Goal: Task Accomplishment & Management: Complete application form

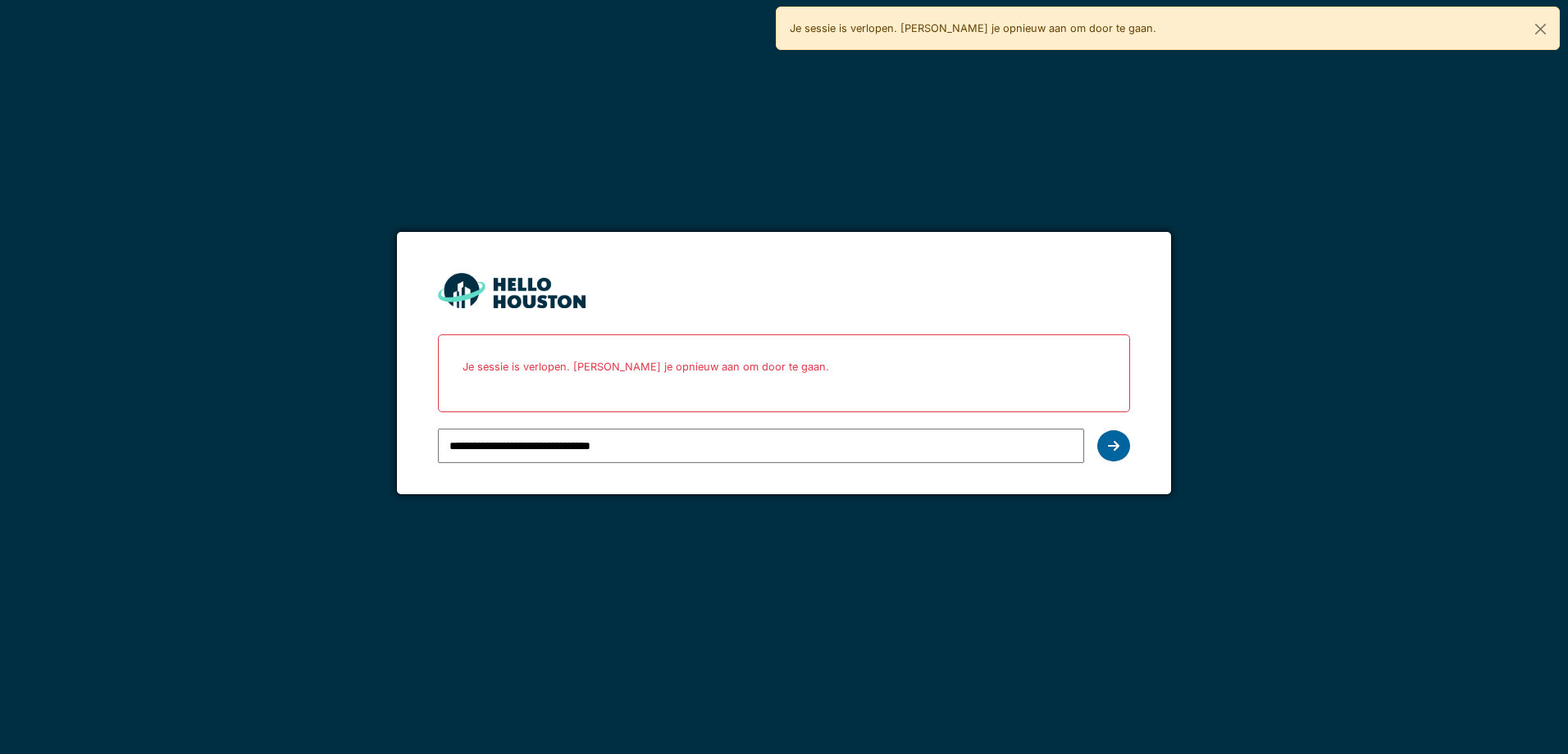
click at [1115, 446] on icon at bounding box center [1113, 446] width 12 height 13
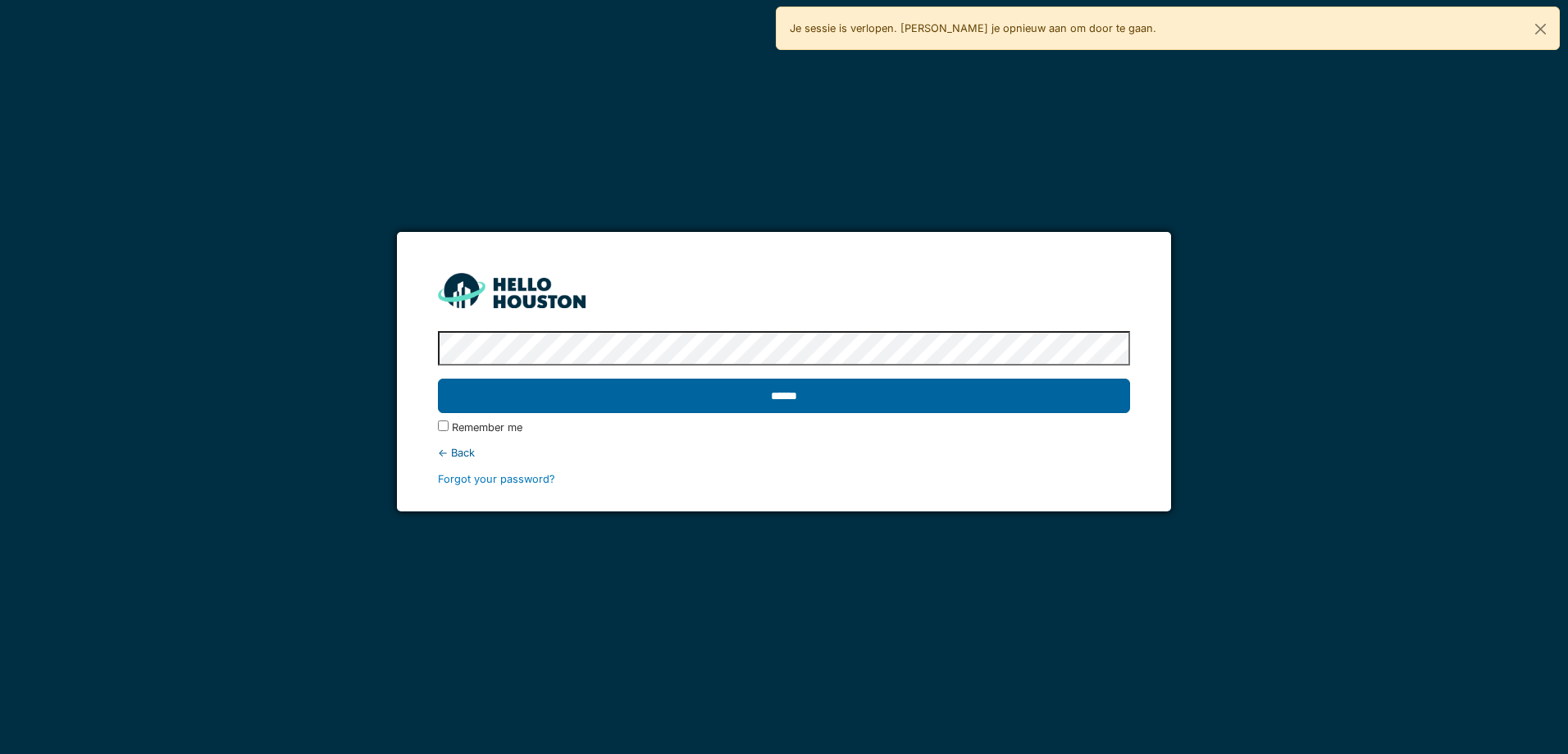
click at [834, 402] on input "******" at bounding box center [784, 396] width 691 height 34
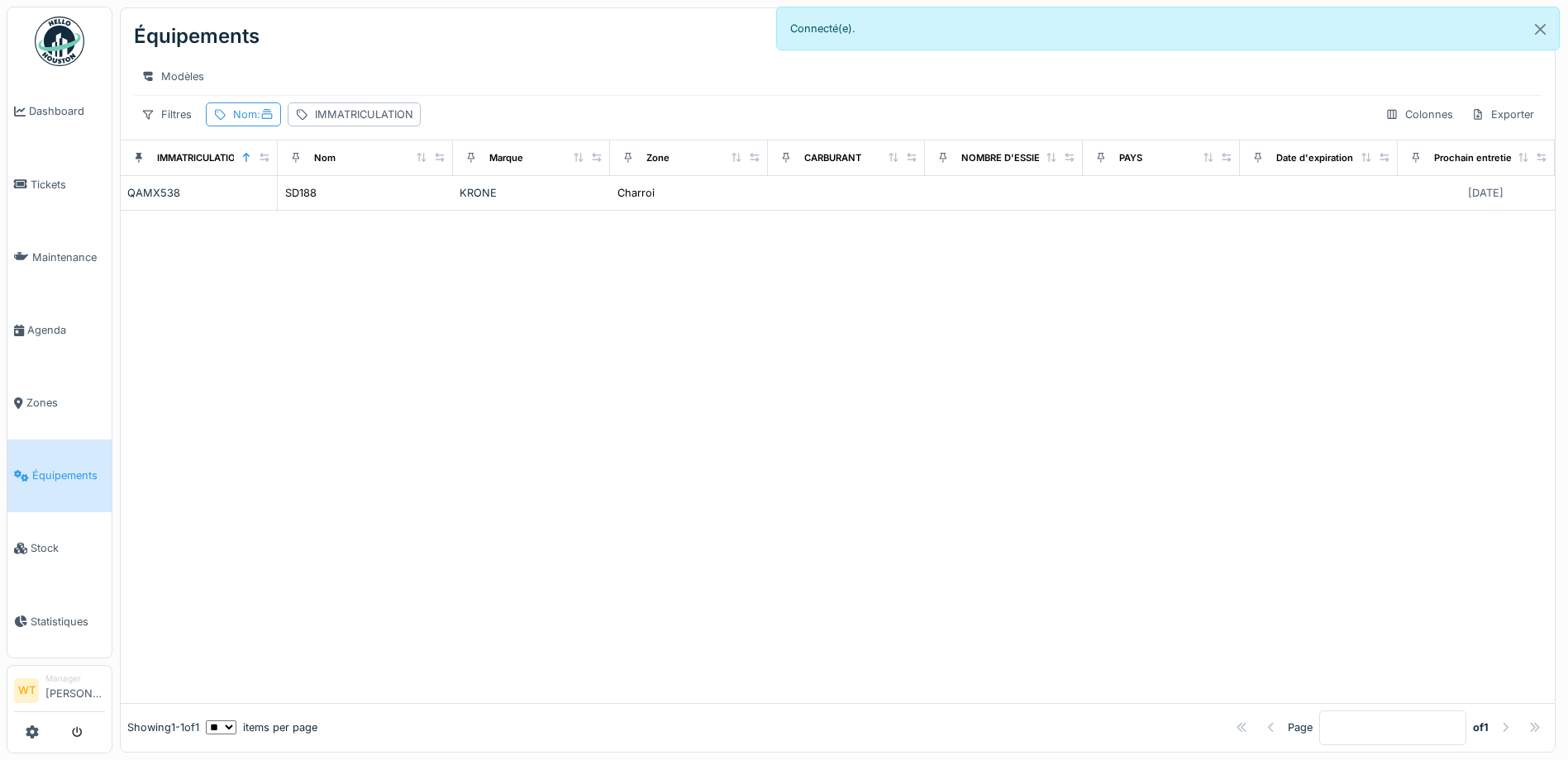
click at [269, 116] on div "Nom :" at bounding box center [243, 114] width 75 height 24
click at [362, 205] on icon at bounding box center [358, 206] width 8 height 8
click at [358, 122] on div "IMMATRICULATION" at bounding box center [364, 114] width 98 height 16
click at [347, 207] on label "IMMATRICULATION" at bounding box center [370, 205] width 128 height 19
click at [347, 207] on input "IMMATRICULATION" at bounding box center [421, 206] width 243 height 35
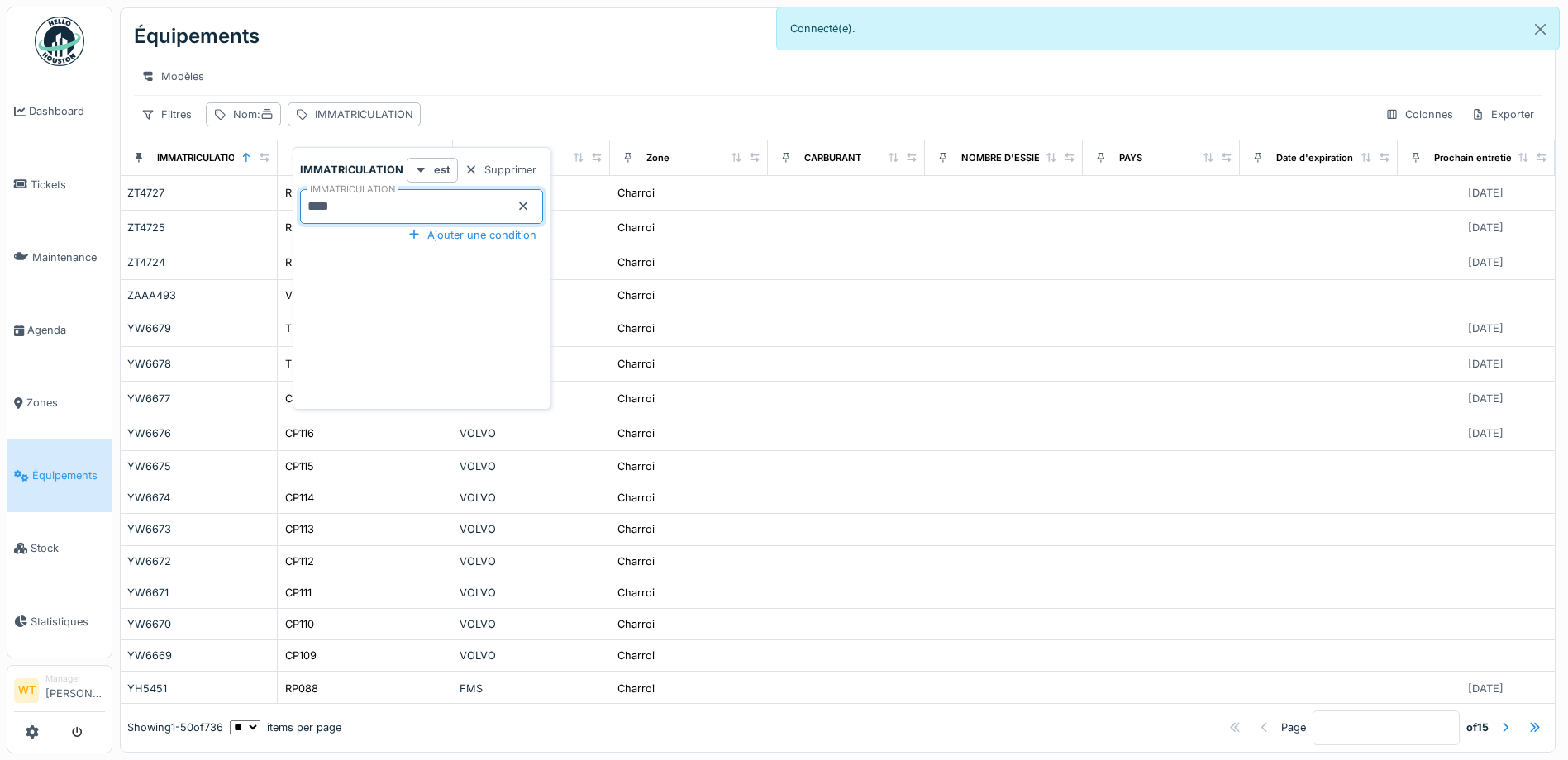
type input "****"
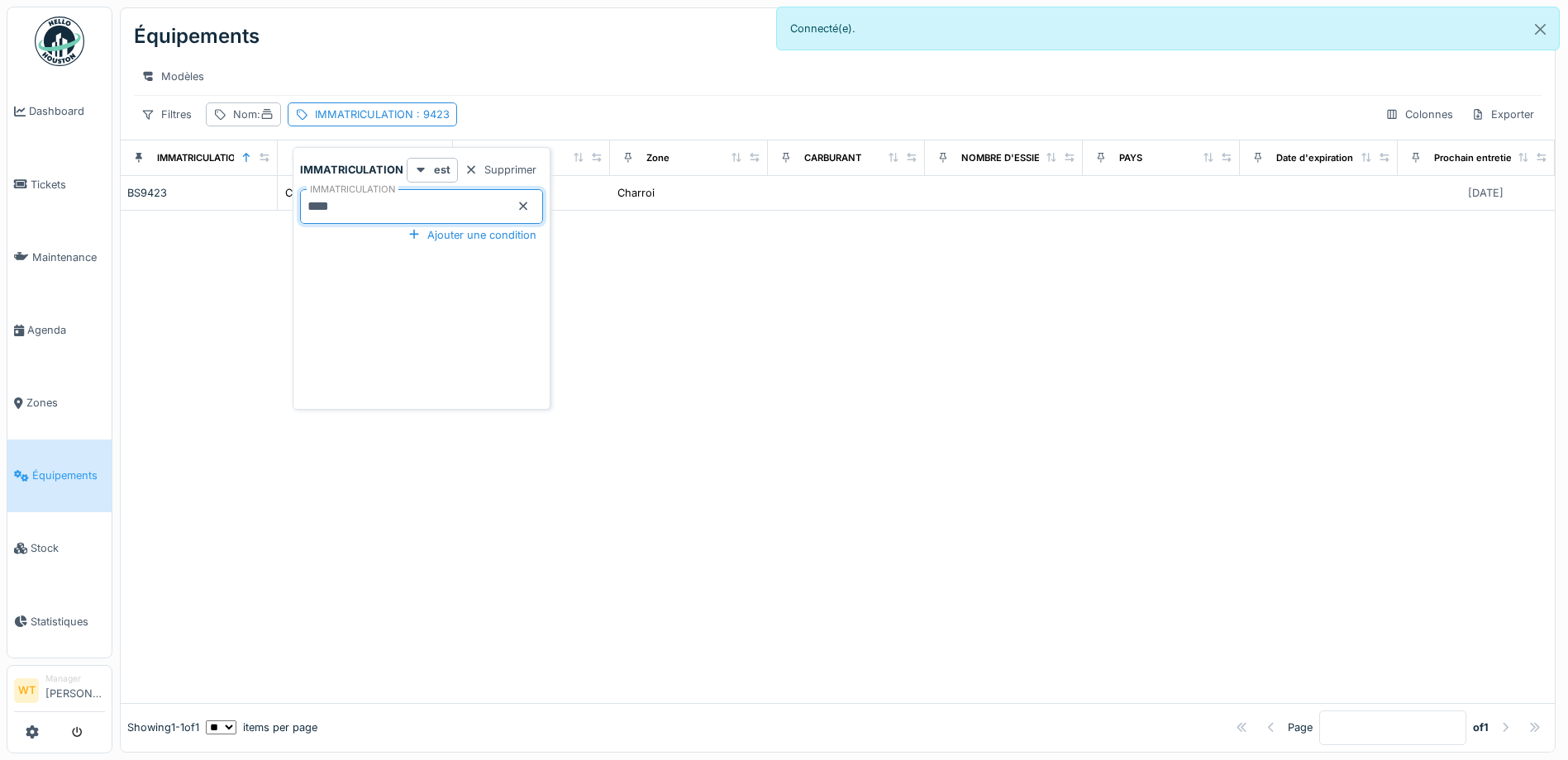
click at [514, 87] on div "Modèles" at bounding box center [837, 76] width 1408 height 24
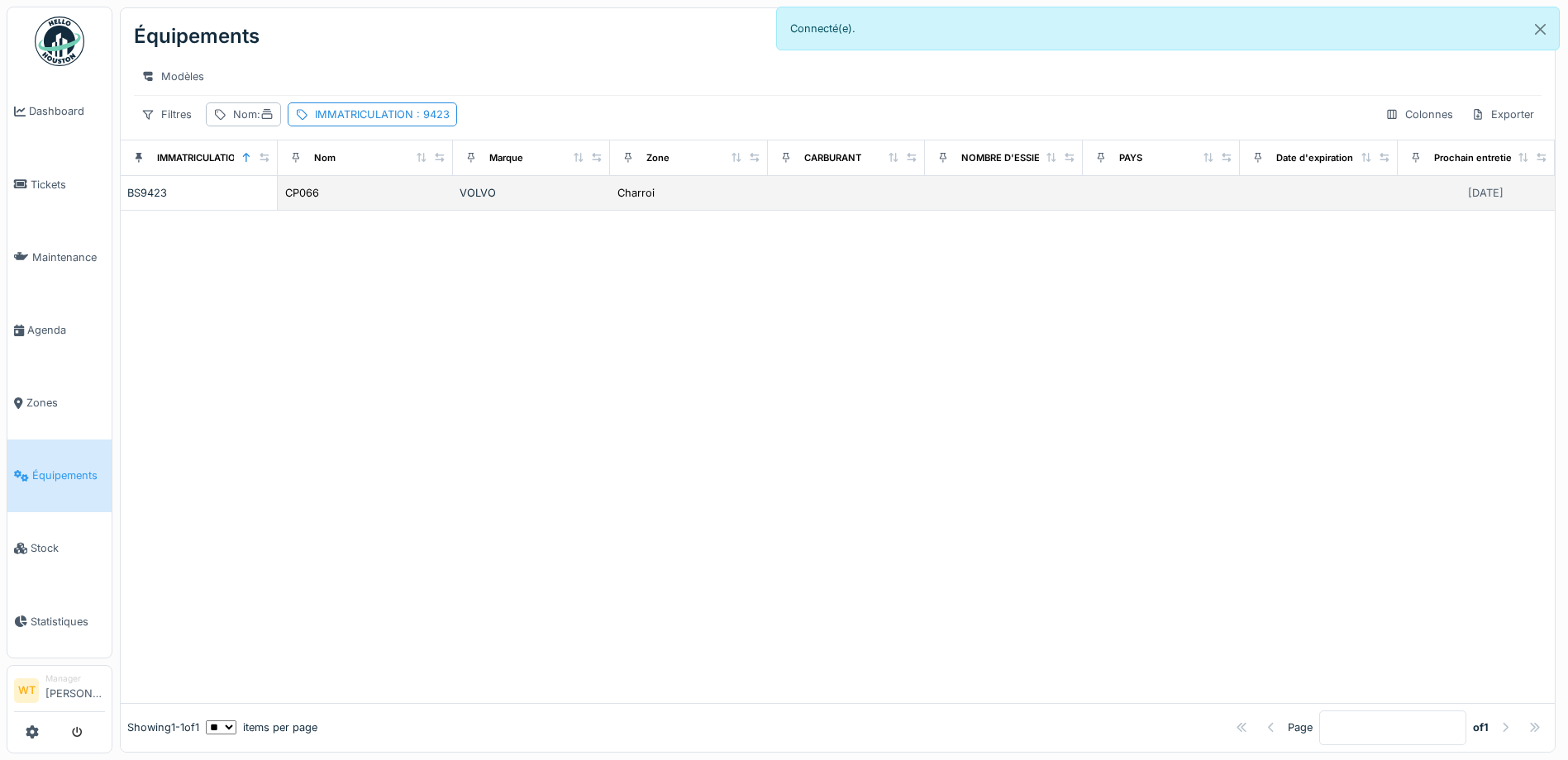
click at [437, 202] on div "CP066" at bounding box center [364, 192] width 162 height 17
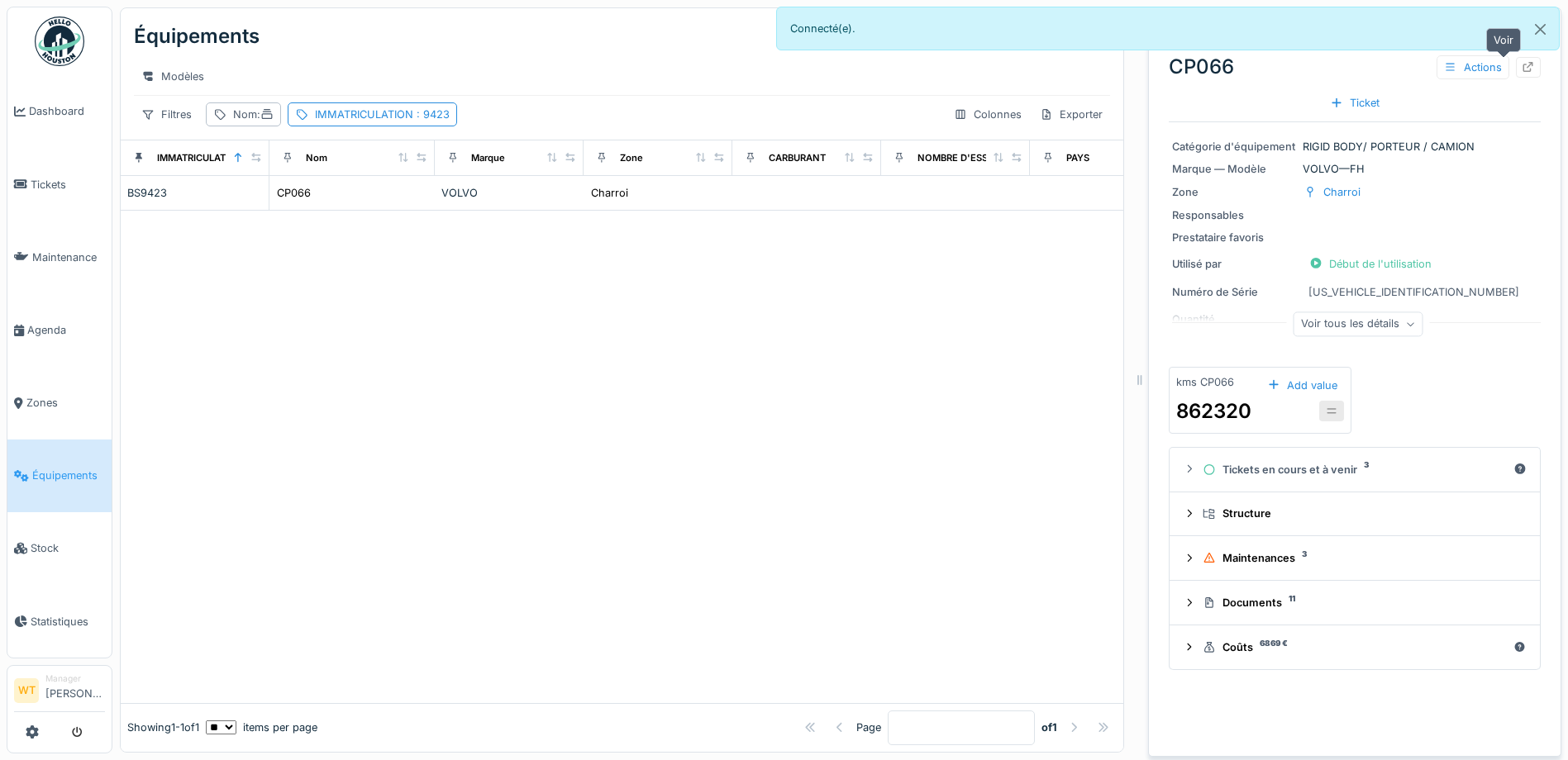
click at [1523, 65] on icon at bounding box center [1528, 67] width 11 height 11
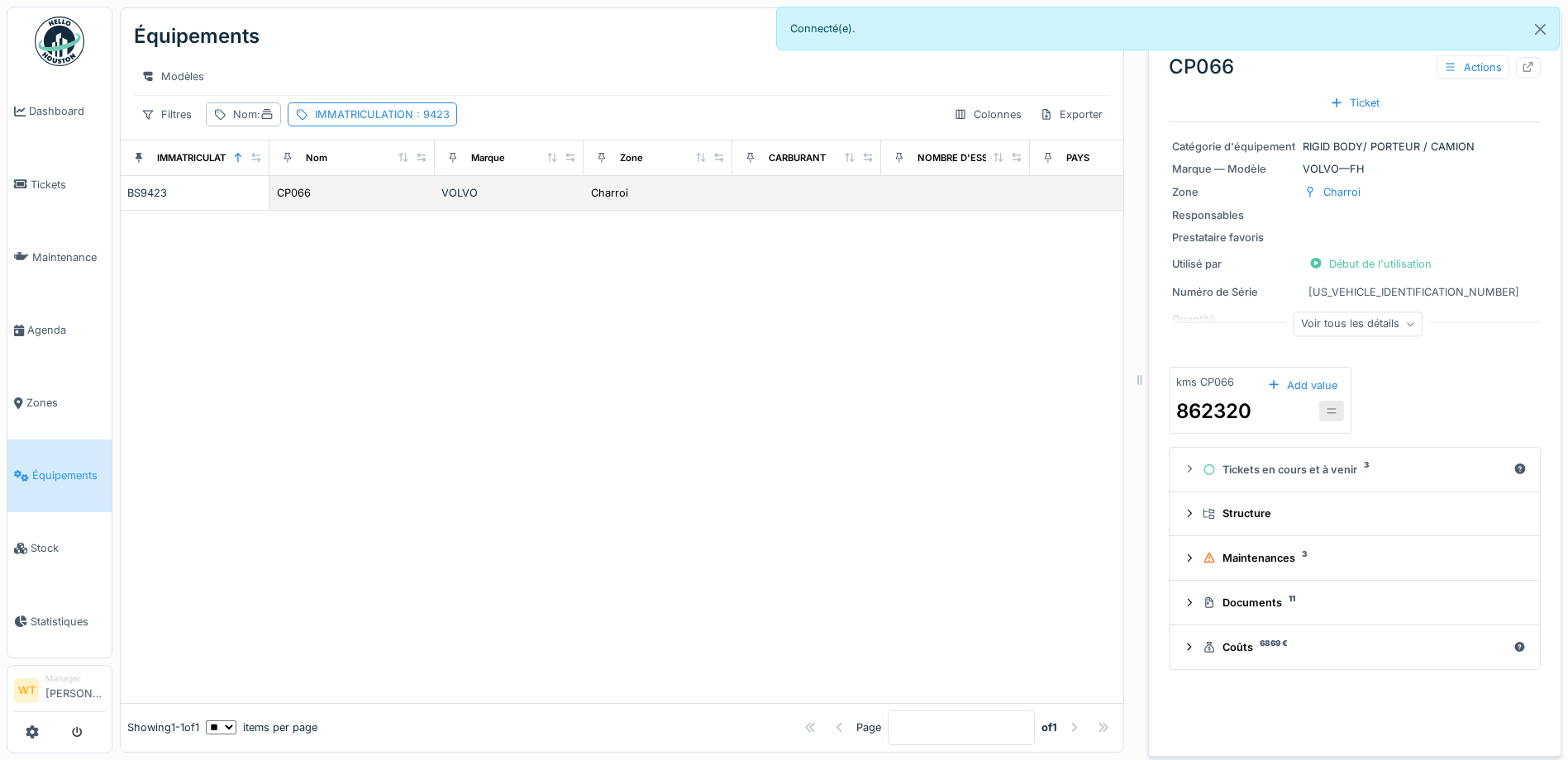
click at [339, 193] on td "CP066" at bounding box center [352, 193] width 165 height 35
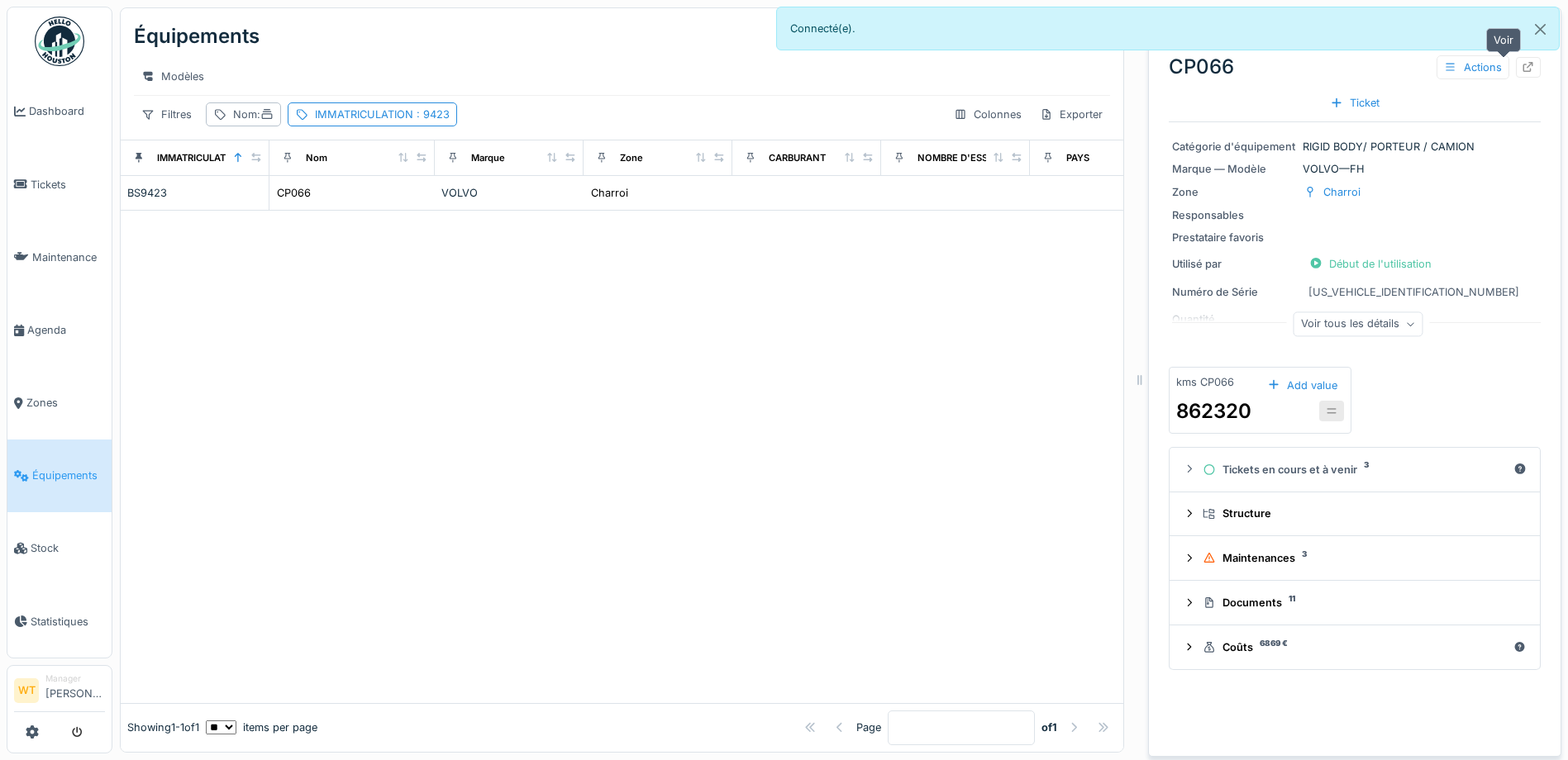
click at [1515, 63] on div at bounding box center [1527, 67] width 25 height 20
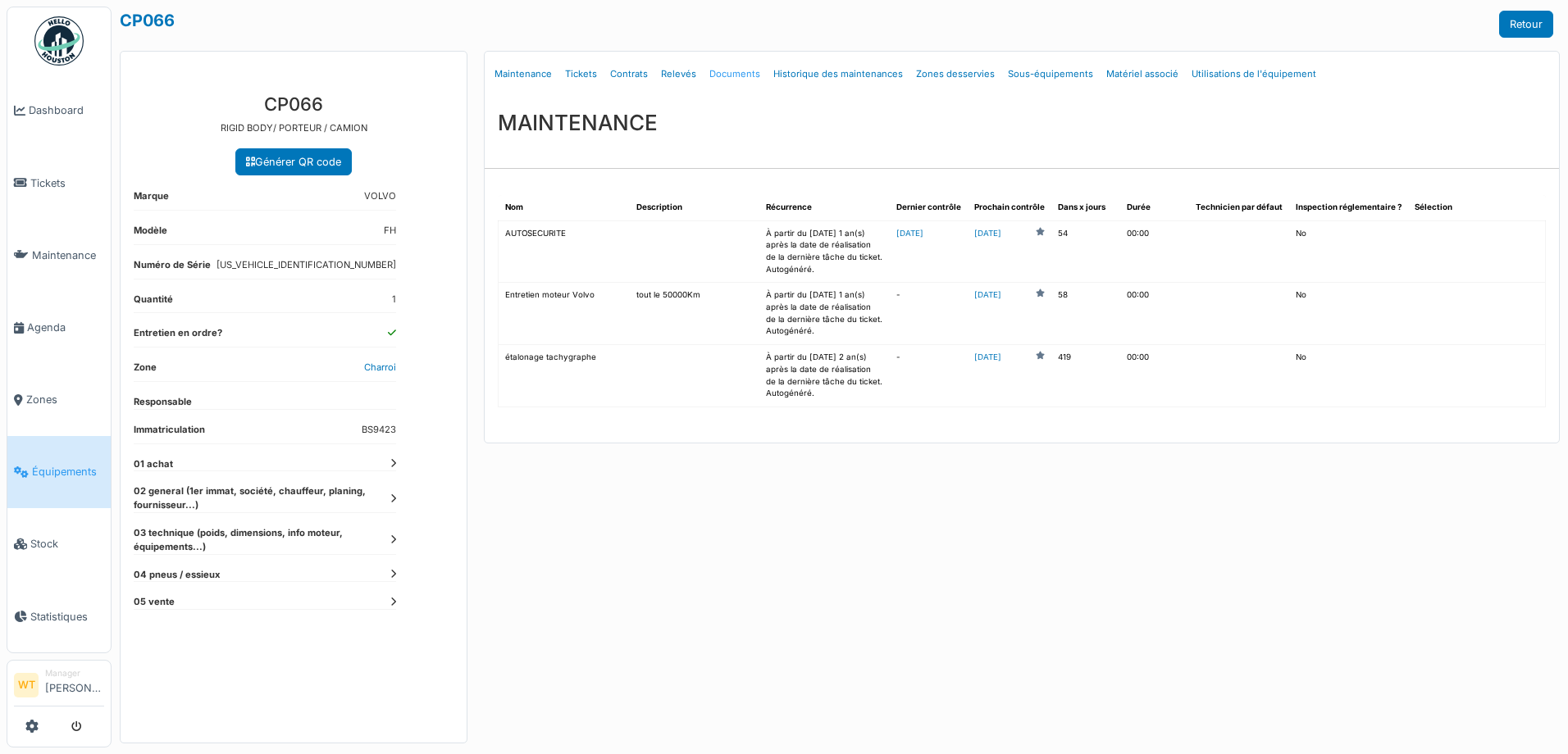
click at [742, 73] on link "Documents" at bounding box center [735, 74] width 64 height 39
select select "***"
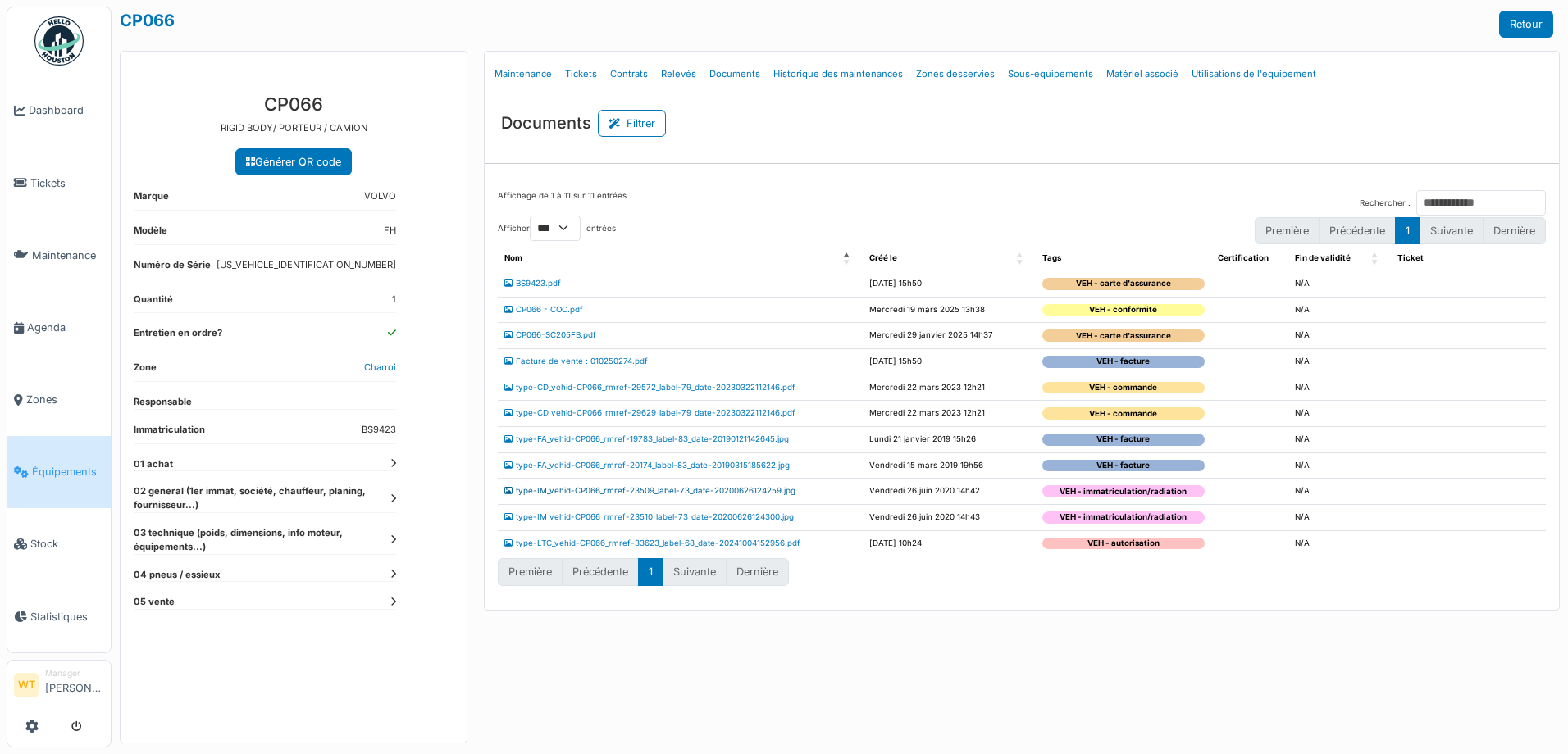
click at [629, 489] on link "type-IM_vehid-CP066_rmref-23509_label-73_date-20200626124259.jpg" at bounding box center [650, 490] width 291 height 9
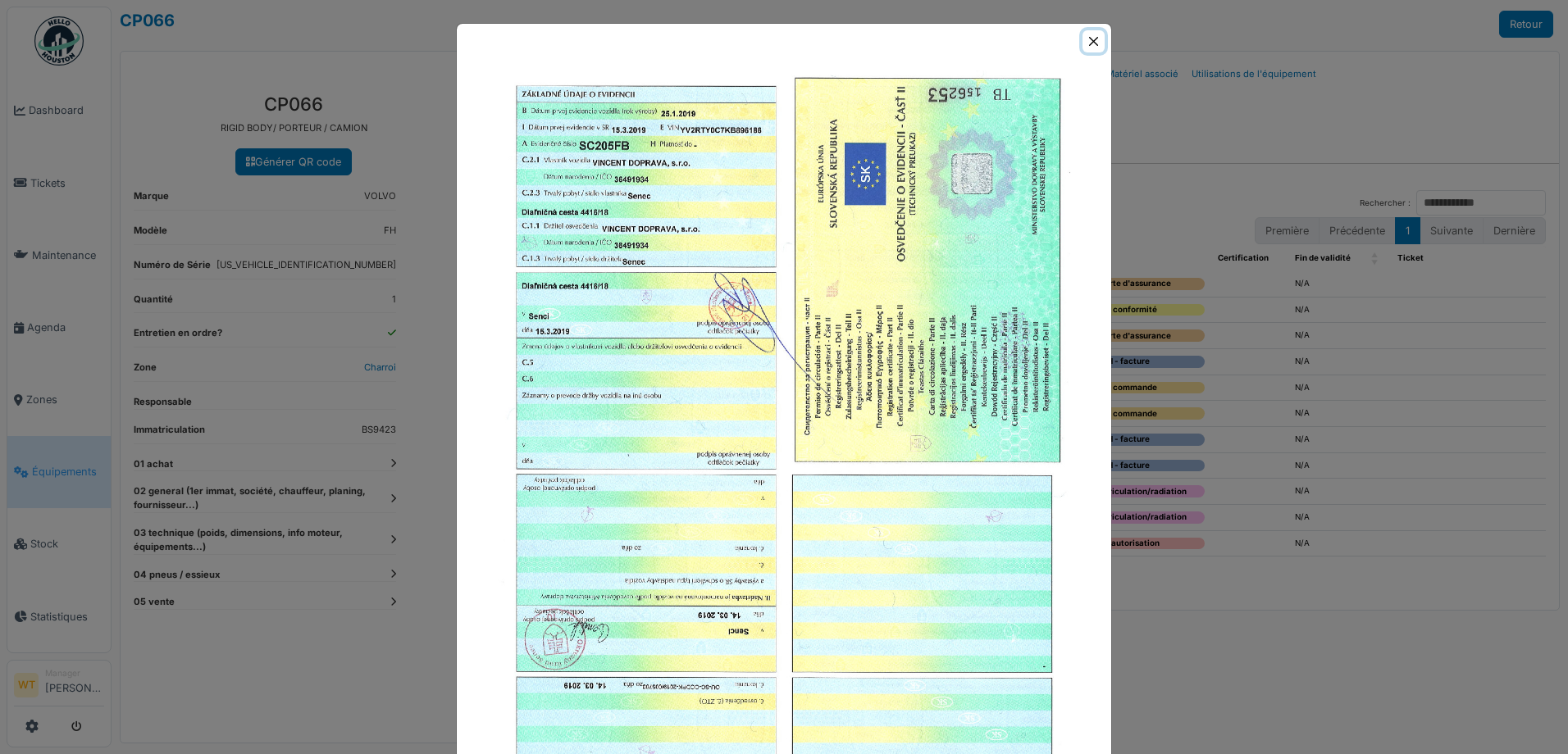
click at [1082, 48] on button "Close" at bounding box center [1093, 41] width 22 height 22
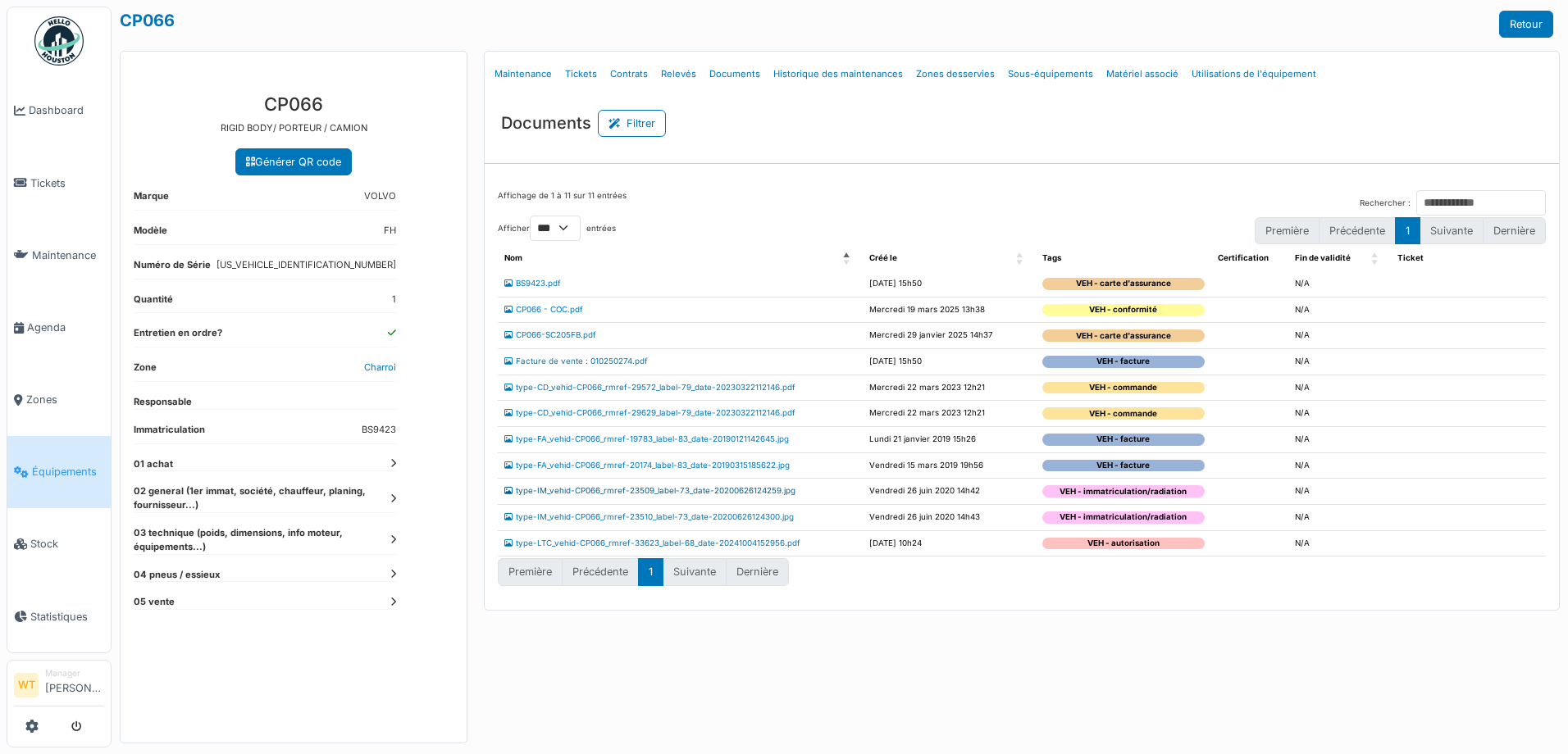
click at [591, 489] on link "type-IM_vehid-CP066_rmref-23509_label-73_date-20200626124259.jpg" at bounding box center [650, 490] width 291 height 9
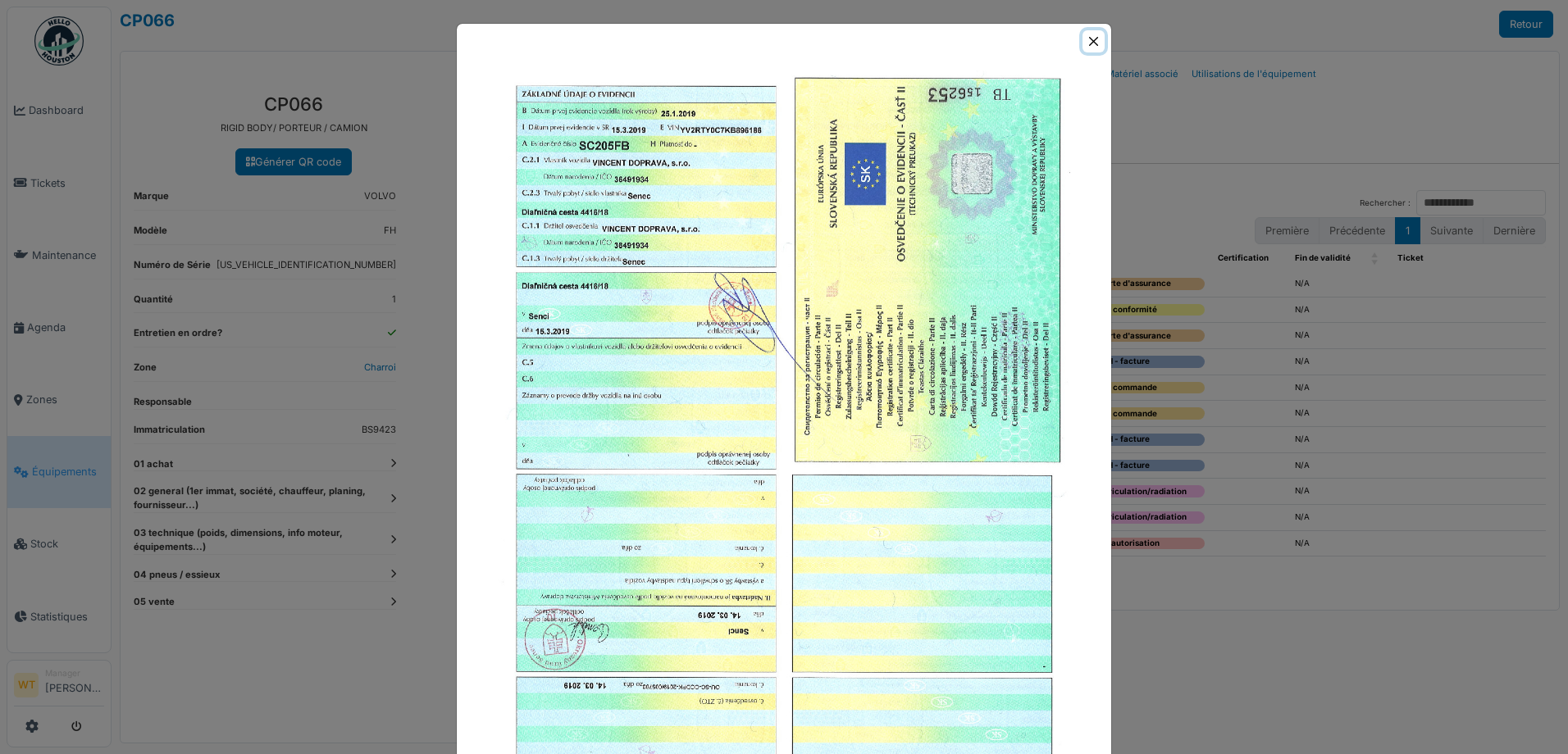
click at [1082, 40] on button "Close" at bounding box center [1093, 41] width 22 height 22
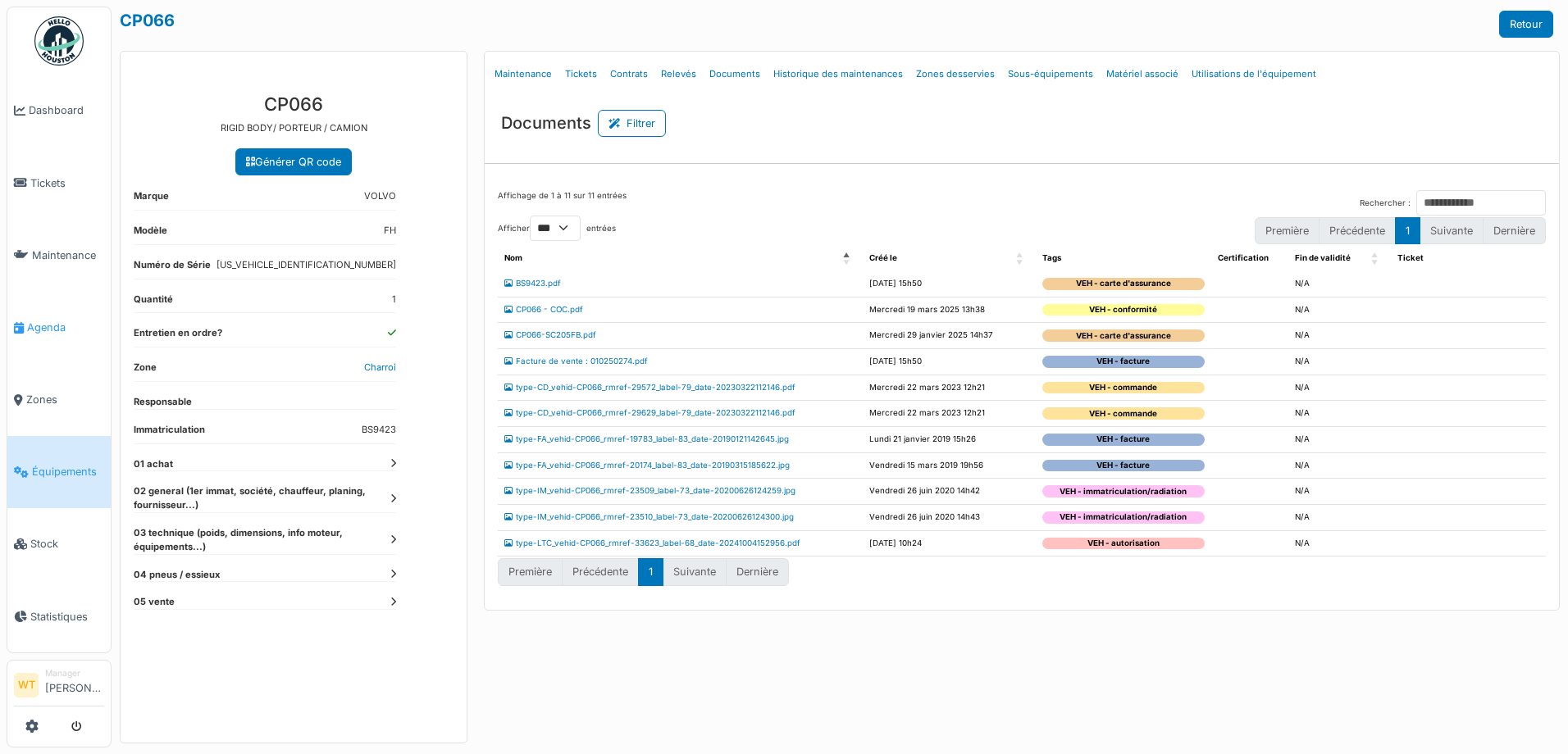
click at [37, 327] on span "Agenda" at bounding box center [66, 327] width 77 height 16
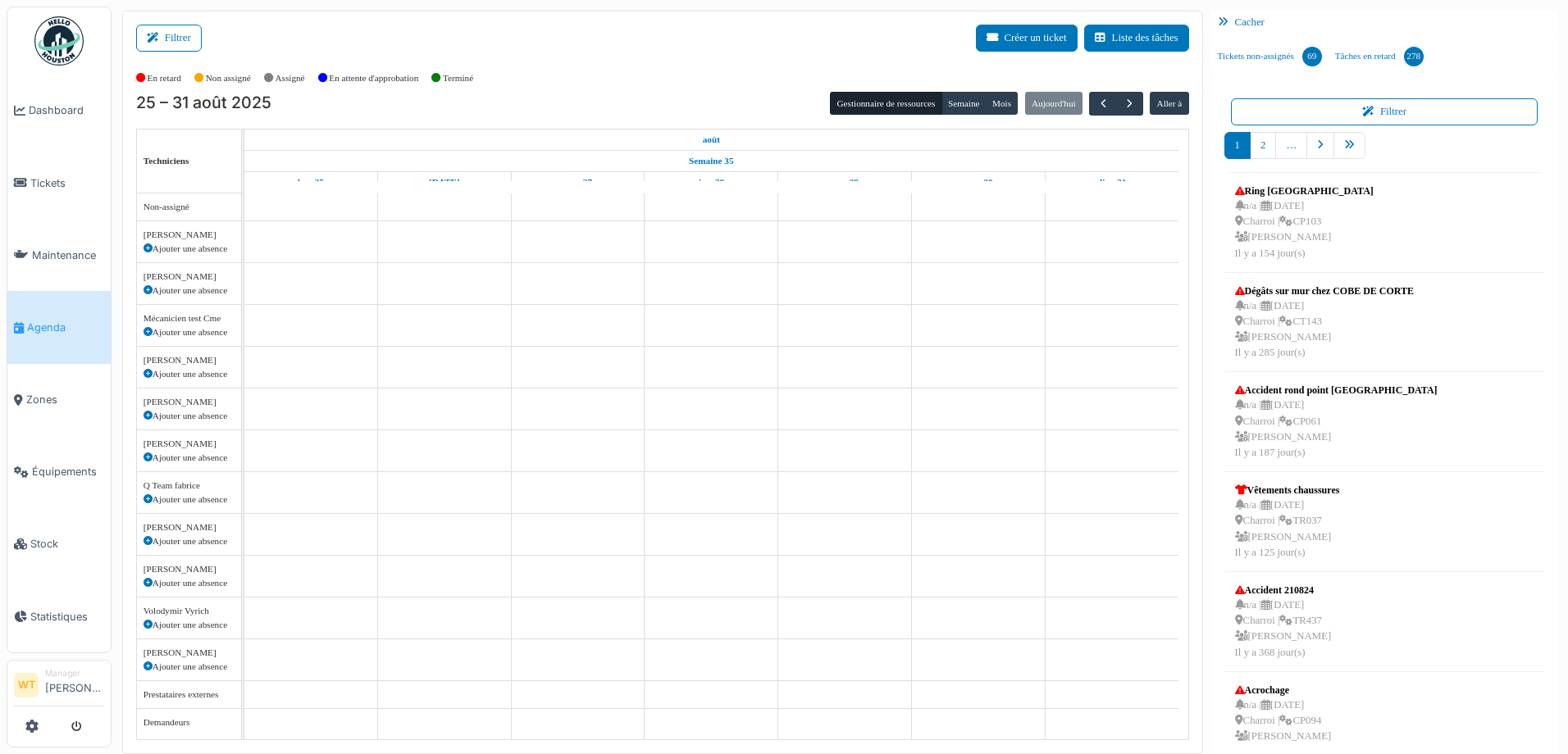
scroll to position [18, 0]
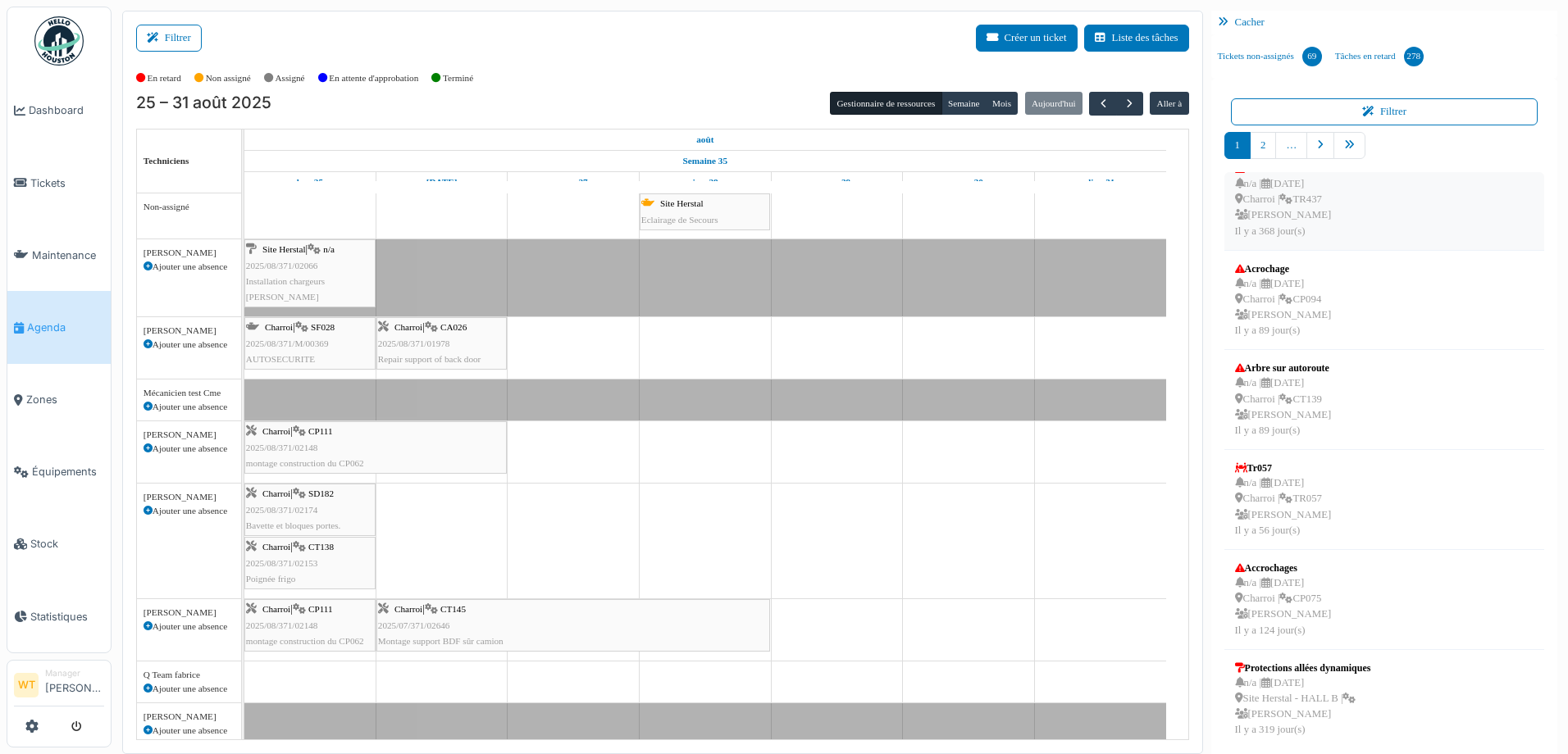
scroll to position [426, 0]
click at [1353, 150] on link "pager" at bounding box center [1349, 145] width 32 height 27
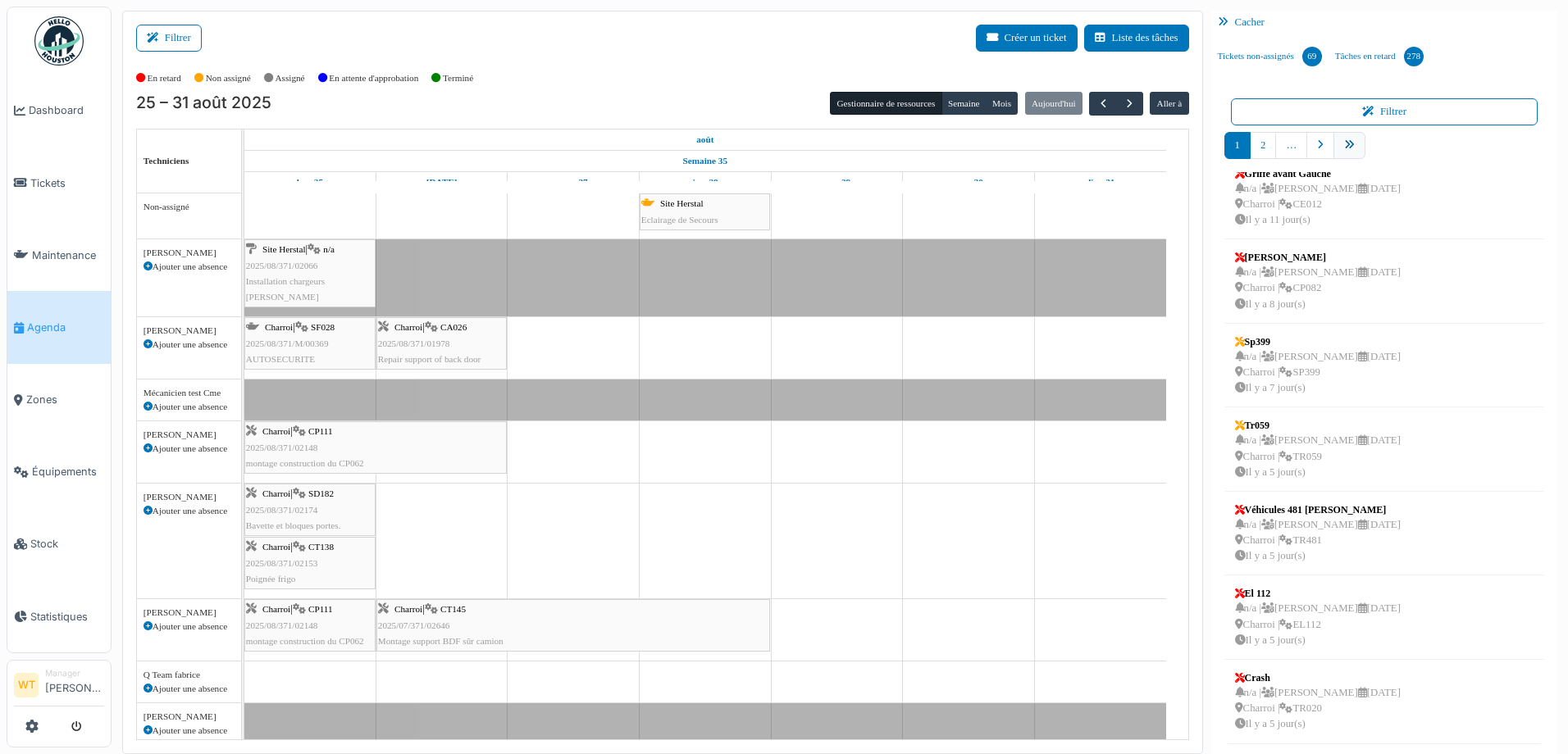
scroll to position [270, 0]
click at [1391, 150] on link "pager" at bounding box center [1404, 145] width 28 height 27
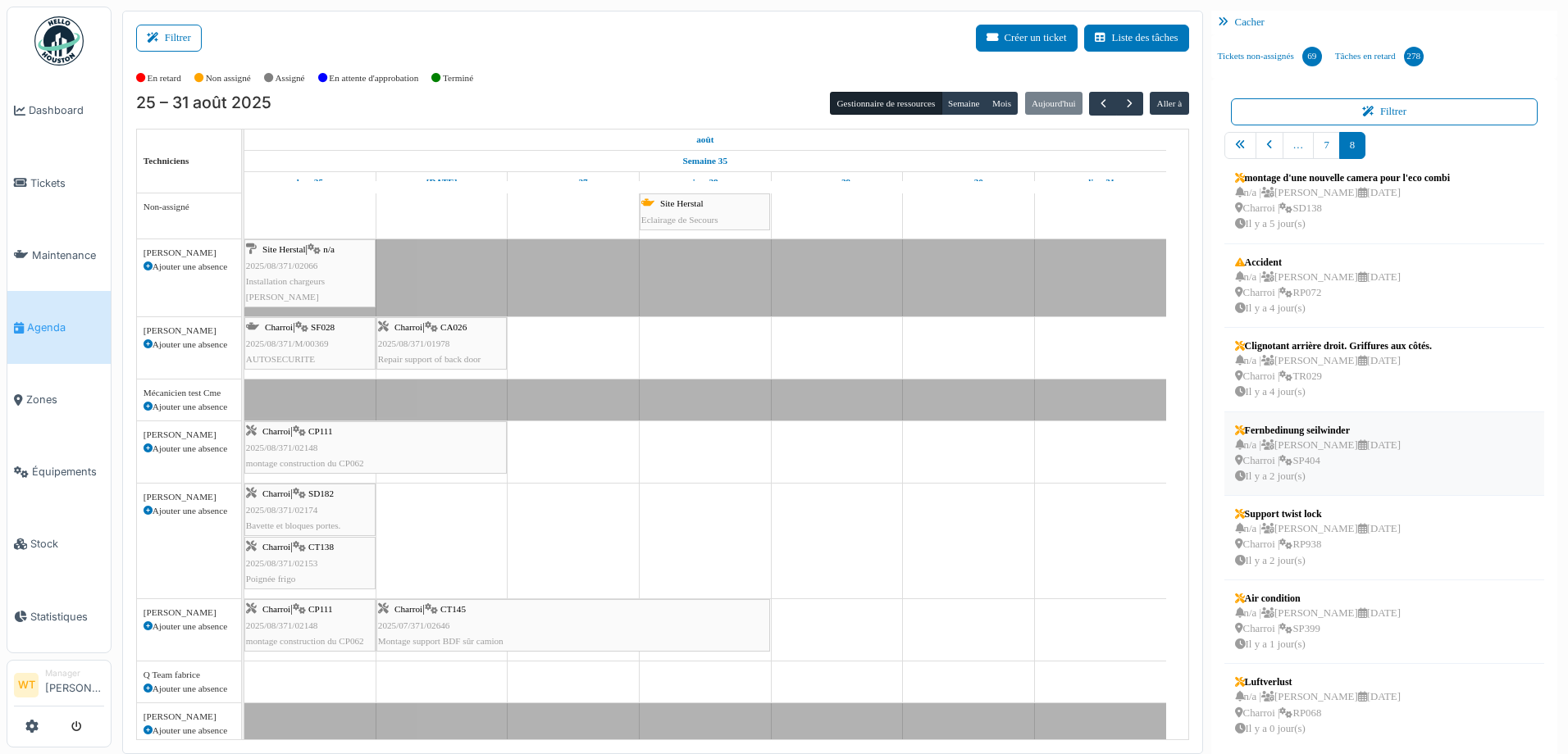
scroll to position [17, 0]
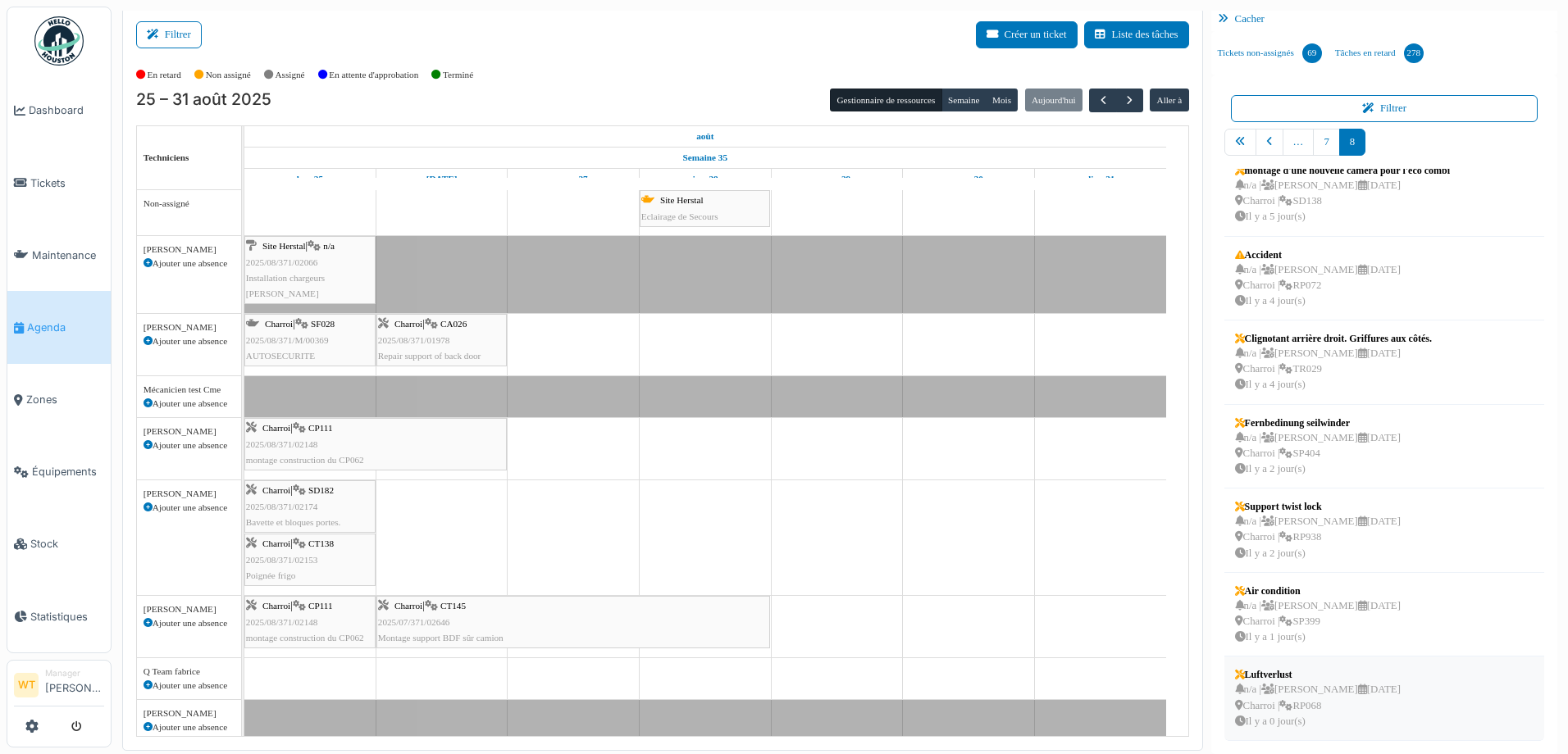
click at [1324, 699] on div "n/a | Marc Vasen 01/09/2025 Charroi | RP068 Il y a 0 jour(s)" at bounding box center [1317, 705] width 166 height 48
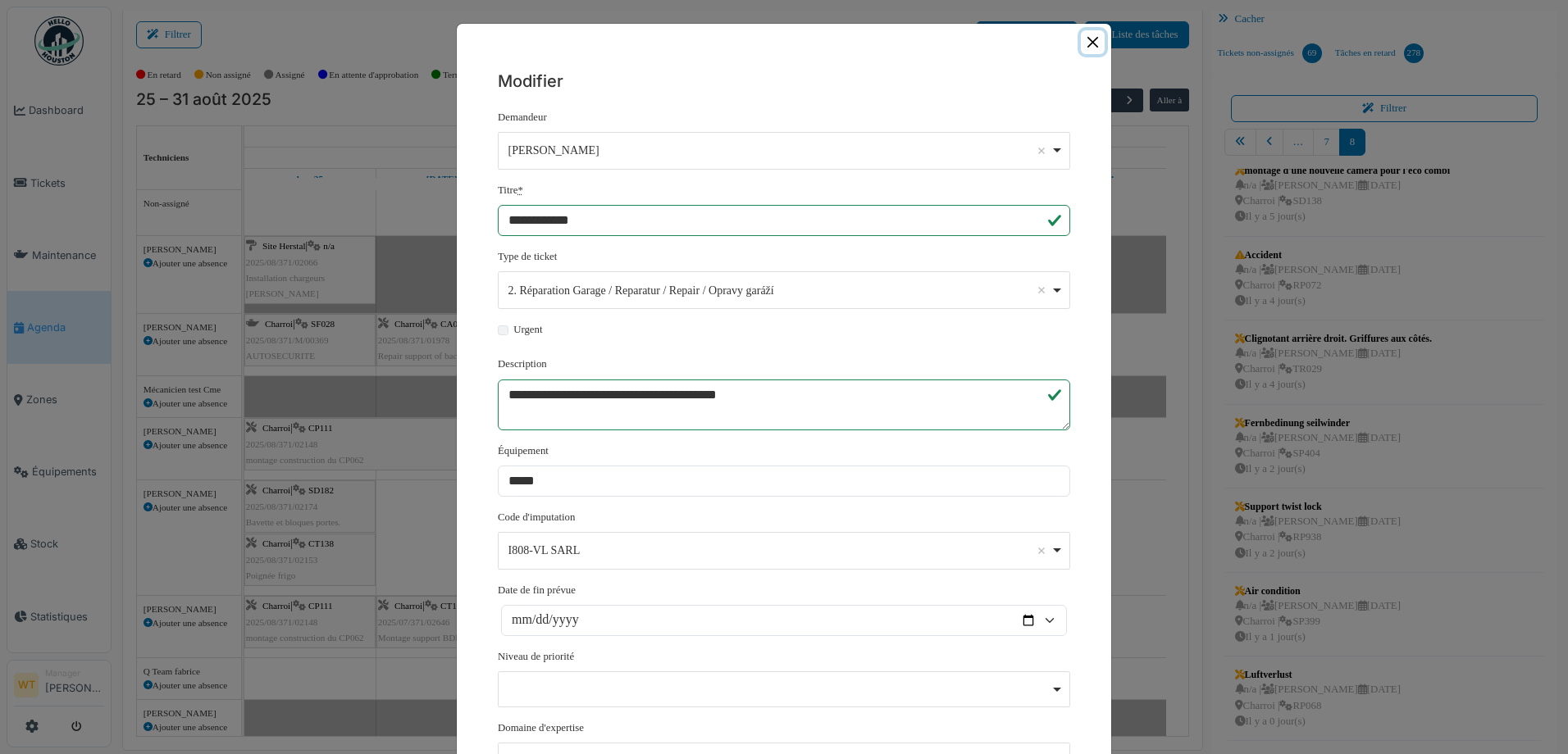
click at [1088, 43] on button "Close" at bounding box center [1092, 42] width 24 height 24
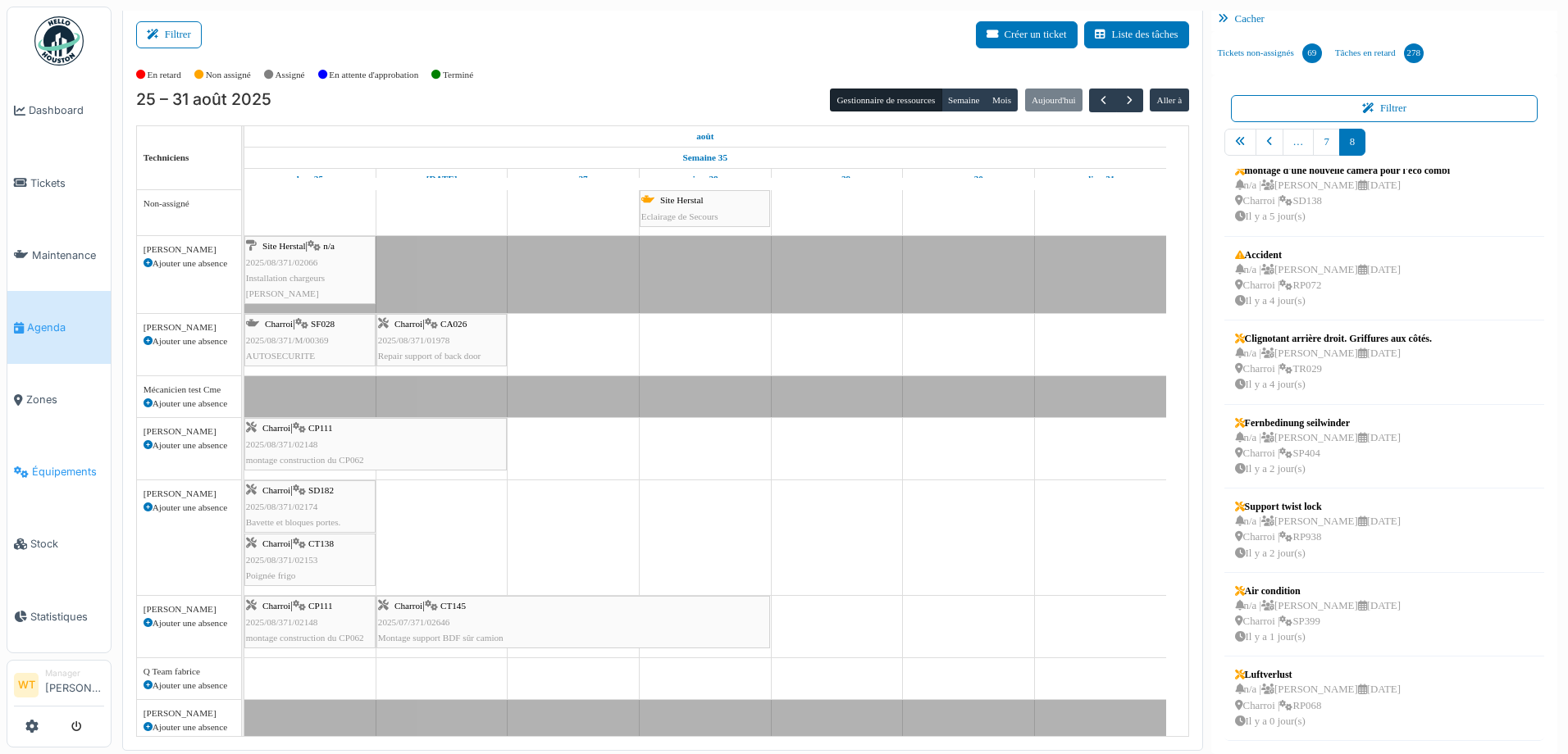
click at [75, 449] on link "Équipements" at bounding box center [59, 472] width 103 height 72
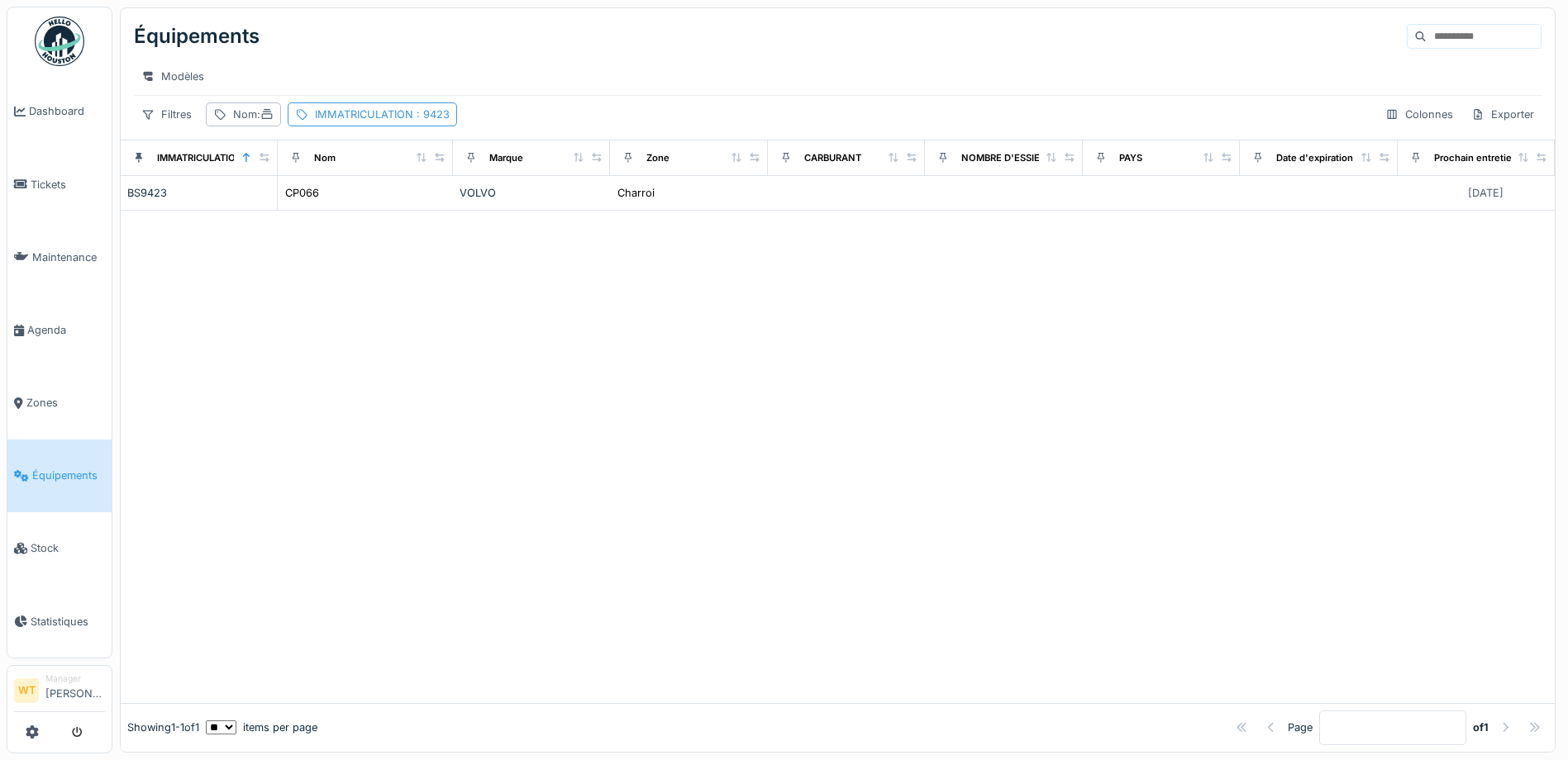
click at [396, 122] on div "IMMATRICULATION : 9423" at bounding box center [382, 114] width 135 height 16
click at [525, 210] on icon at bounding box center [523, 206] width 14 height 11
click at [476, 206] on input "IMMATRICULATION" at bounding box center [421, 206] width 243 height 35
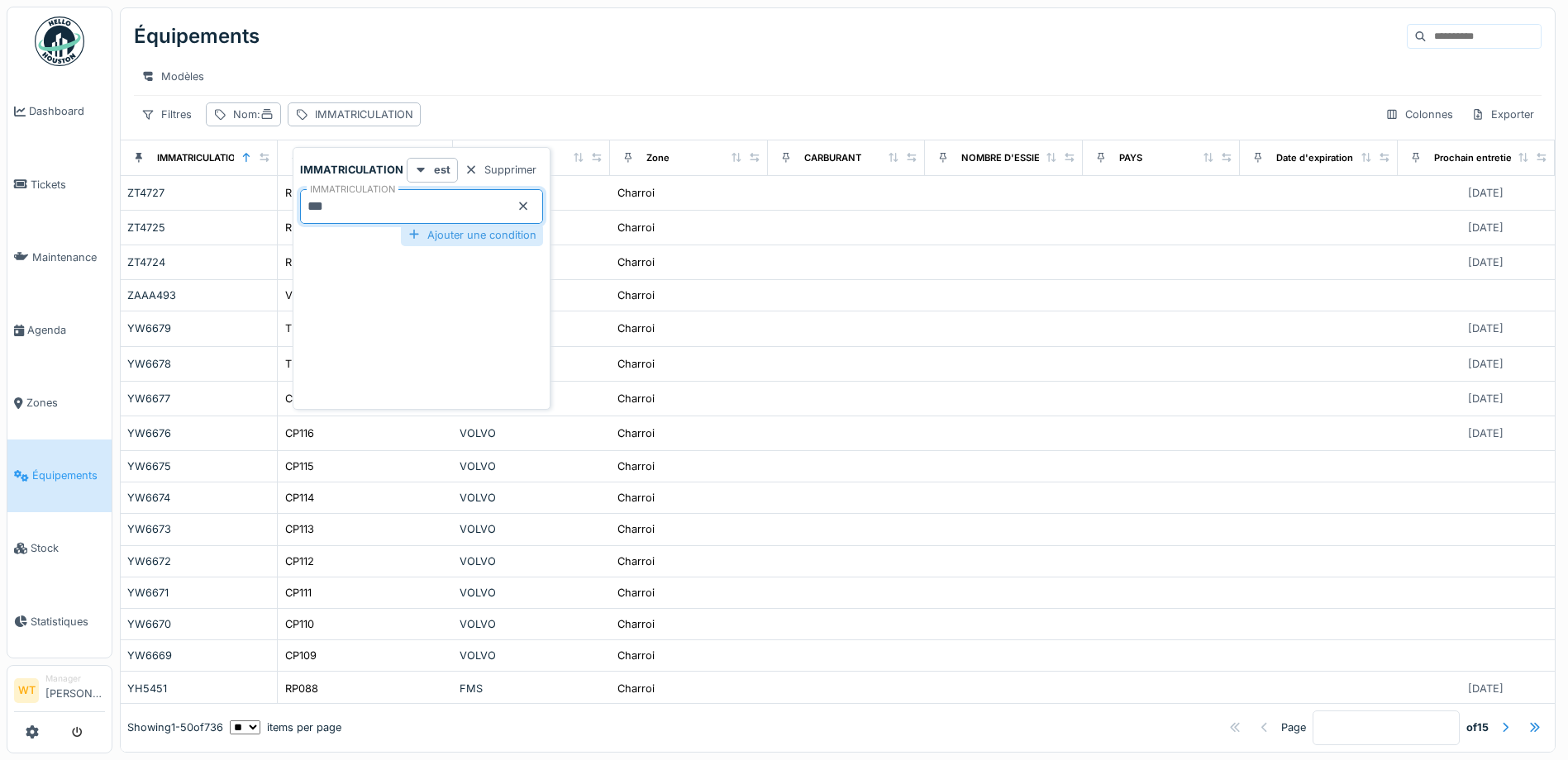
type input "***"
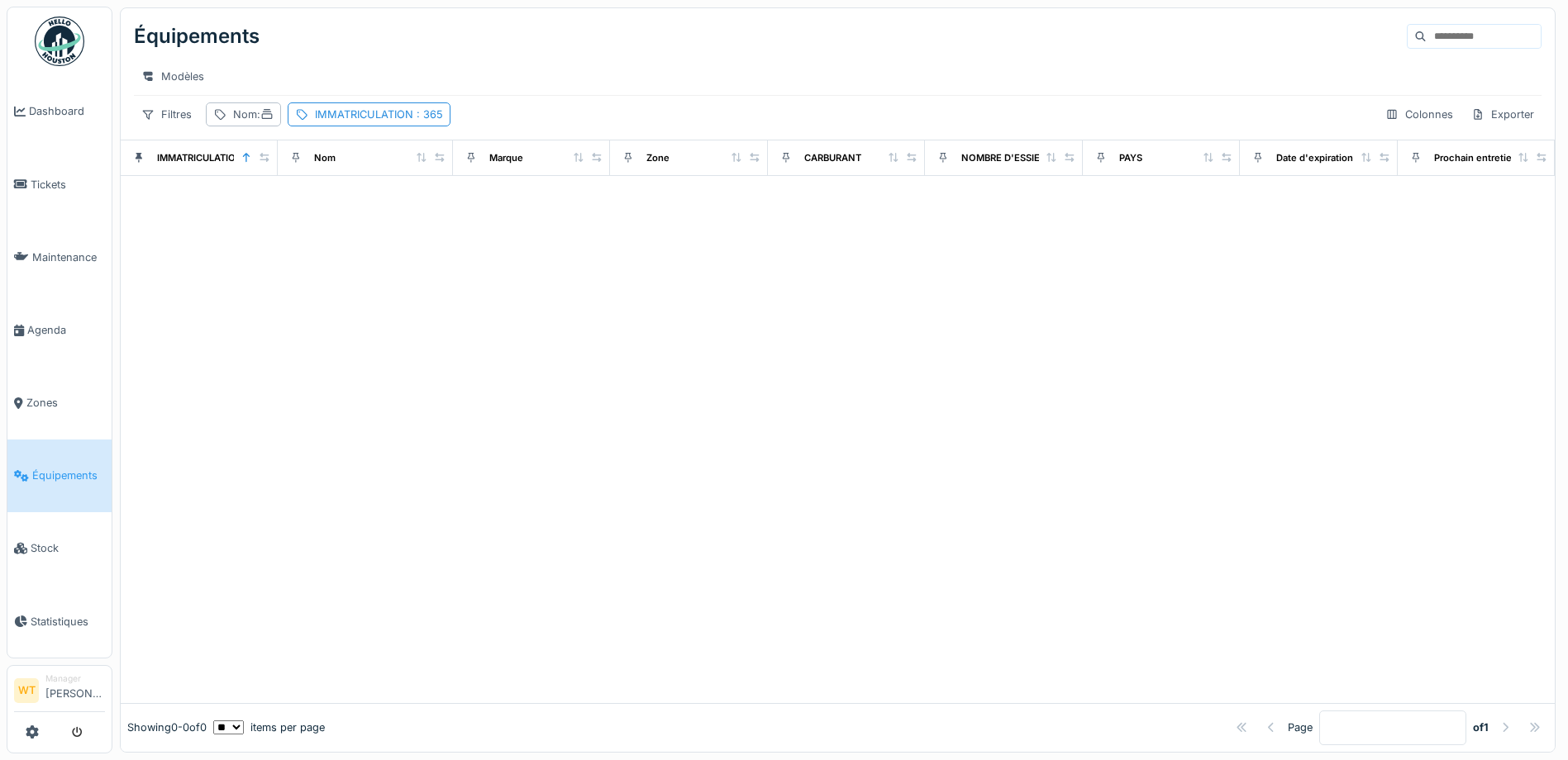
drag, startPoint x: 471, startPoint y: 33, endPoint x: 442, endPoint y: 63, distance: 41.7
click at [470, 33] on div "Équipements" at bounding box center [837, 36] width 1408 height 43
click at [364, 126] on div "IMMATRICULATION : 365" at bounding box center [369, 114] width 163 height 24
click at [520, 202] on icon at bounding box center [523, 206] width 14 height 11
click at [455, 206] on input "IMMATRICULATION" at bounding box center [421, 206] width 243 height 35
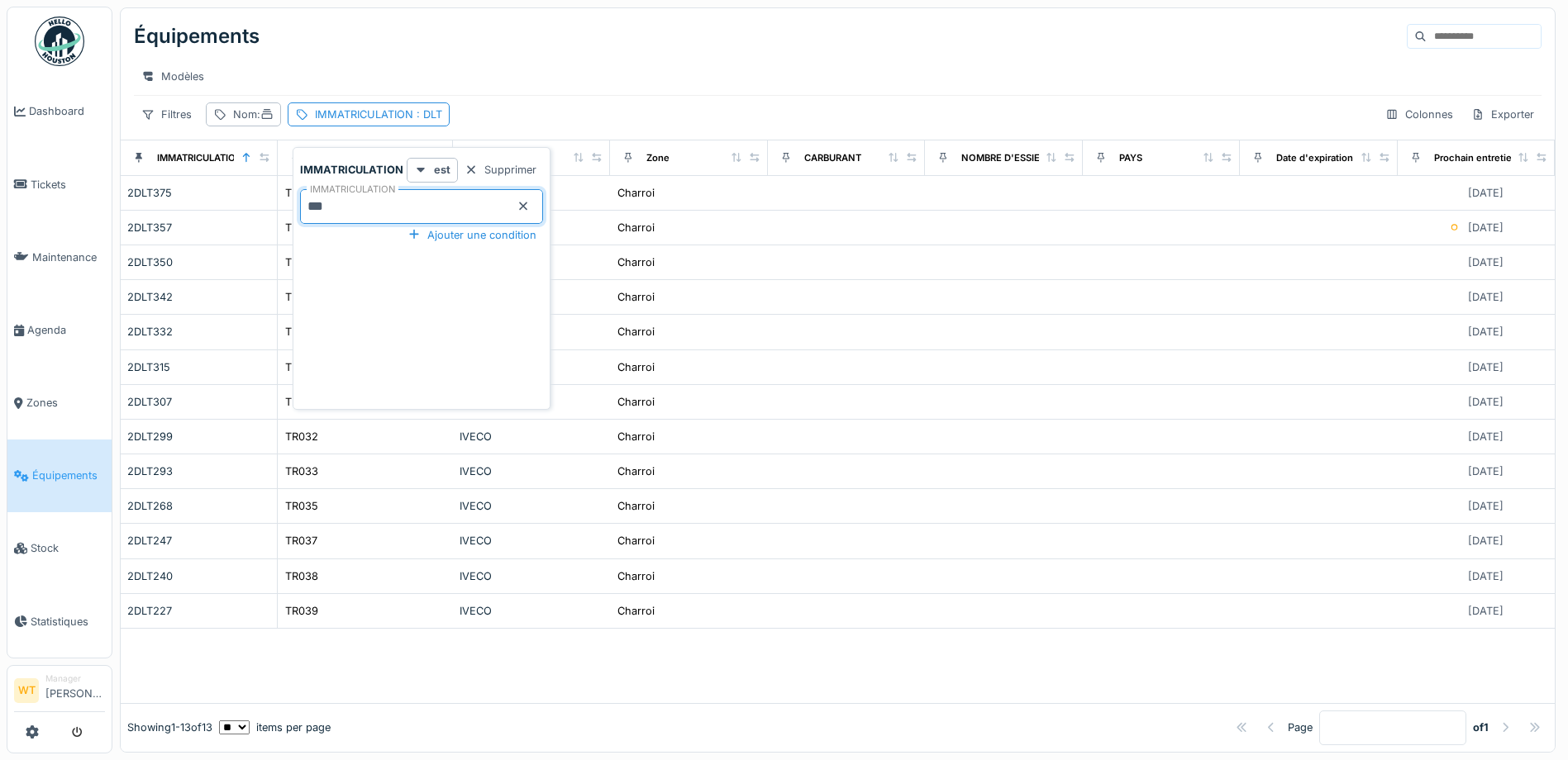
type input "***"
click at [518, 48] on div "Équipements" at bounding box center [837, 36] width 1408 height 43
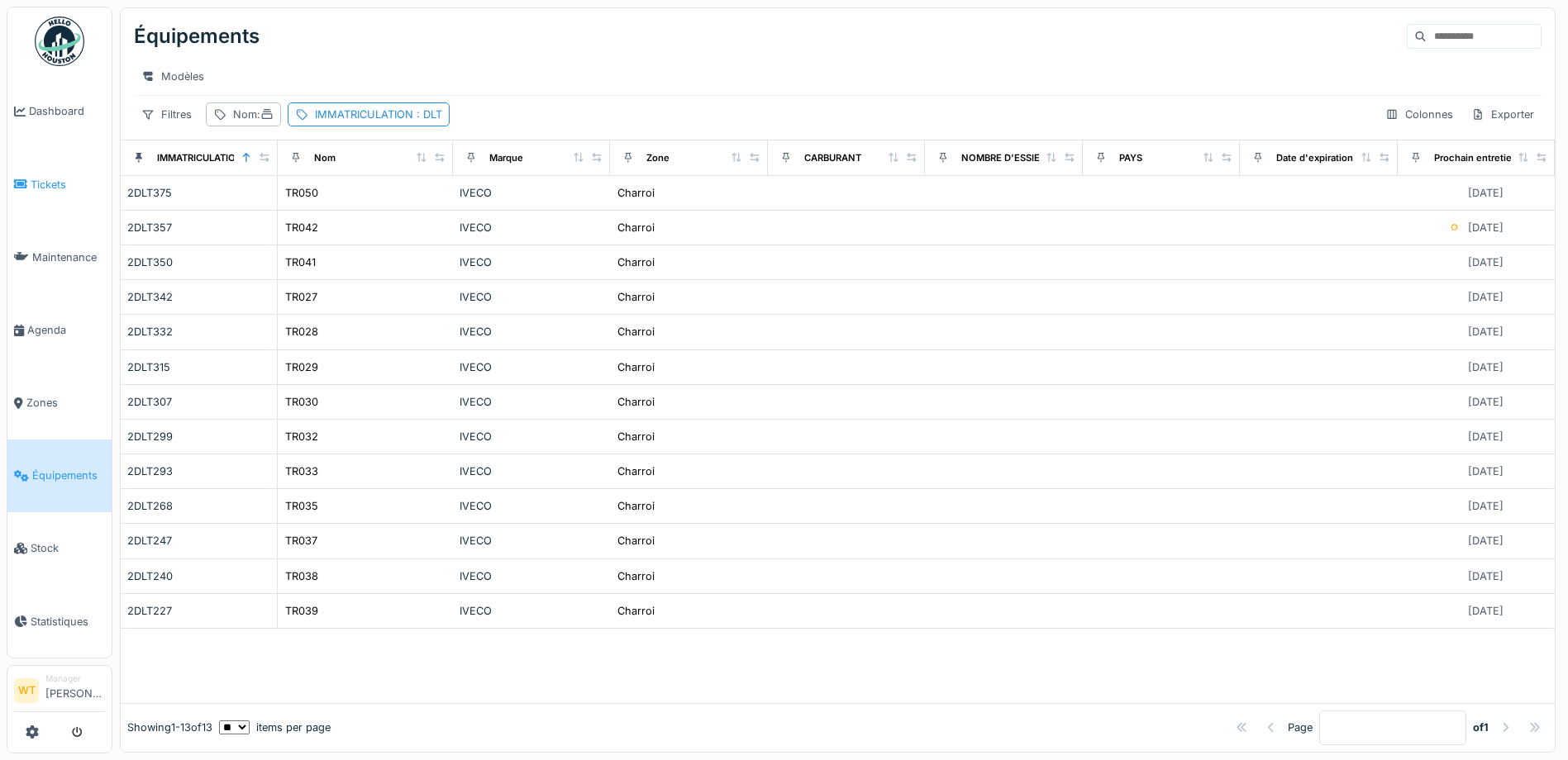
click at [53, 180] on span "Tickets" at bounding box center [68, 185] width 75 height 16
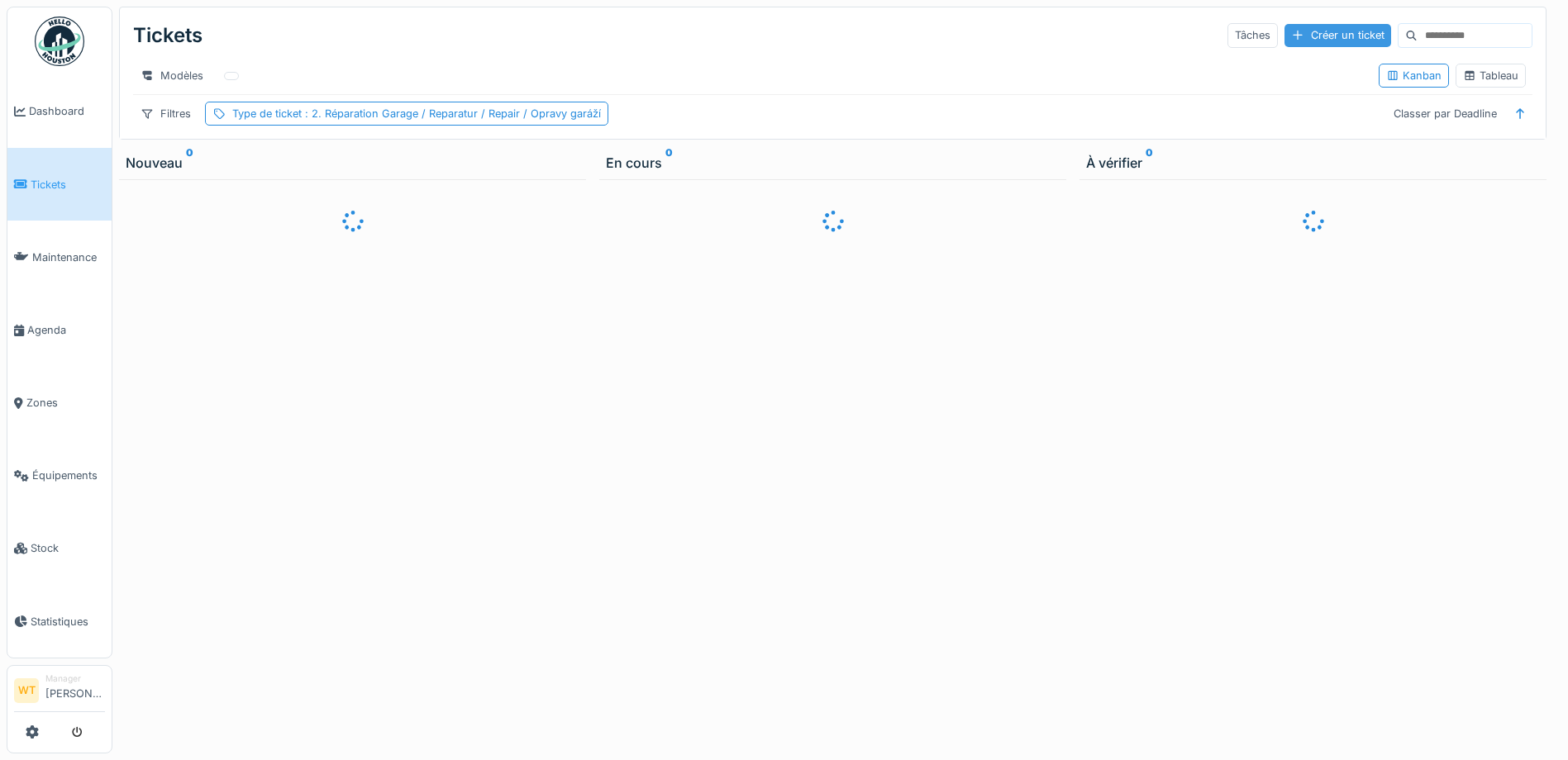
click at [1291, 43] on div at bounding box center [1298, 35] width 14 height 16
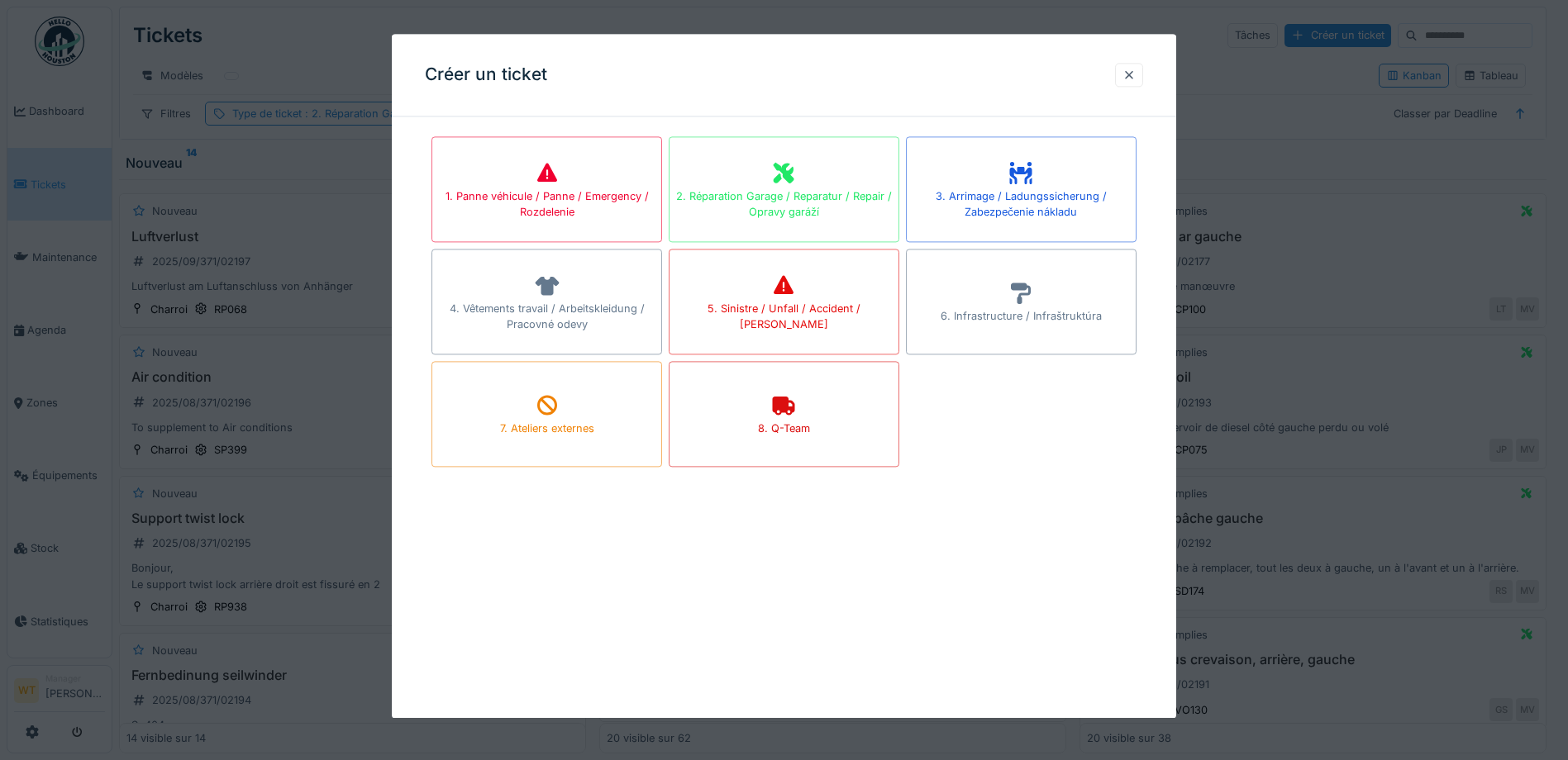
drag, startPoint x: 770, startPoint y: 175, endPoint x: 698, endPoint y: 174, distance: 72.0
click at [770, 174] on div "2. Réparation Garage / Reparatur / Repair / Opravy garáží" at bounding box center [784, 189] width 231 height 106
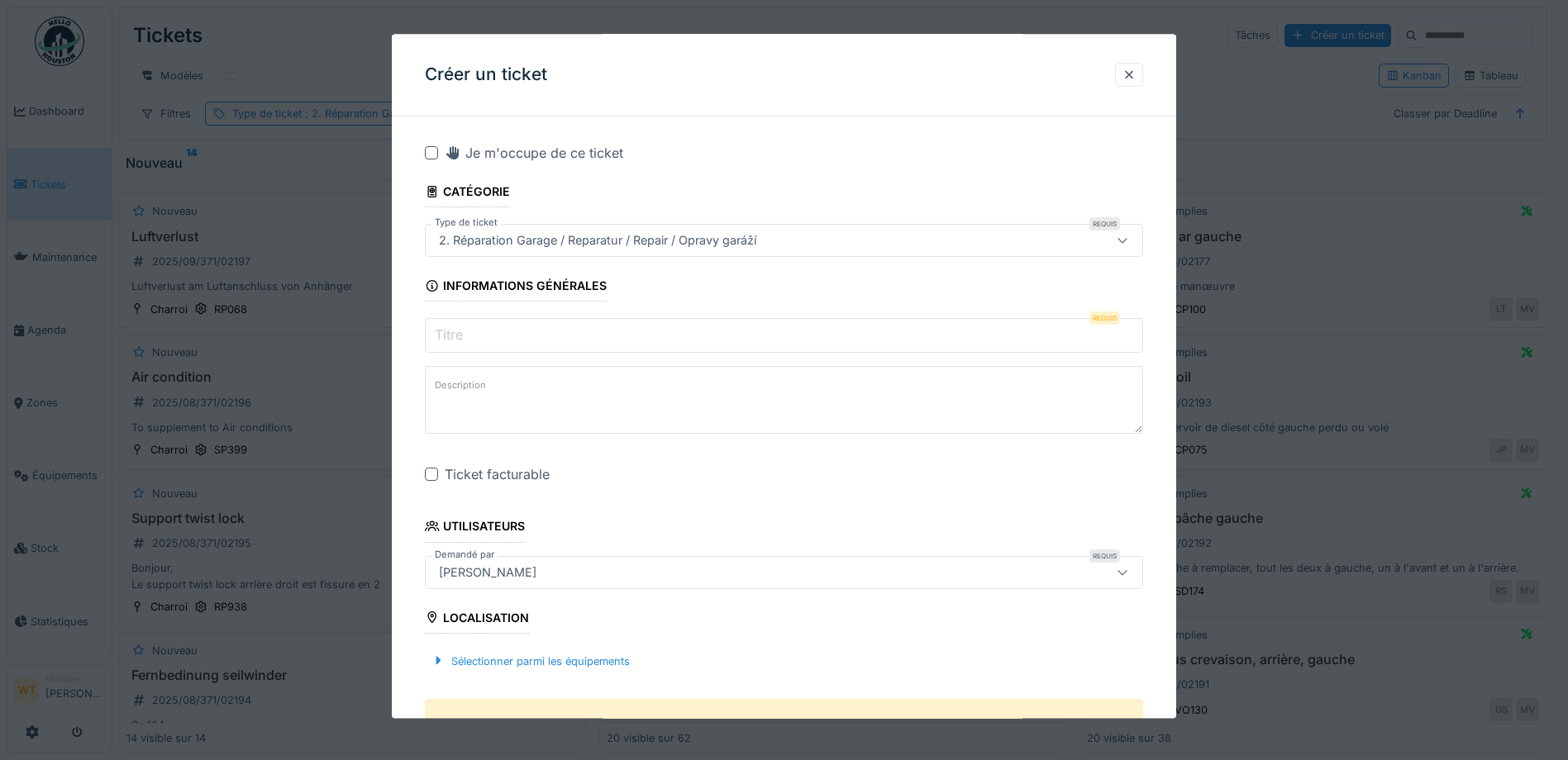
click at [580, 322] on input "Titre" at bounding box center [783, 336] width 718 height 35
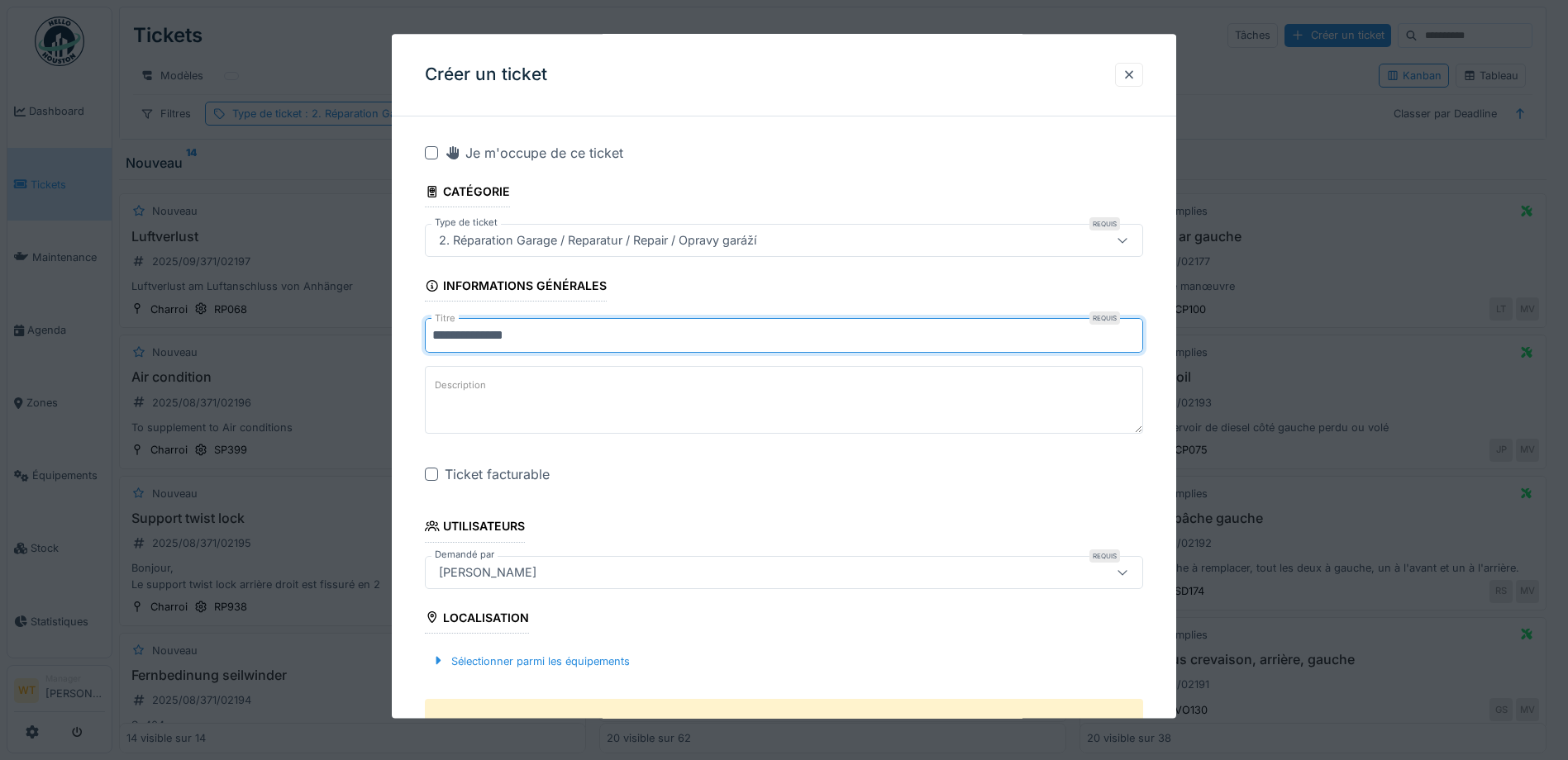
type input "**********"
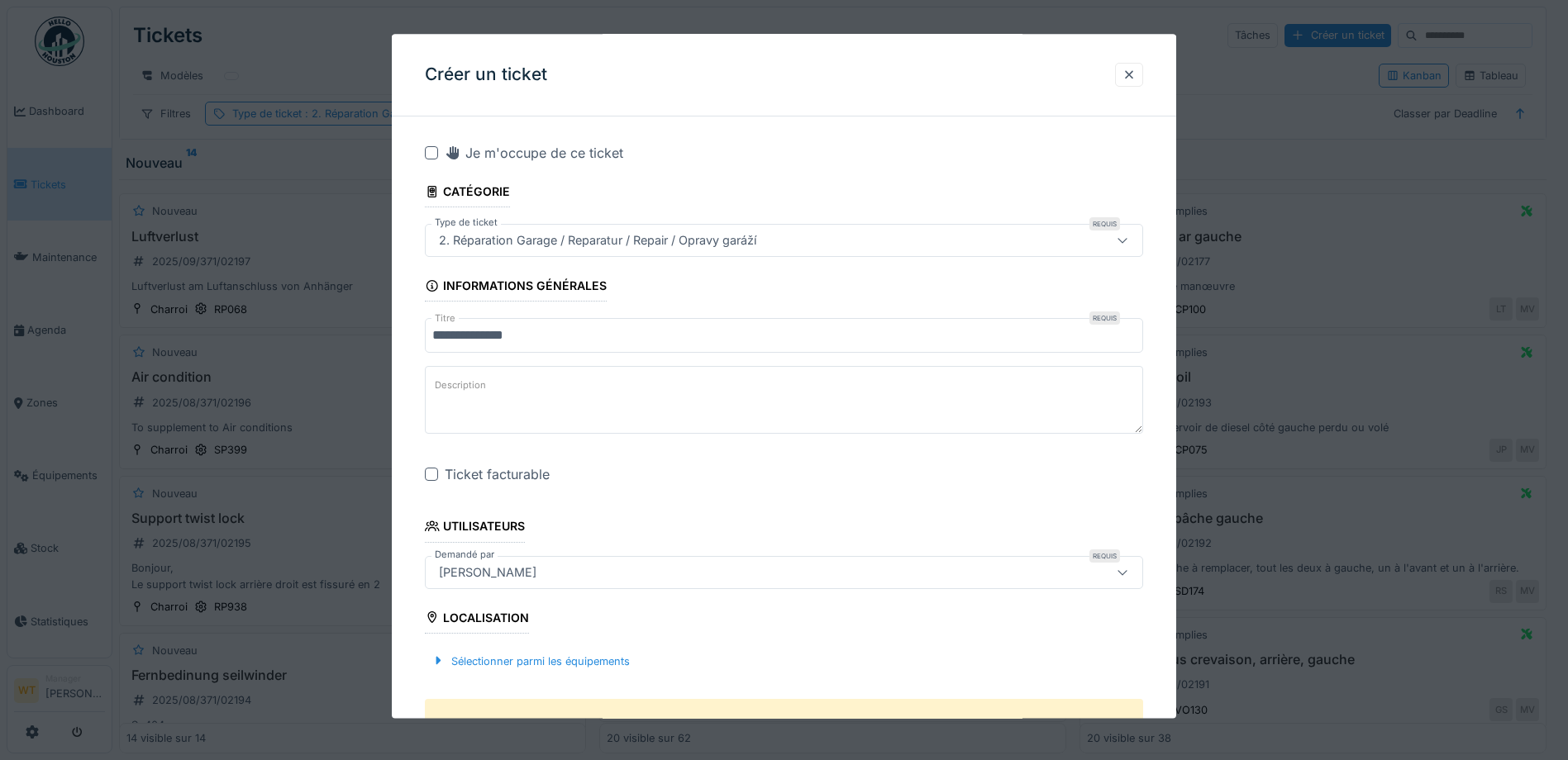
click at [431, 472] on div at bounding box center [431, 475] width 14 height 14
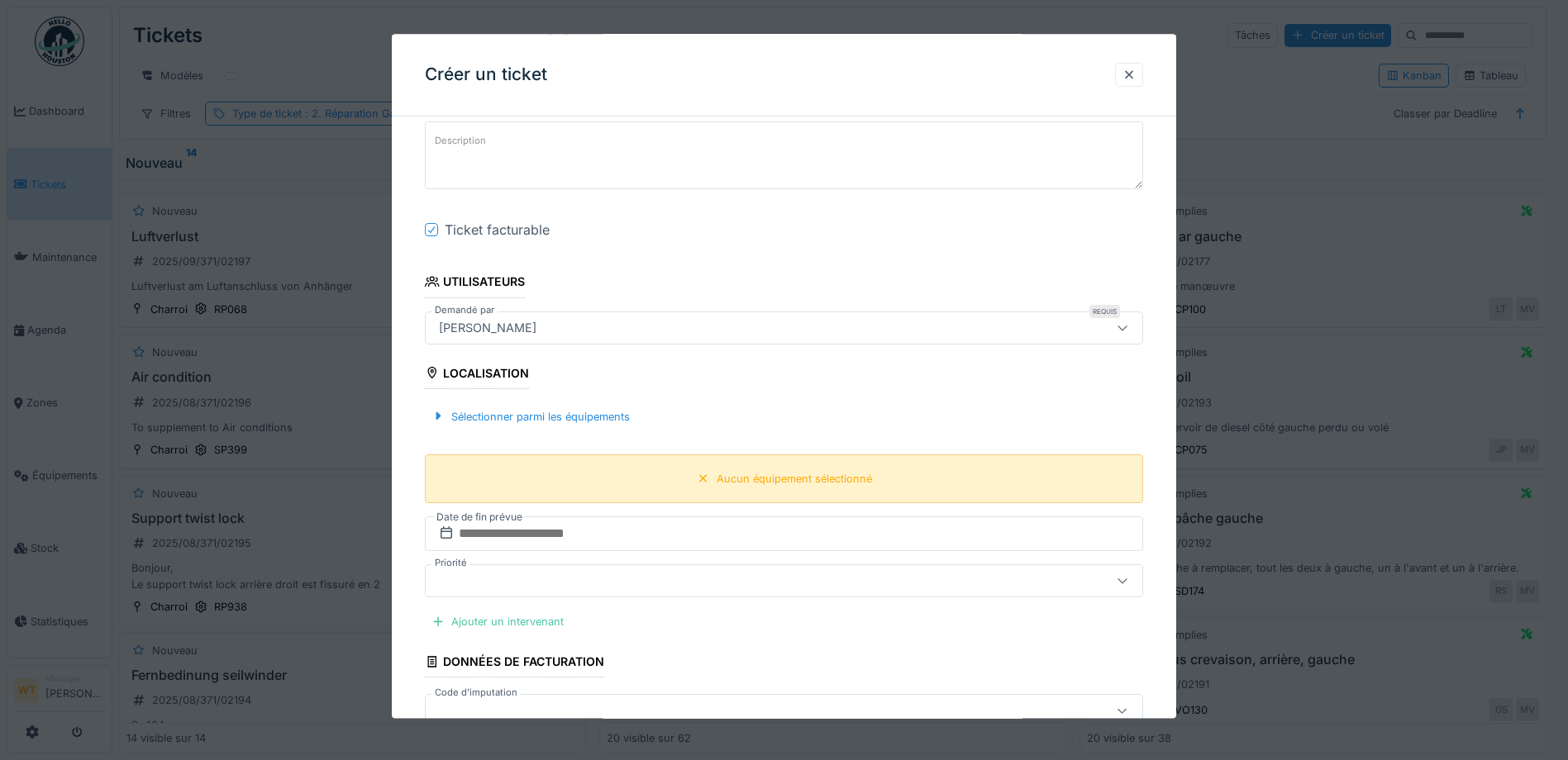
scroll to position [248, 0]
click at [569, 416] on div "Sélectionner parmi les équipements" at bounding box center [531, 413] width 212 height 22
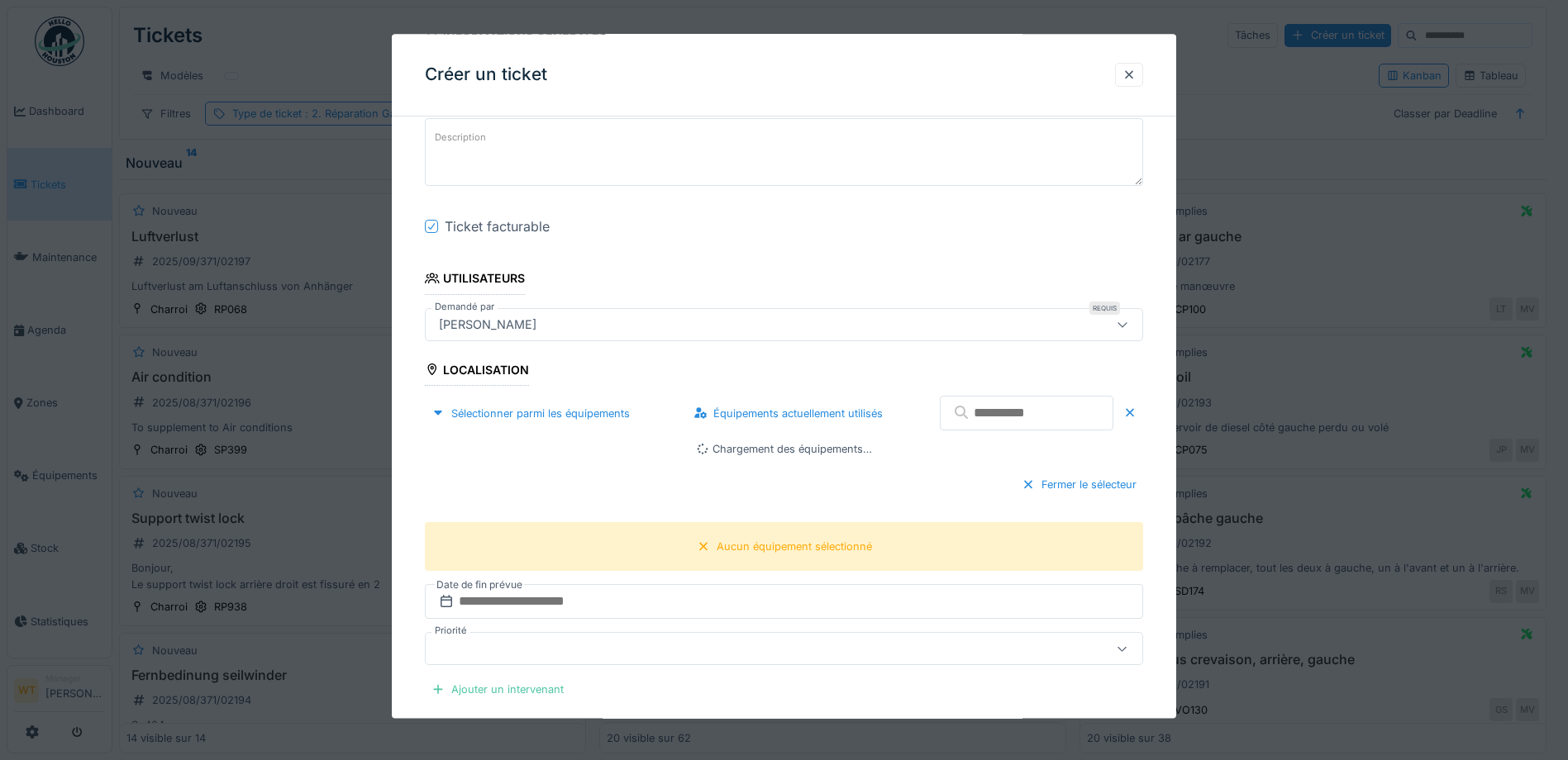
click at [991, 423] on input "text" at bounding box center [1026, 413] width 174 height 35
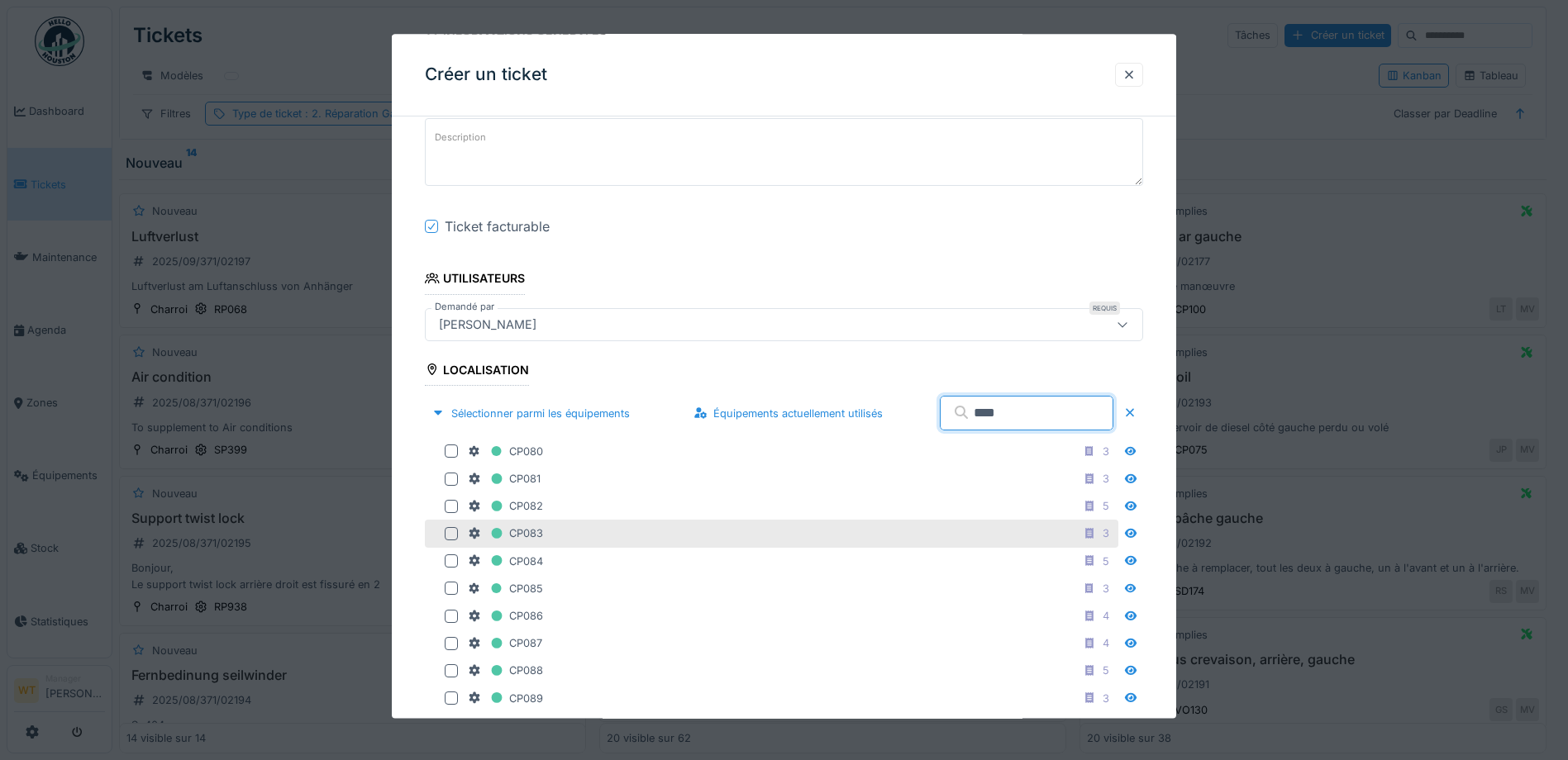
type input "****"
click at [452, 531] on div at bounding box center [452, 534] width 14 height 14
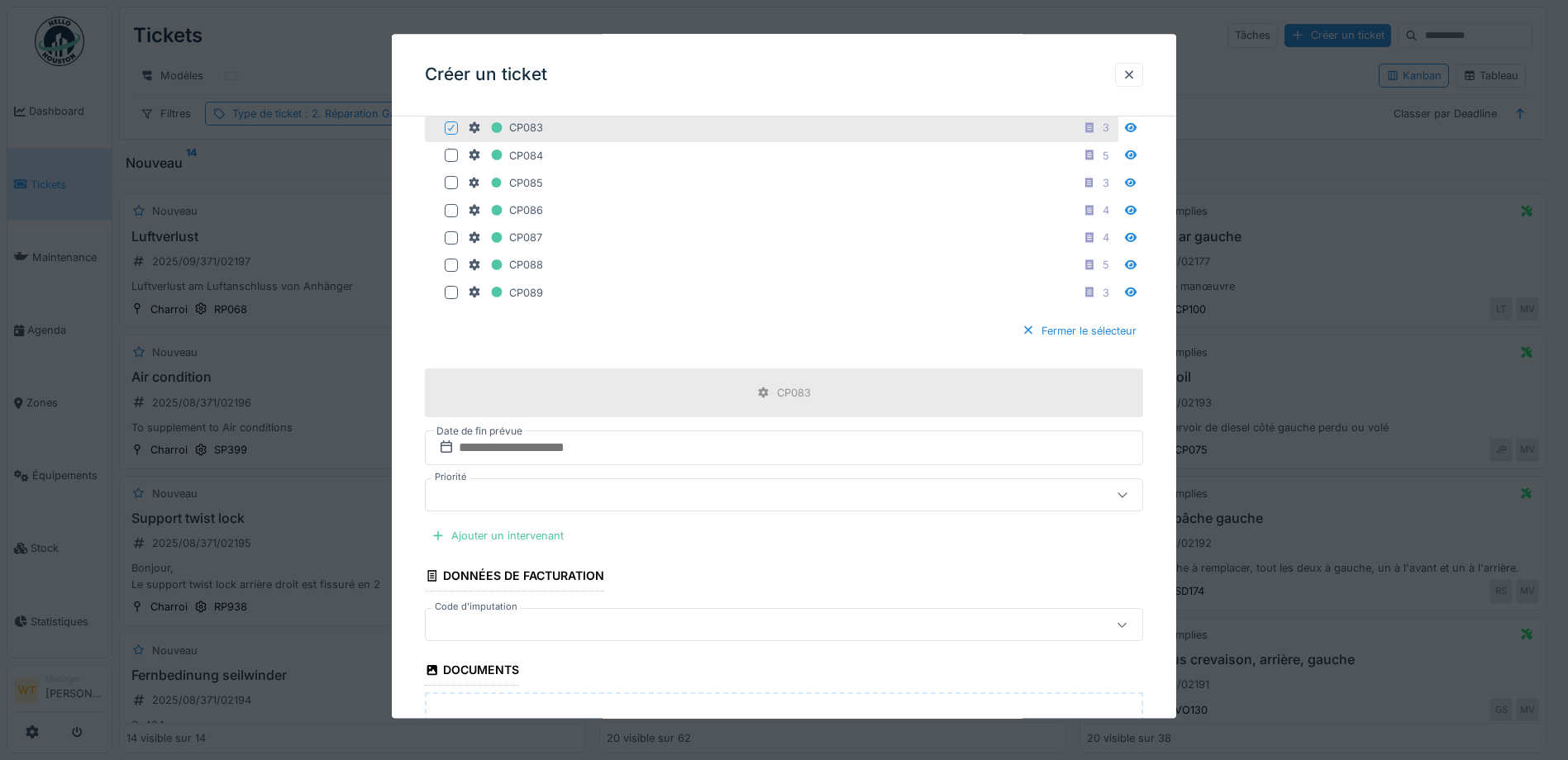
scroll to position [744, 0]
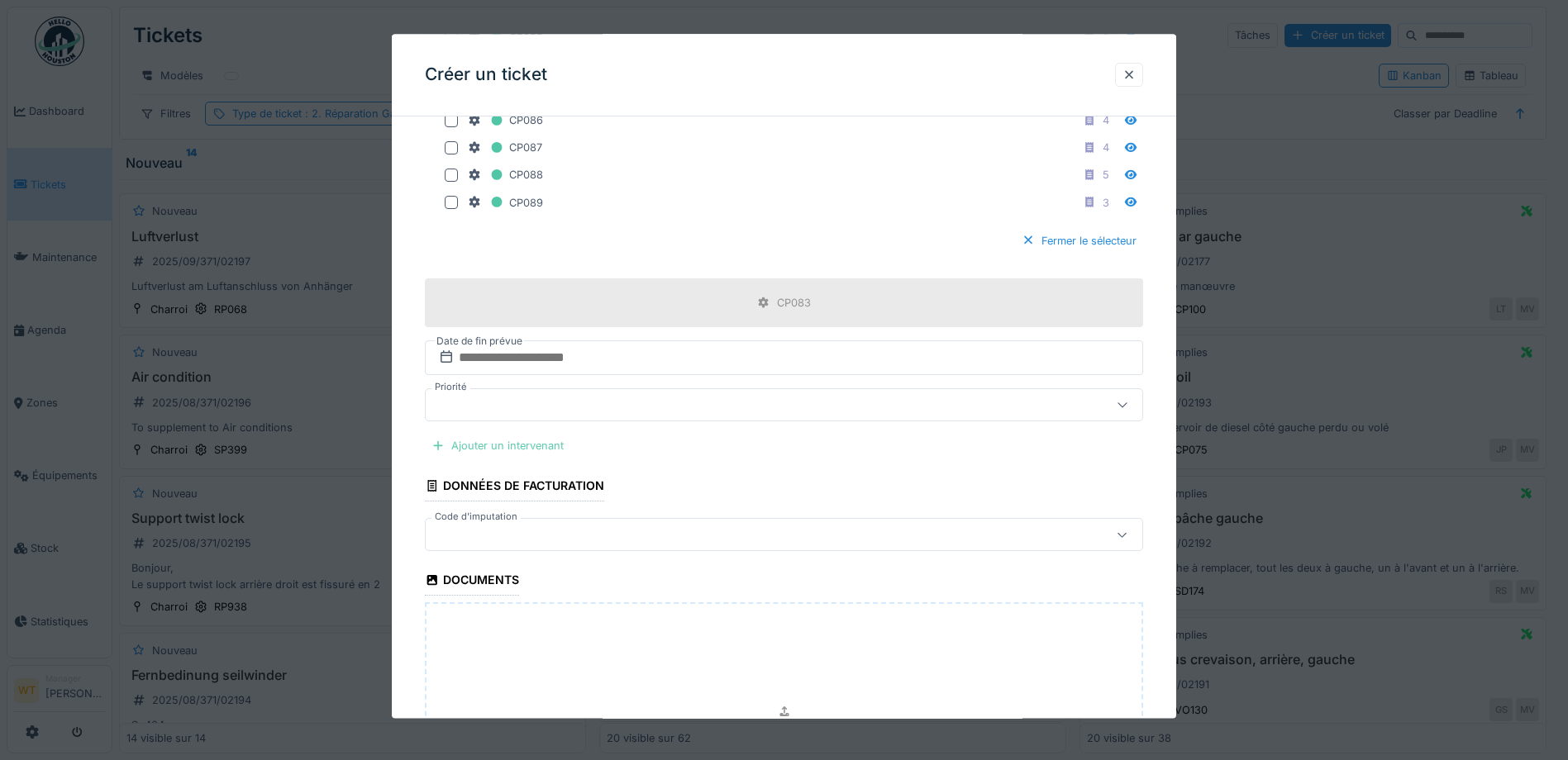
click at [516, 447] on div "Ajouter un intervenant" at bounding box center [498, 446] width 146 height 22
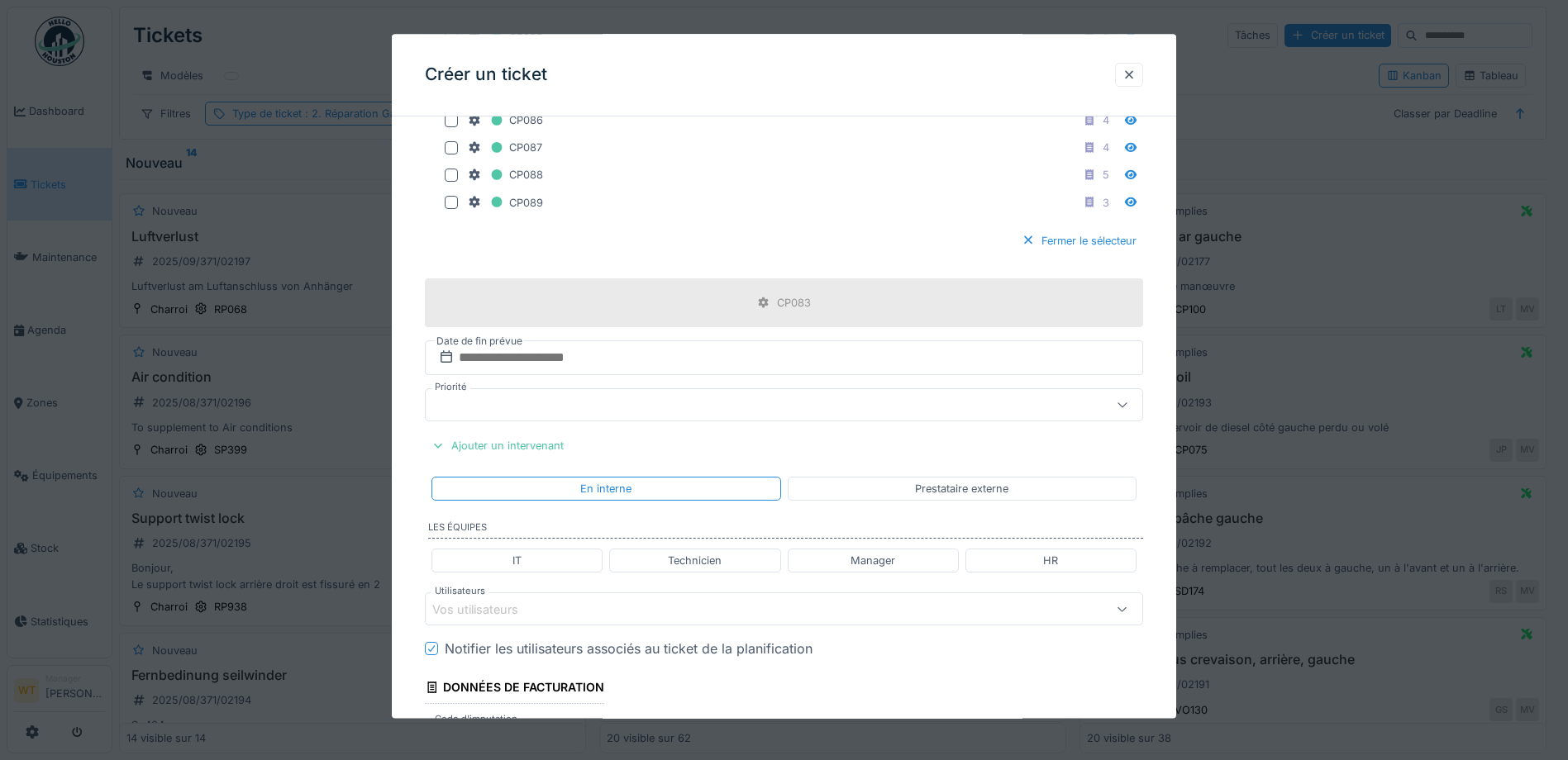
click at [573, 608] on div "Vos utilisateurs" at bounding box center [742, 609] width 619 height 18
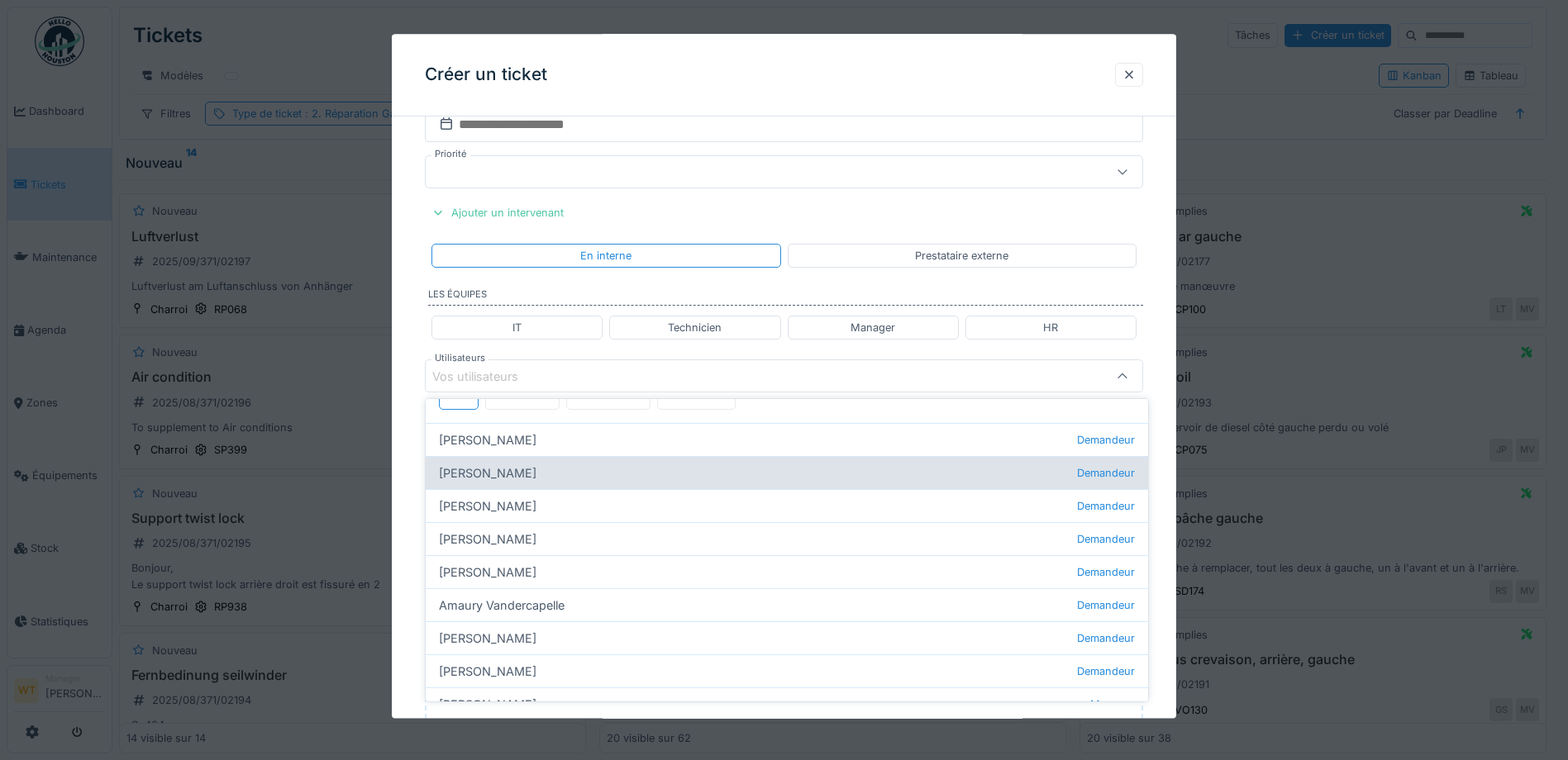
scroll to position [0, 0]
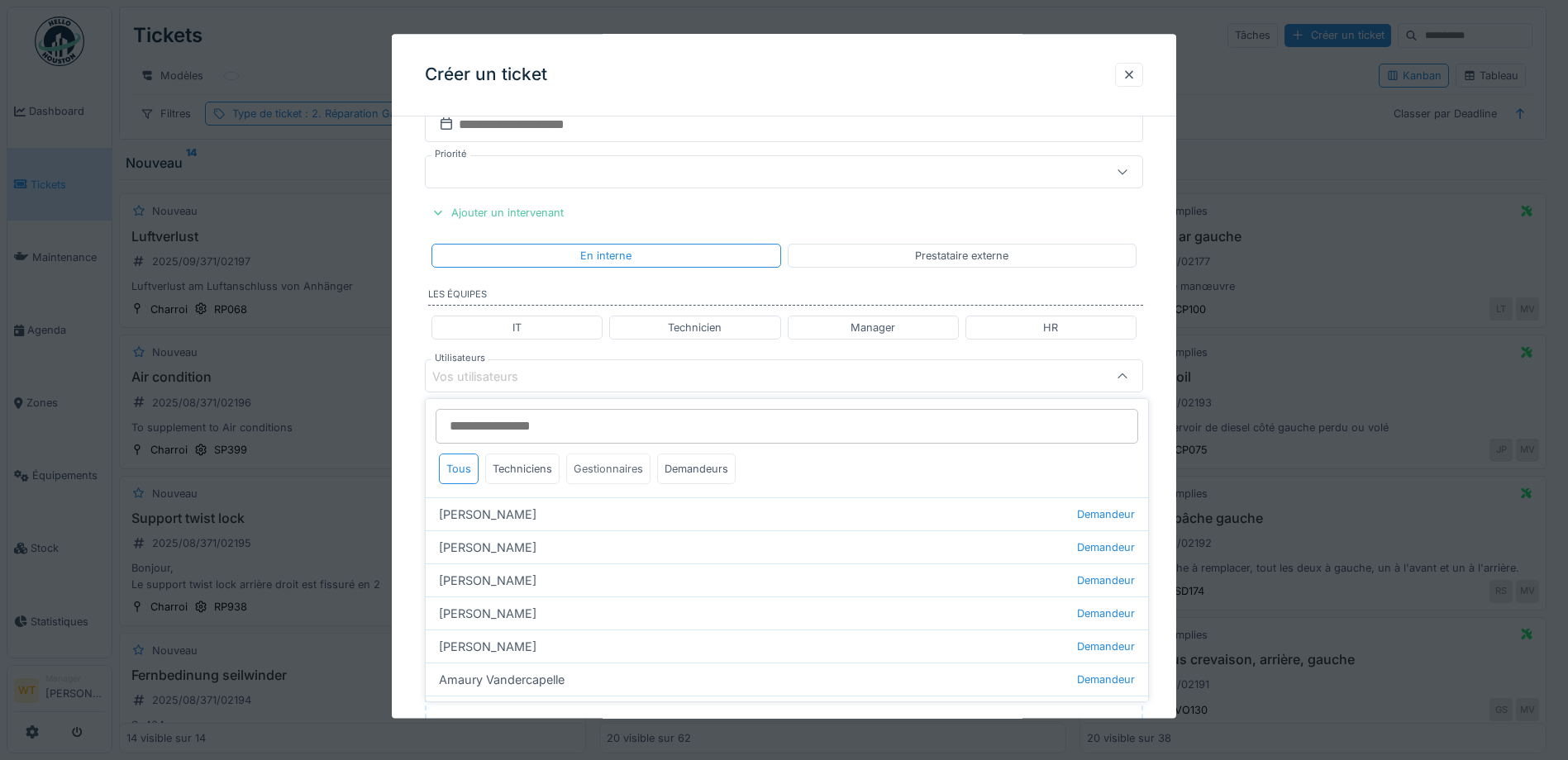
click at [591, 472] on div "Gestionnaires" at bounding box center [608, 469] width 84 height 31
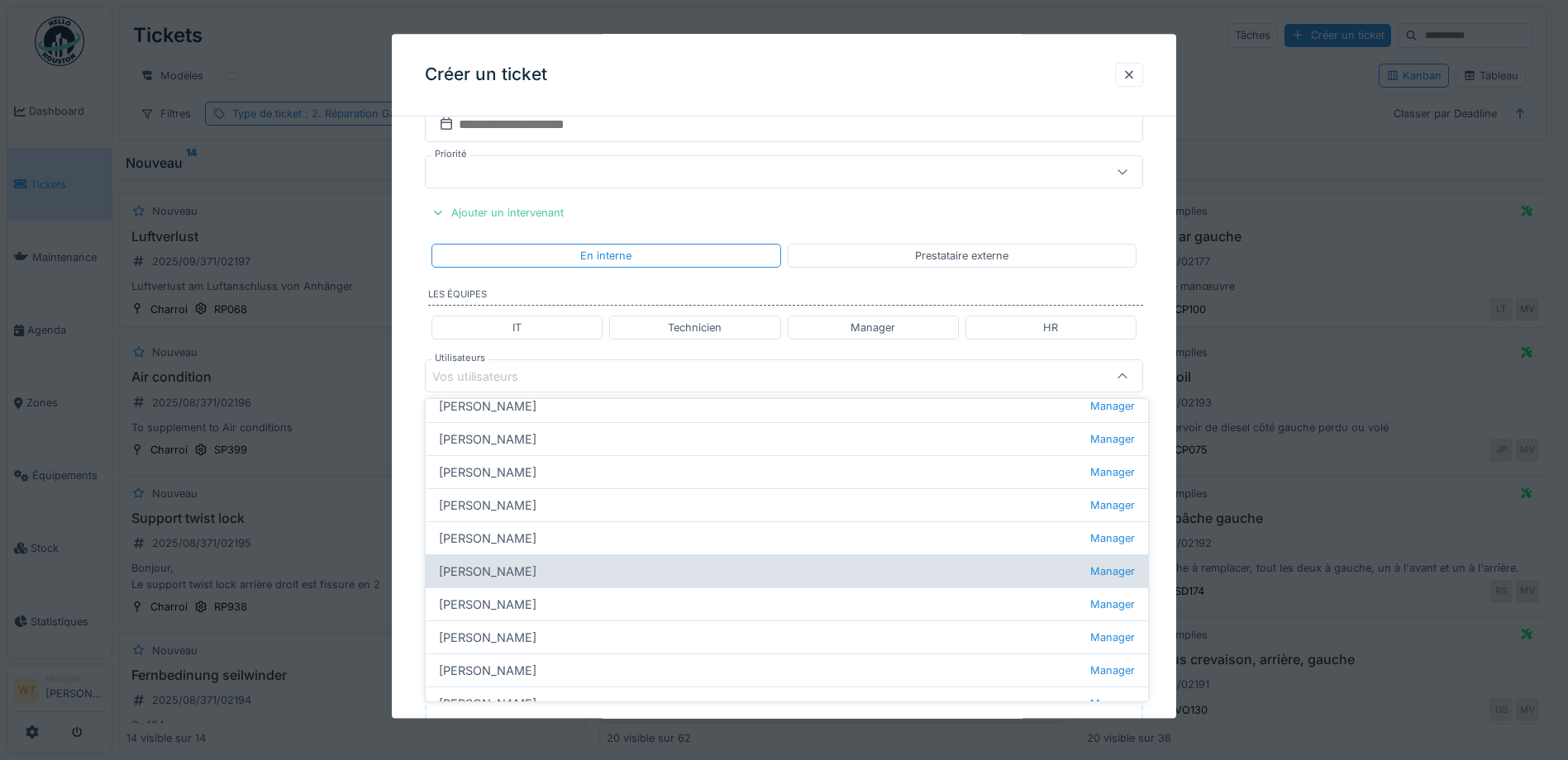
scroll to position [496, 0]
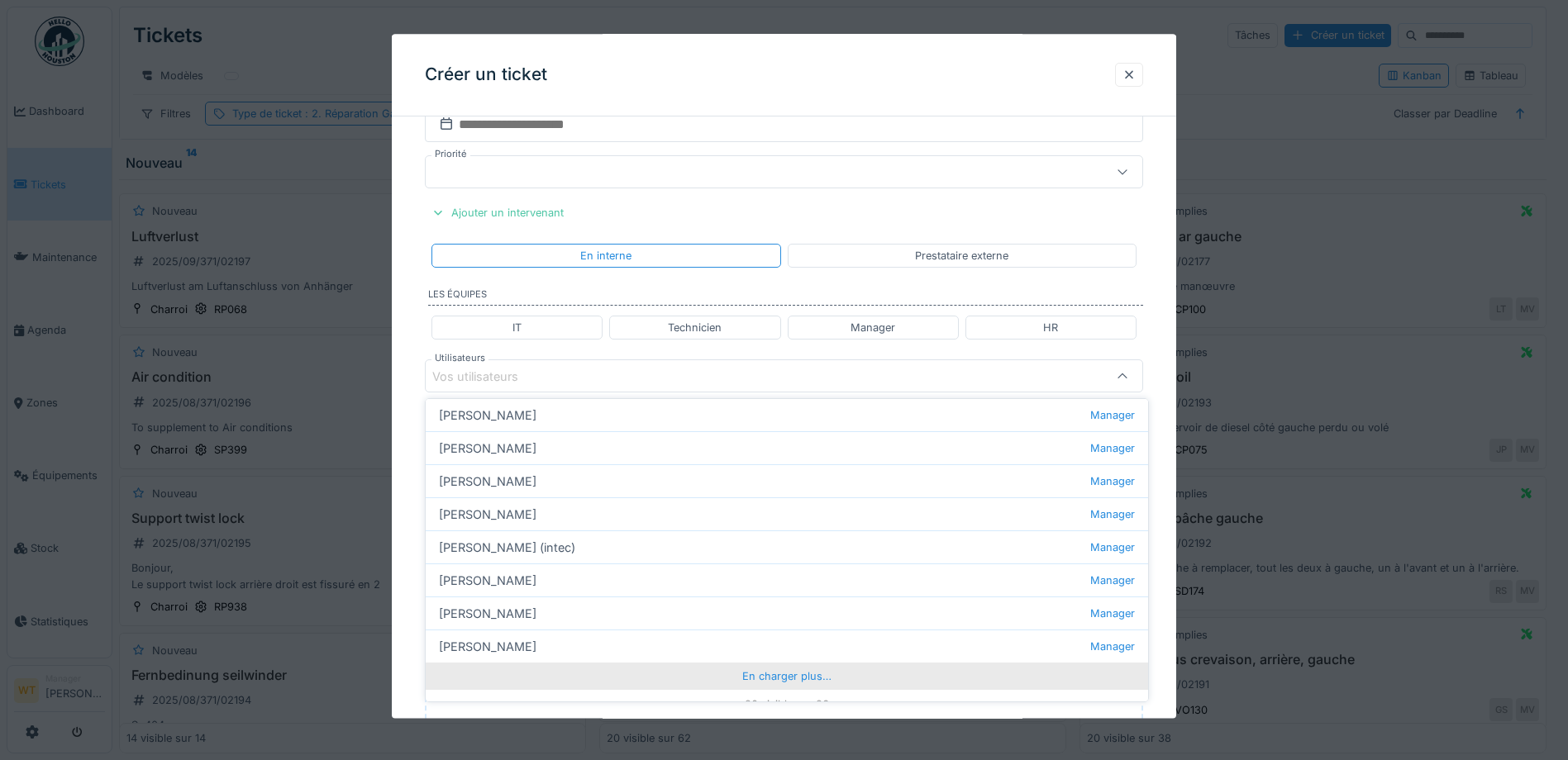
click at [711, 681] on div "En charger plus…" at bounding box center [787, 675] width 722 height 26
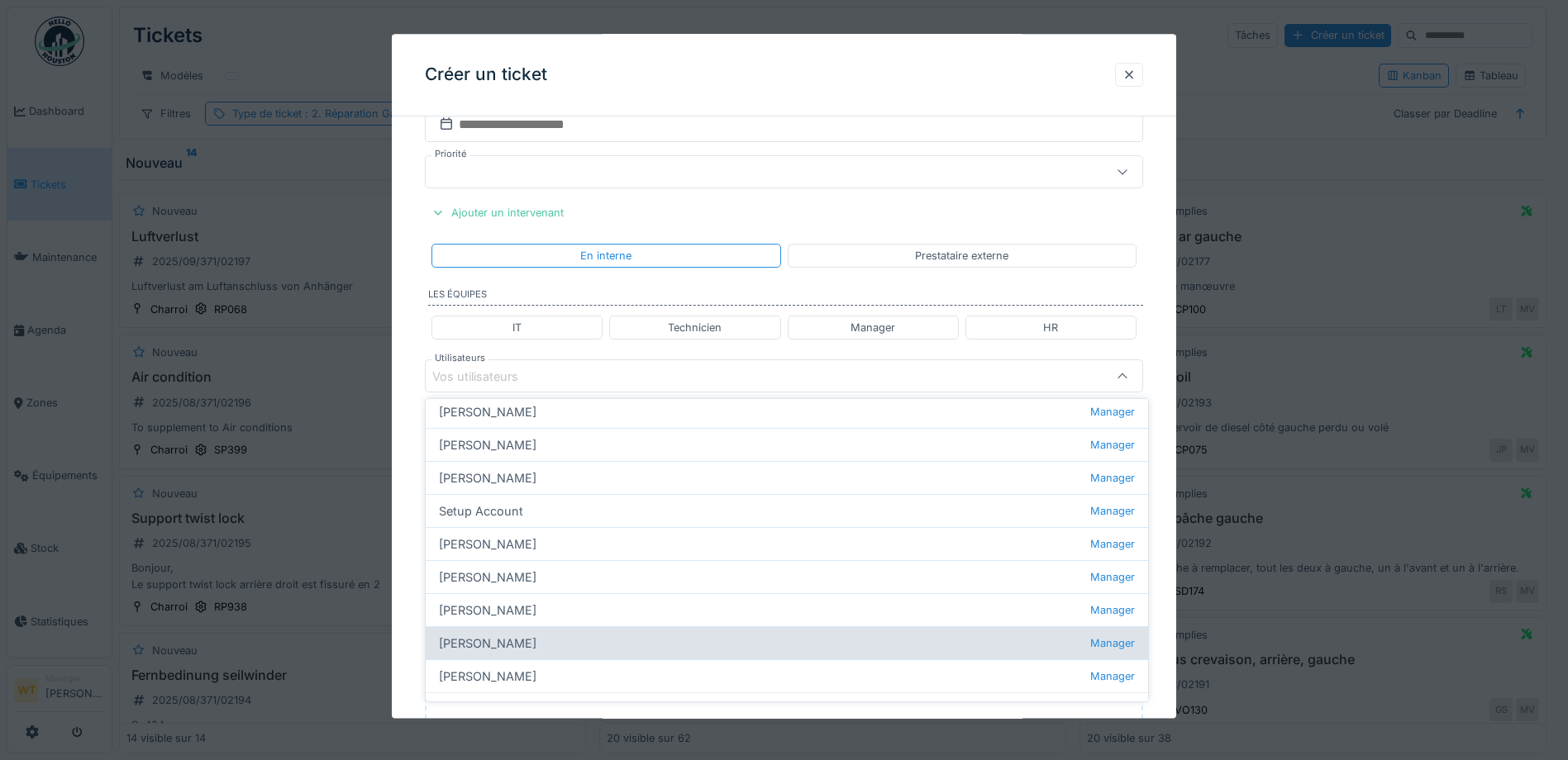
scroll to position [685, 0]
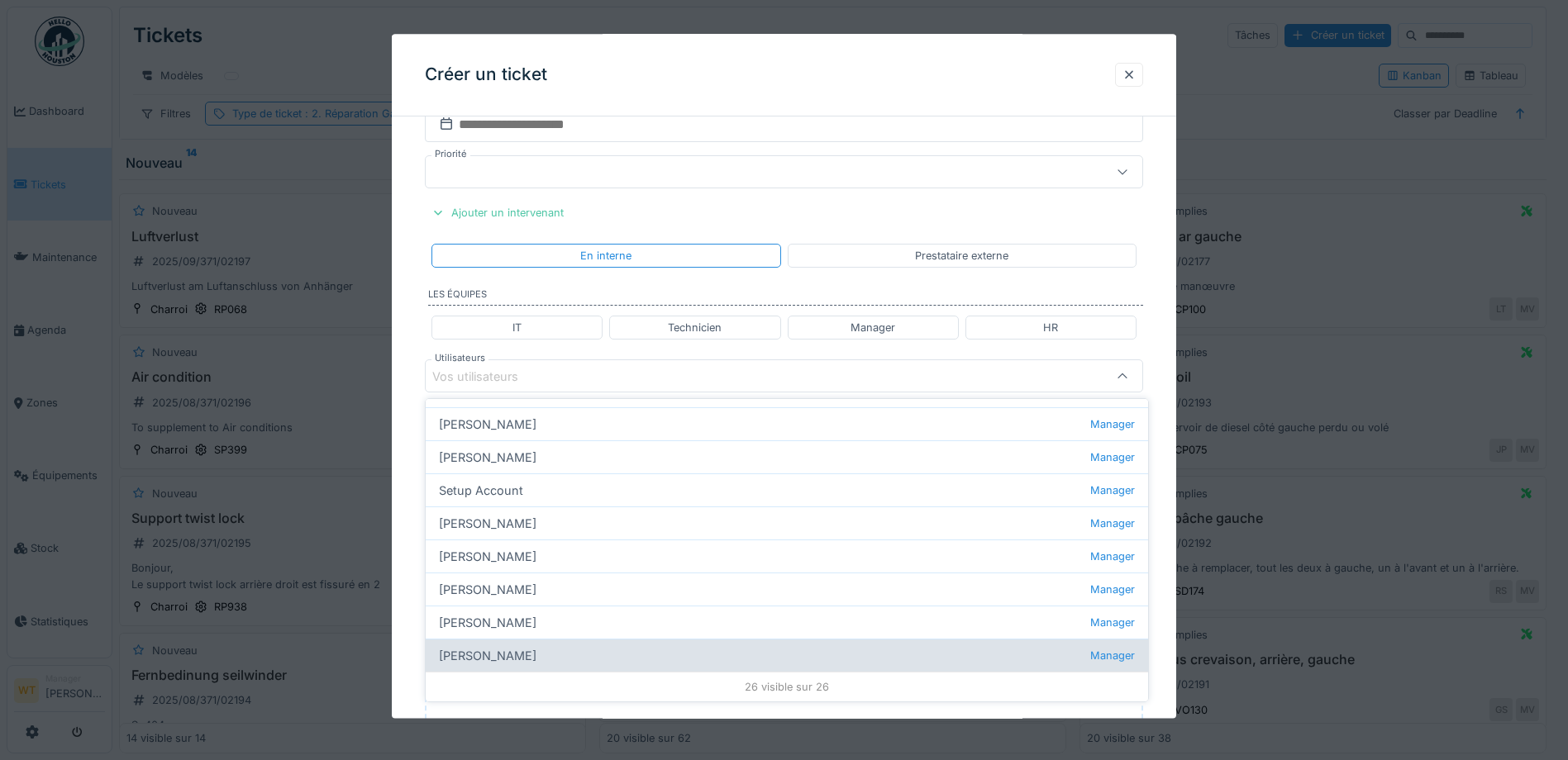
click at [542, 645] on div "Walter Tombou Manager" at bounding box center [787, 655] width 722 height 33
type input "*****"
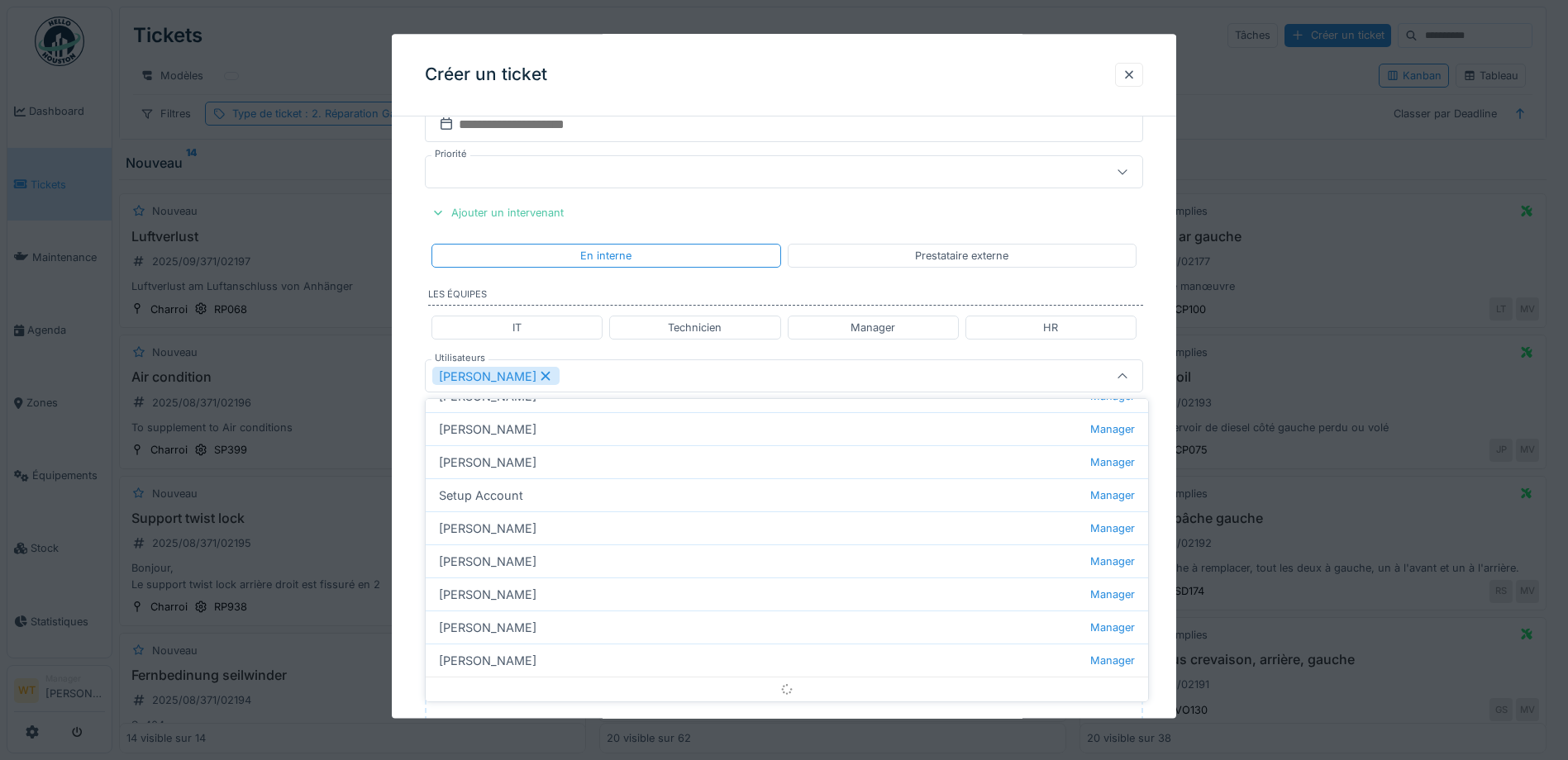
scroll to position [0, 0]
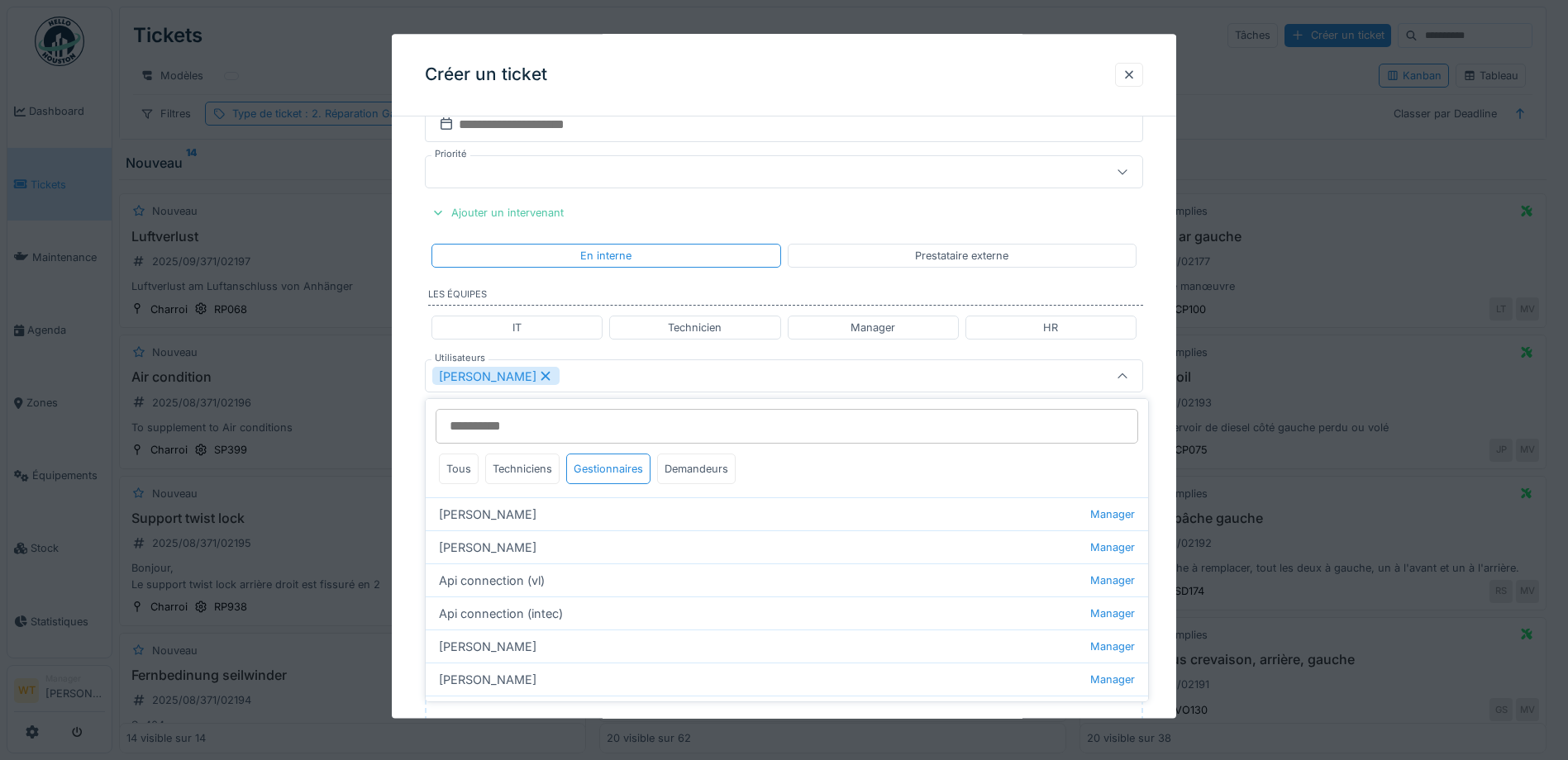
click at [613, 380] on div "[PERSON_NAME]" at bounding box center [742, 376] width 619 height 18
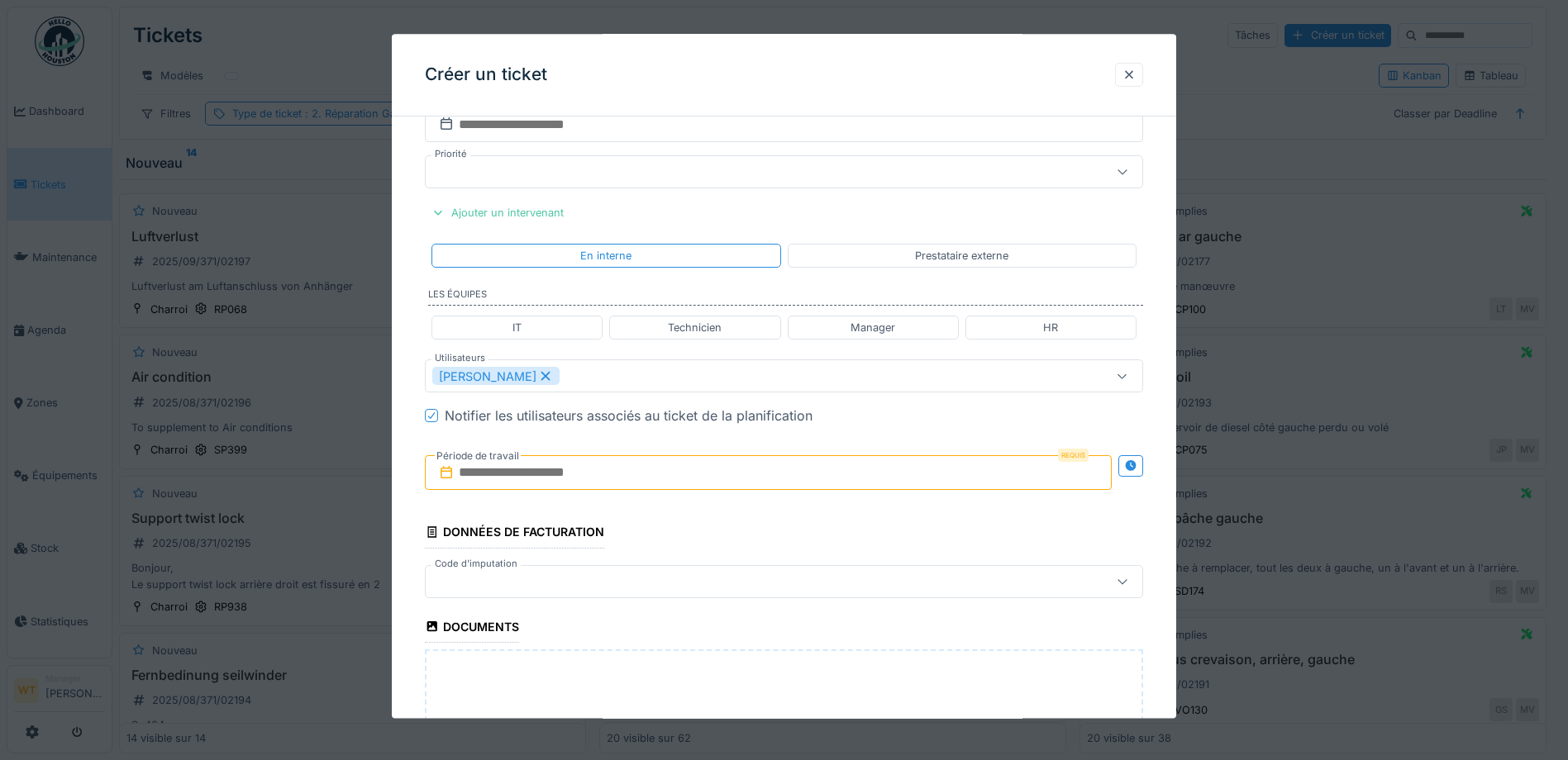
click at [564, 469] on input "text" at bounding box center [768, 473] width 687 height 35
click at [694, 691] on div "25" at bounding box center [691, 689] width 22 height 24
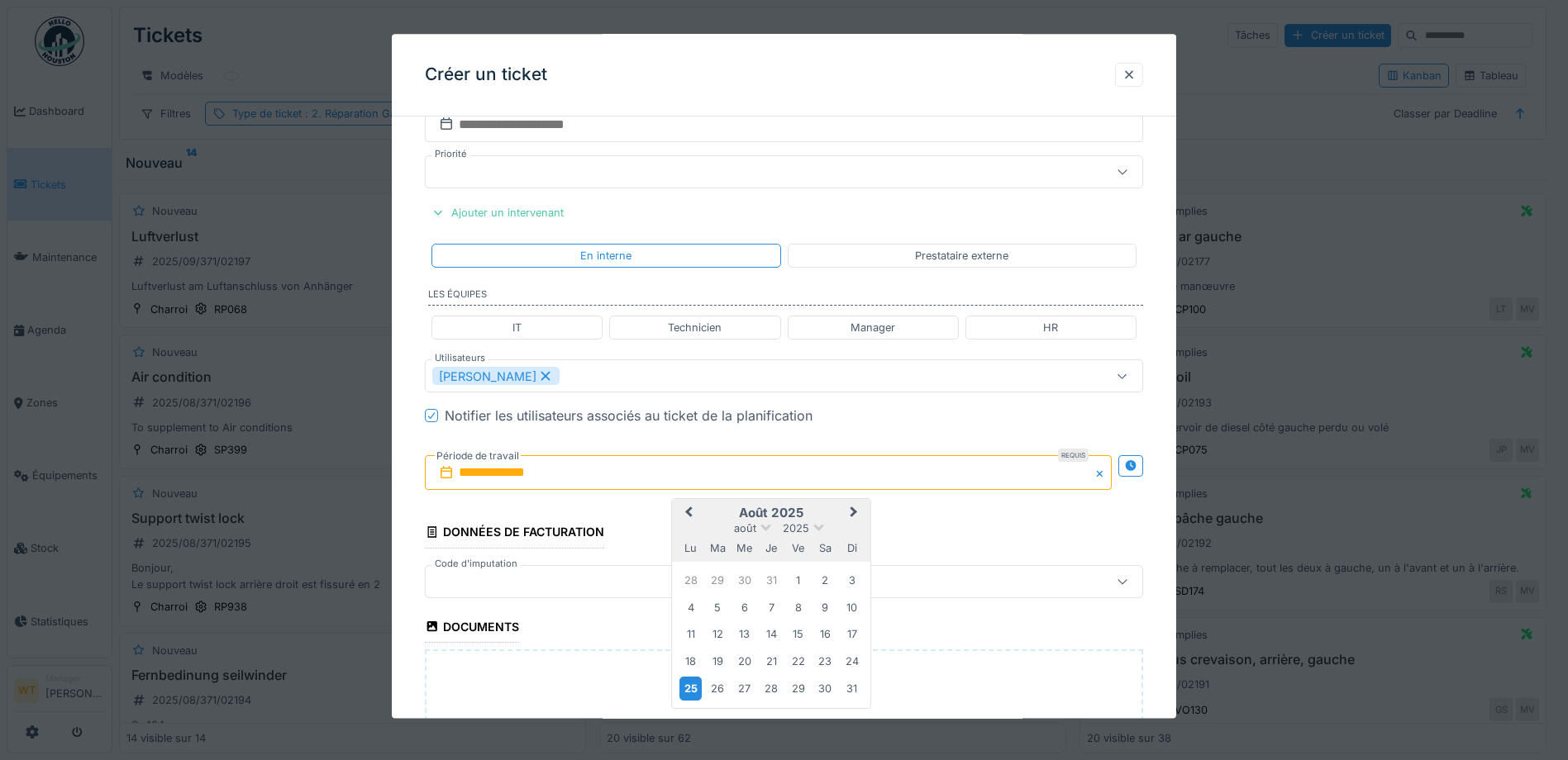
click at [693, 691] on div "25" at bounding box center [691, 689] width 22 height 24
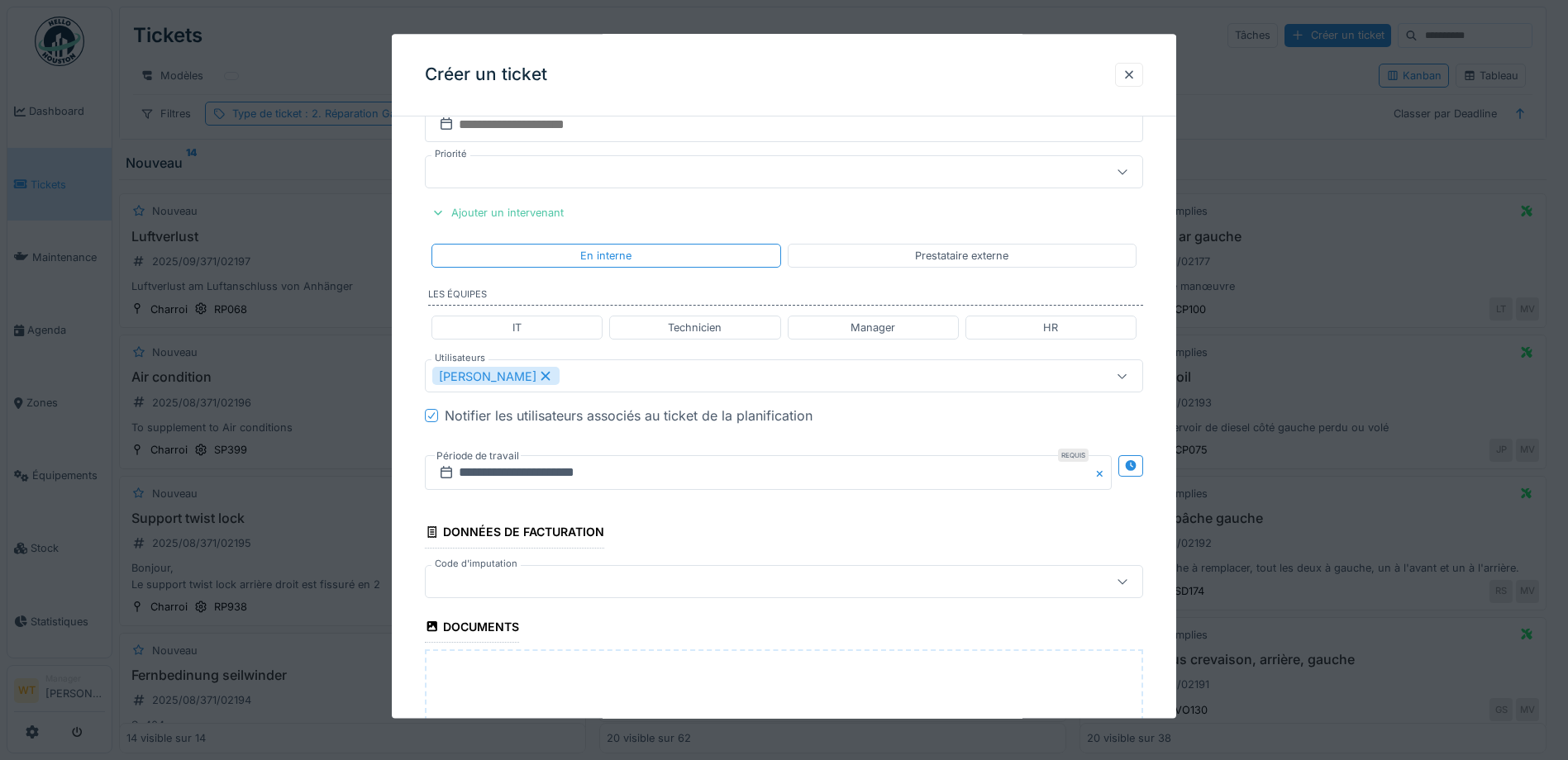
click at [531, 574] on div at bounding box center [742, 581] width 619 height 18
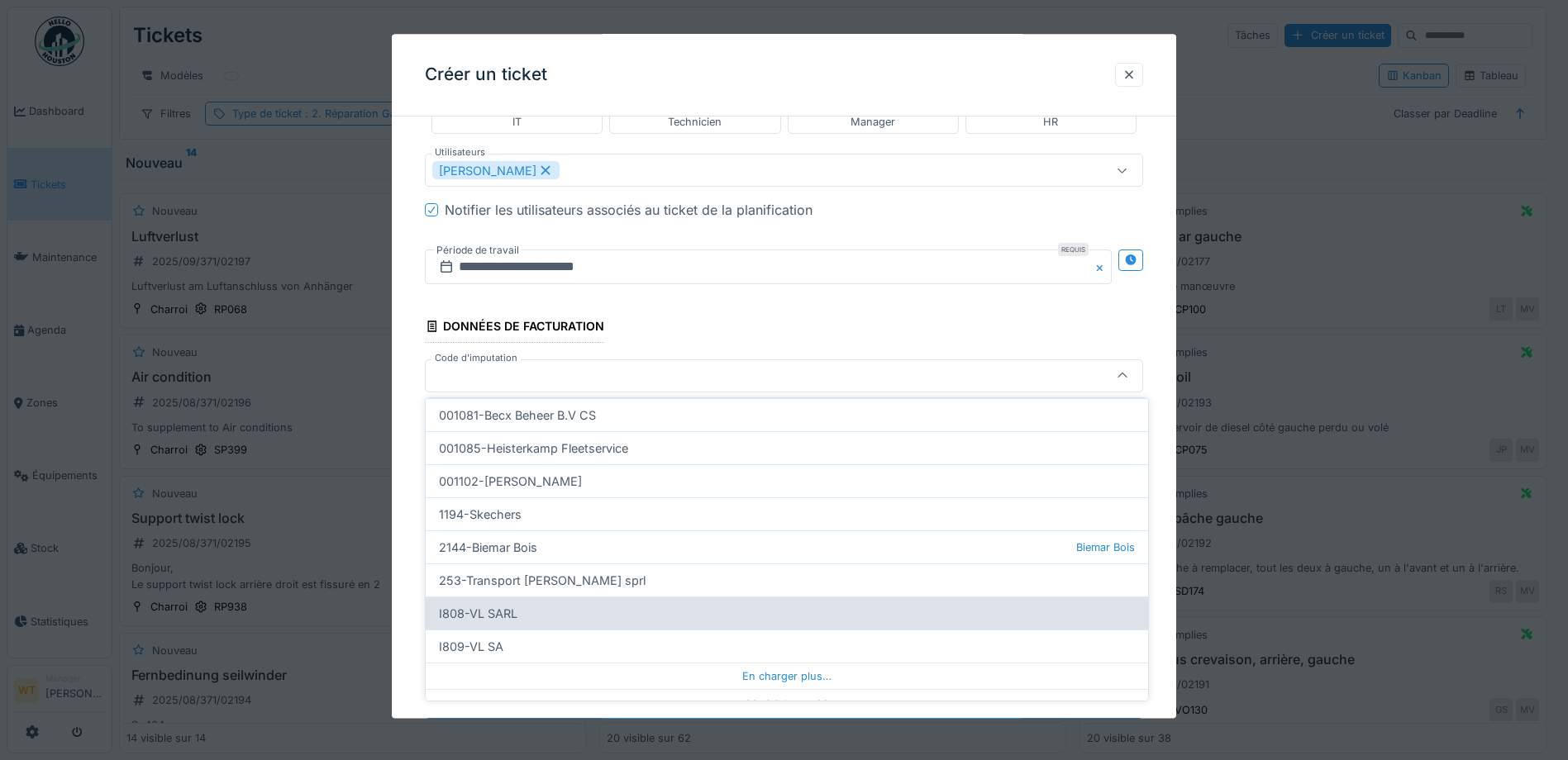
scroll to position [502, 0]
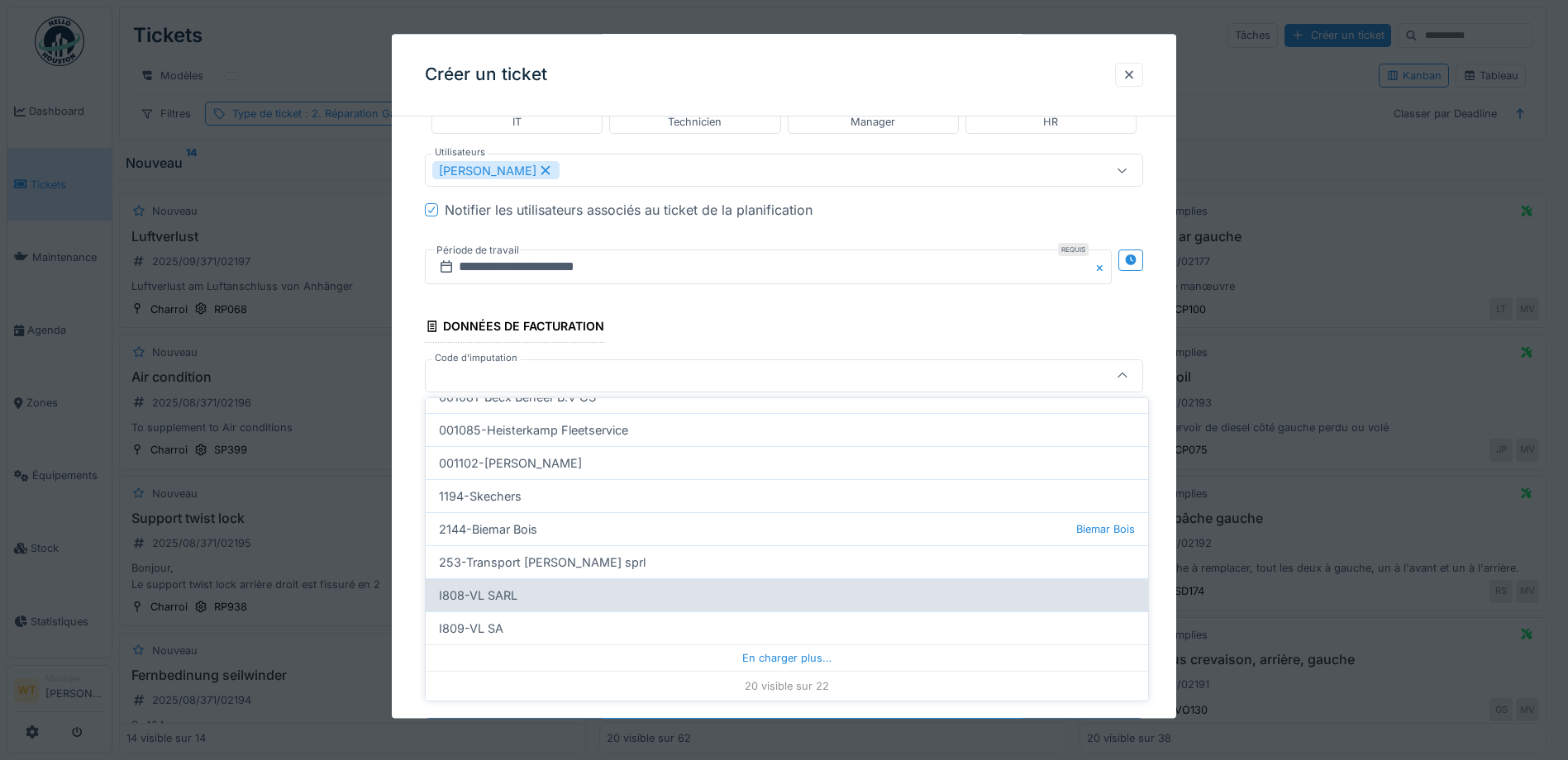
click at [542, 584] on div "I808-VL SARL" at bounding box center [787, 595] width 722 height 33
type input "***"
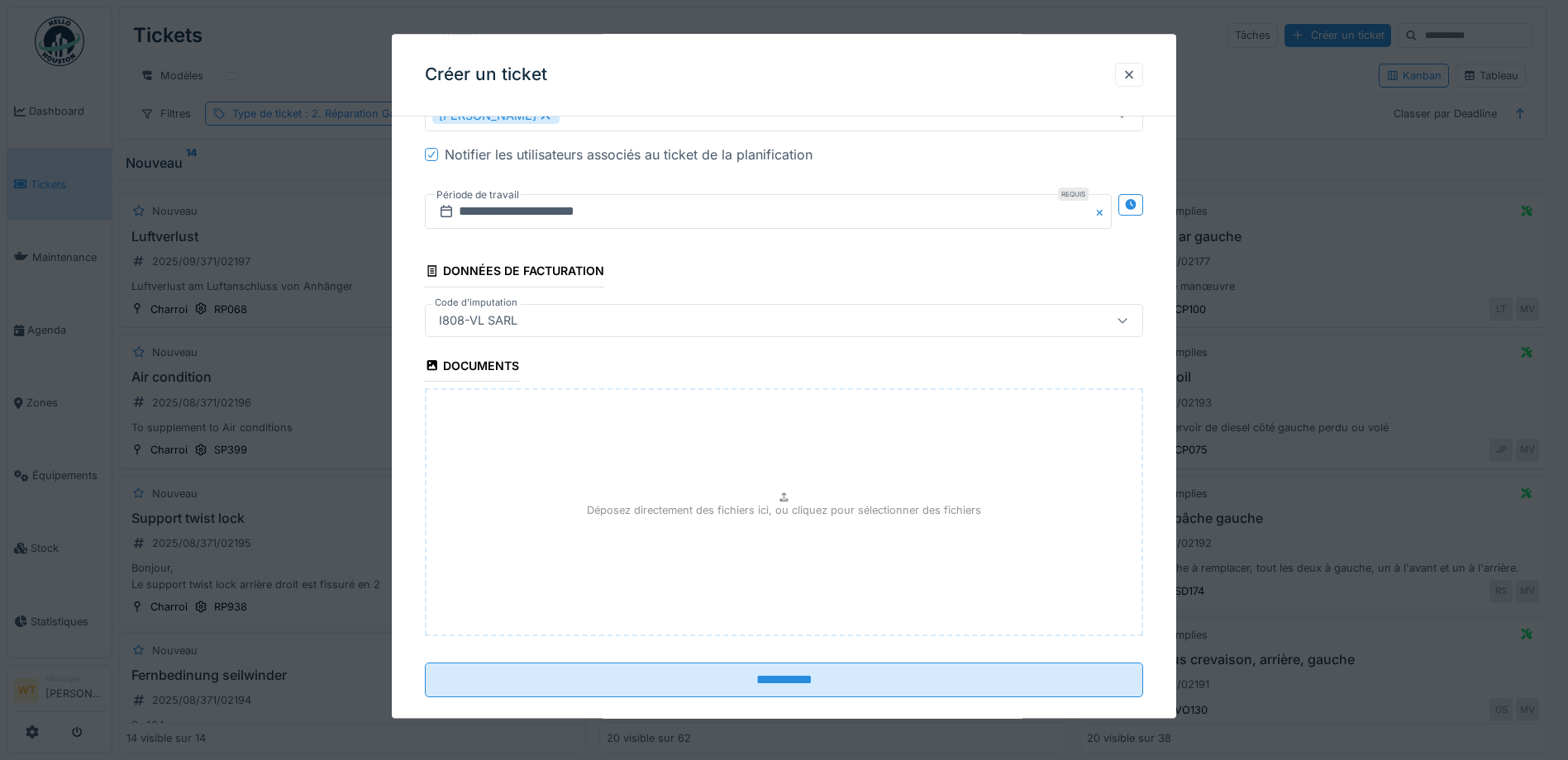
scroll to position [1263, 0]
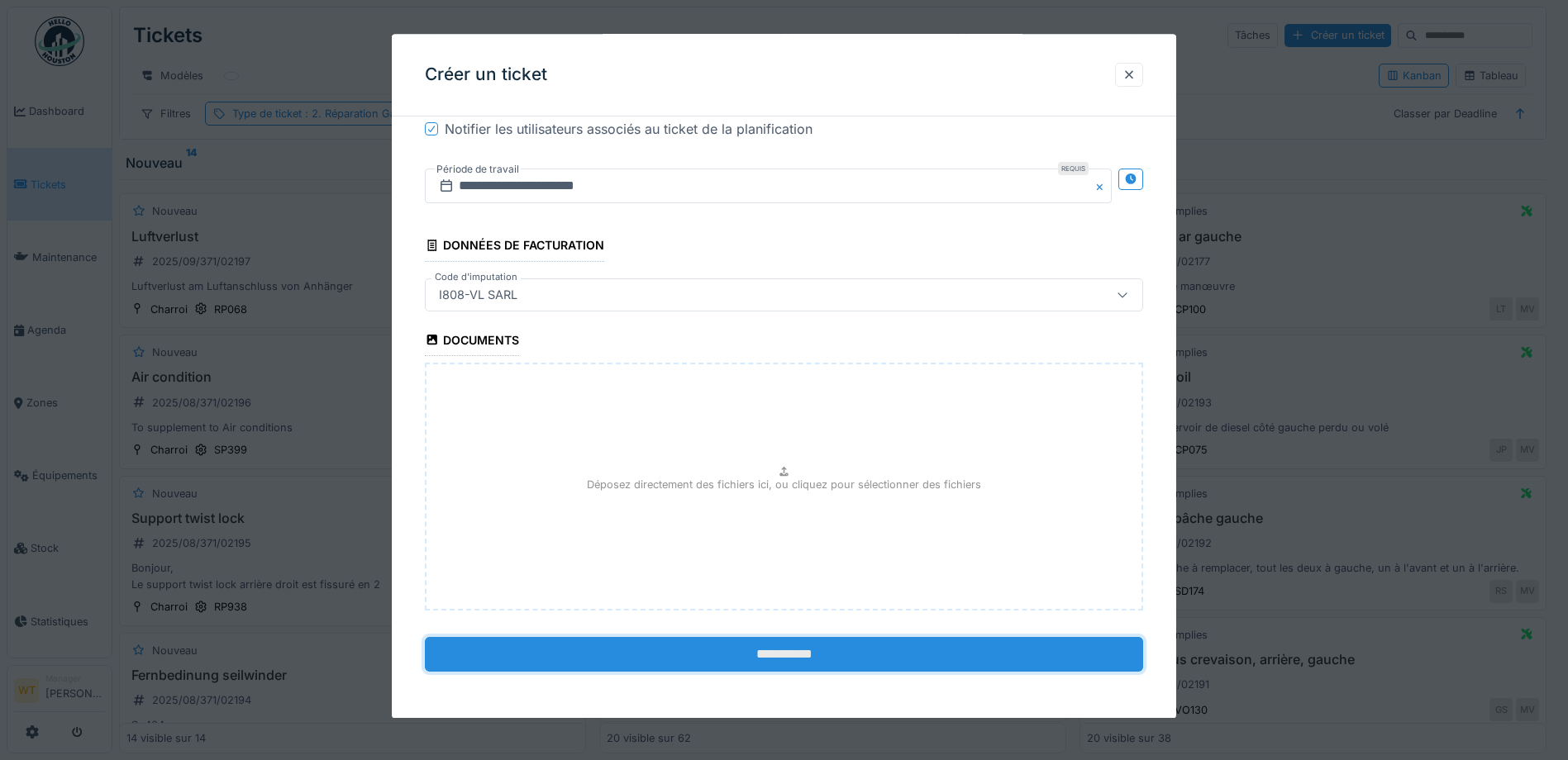
click at [712, 656] on input "**********" at bounding box center [783, 654] width 718 height 35
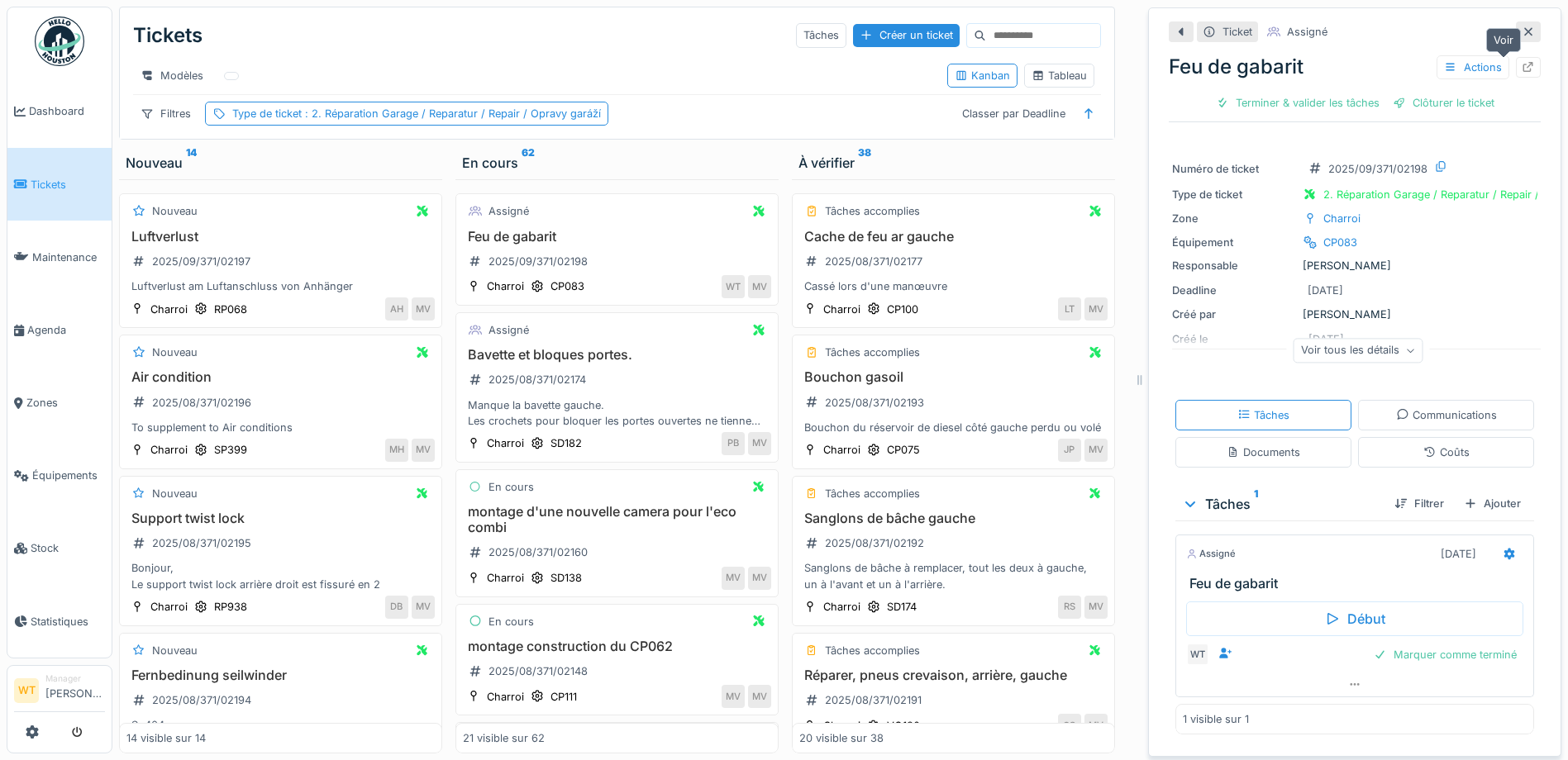
click at [1515, 66] on div at bounding box center [1527, 67] width 25 height 20
drag, startPoint x: 70, startPoint y: 193, endPoint x: 72, endPoint y: 184, distance: 9.2
click at [70, 192] on link "Tickets" at bounding box center [59, 185] width 104 height 73
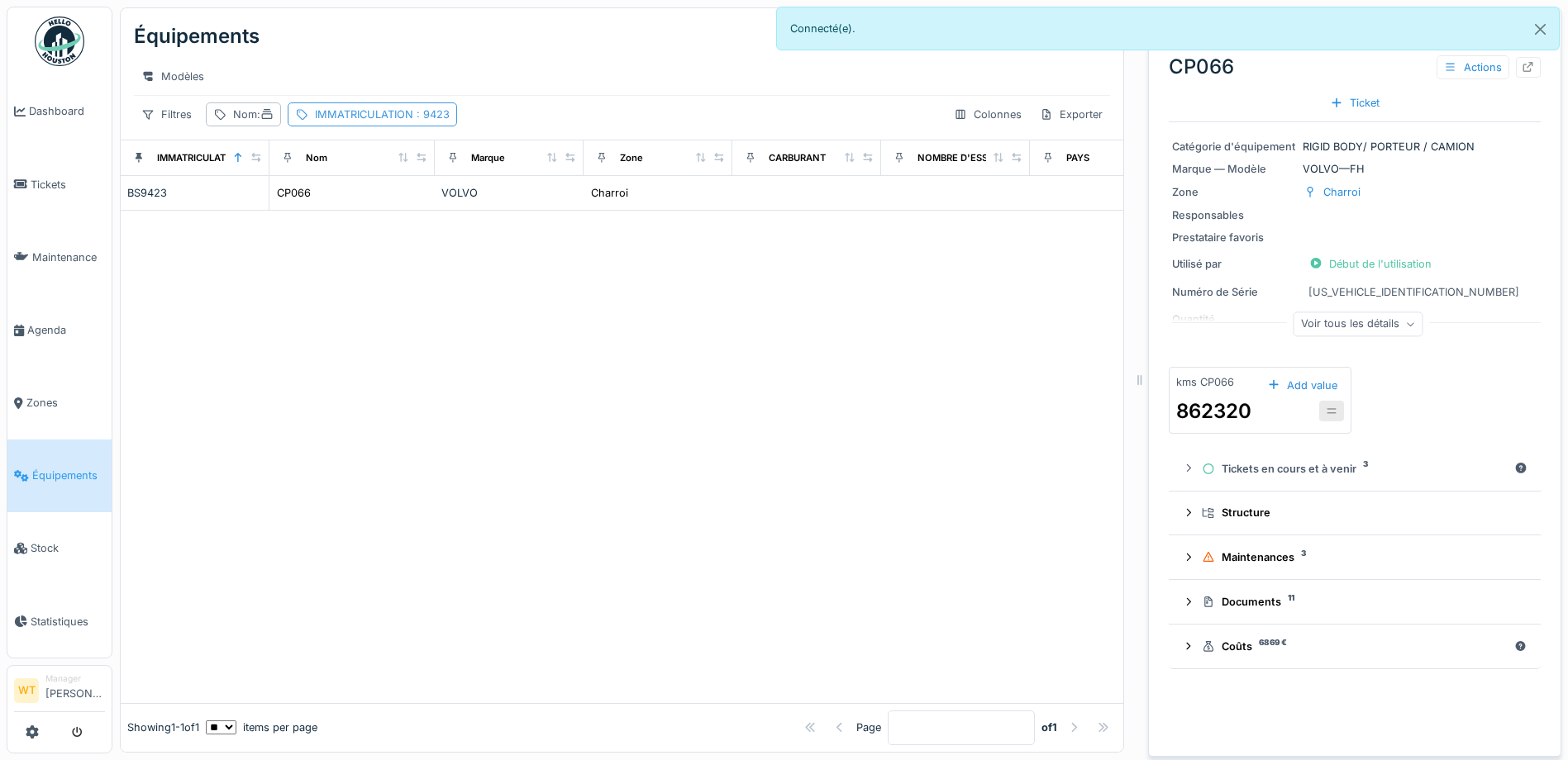
click at [361, 122] on div "IMMATRICULATION : 9423" at bounding box center [382, 114] width 135 height 16
drag, startPoint x: 518, startPoint y: 208, endPoint x: 458, endPoint y: 195, distance: 61.4
click at [514, 206] on div "IMMATRICULATION ****" at bounding box center [421, 206] width 243 height 35
click at [248, 122] on div "Nom :" at bounding box center [253, 114] width 41 height 16
click at [335, 220] on input "Nom" at bounding box center [296, 206] width 164 height 35
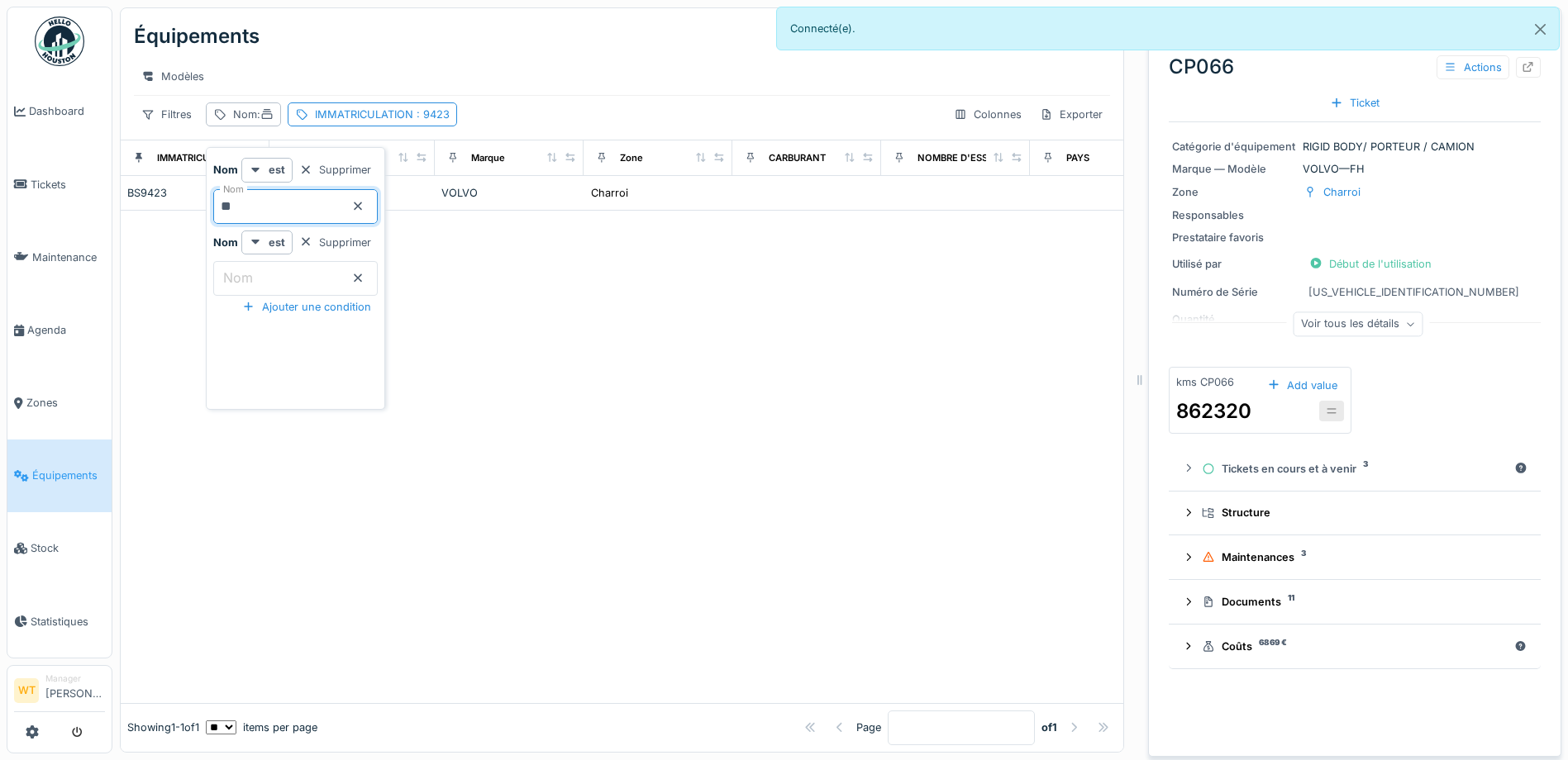
type input "**"
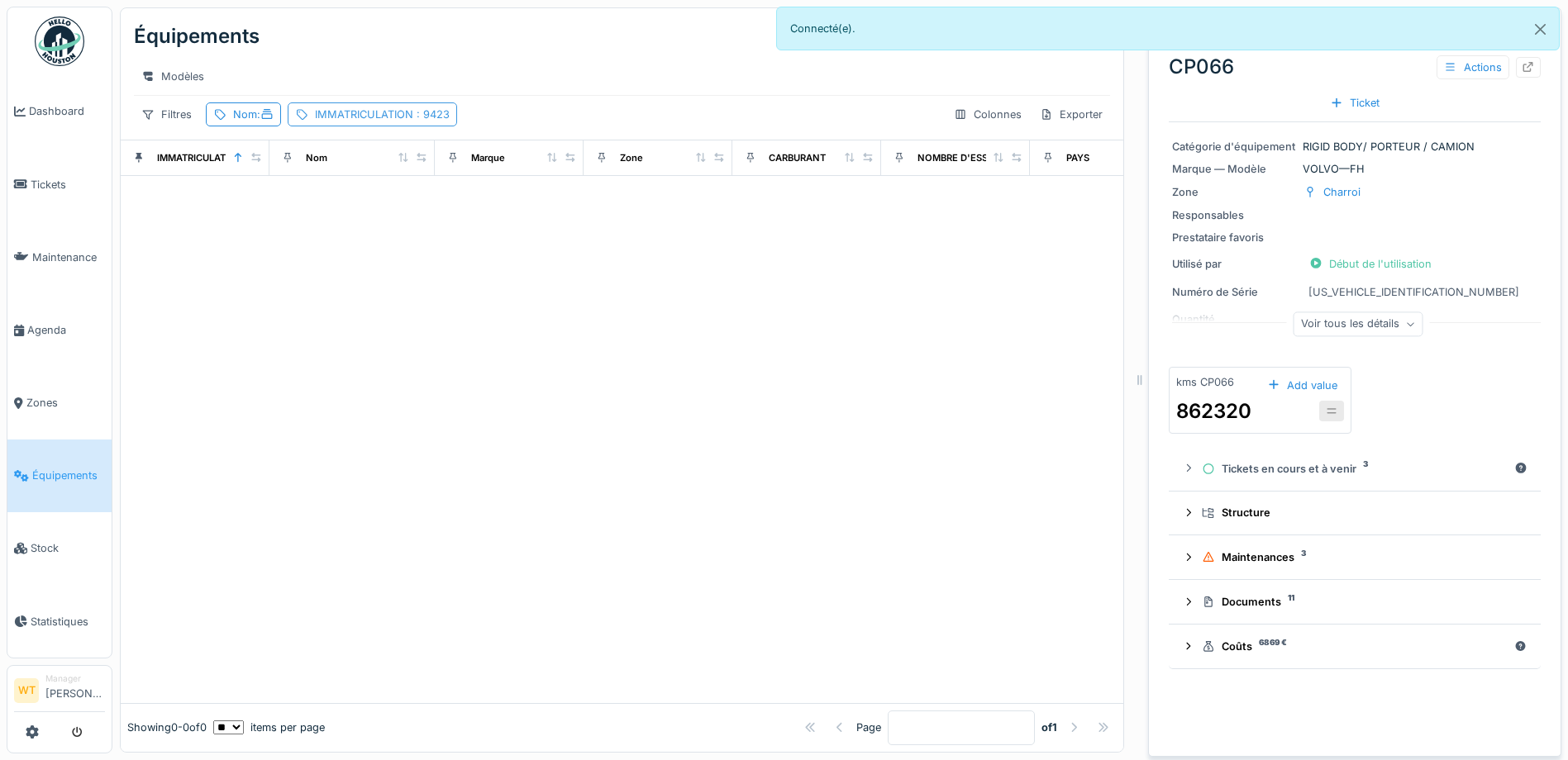
click at [337, 122] on div "IMMATRICULATION : 9423" at bounding box center [382, 114] width 135 height 16
click at [521, 208] on icon at bounding box center [523, 206] width 14 height 11
click at [229, 125] on div "Nom :" at bounding box center [243, 114] width 75 height 24
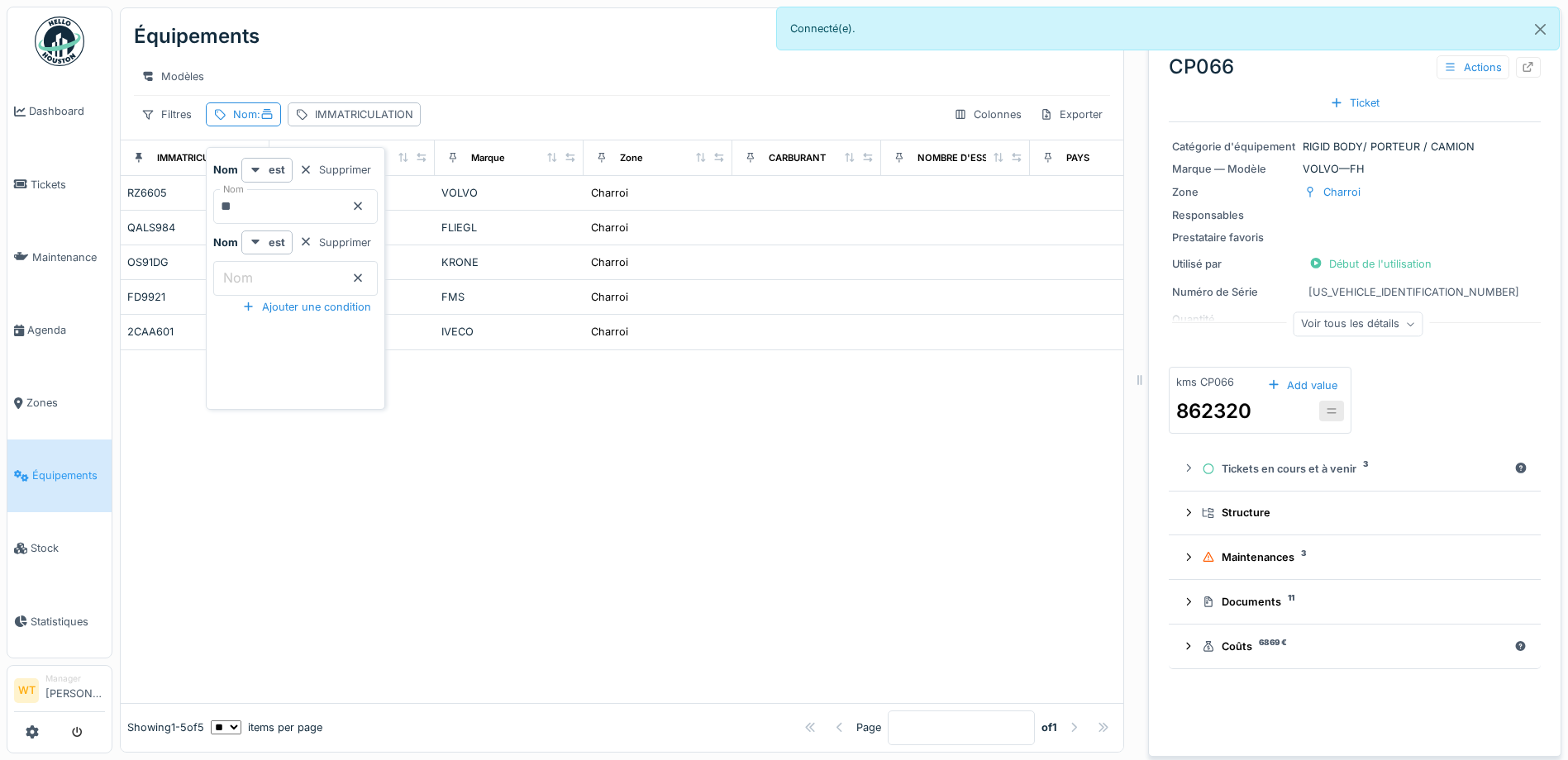
click at [306, 502] on div at bounding box center [621, 526] width 1003 height 352
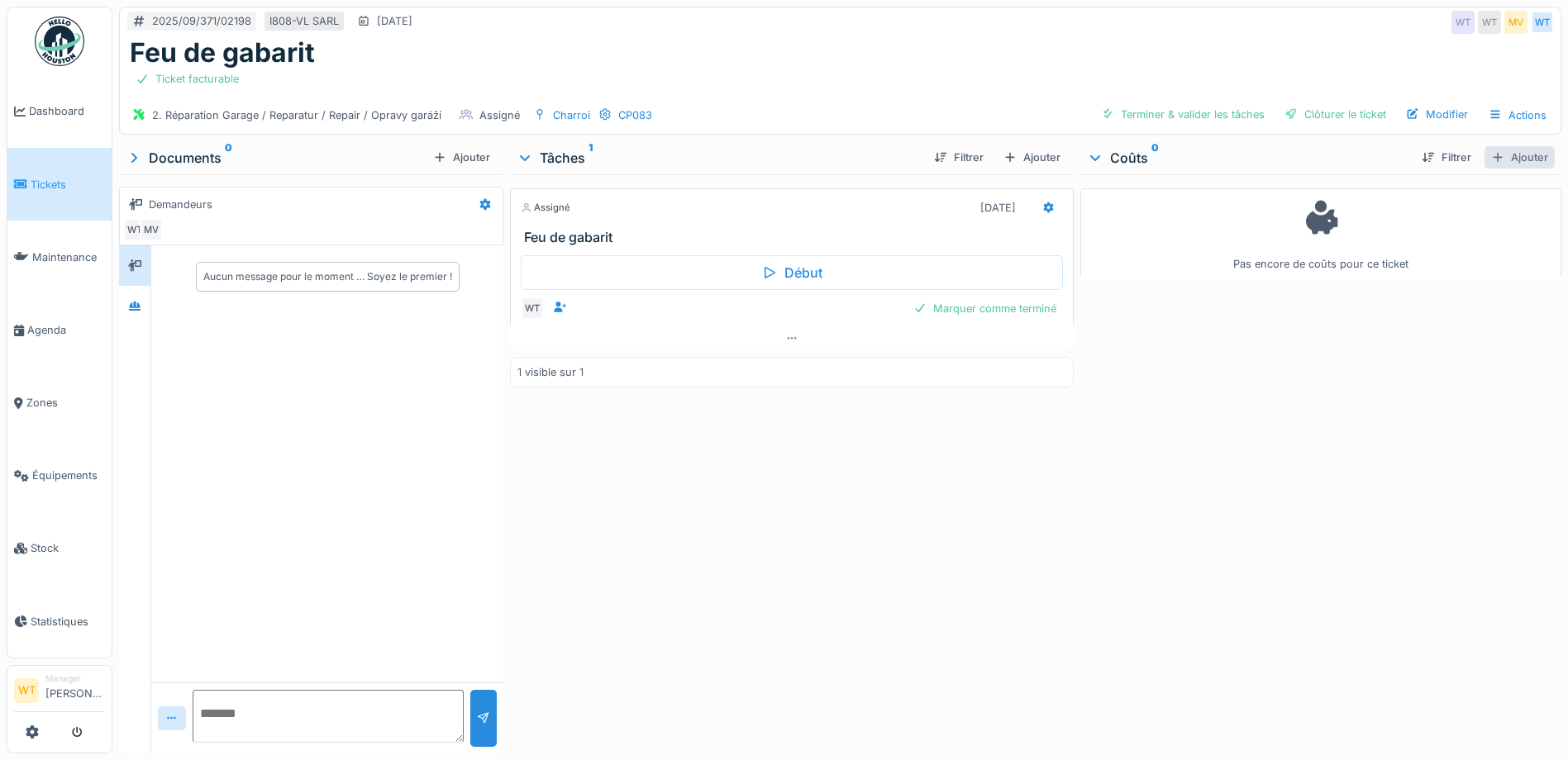
drag, startPoint x: 1505, startPoint y: 150, endPoint x: 1360, endPoint y: 153, distance: 145.0
click at [1507, 150] on div "Ajouter" at bounding box center [1519, 158] width 70 height 22
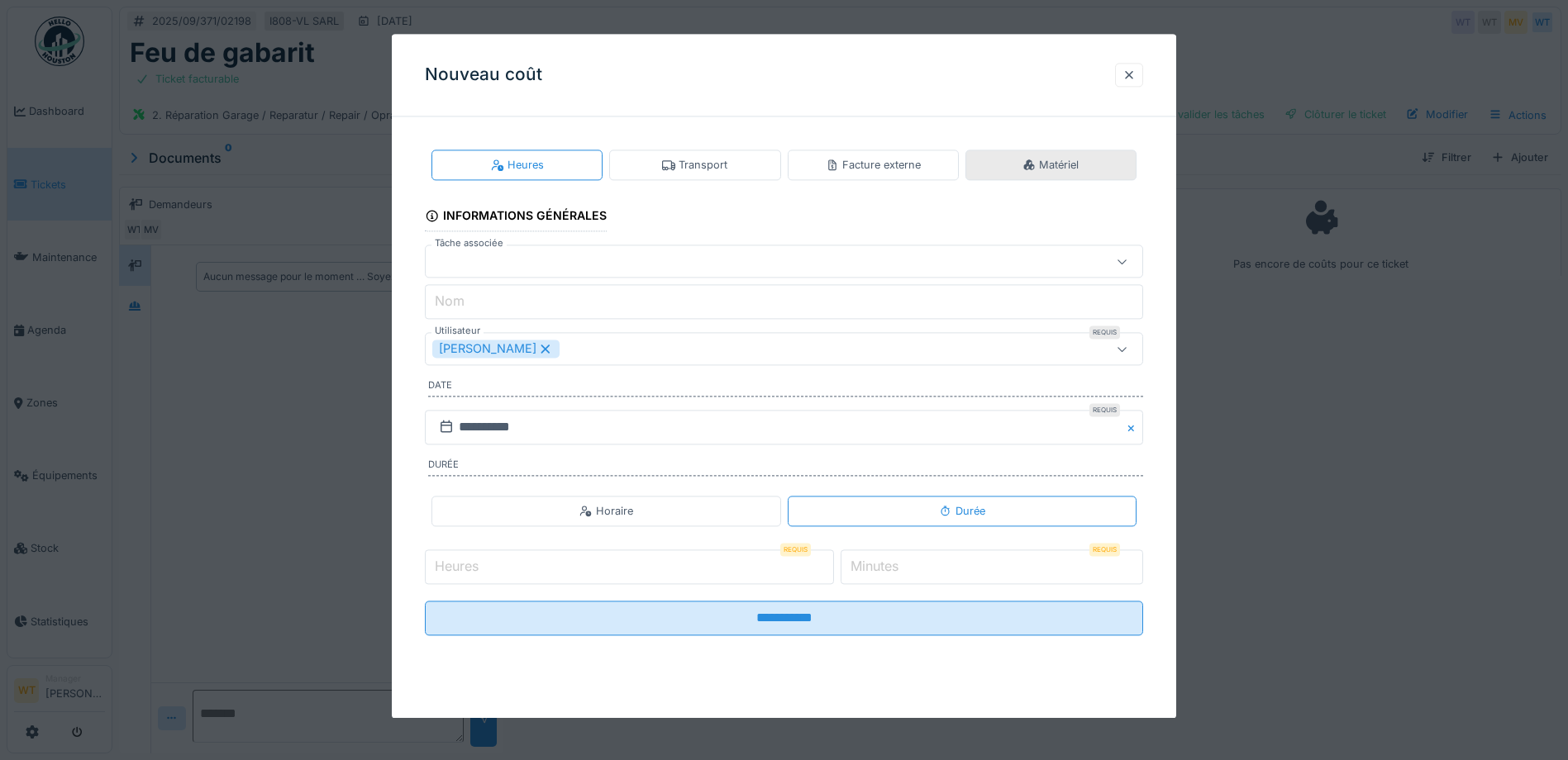
click at [1012, 153] on div "Matériel" at bounding box center [1051, 165] width 171 height 31
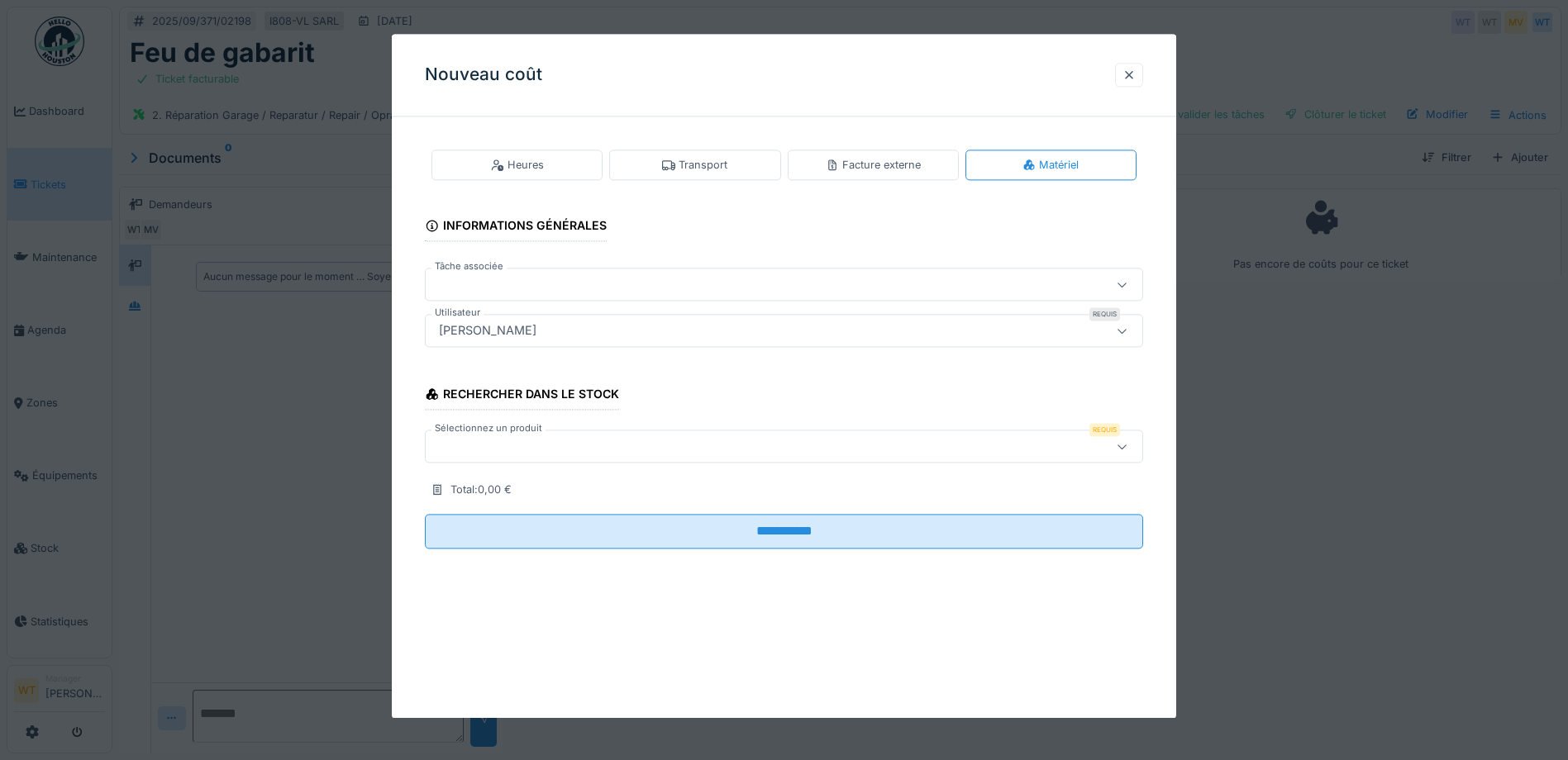
click at [682, 441] on div at bounding box center [742, 447] width 619 height 18
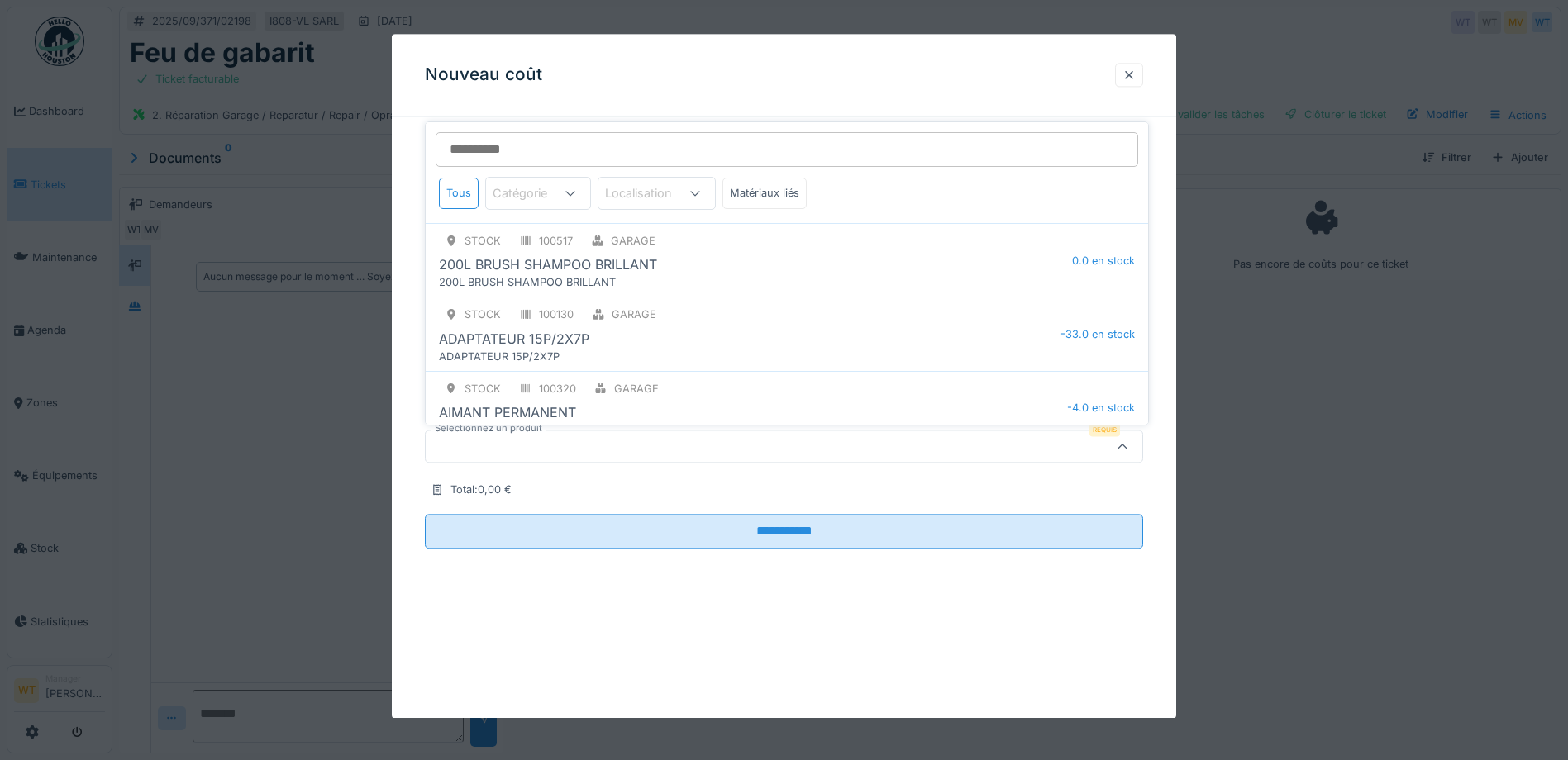
click at [659, 157] on input "Sélectionnez un produit" at bounding box center [787, 149] width 703 height 35
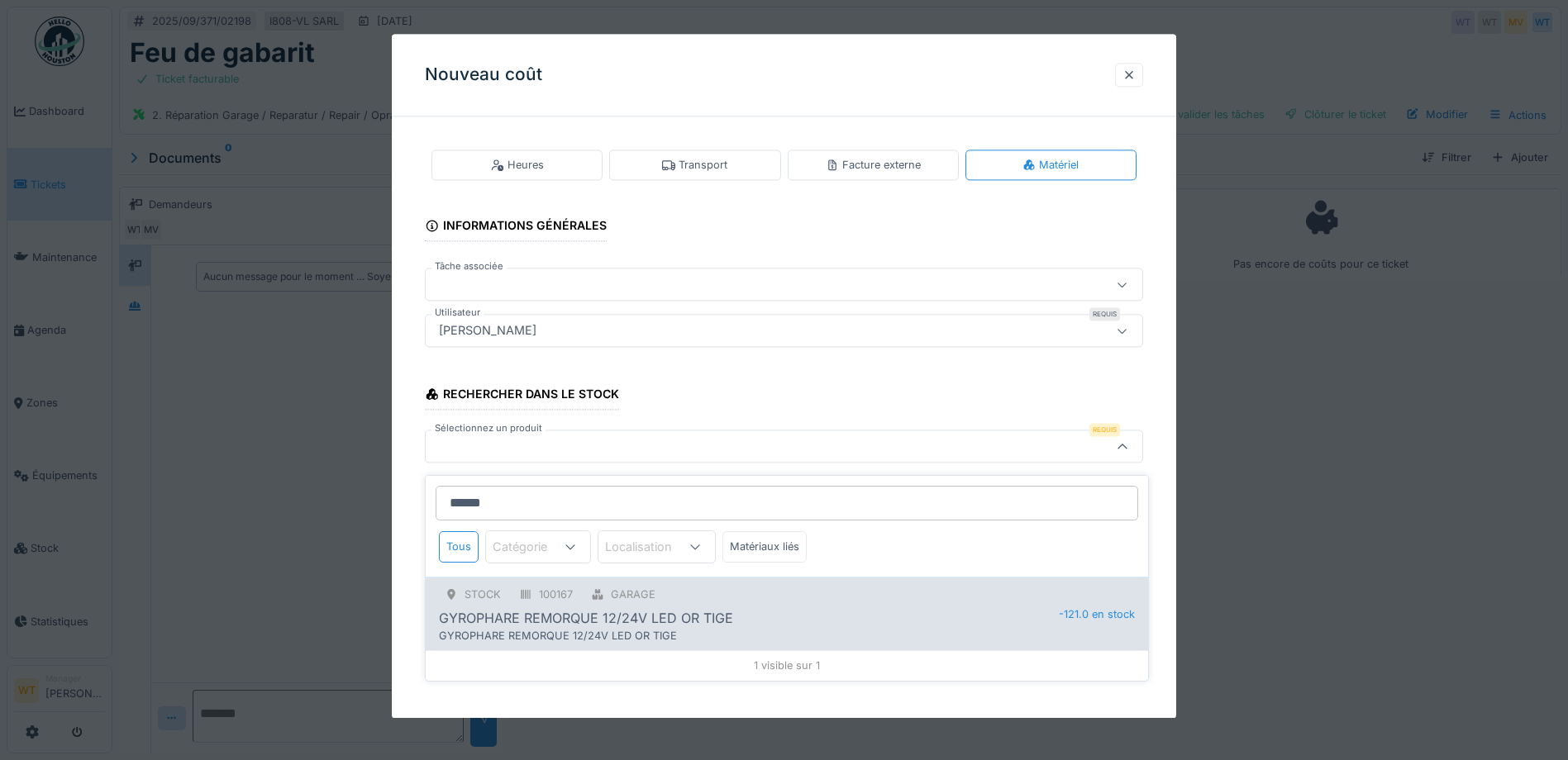
scroll to position [13, 0]
type input "******"
click at [655, 614] on div "GYROPHARE REMORQUE 12/24V LED OR TIGE" at bounding box center [586, 624] width 294 height 19
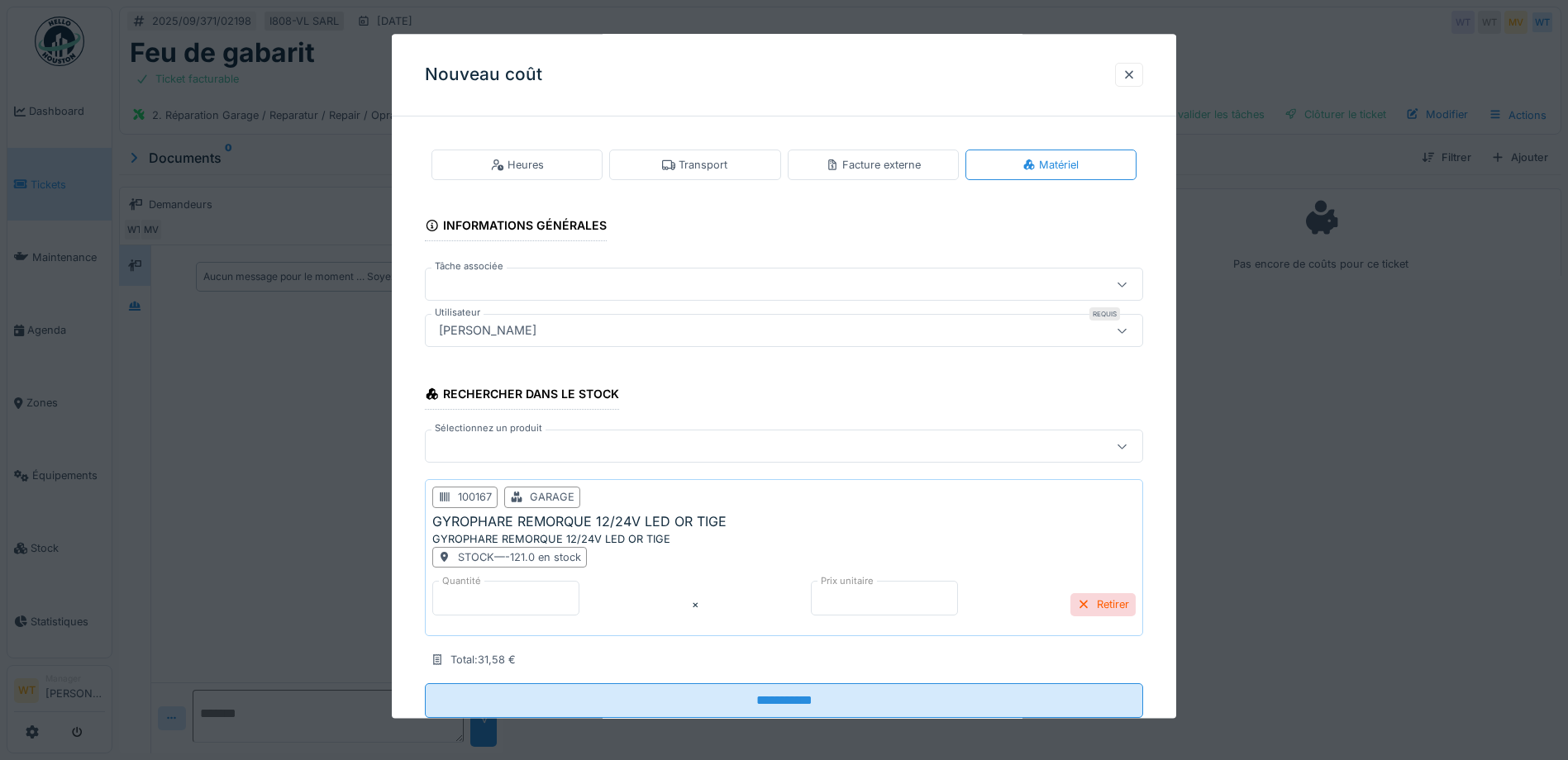
scroll to position [47, 0]
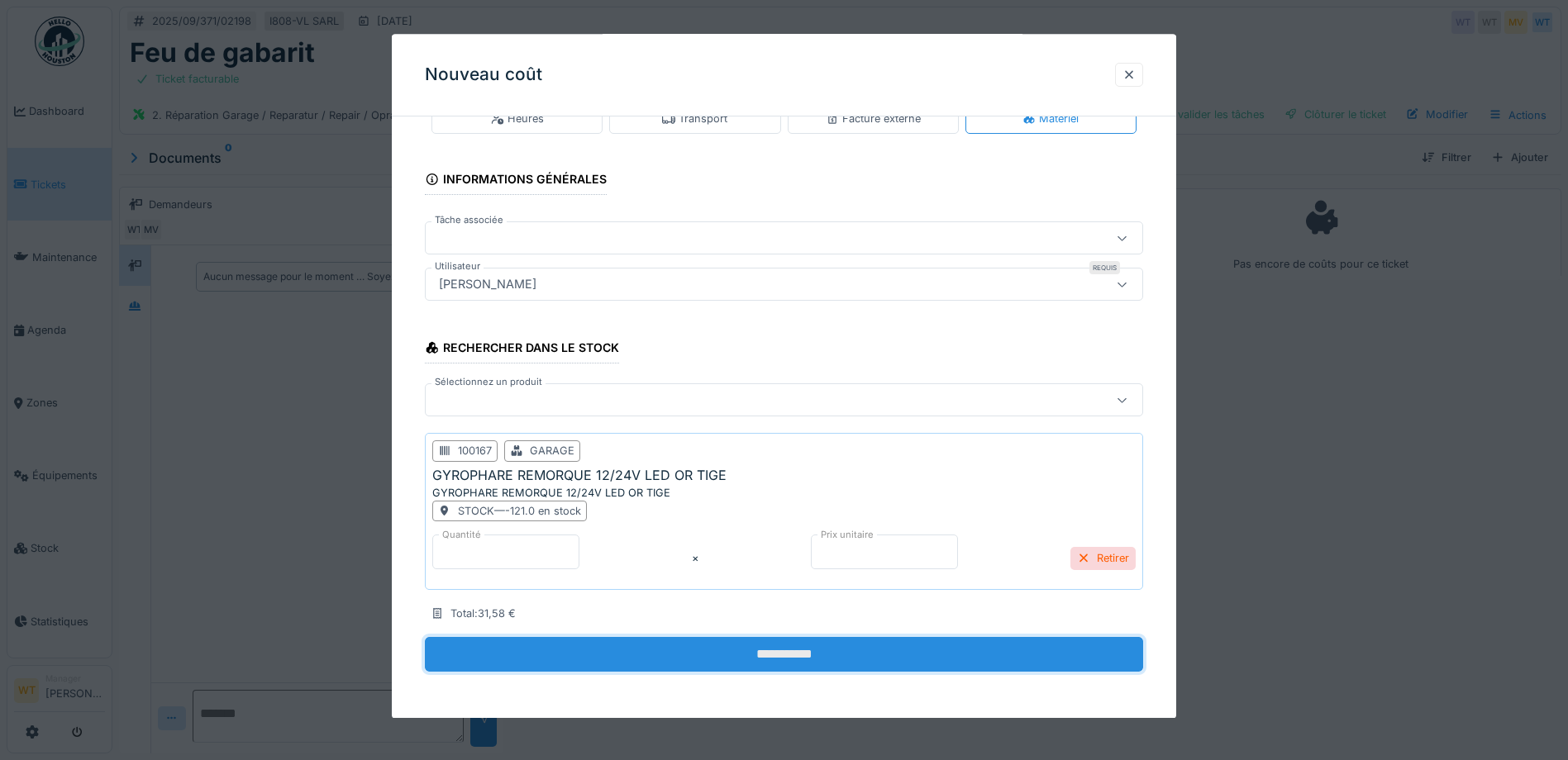
click at [596, 643] on input "**********" at bounding box center [783, 655] width 718 height 35
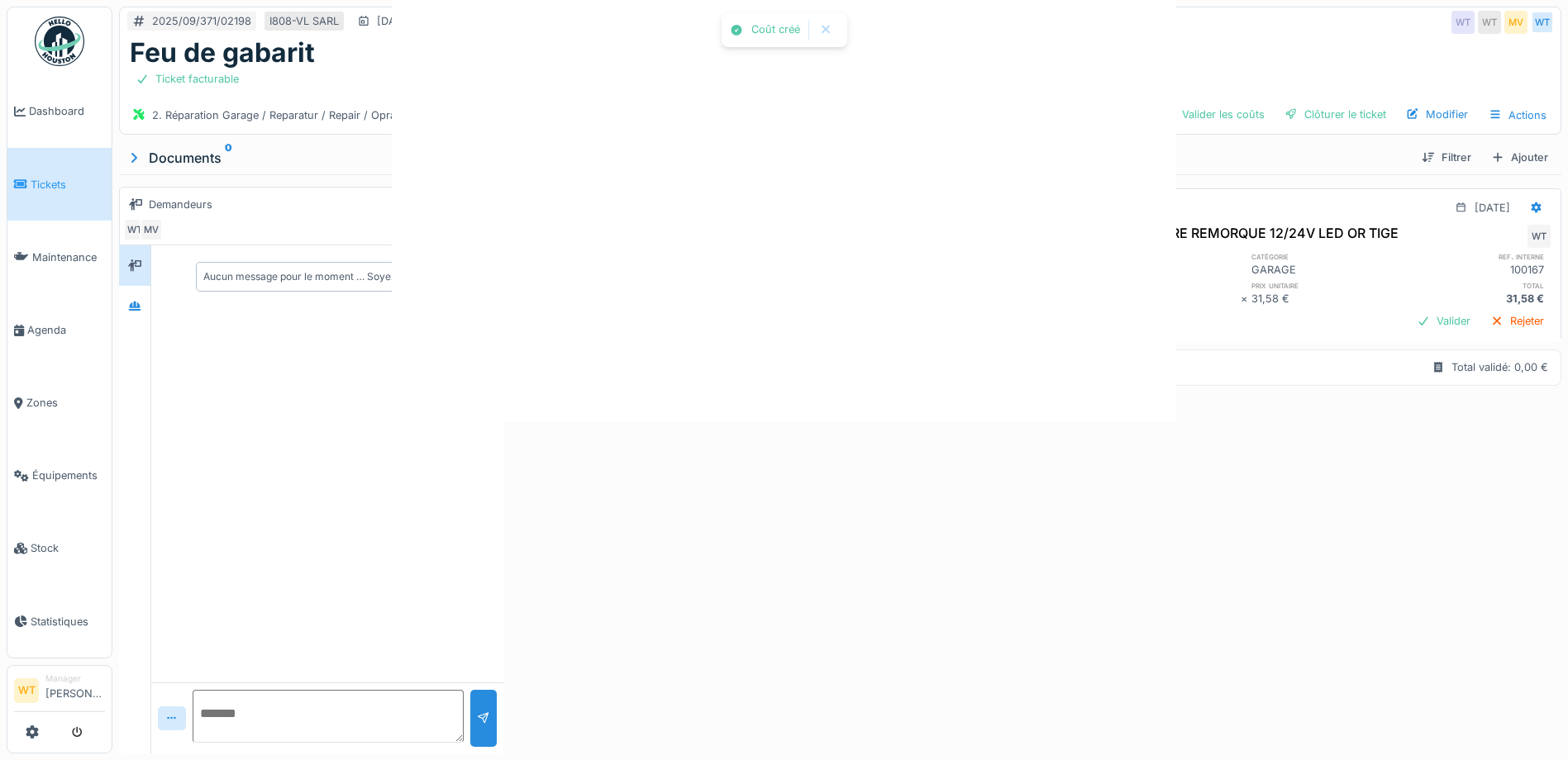
scroll to position [0, 0]
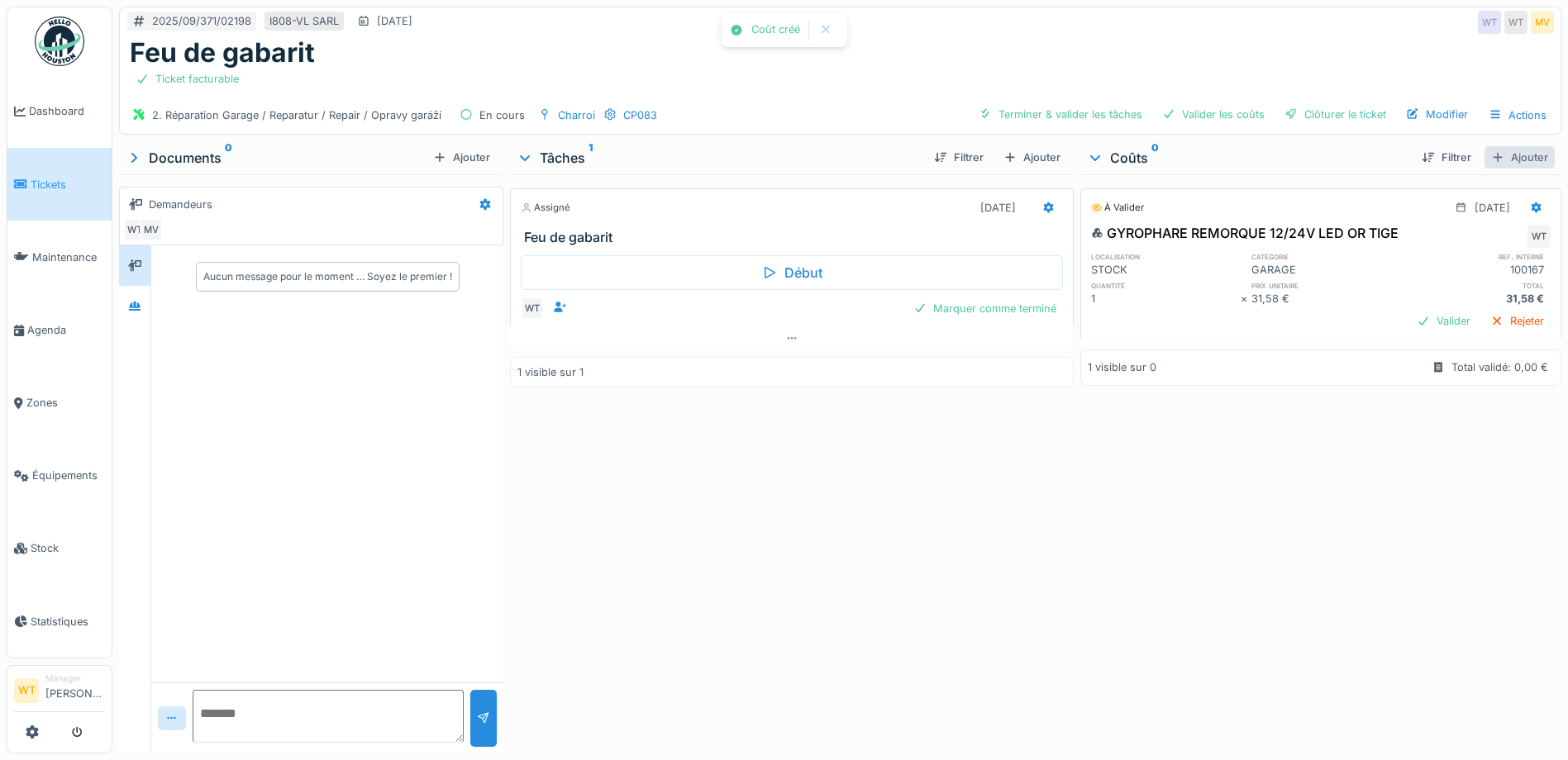
click at [1485, 148] on div "Ajouter" at bounding box center [1519, 158] width 70 height 22
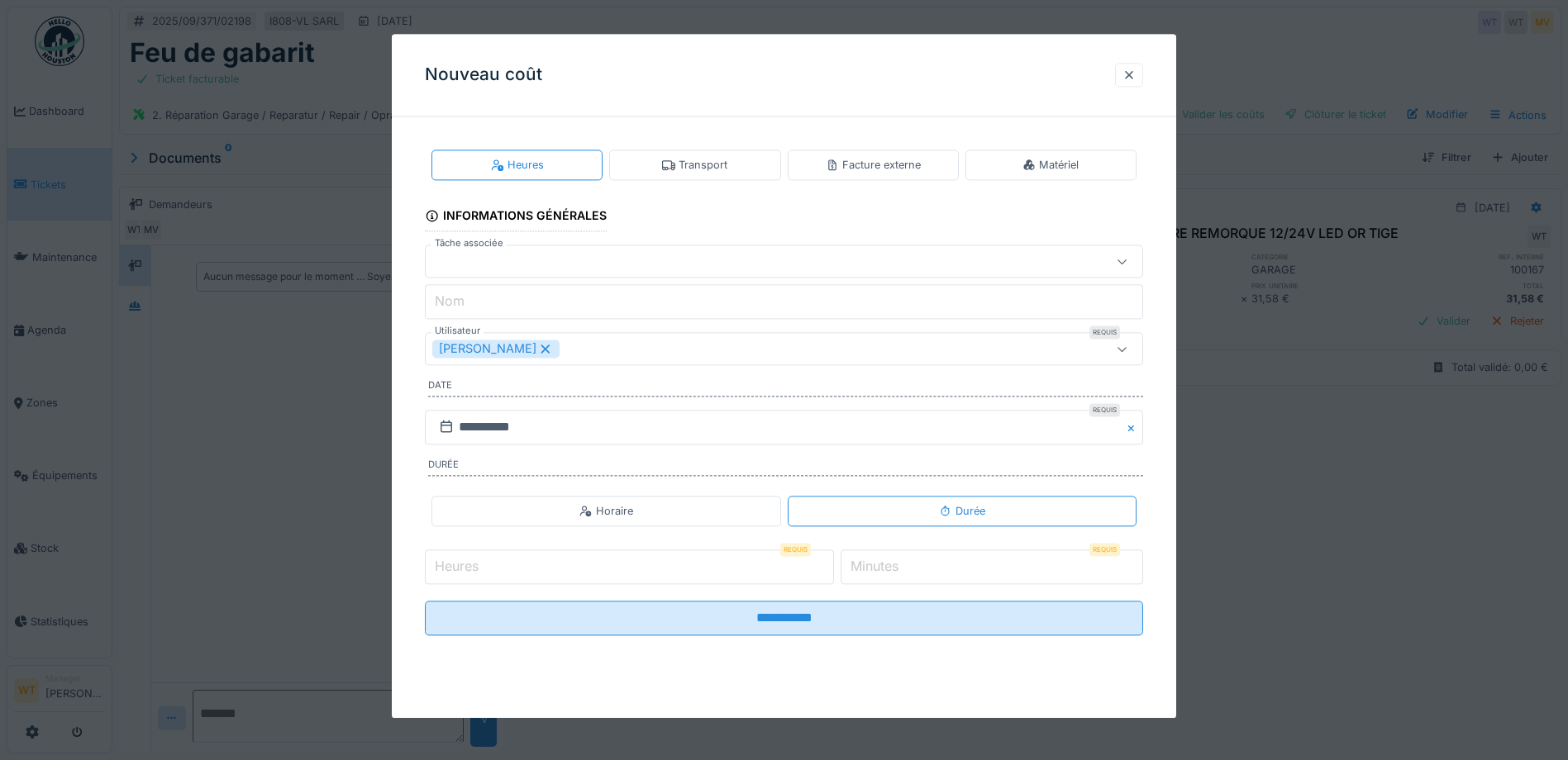
click at [599, 571] on input "Heures" at bounding box center [629, 566] width 409 height 35
type input "*"
click at [968, 578] on input "*" at bounding box center [992, 566] width 303 height 35
type input "*"
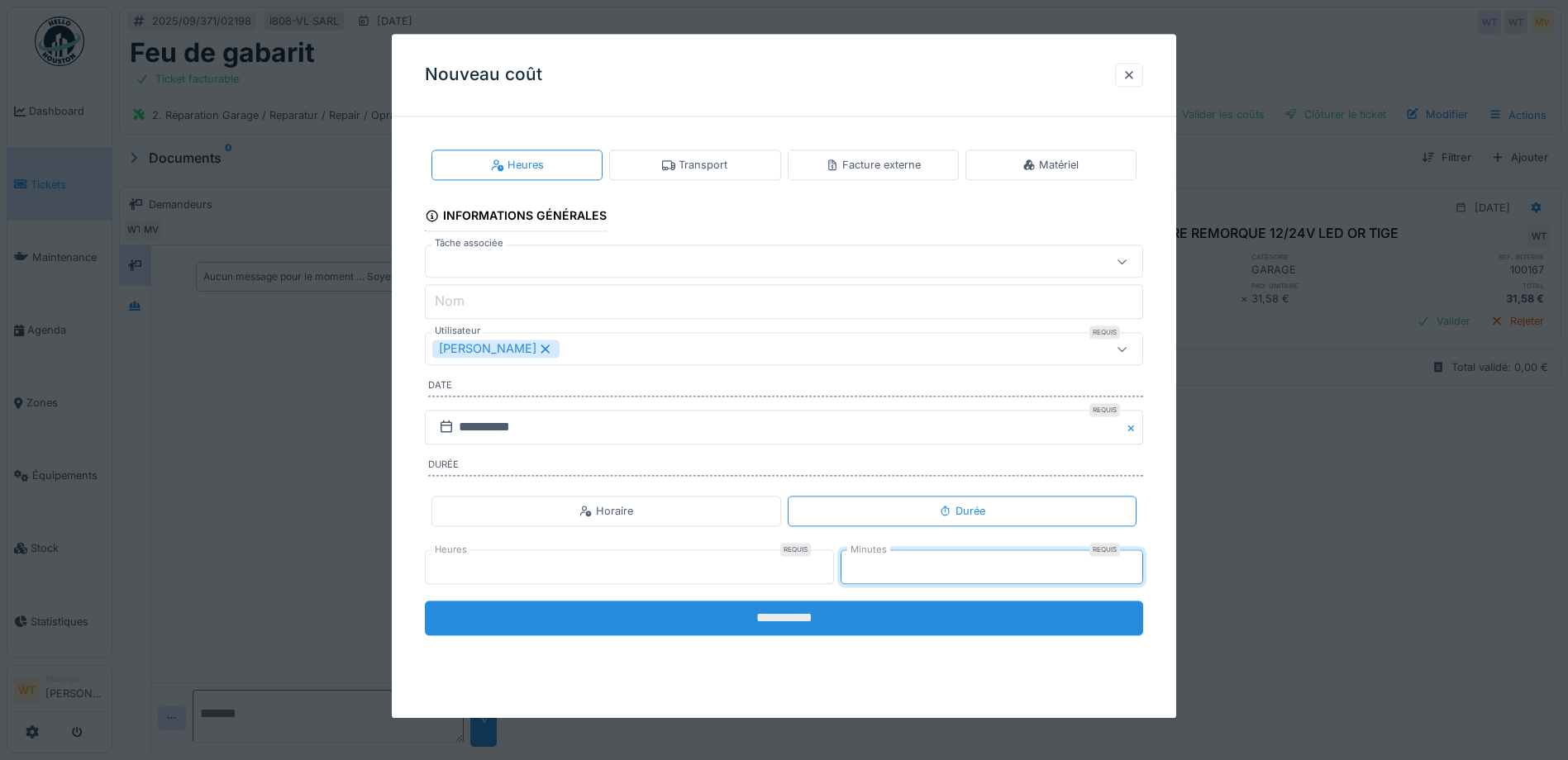
type input "**"
click at [827, 606] on input "**********" at bounding box center [783, 618] width 718 height 35
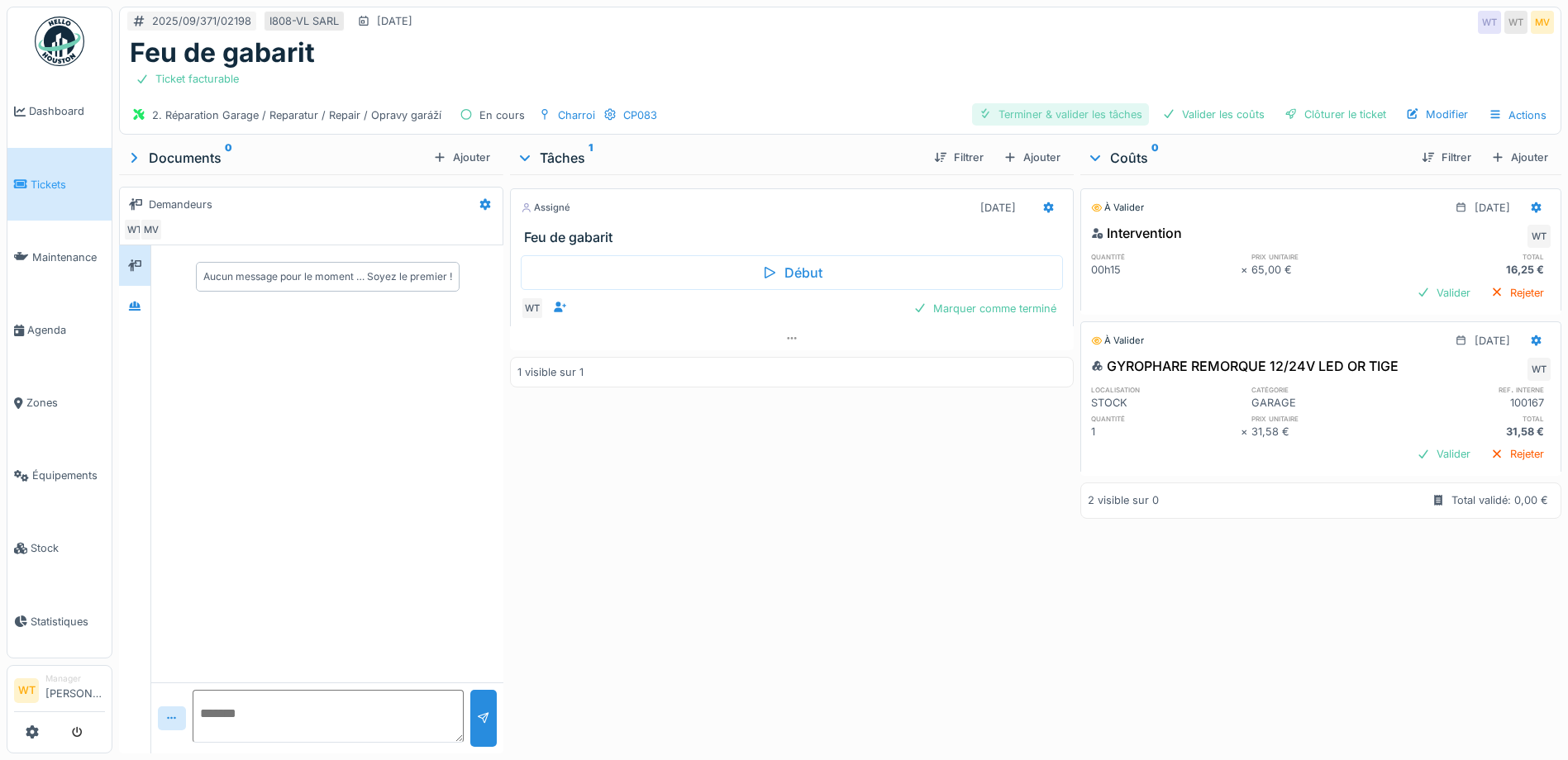
click at [1031, 106] on div "Terminer & valider les tâches" at bounding box center [1060, 114] width 177 height 22
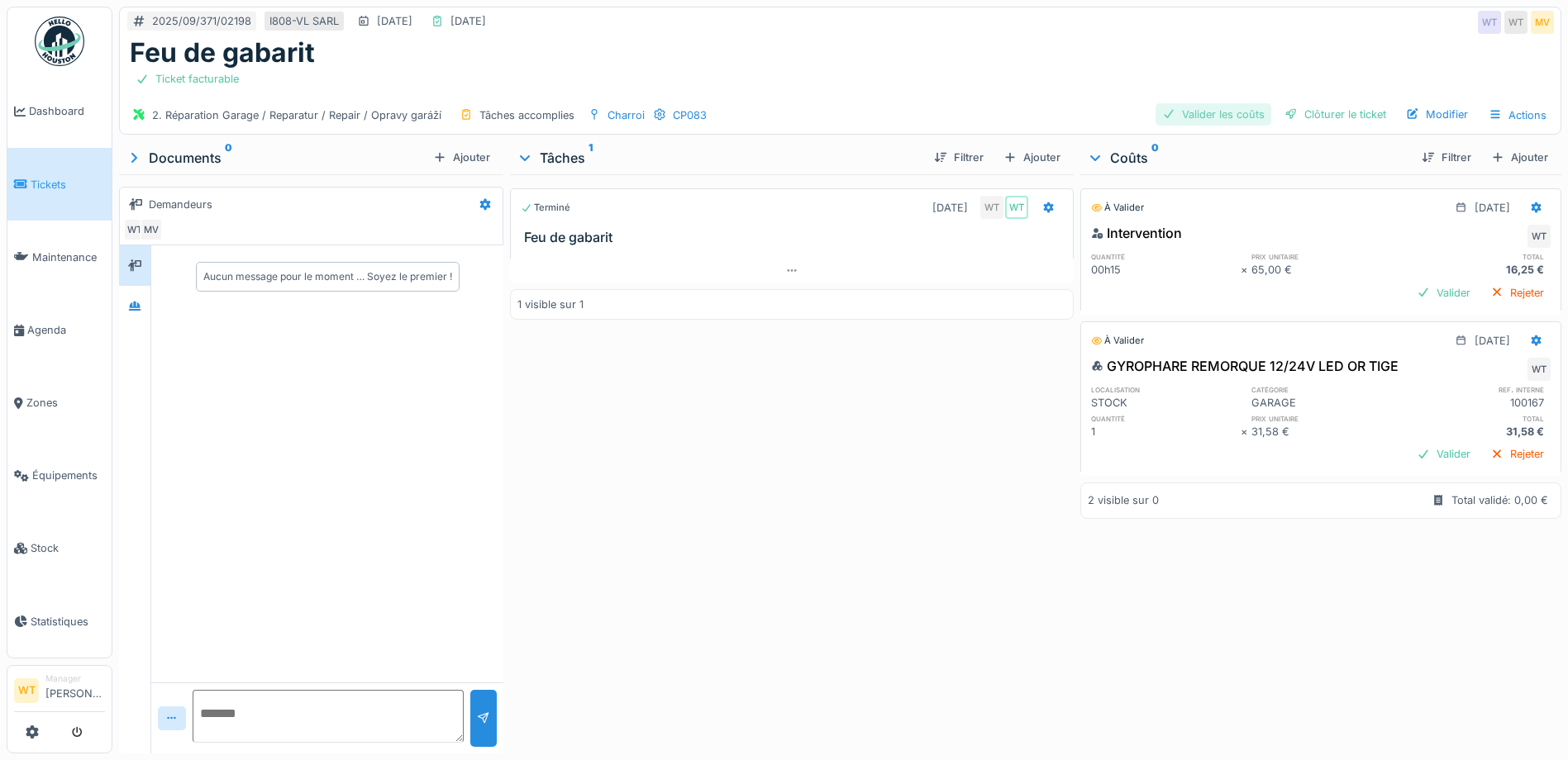
click at [1215, 103] on div "Valider les coûts" at bounding box center [1213, 114] width 116 height 22
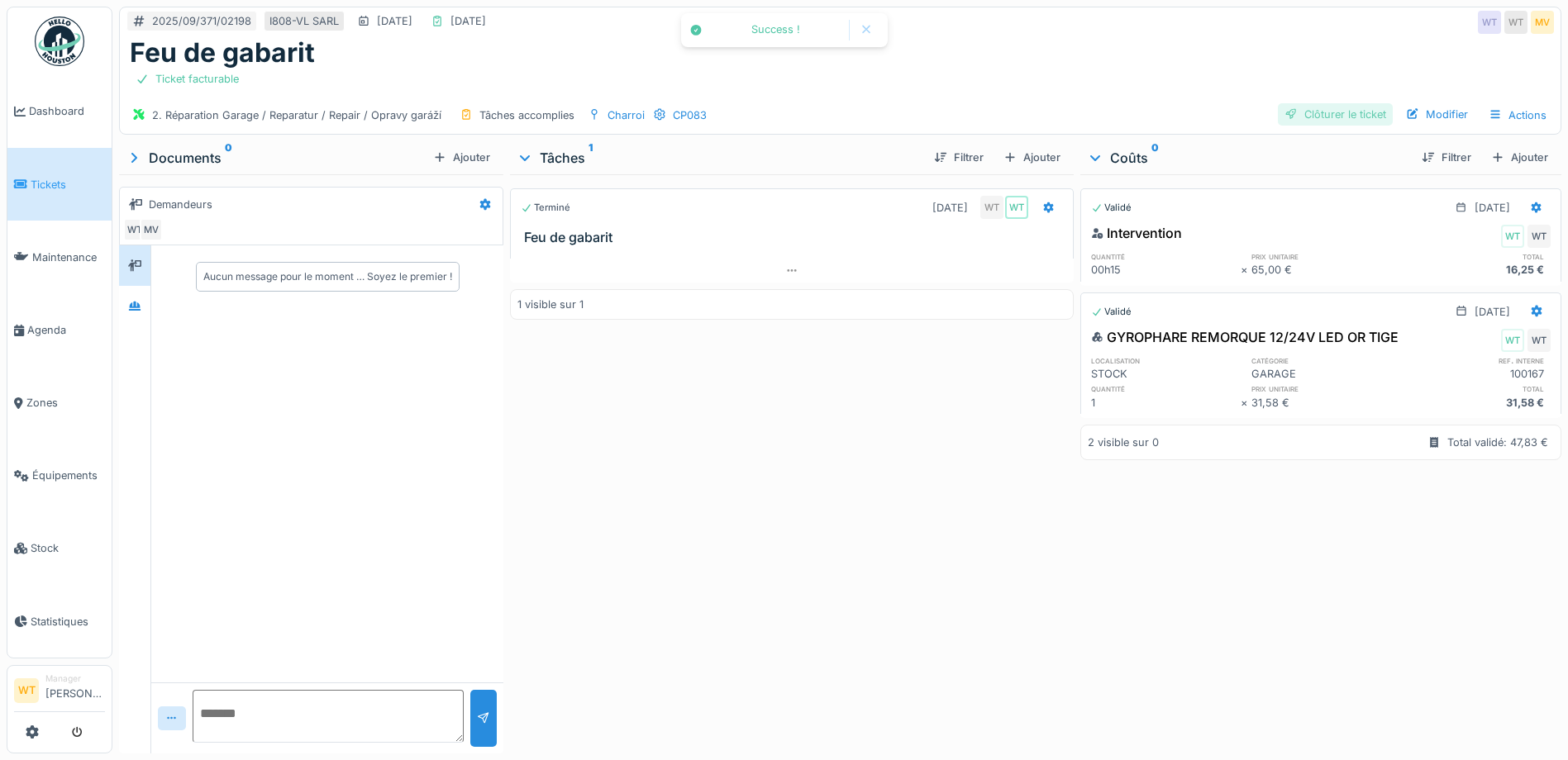
click at [1284, 107] on div at bounding box center [1291, 114] width 14 height 16
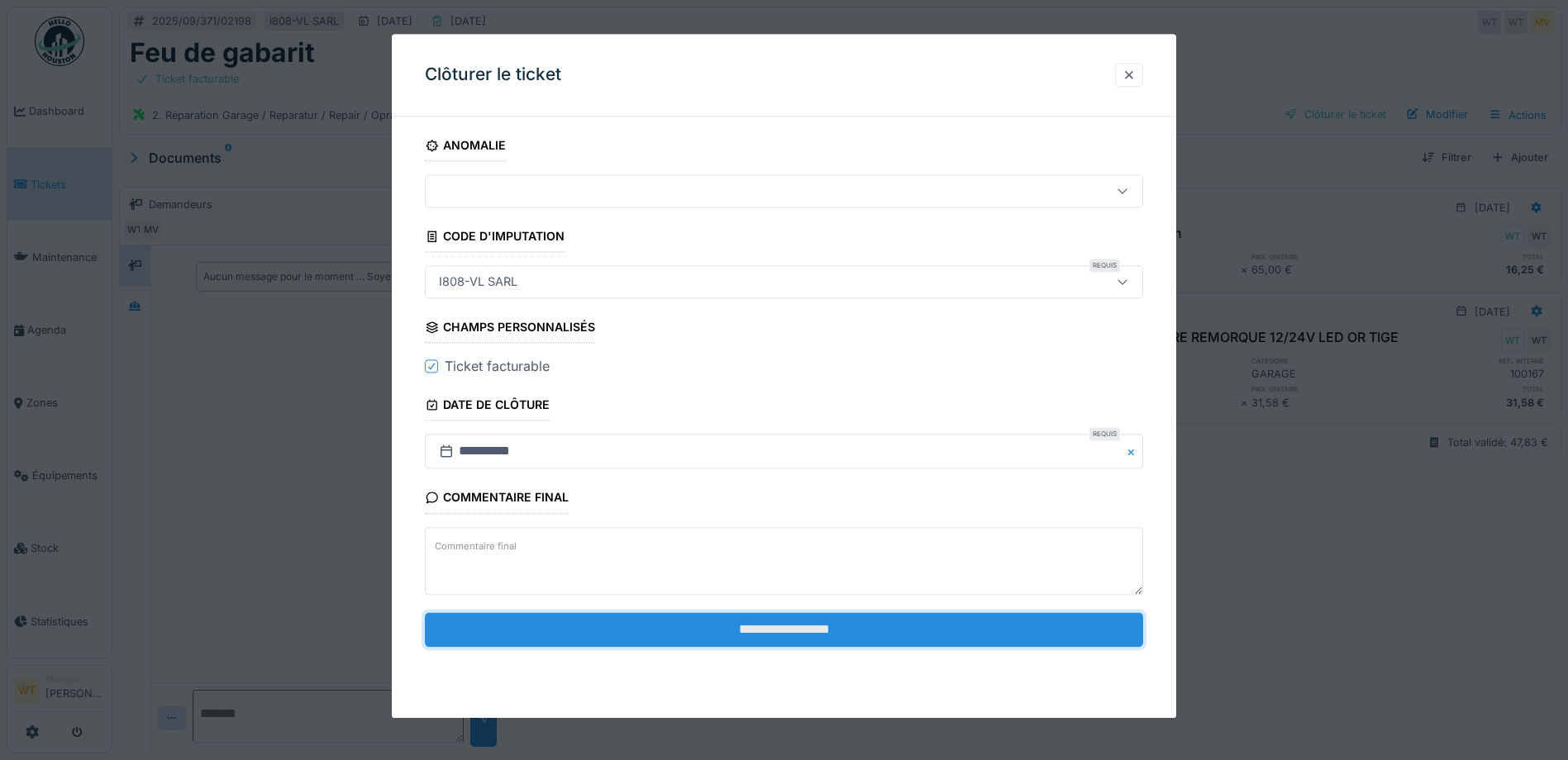
click at [628, 626] on input "**********" at bounding box center [783, 630] width 718 height 35
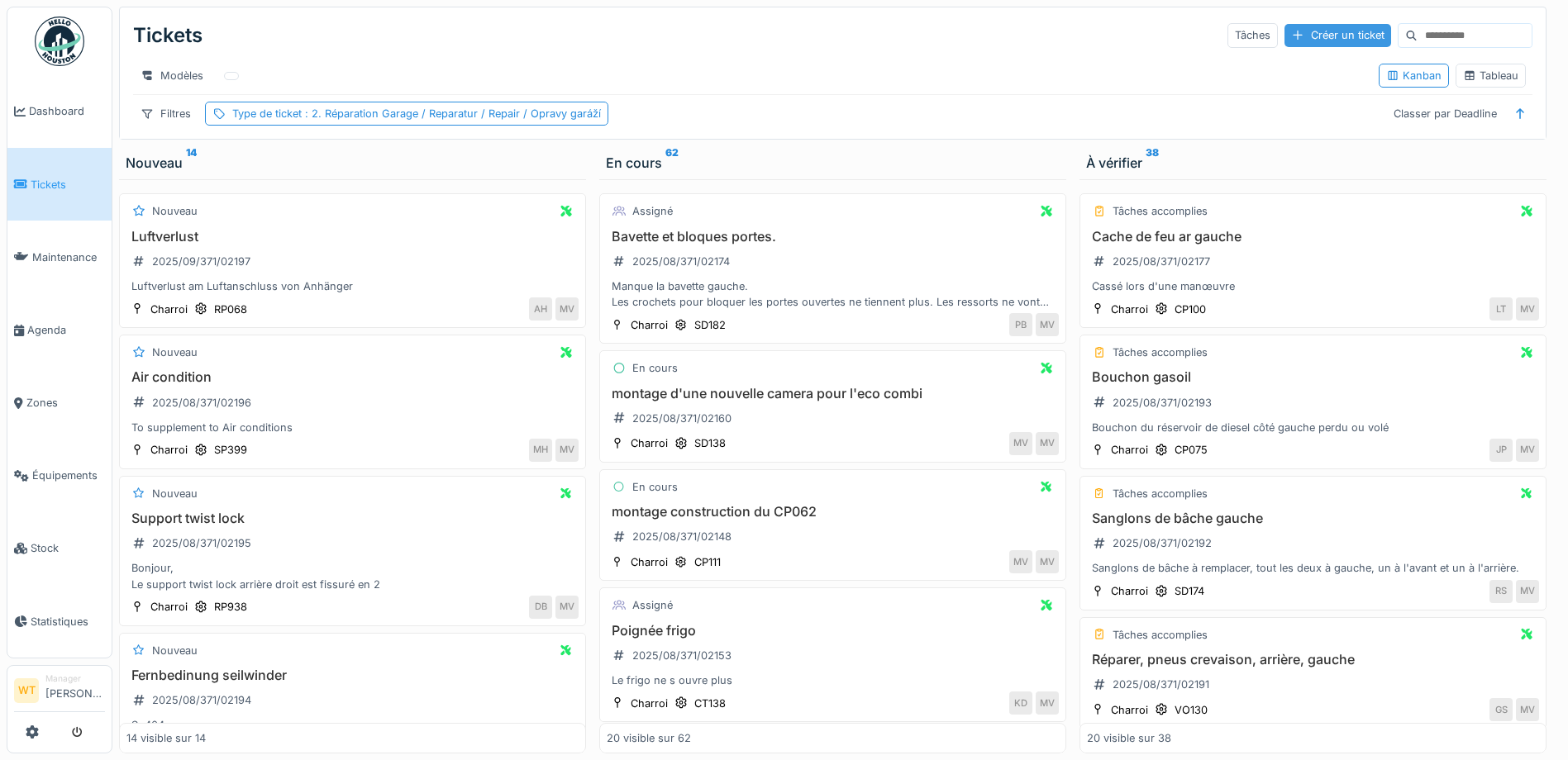
click at [1288, 29] on div "Créer un ticket" at bounding box center [1337, 35] width 107 height 22
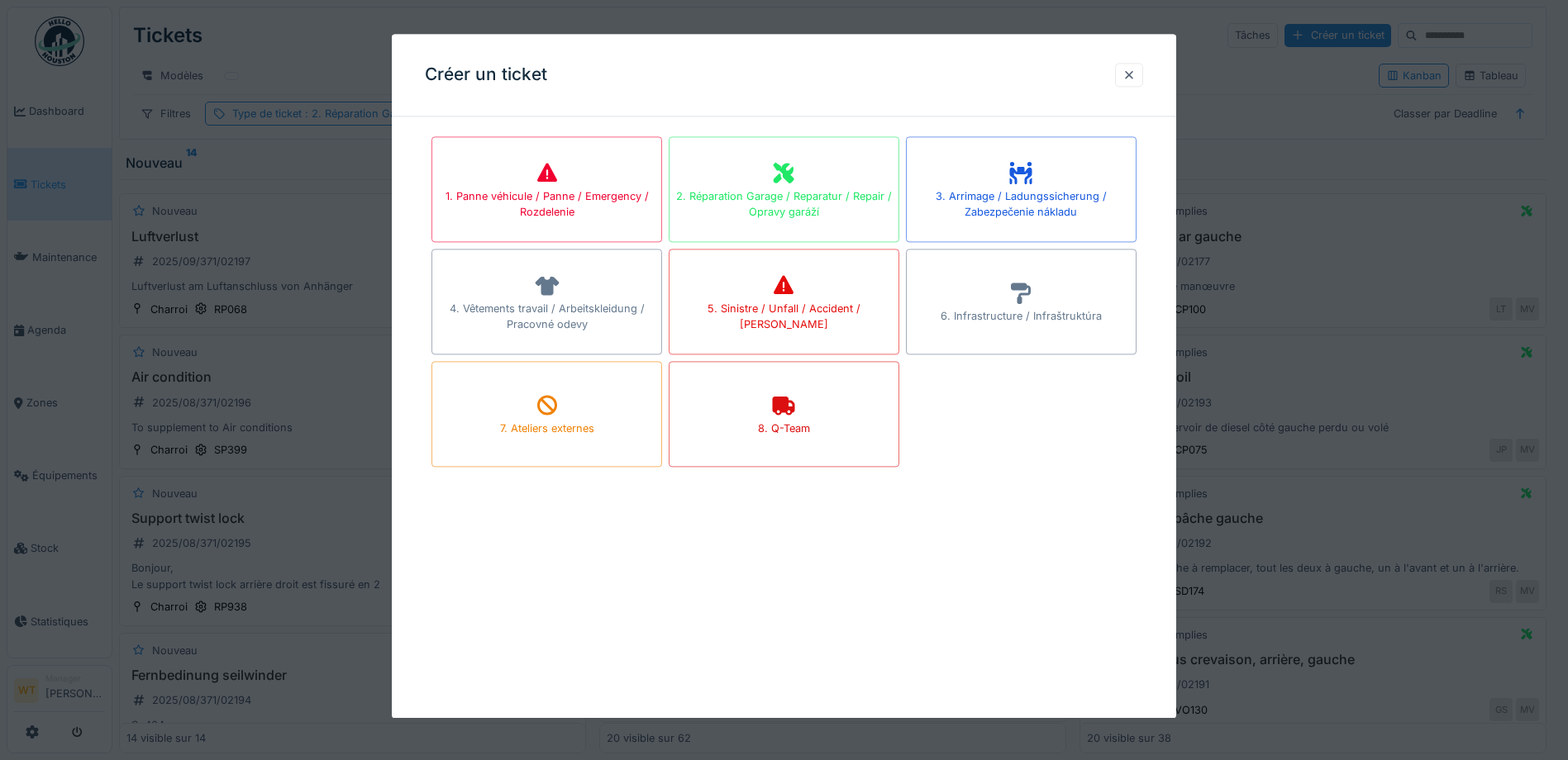
click at [834, 208] on div "2. Réparation Garage / Reparatur / Repair / Opravy garáží" at bounding box center [784, 203] width 229 height 31
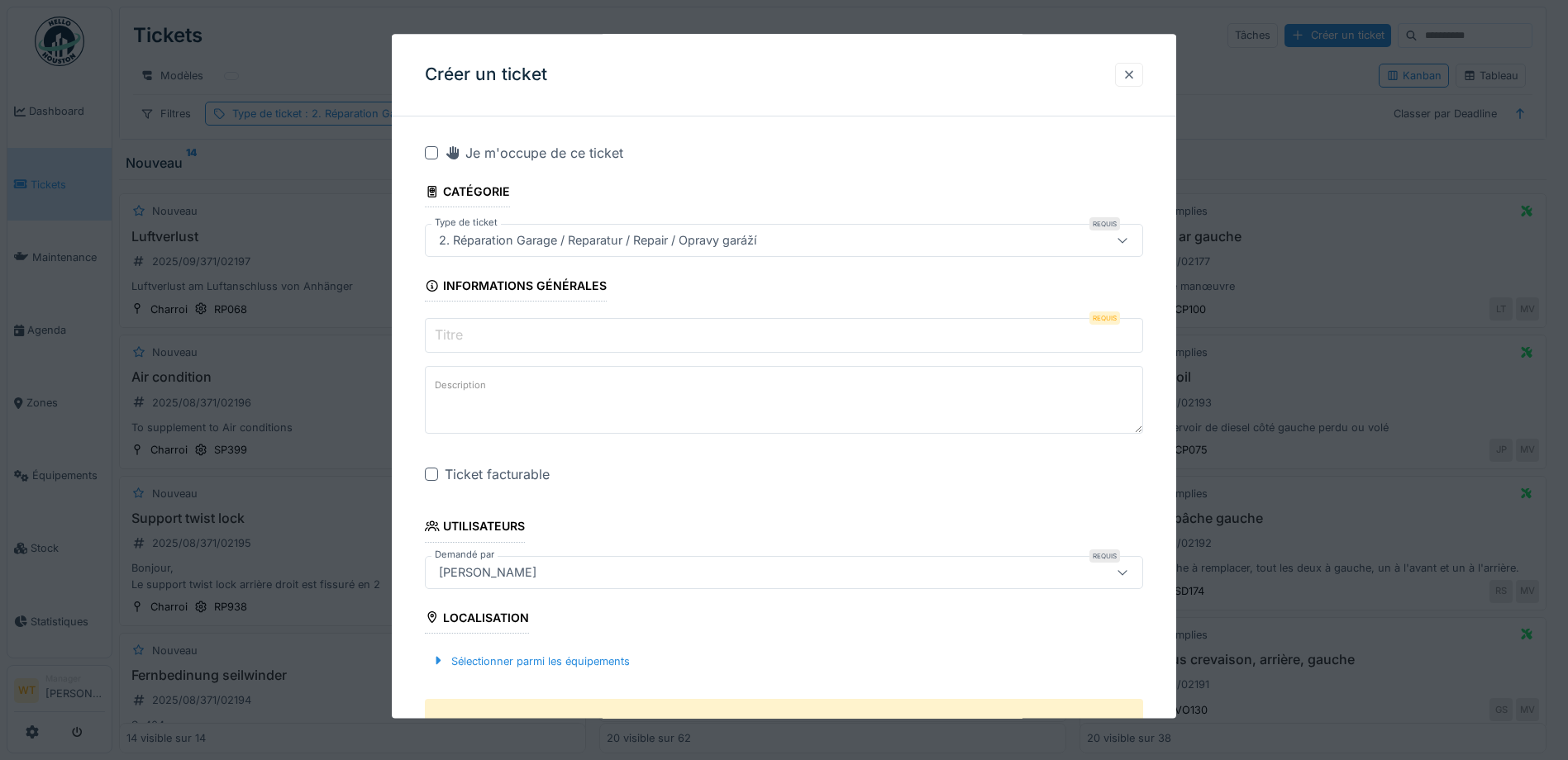
click at [1136, 70] on div at bounding box center [1129, 75] width 14 height 16
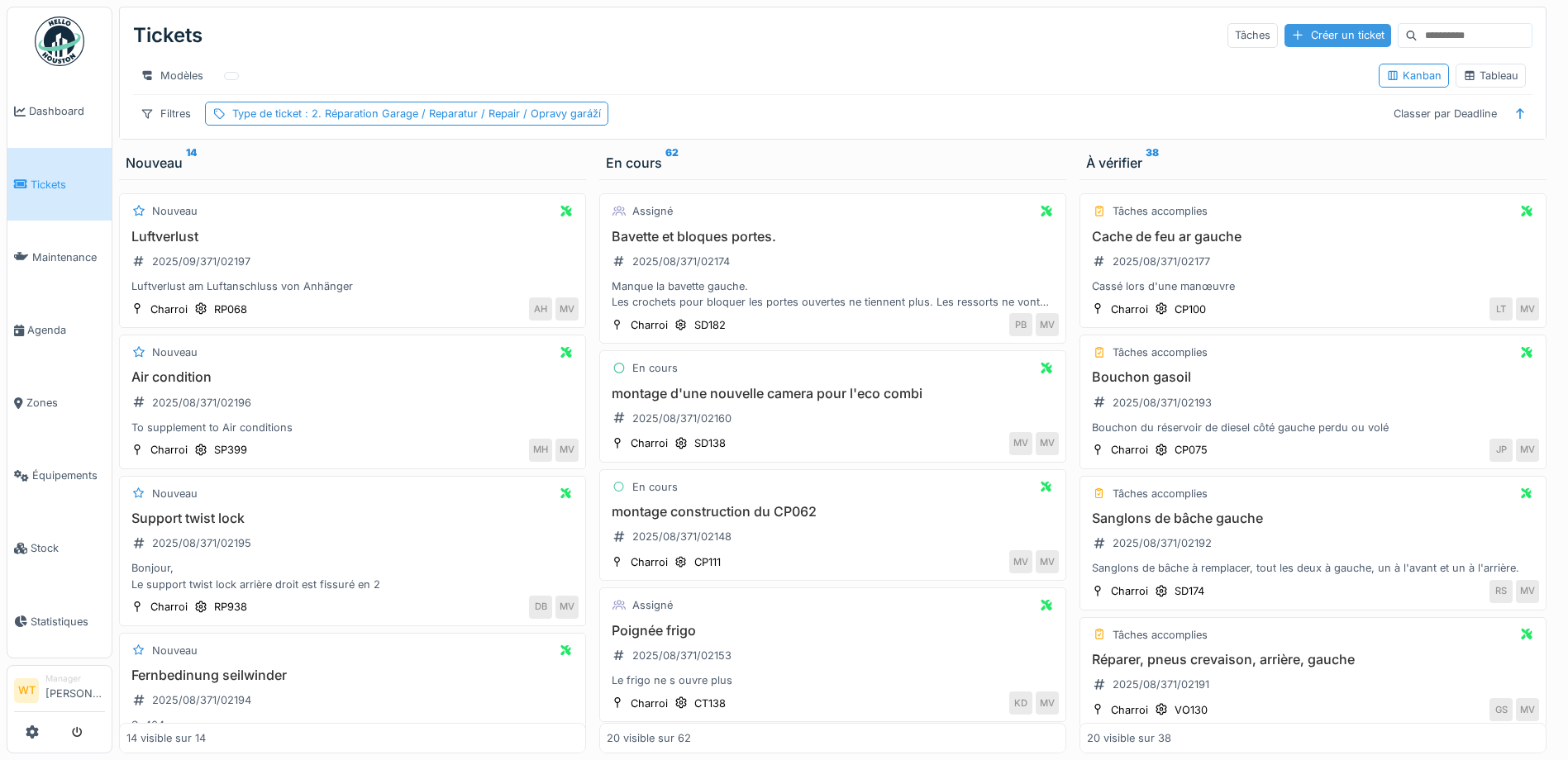
click at [1284, 28] on div "Créer un ticket" at bounding box center [1337, 35] width 107 height 22
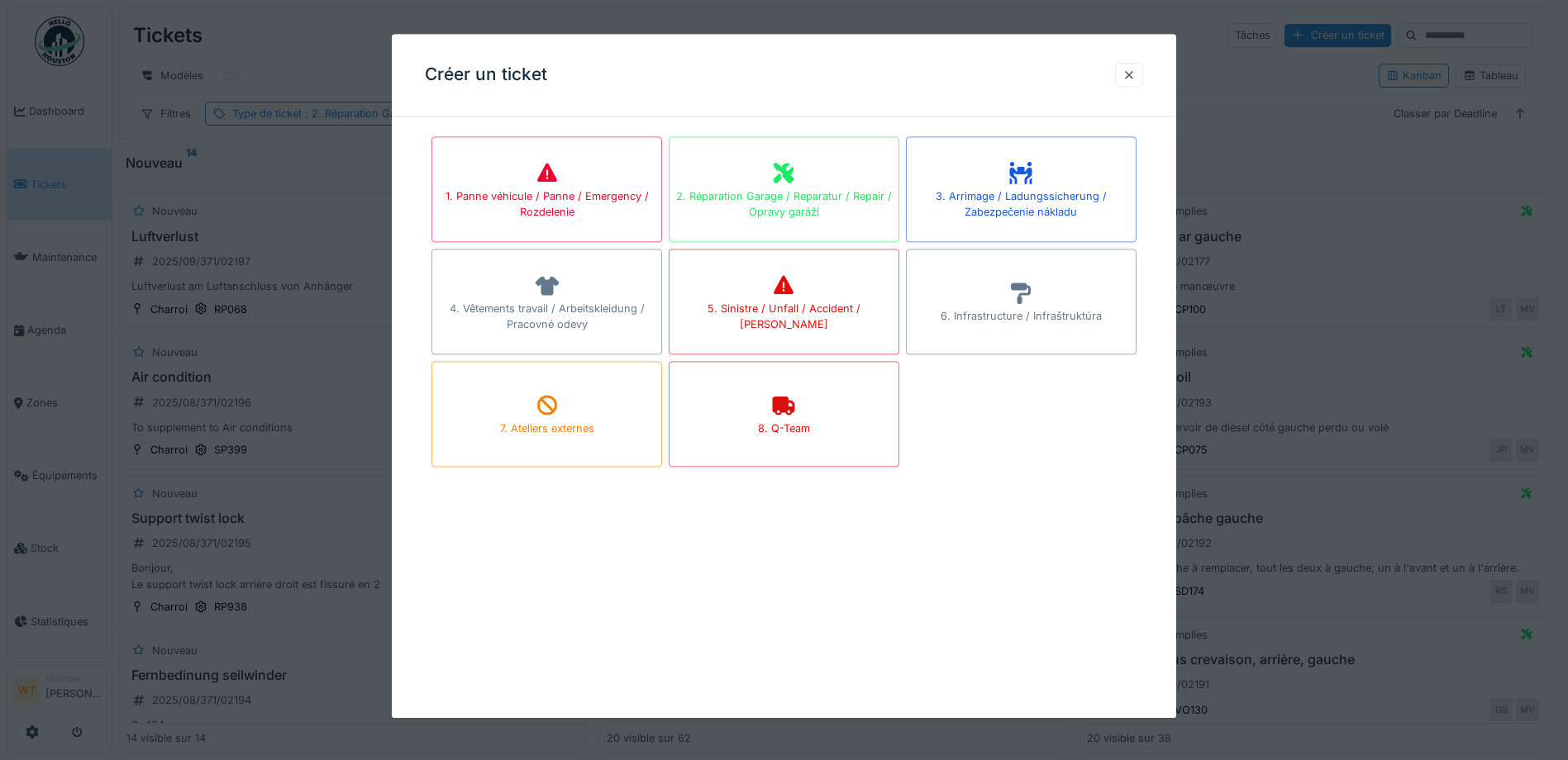
click at [1009, 196] on div "3. Arrimage / Ladungssicherung / Zabezpečenie nákladu" at bounding box center [1021, 203] width 229 height 31
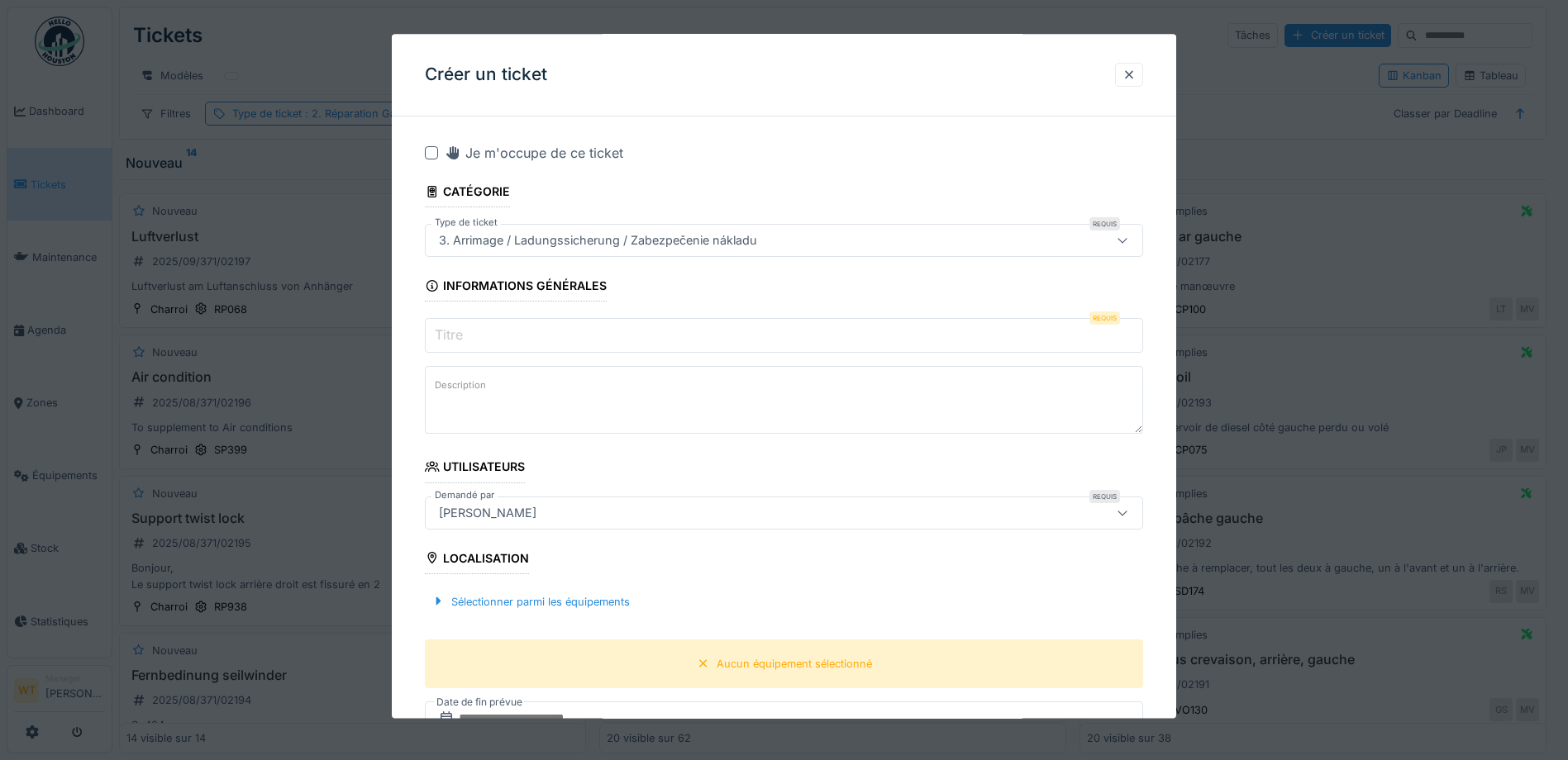
drag, startPoint x: 703, startPoint y: 337, endPoint x: 710, endPoint y: 325, distance: 13.9
click at [703, 337] on input "Titre" at bounding box center [783, 336] width 718 height 35
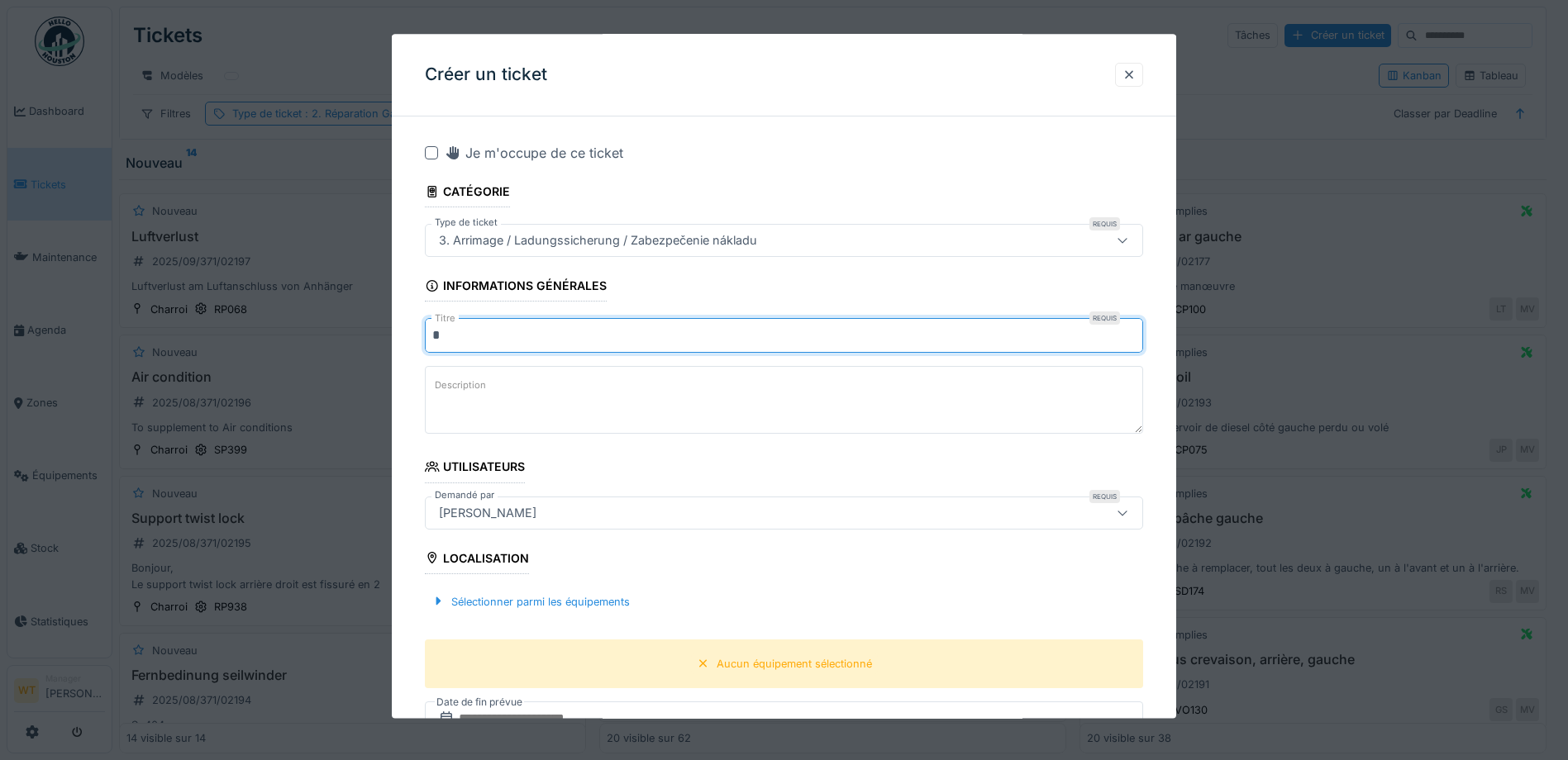
type input "**********"
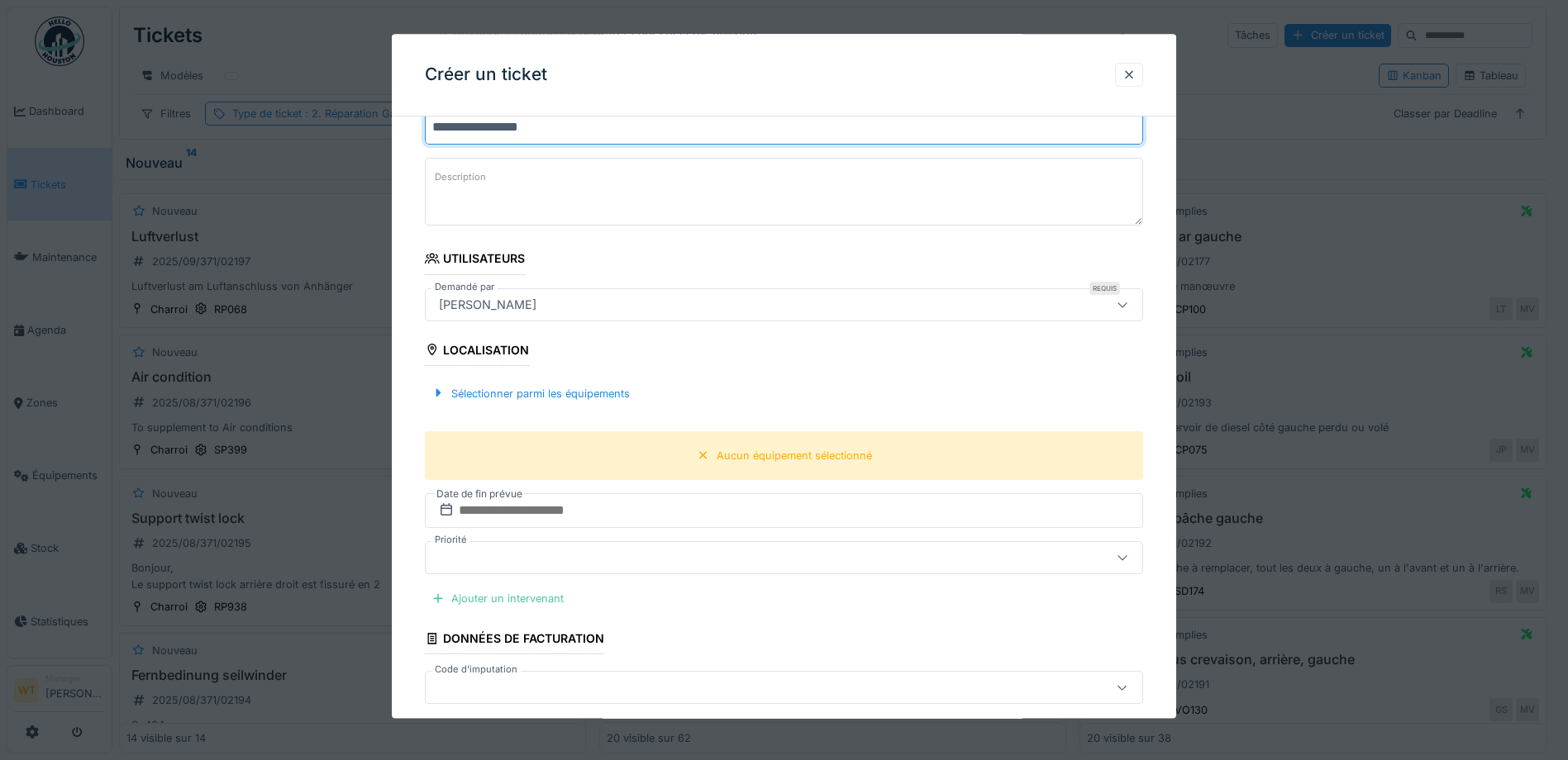
scroll to position [248, 0]
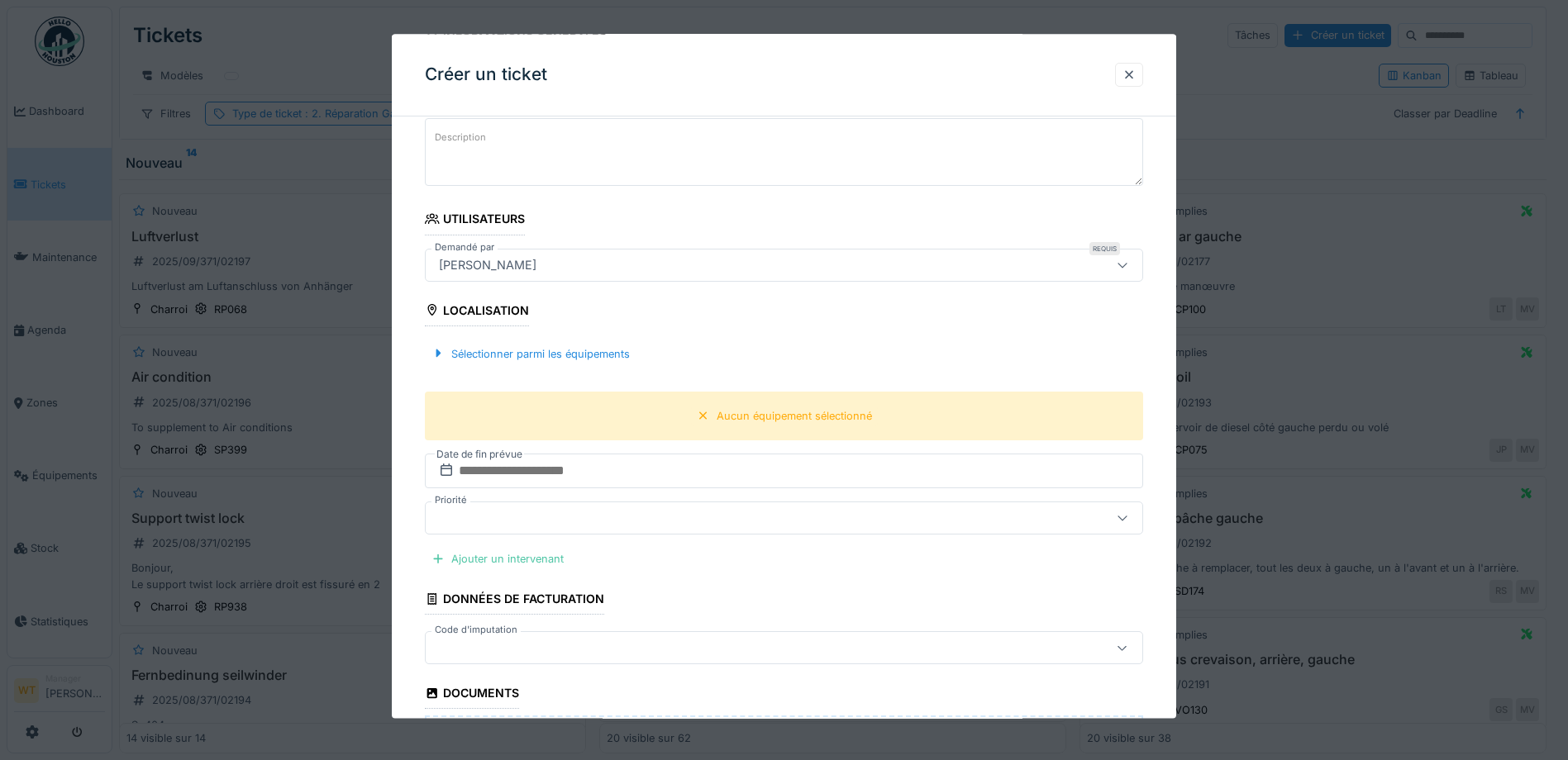
click at [587, 260] on div "[PERSON_NAME]" at bounding box center [742, 264] width 619 height 18
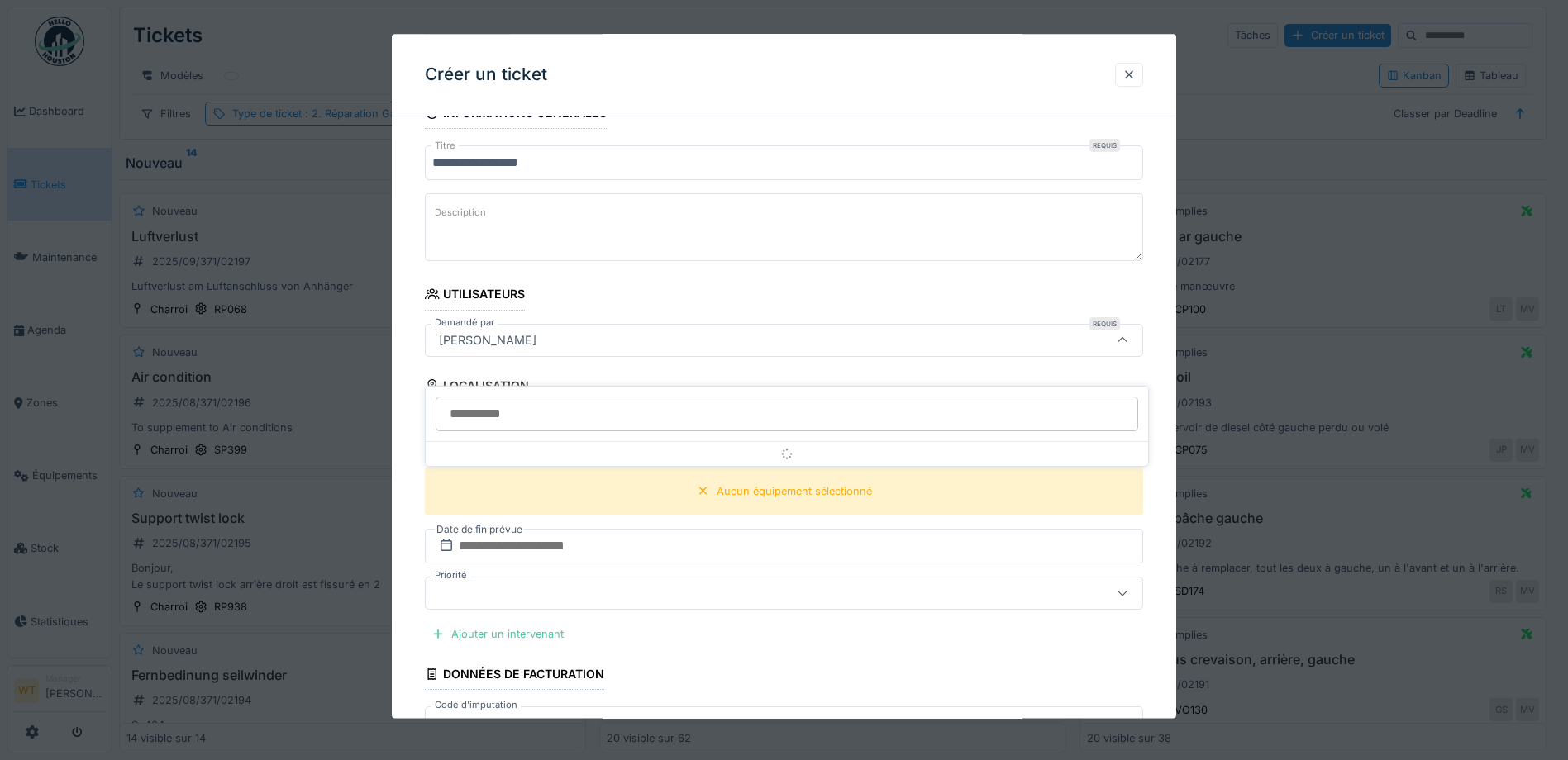
scroll to position [137, 0]
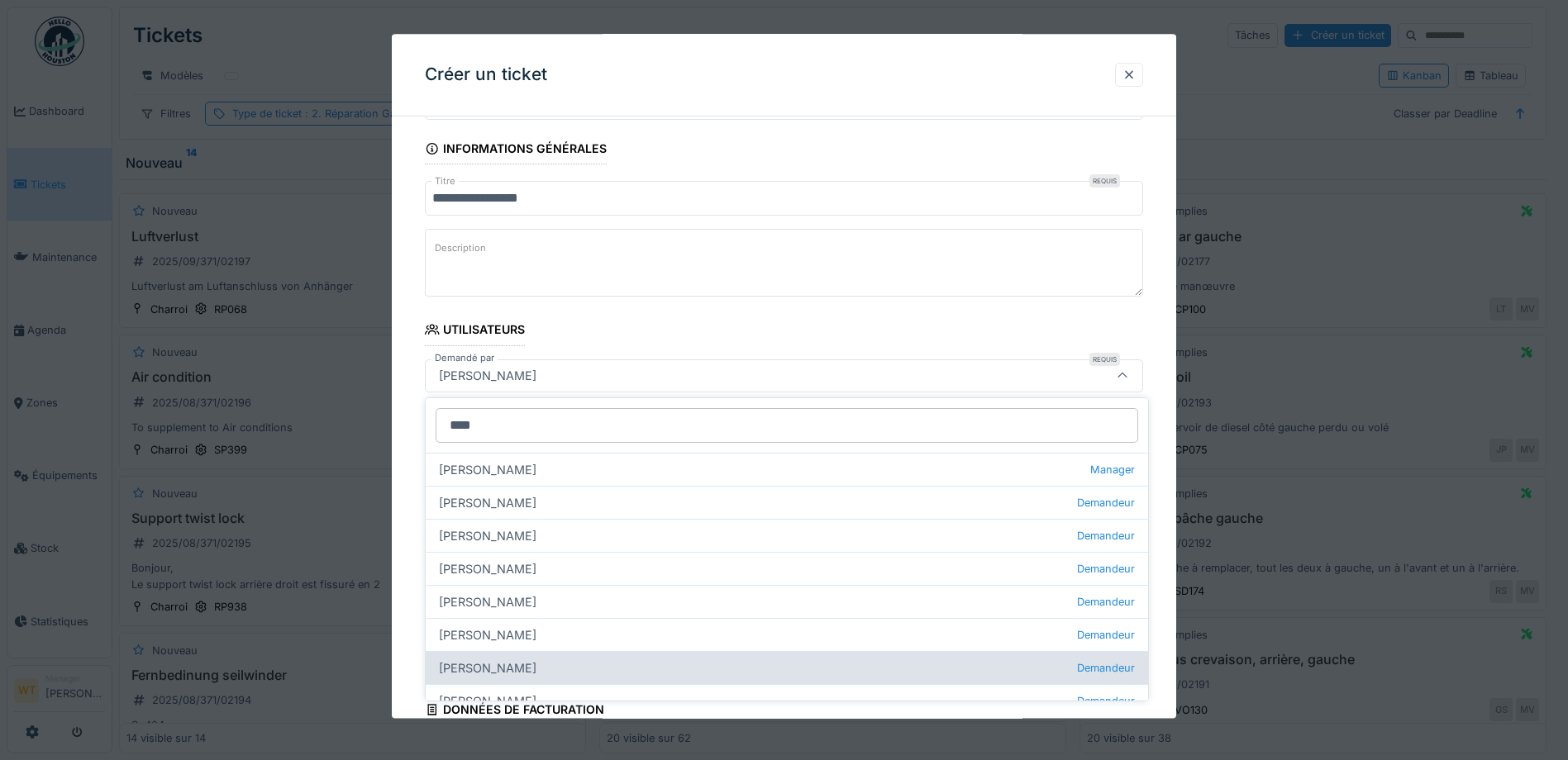
type input "****"
click at [575, 656] on div "Michel Van hertum Demandeur" at bounding box center [787, 667] width 722 height 33
type input "*****"
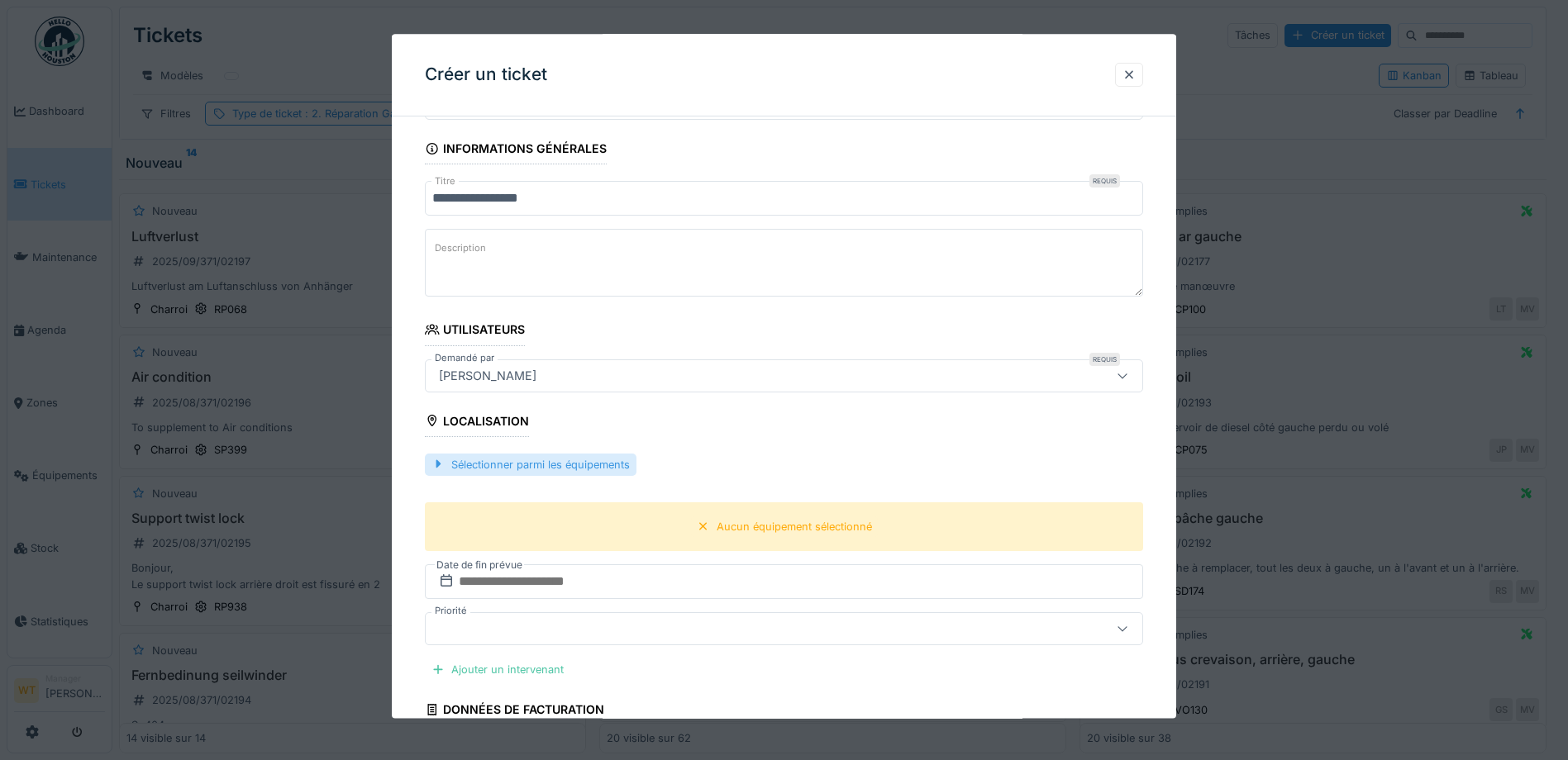
click at [605, 459] on div "Sélectionner parmi les équipements" at bounding box center [531, 464] width 212 height 22
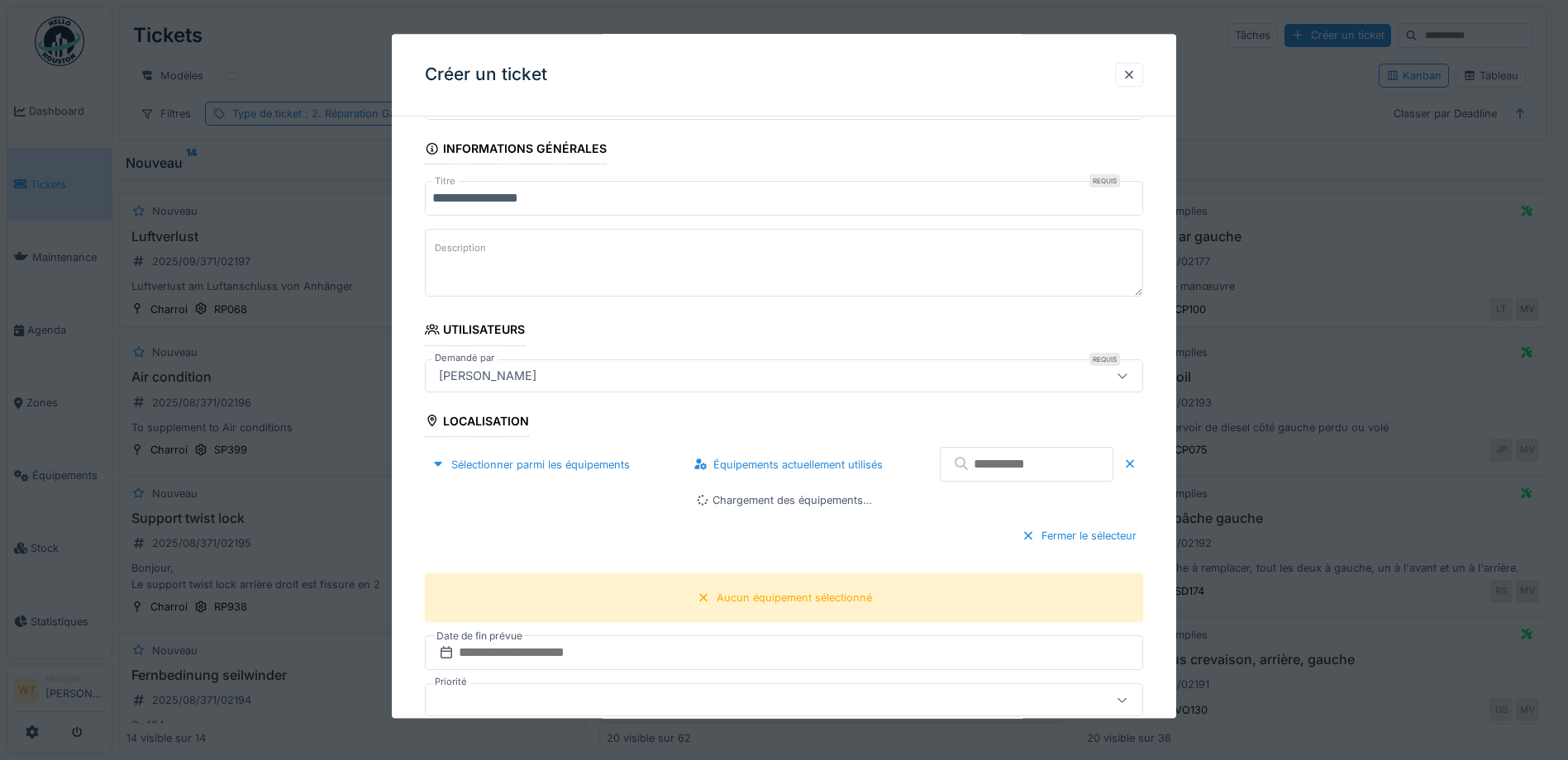
click at [946, 466] on input "text" at bounding box center [1026, 465] width 174 height 35
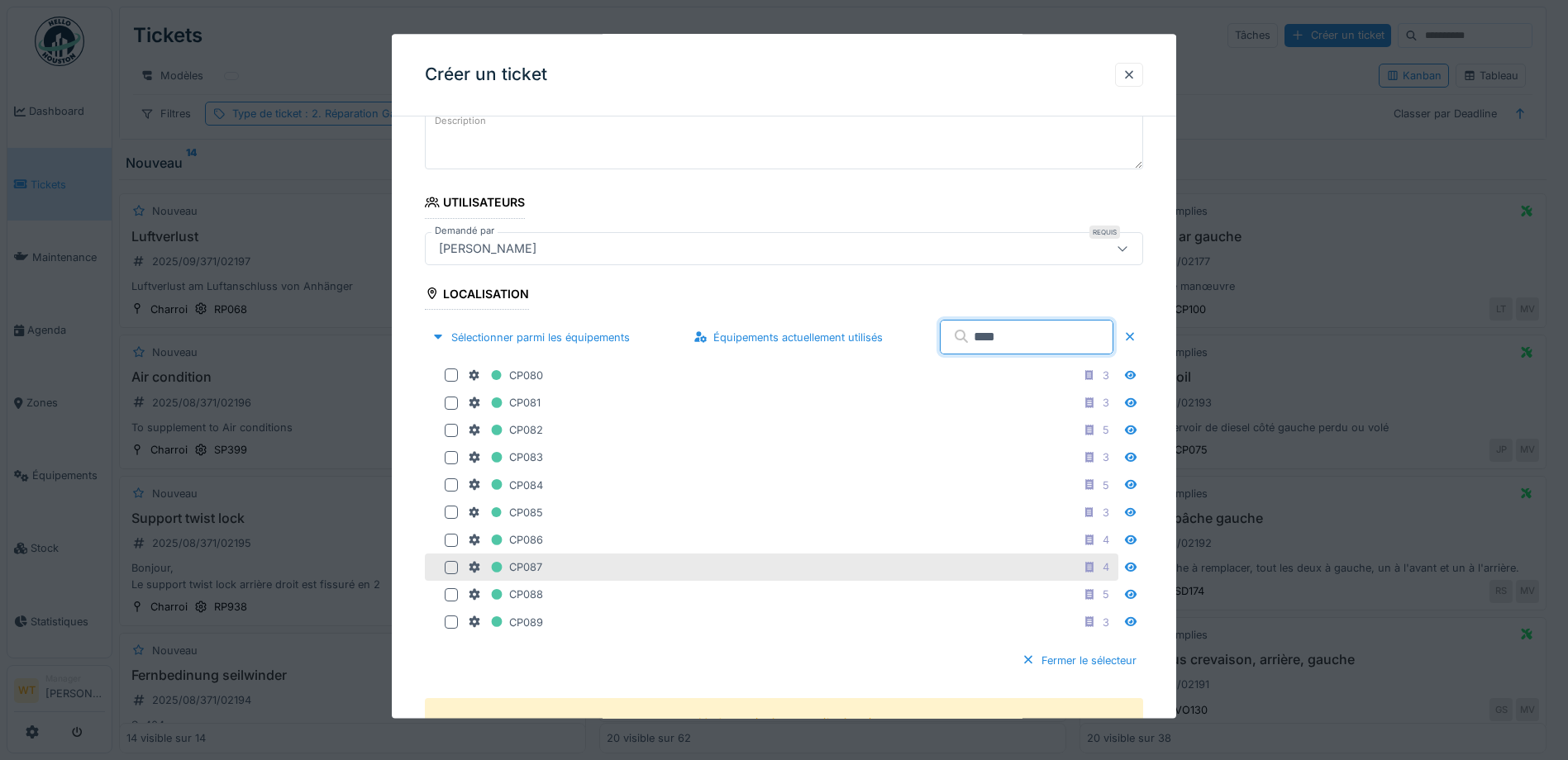
scroll to position [302, 0]
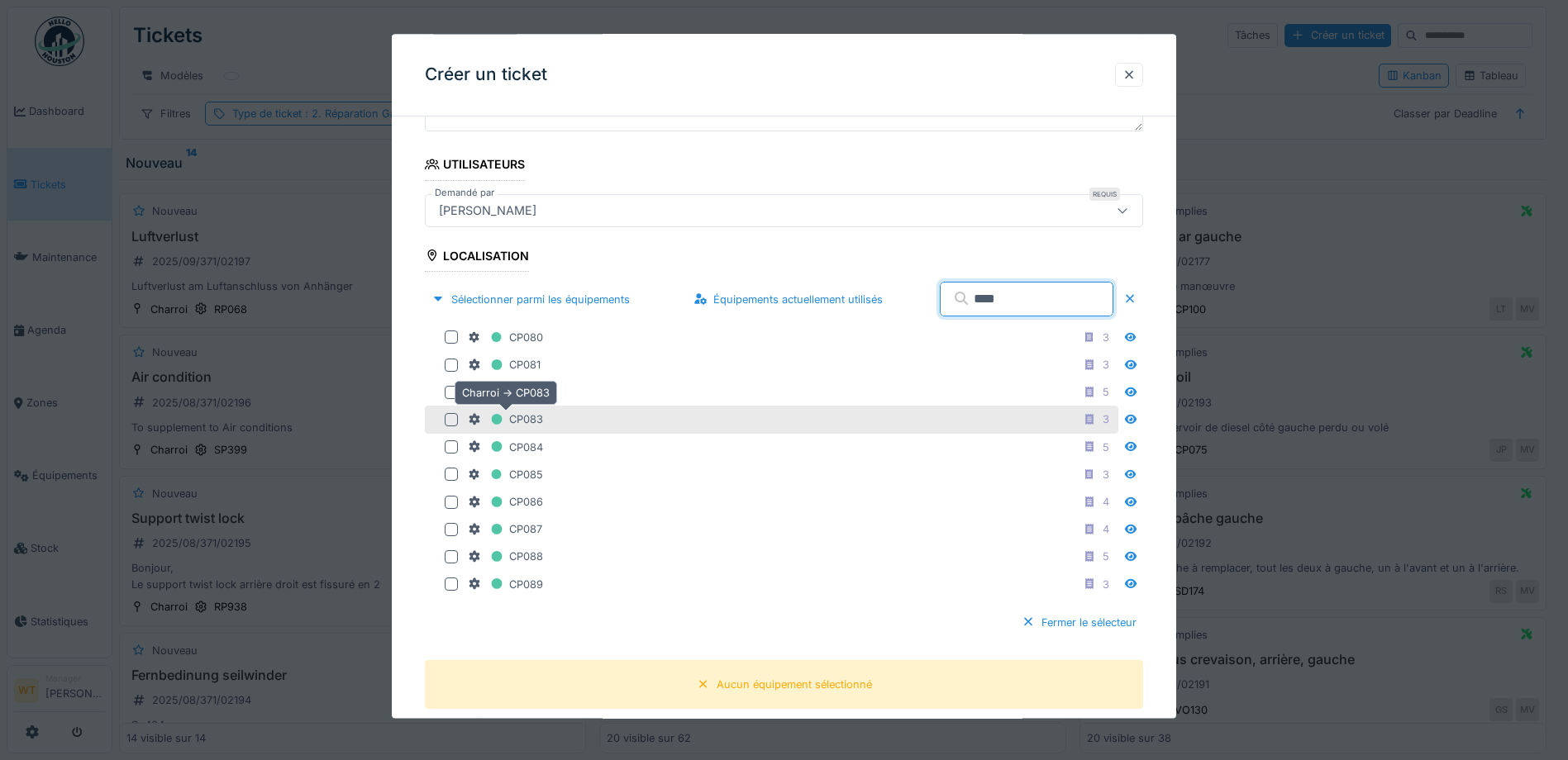
type input "****"
click at [529, 422] on div "CP083" at bounding box center [505, 420] width 75 height 20
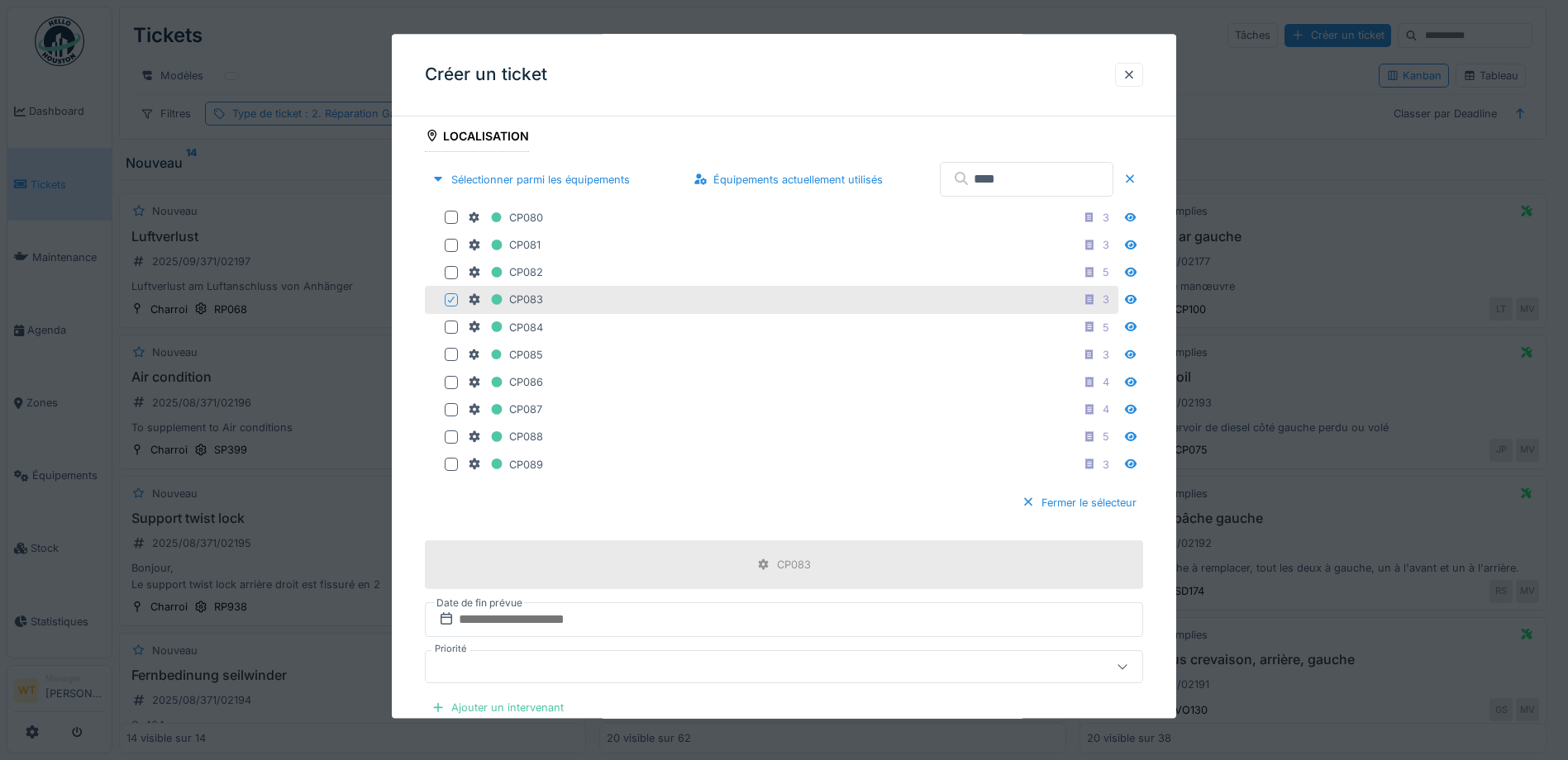
scroll to position [715, 0]
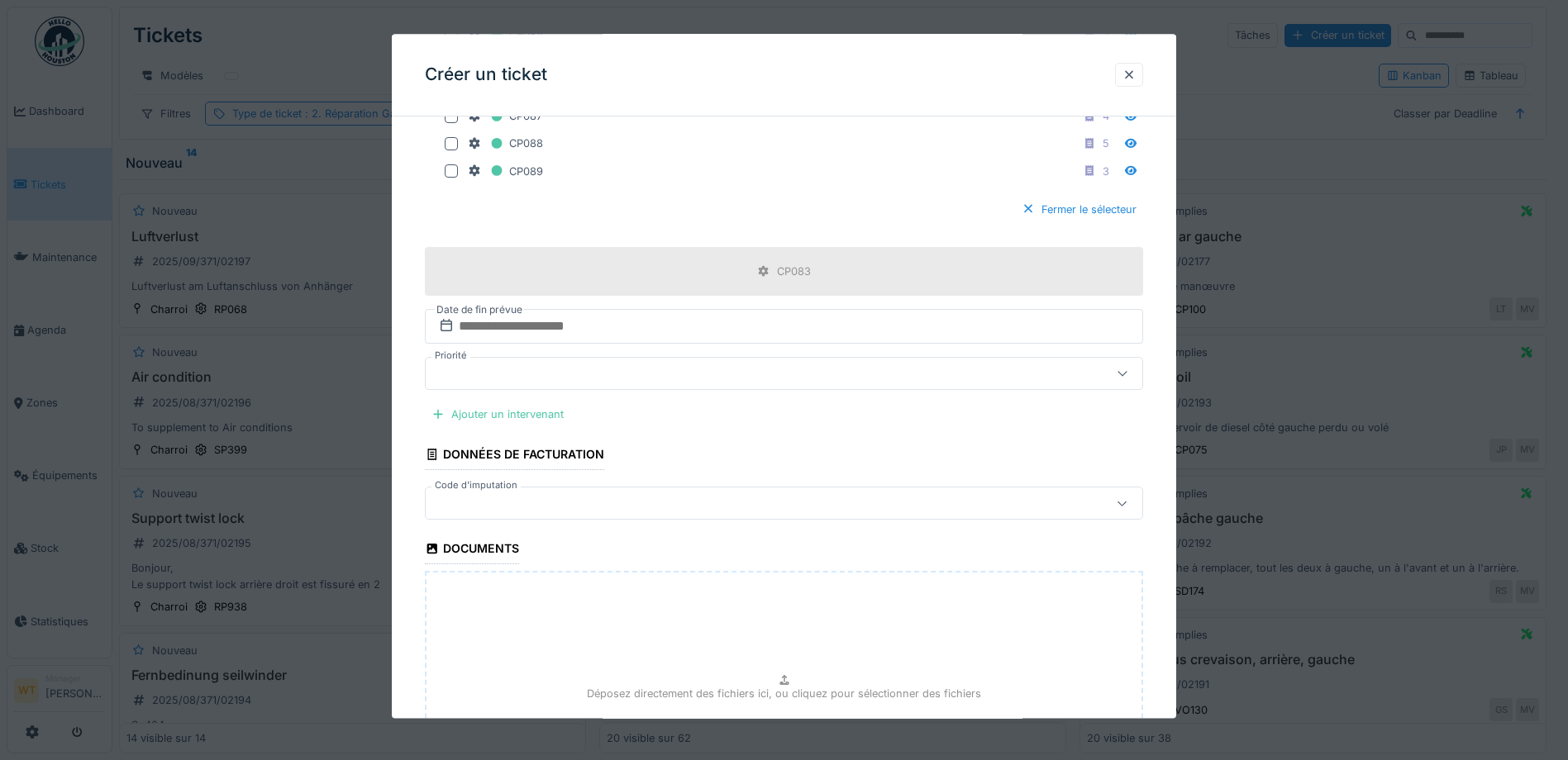
click at [571, 500] on div at bounding box center [742, 503] width 619 height 18
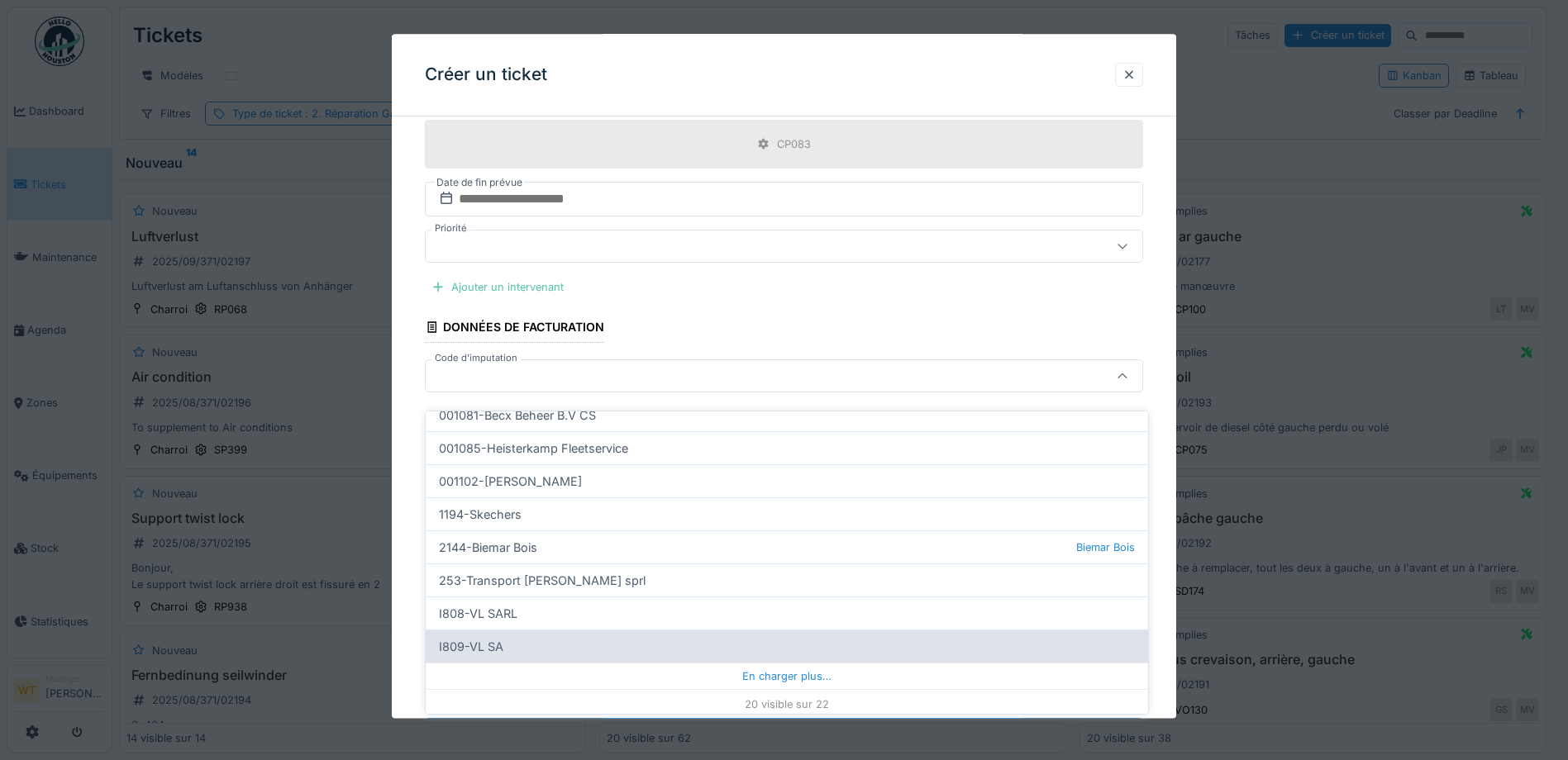
scroll to position [502, 0]
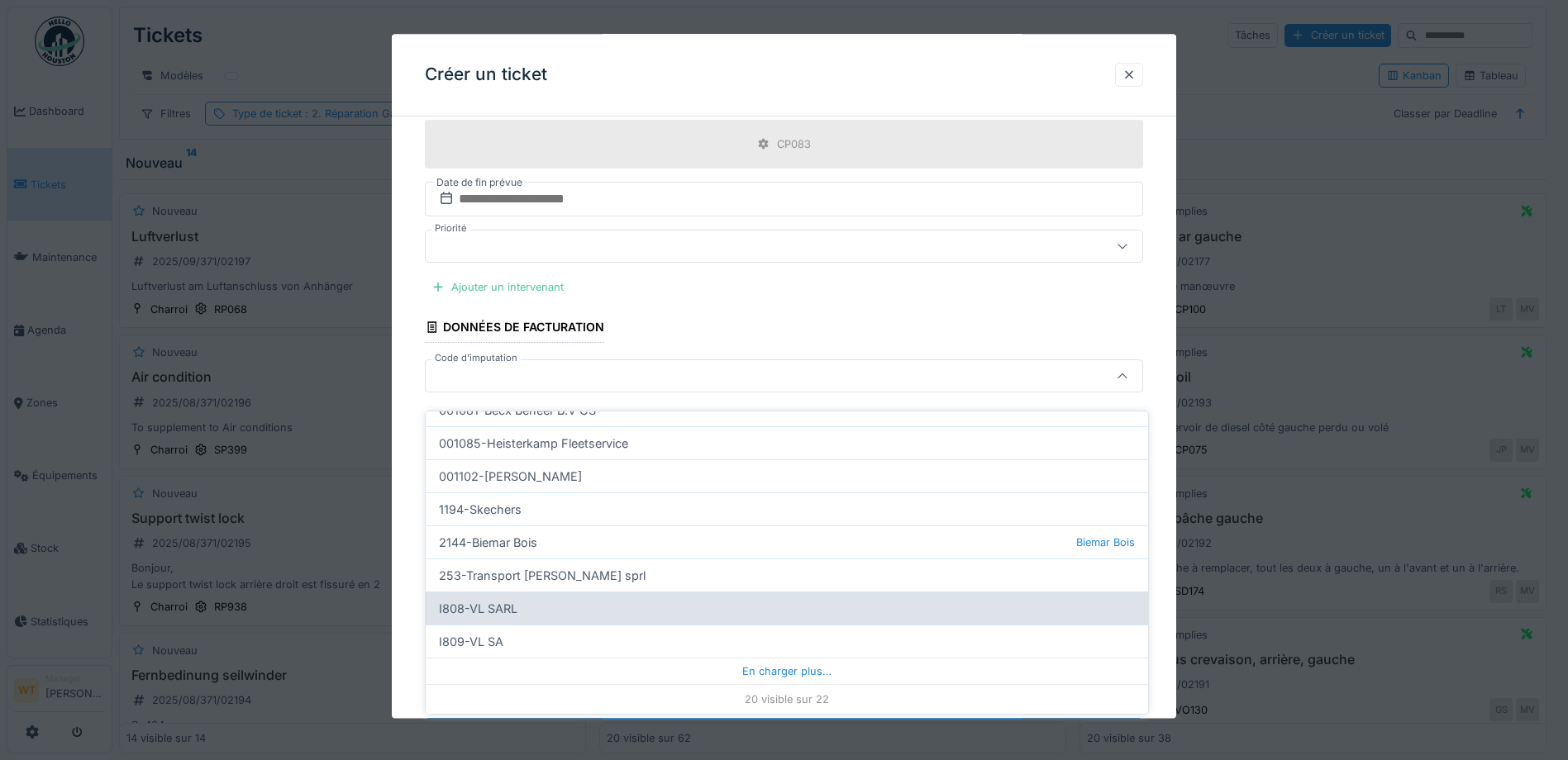
click at [548, 597] on div "I808-VL SARL" at bounding box center [787, 607] width 722 height 33
type input "***"
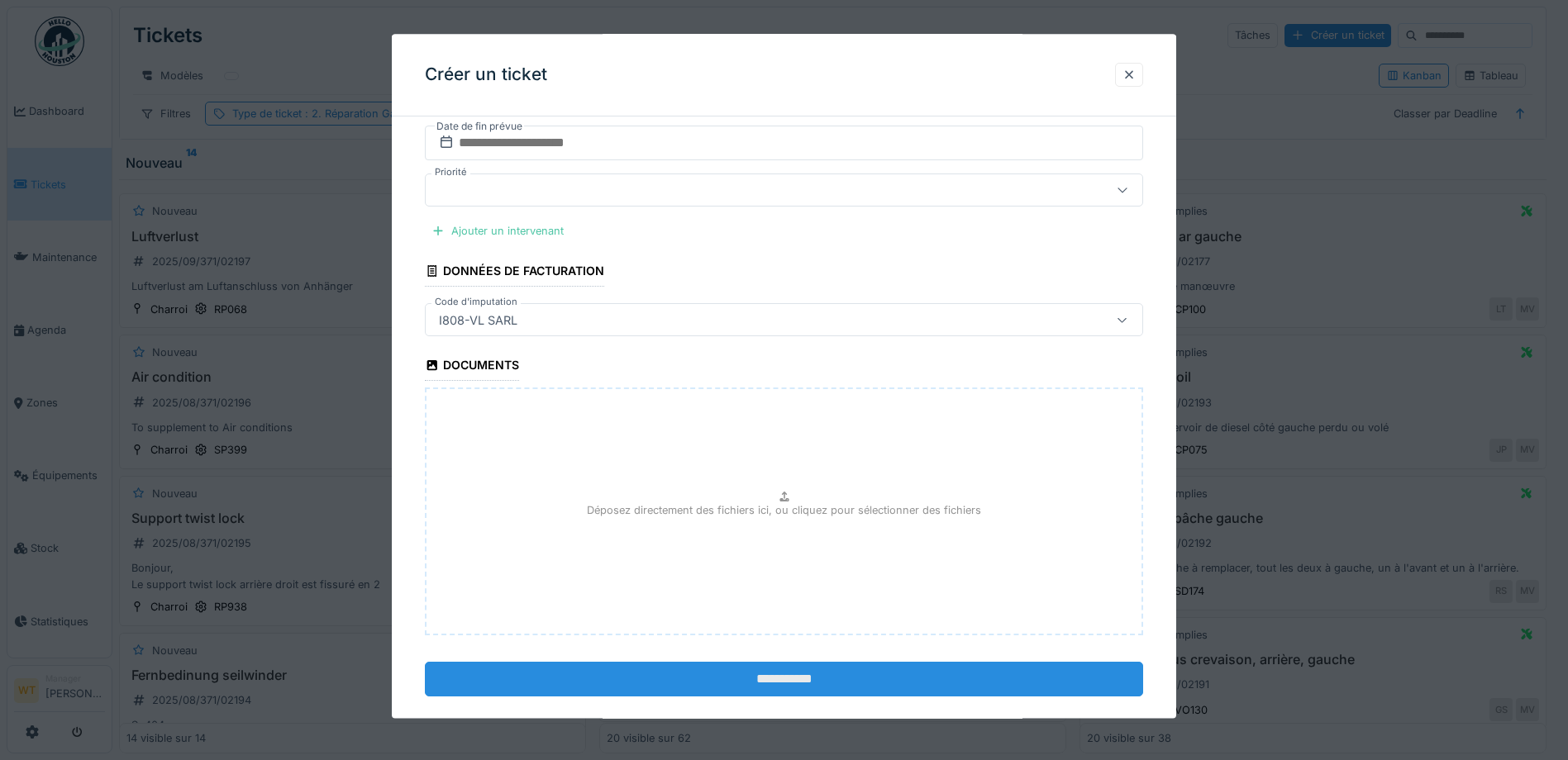
scroll to position [924, 0]
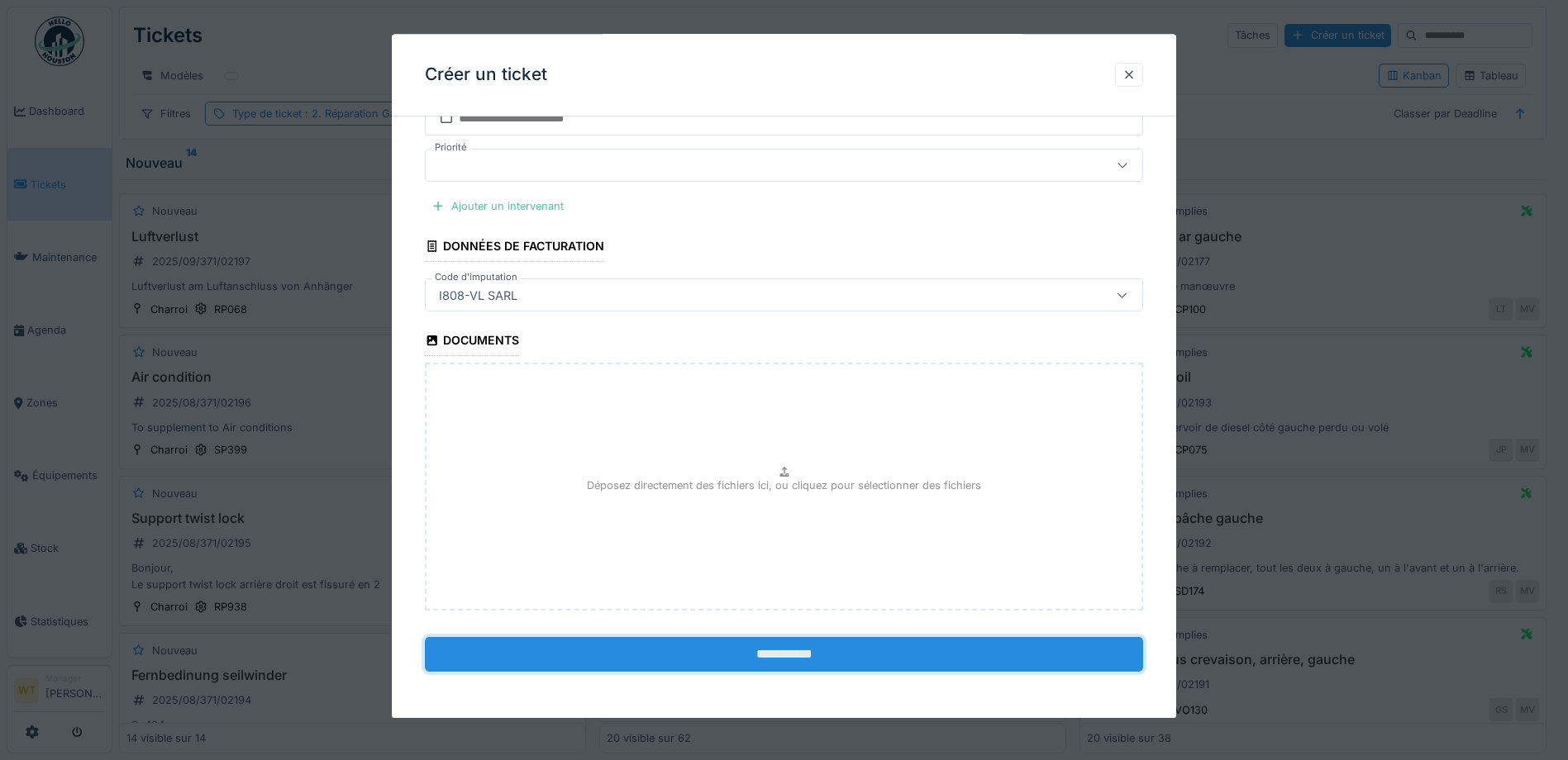
click at [687, 672] on input "**********" at bounding box center [783, 655] width 718 height 35
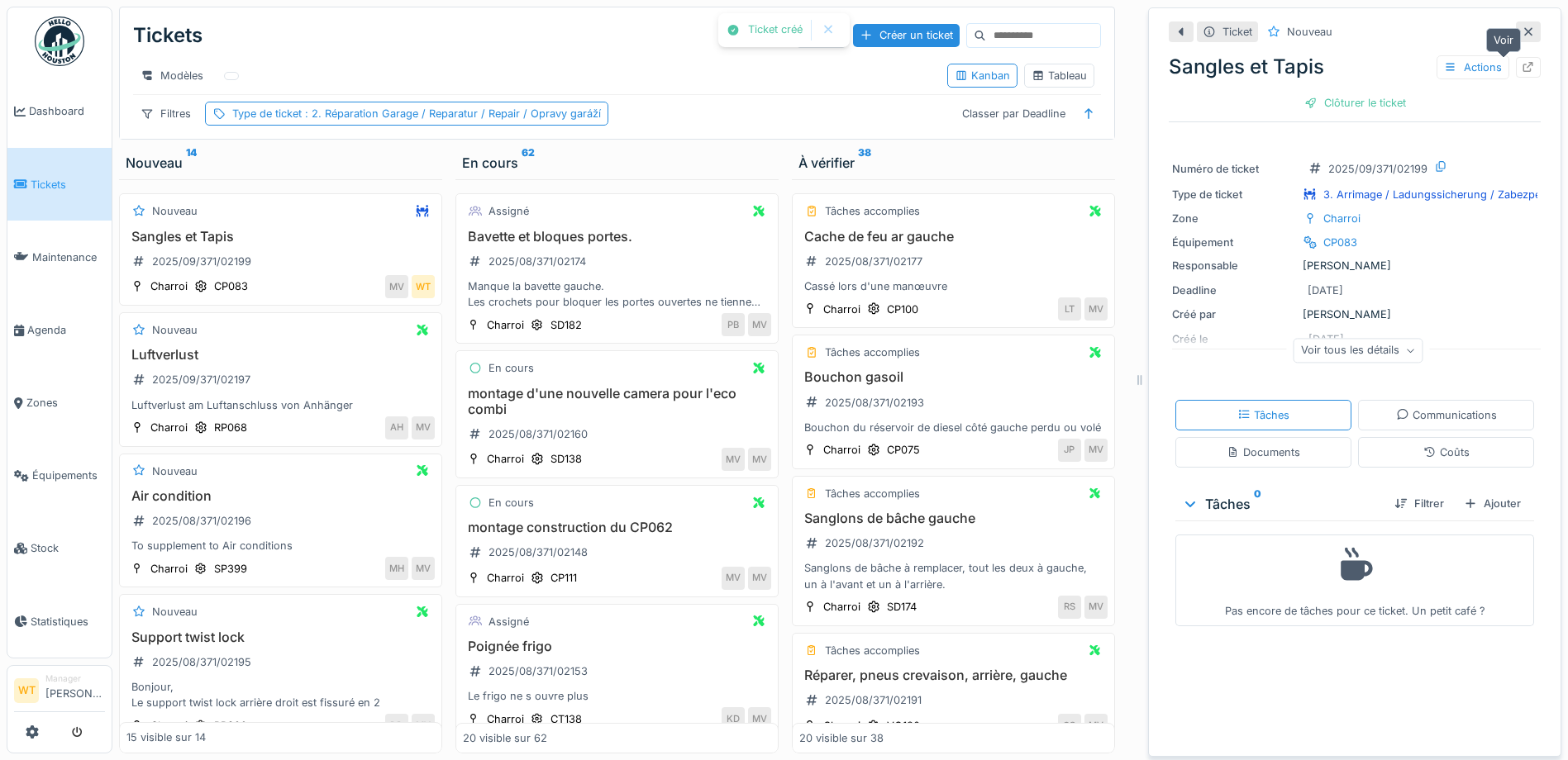
click at [1521, 62] on icon at bounding box center [1528, 67] width 14 height 11
click at [24, 325] on icon at bounding box center [19, 330] width 10 height 12
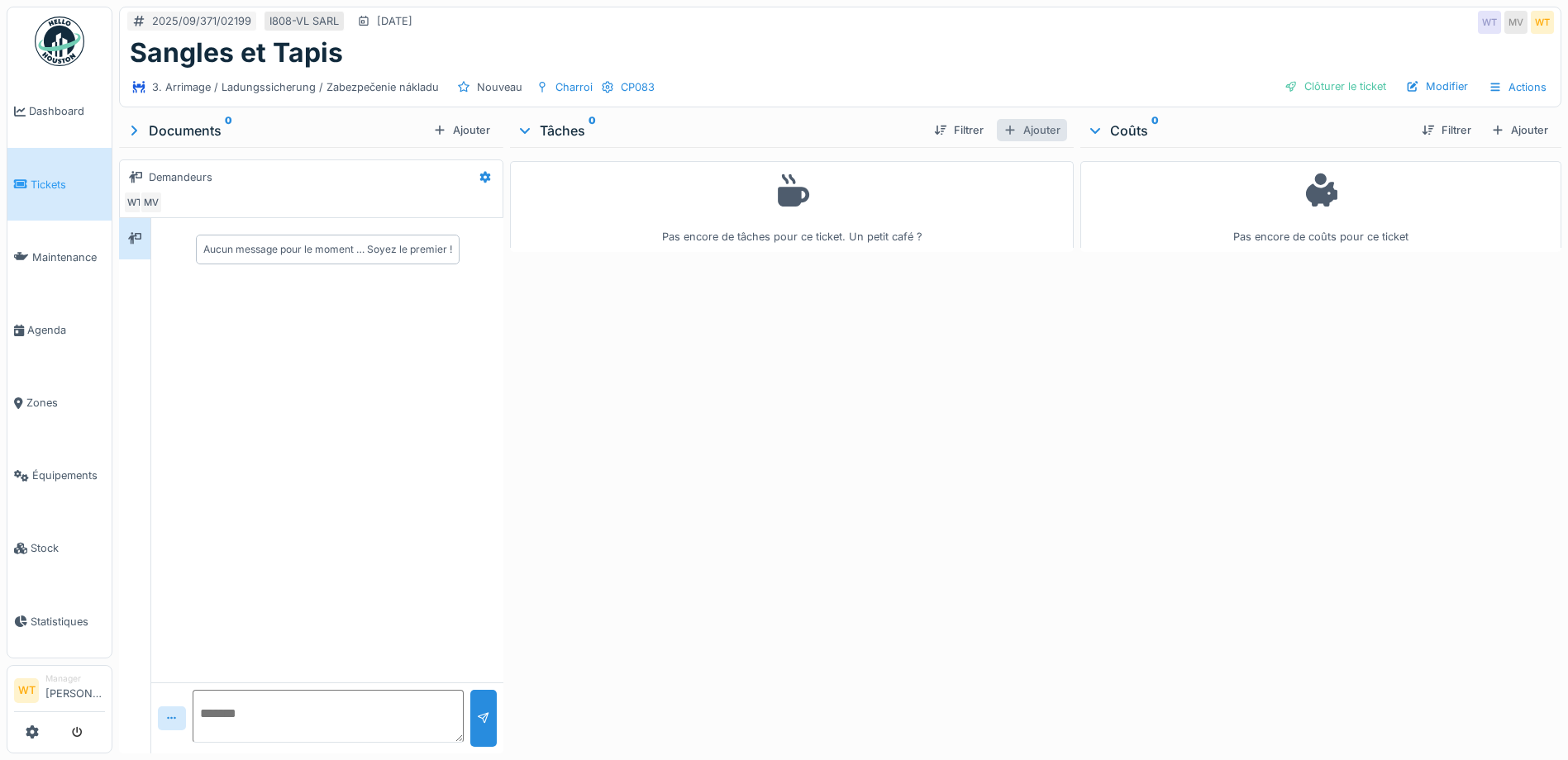
click at [1020, 130] on div "Ajouter" at bounding box center [1031, 130] width 70 height 22
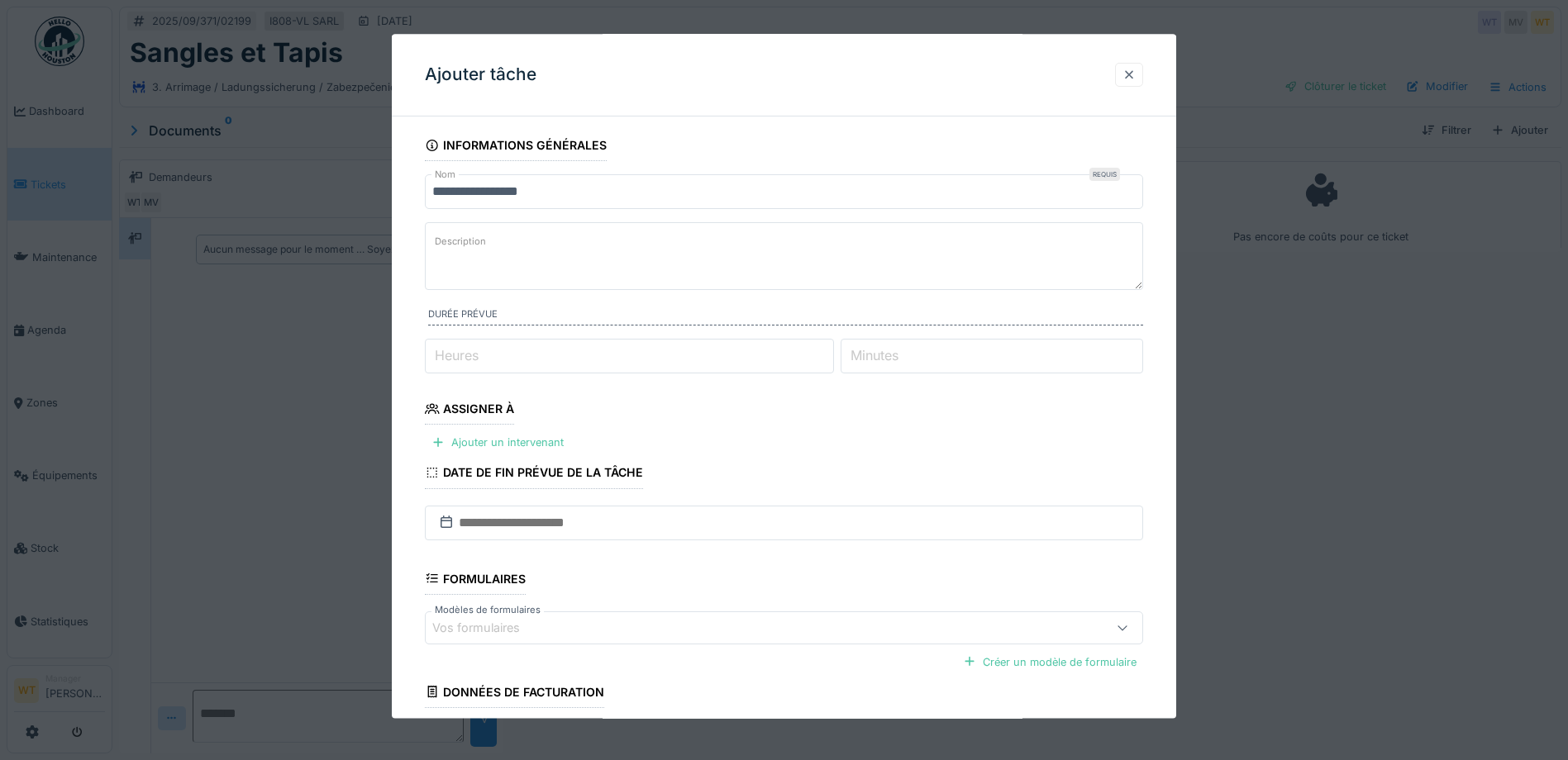
click at [1135, 67] on div at bounding box center [1129, 75] width 14 height 16
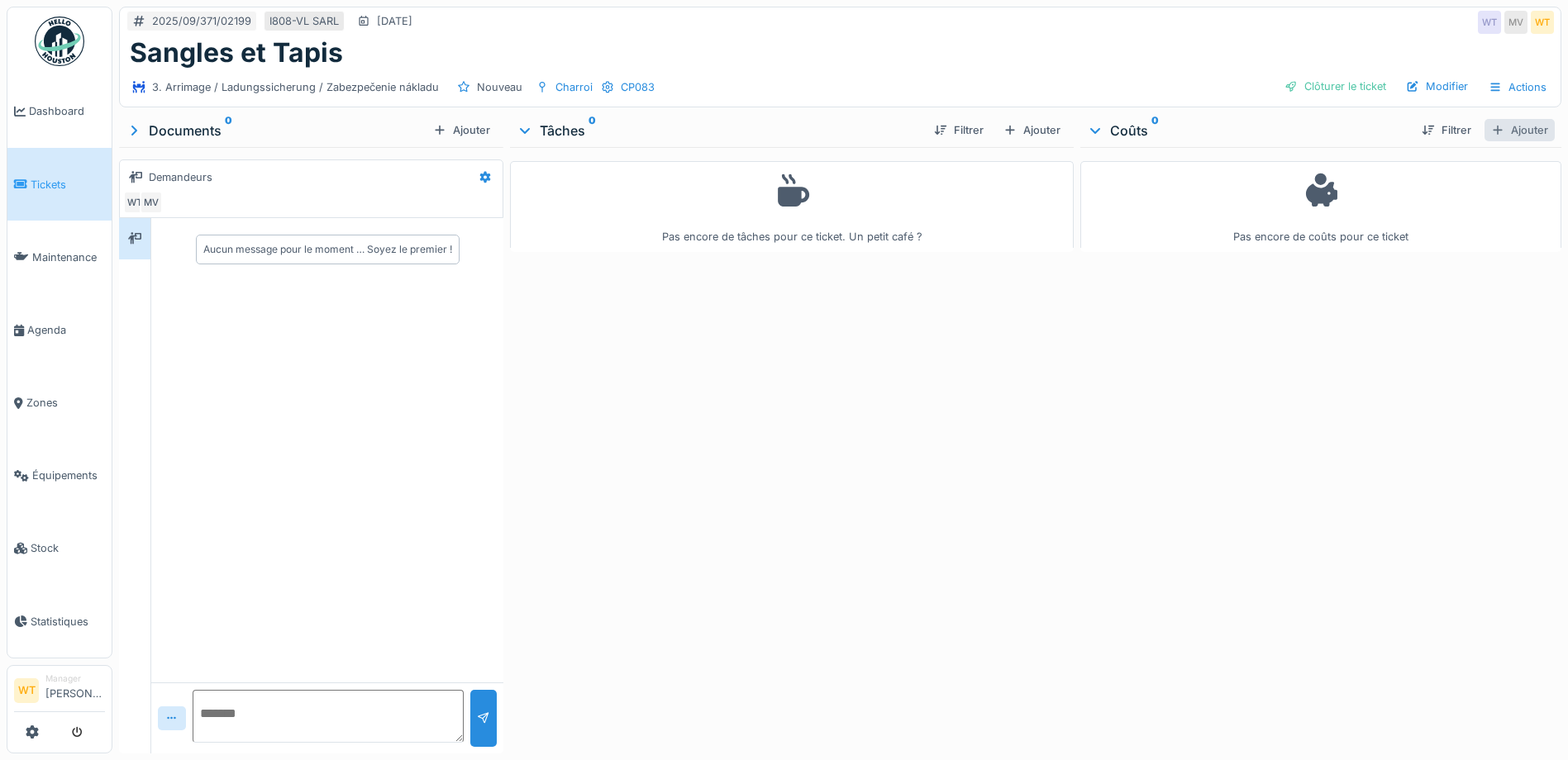
click at [1506, 131] on div "Ajouter" at bounding box center [1519, 130] width 70 height 22
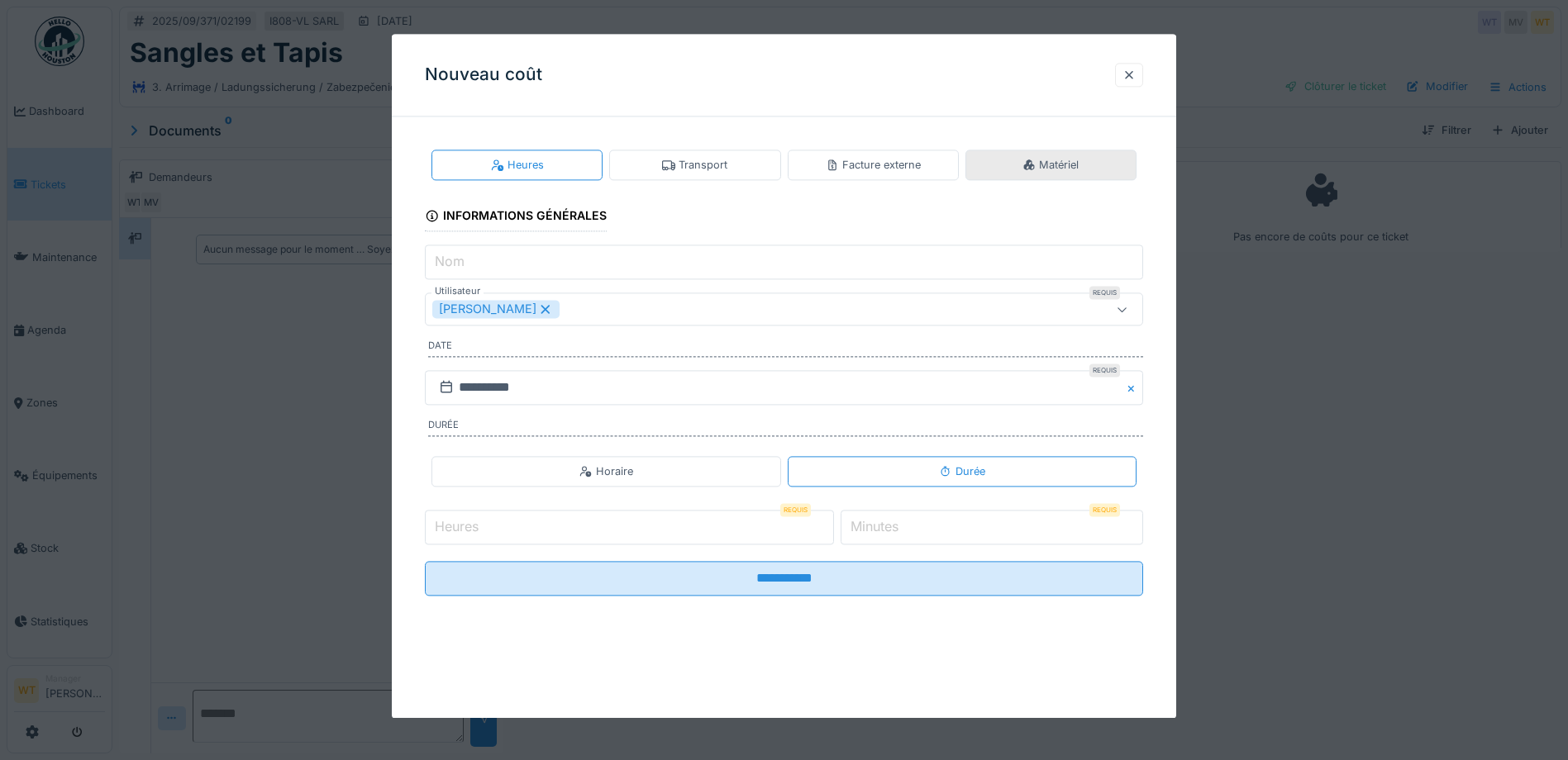
click at [1025, 161] on div "Matériel" at bounding box center [1051, 165] width 171 height 31
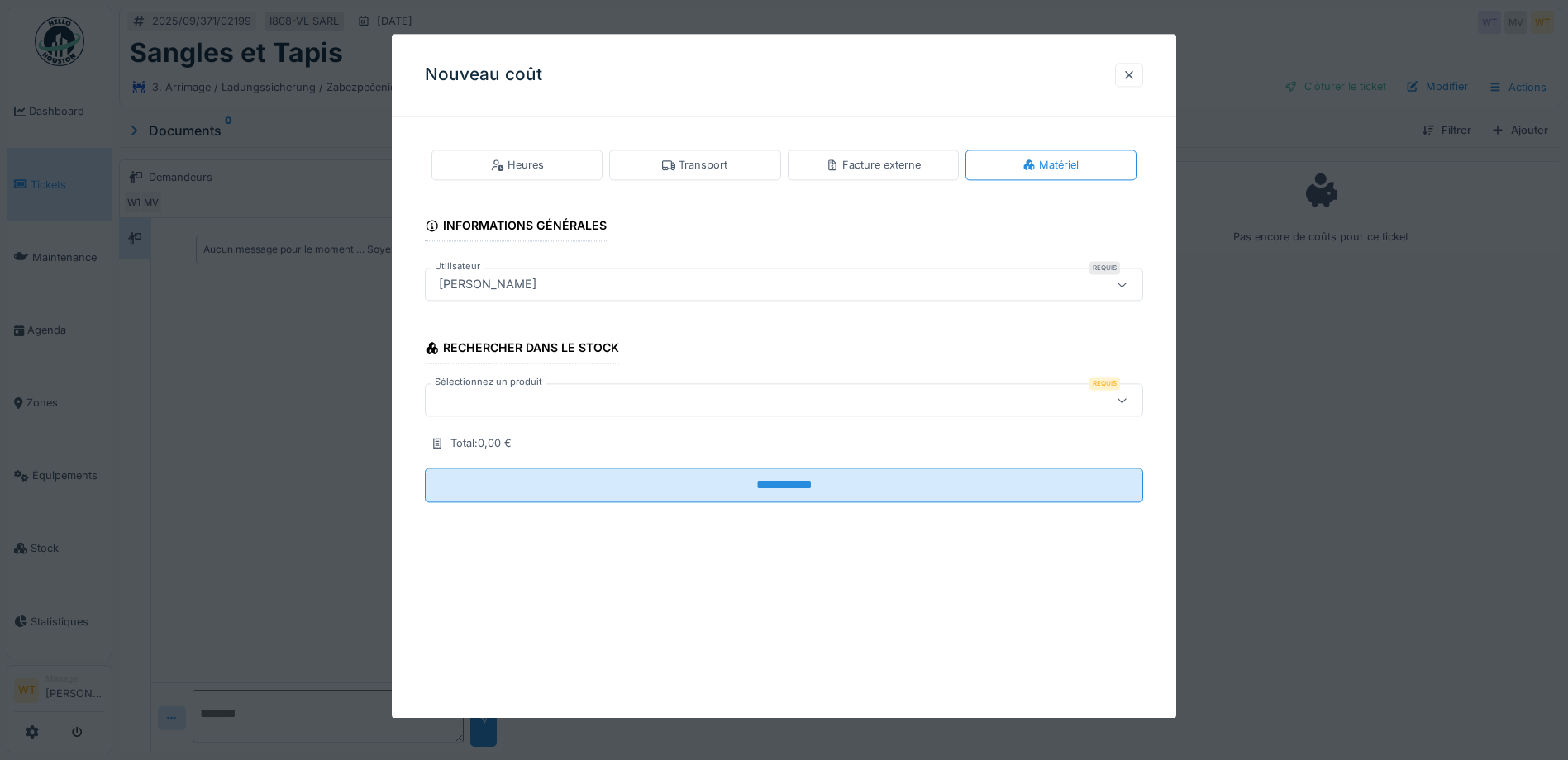
click at [538, 413] on div at bounding box center [783, 400] width 718 height 33
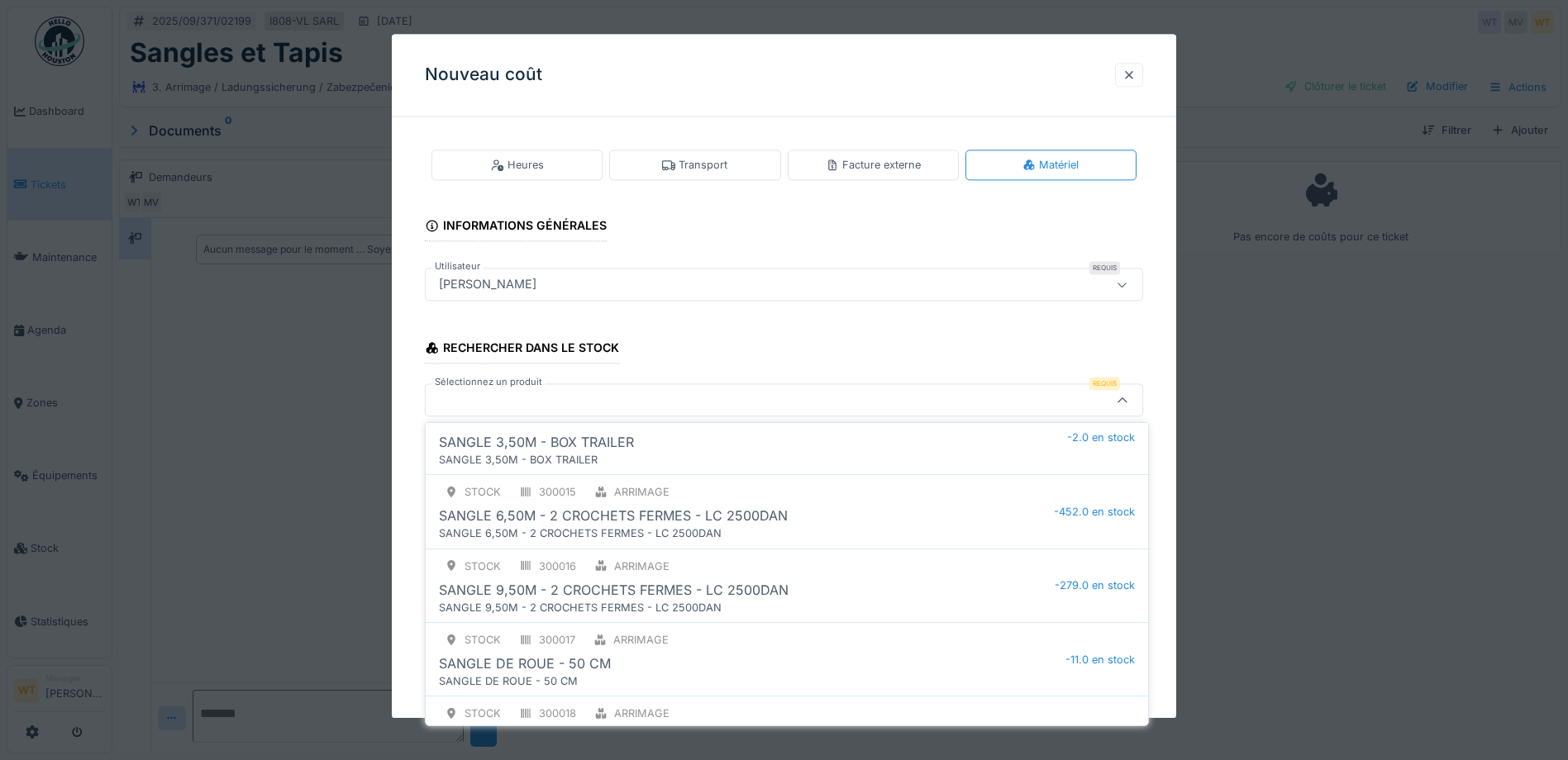
scroll to position [496, 0]
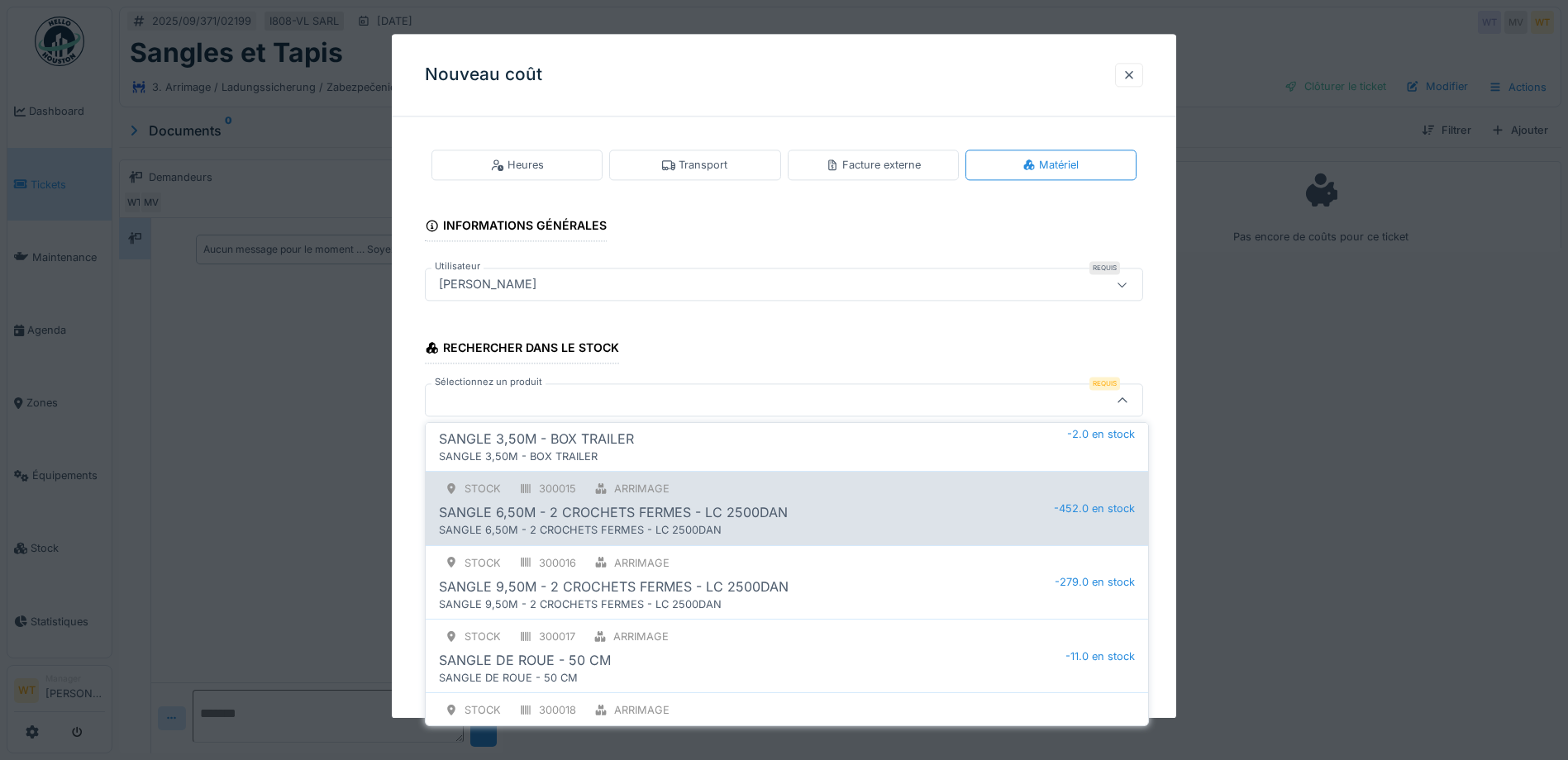
type input "*****"
click at [646, 515] on div "SANGLE 6,50M - 2 CROCHETS FERMES - LC 2500DAN" at bounding box center [614, 512] width 349 height 19
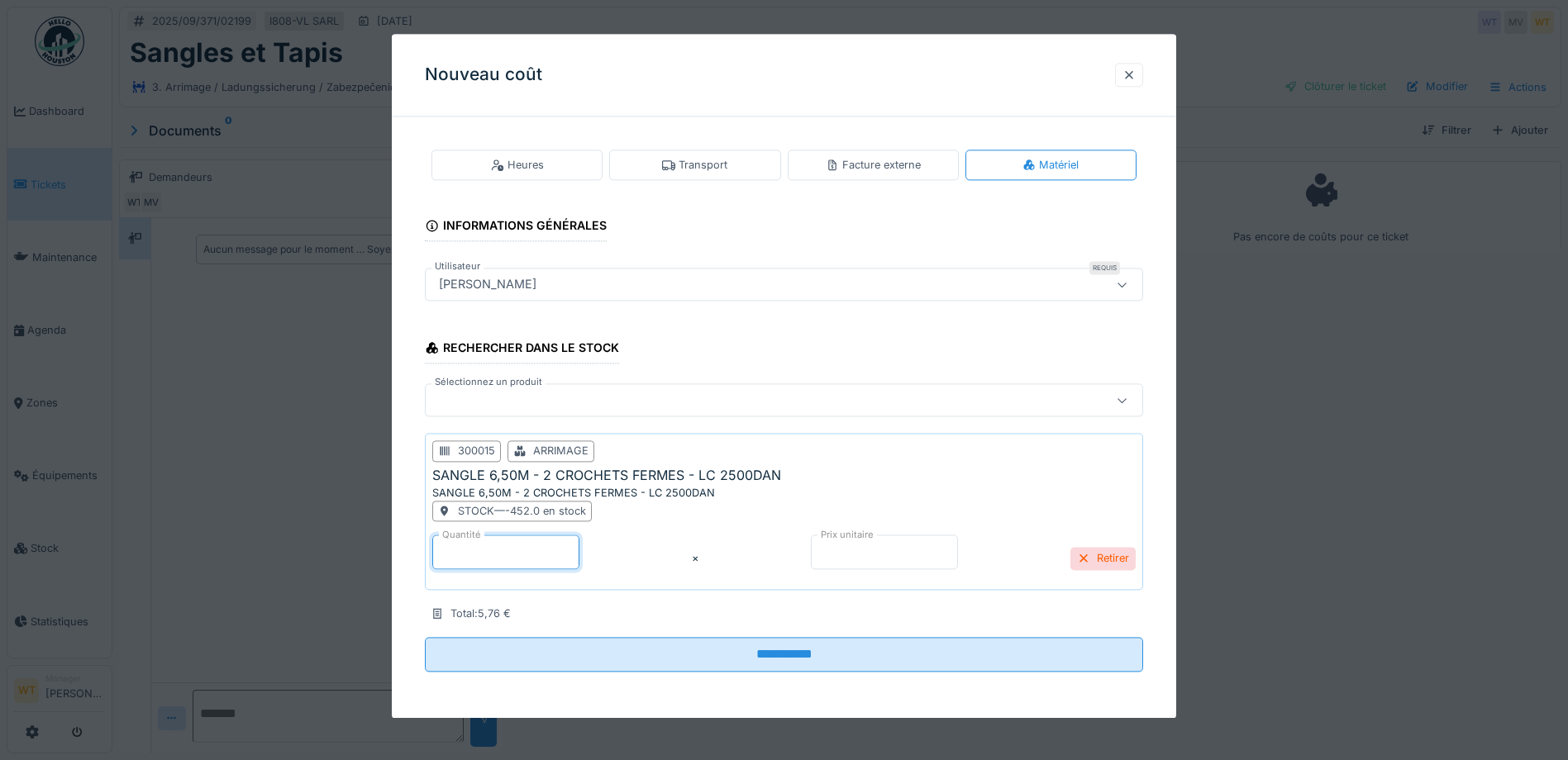
click at [530, 556] on input "*" at bounding box center [506, 552] width 147 height 35
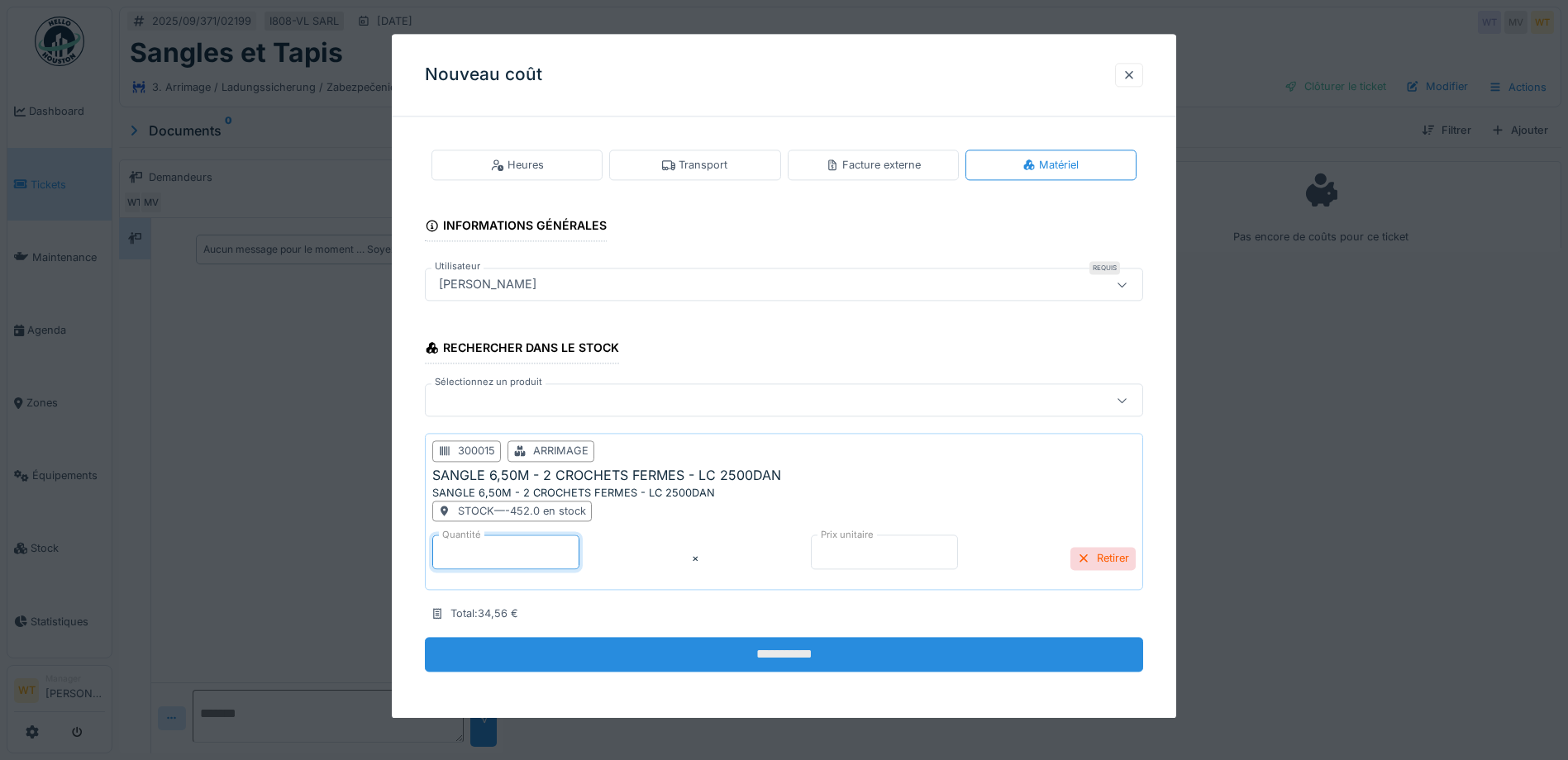
type input "*"
click at [628, 646] on input "**********" at bounding box center [783, 655] width 718 height 35
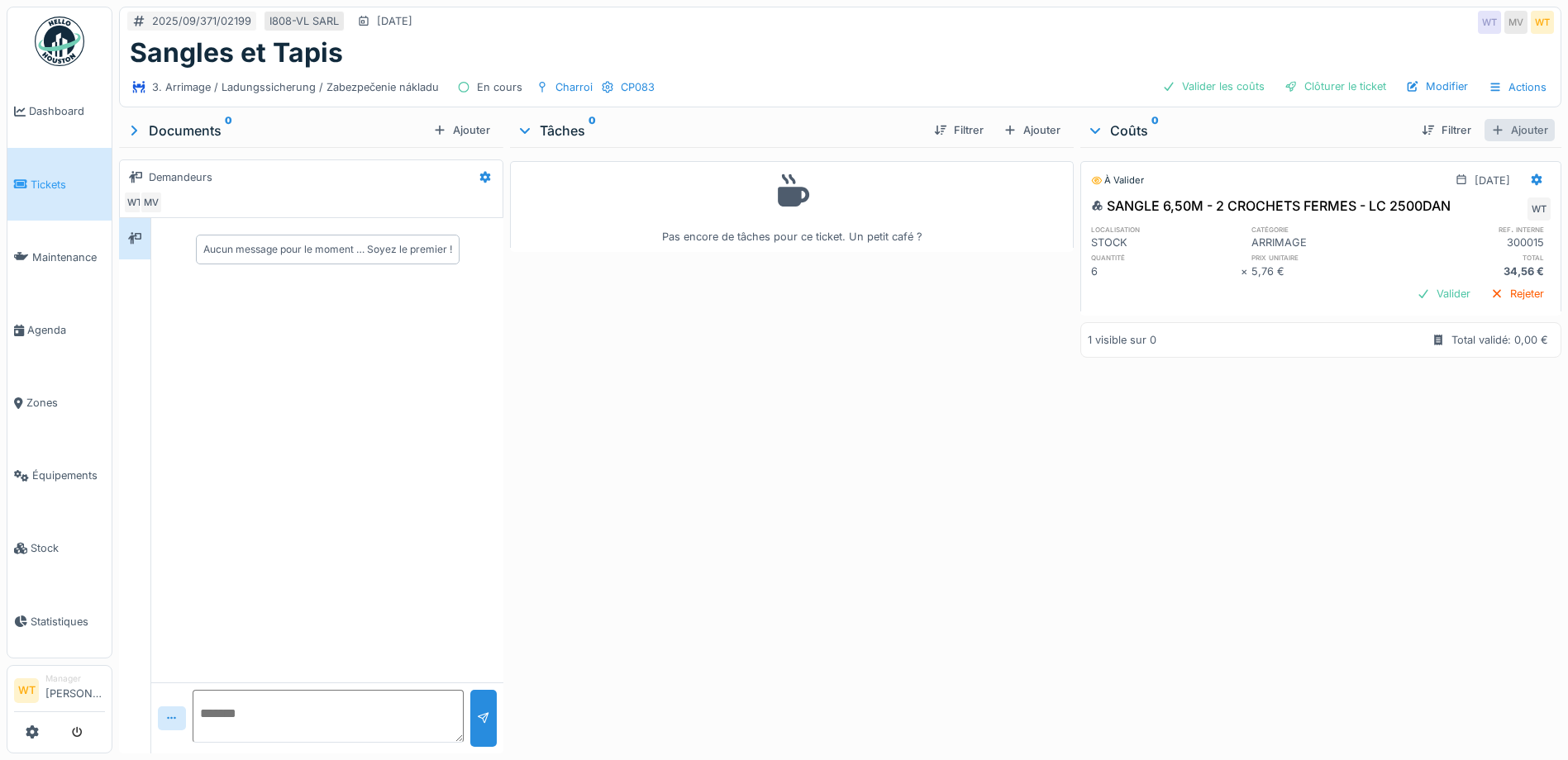
click at [1504, 124] on div "Ajouter" at bounding box center [1519, 130] width 70 height 22
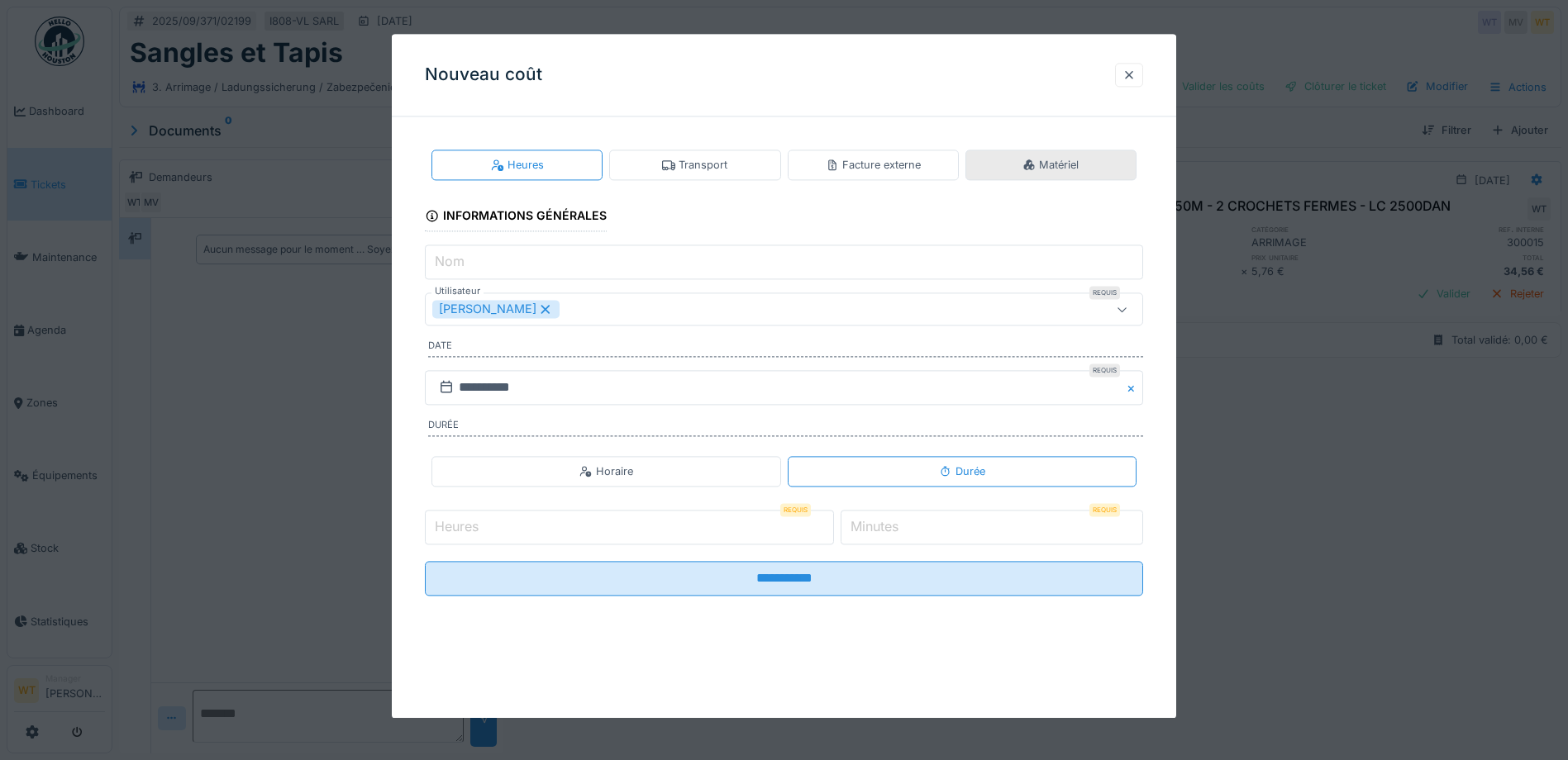
click at [1079, 169] on div "Matériel" at bounding box center [1050, 164] width 56 height 16
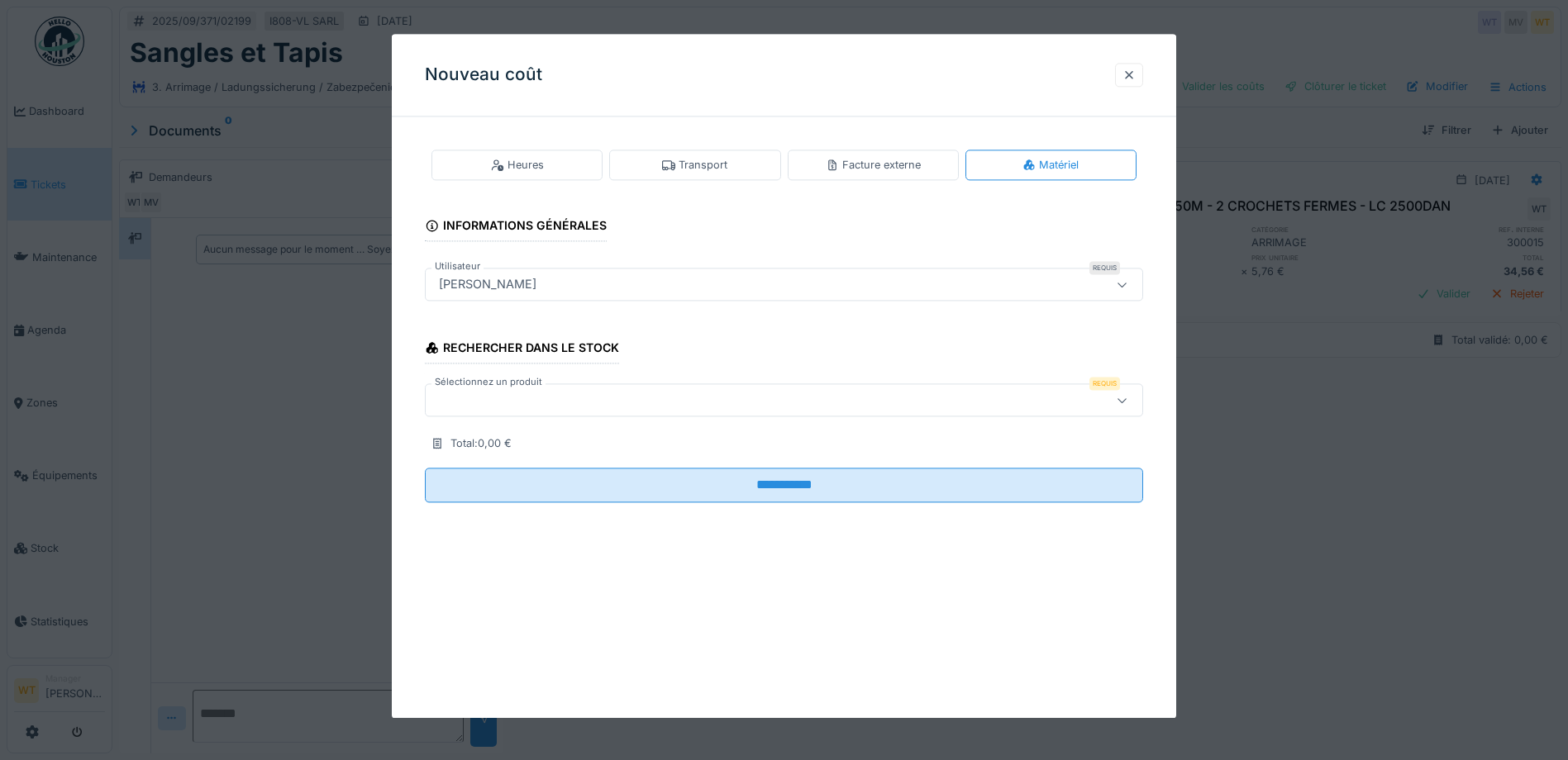
click at [623, 404] on div at bounding box center [742, 400] width 619 height 18
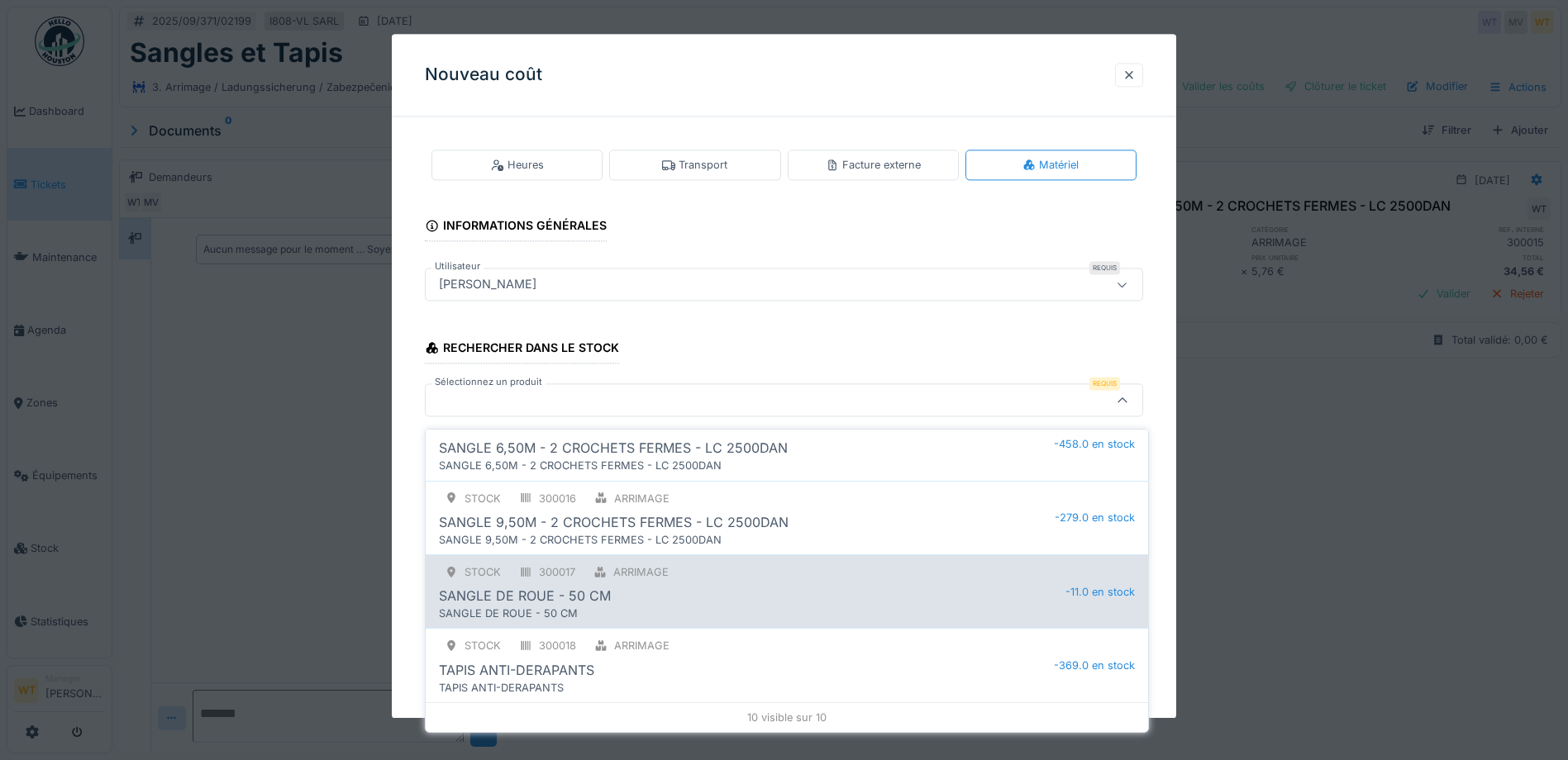
scroll to position [13, 0]
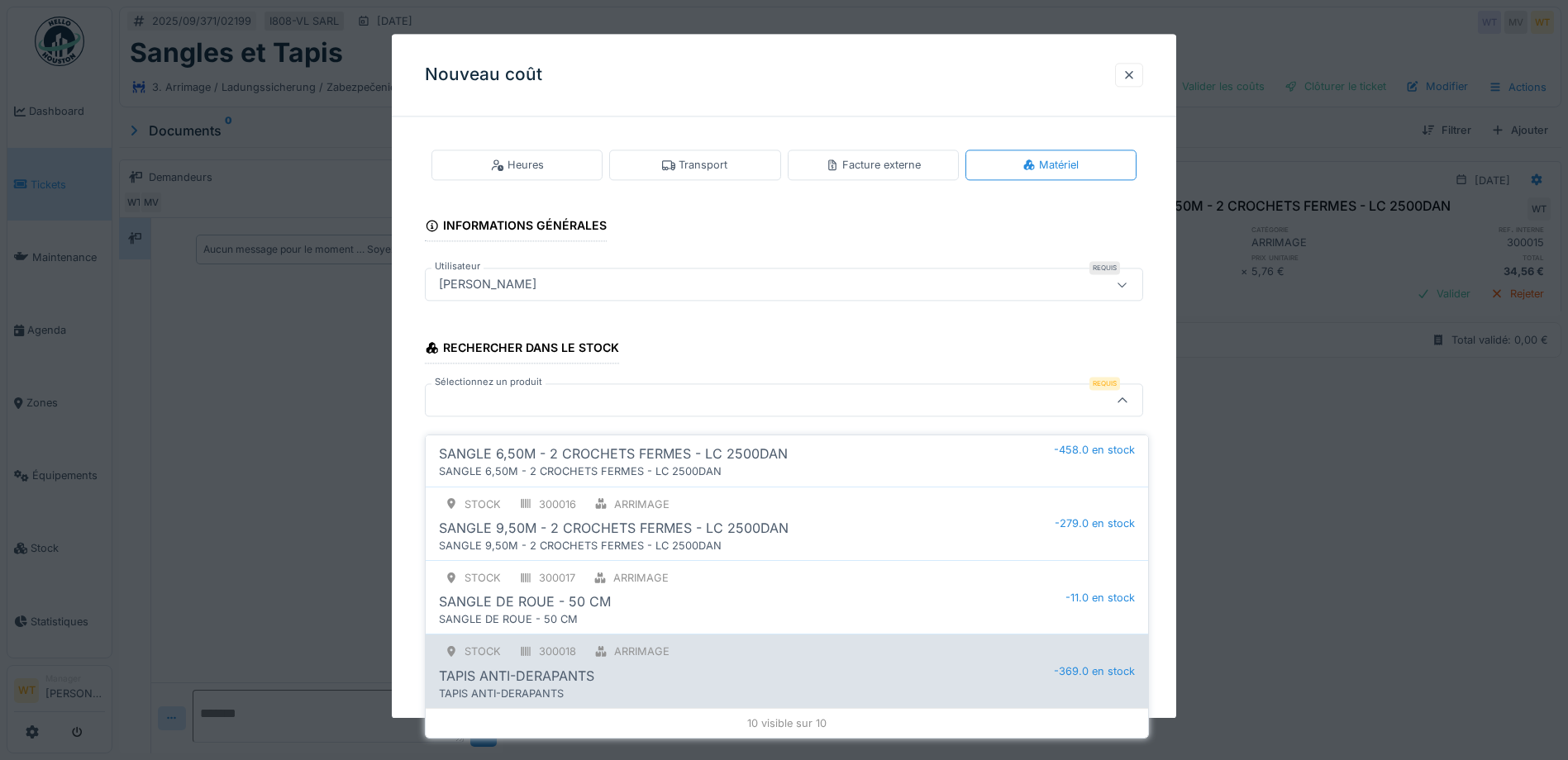
type input "*****"
click at [622, 646] on div "ARRIMAGE" at bounding box center [642, 652] width 55 height 16
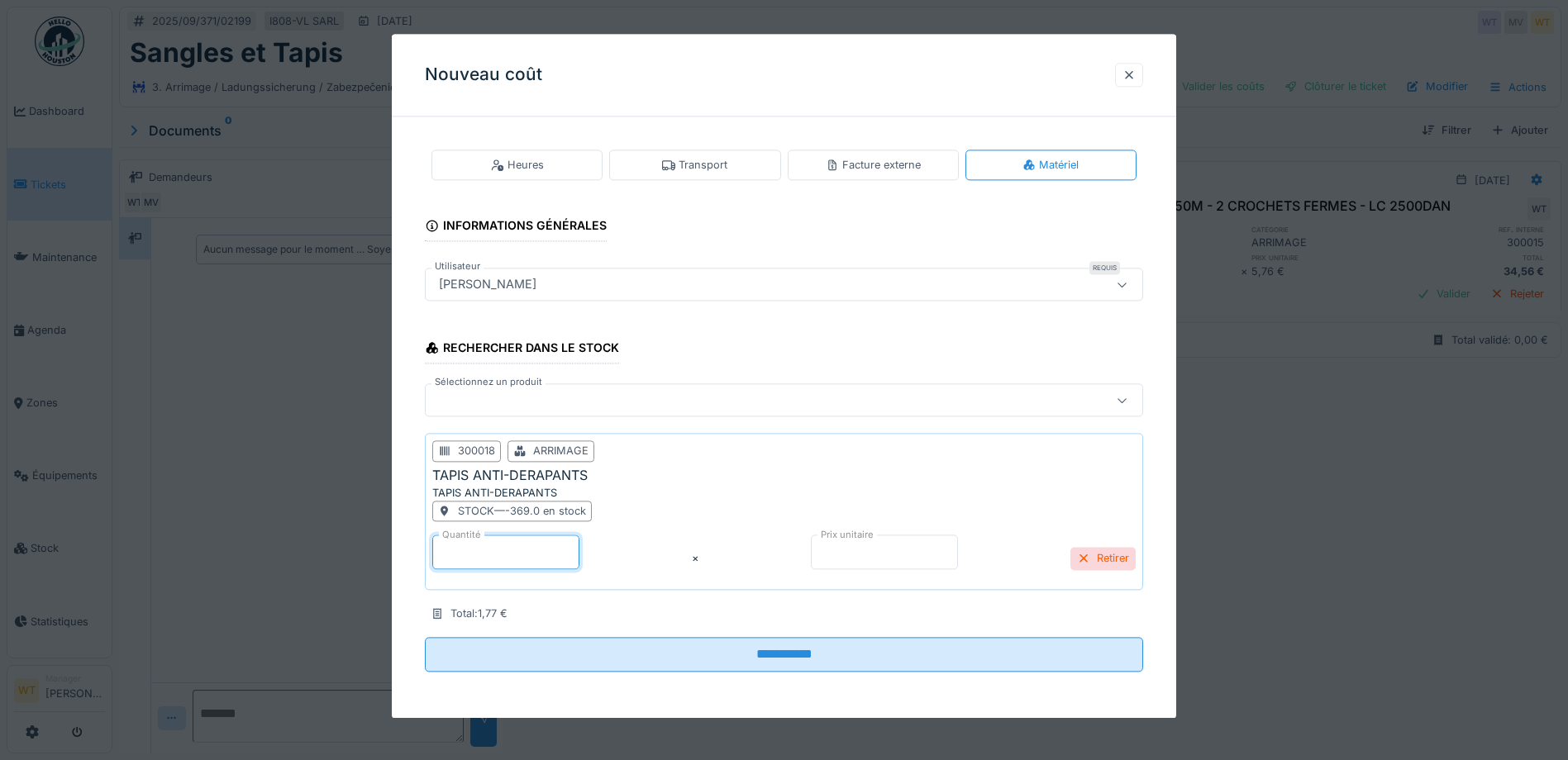
click at [561, 552] on input "*" at bounding box center [506, 552] width 147 height 35
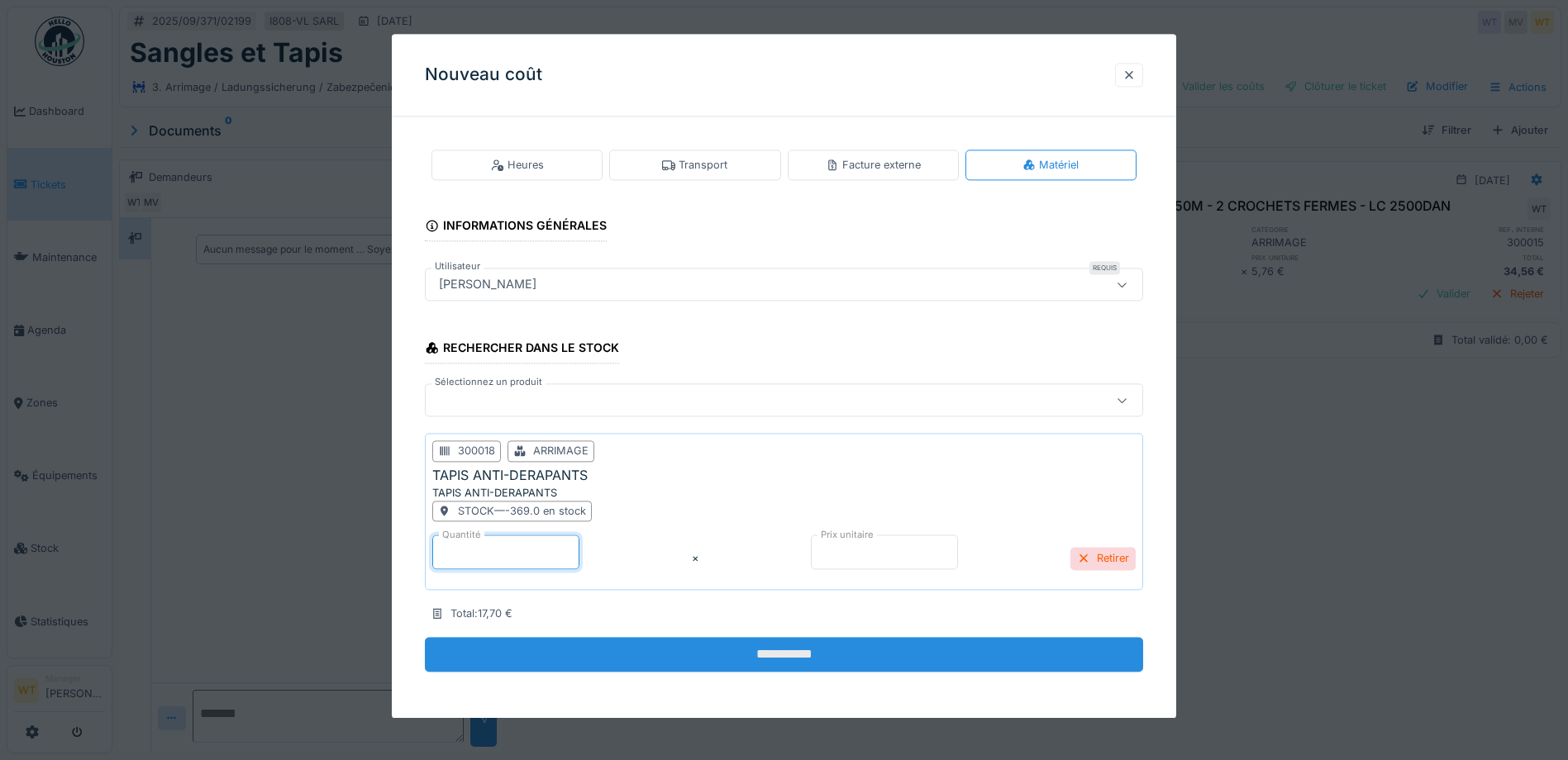
type input "**"
click at [681, 659] on input "**********" at bounding box center [783, 655] width 718 height 35
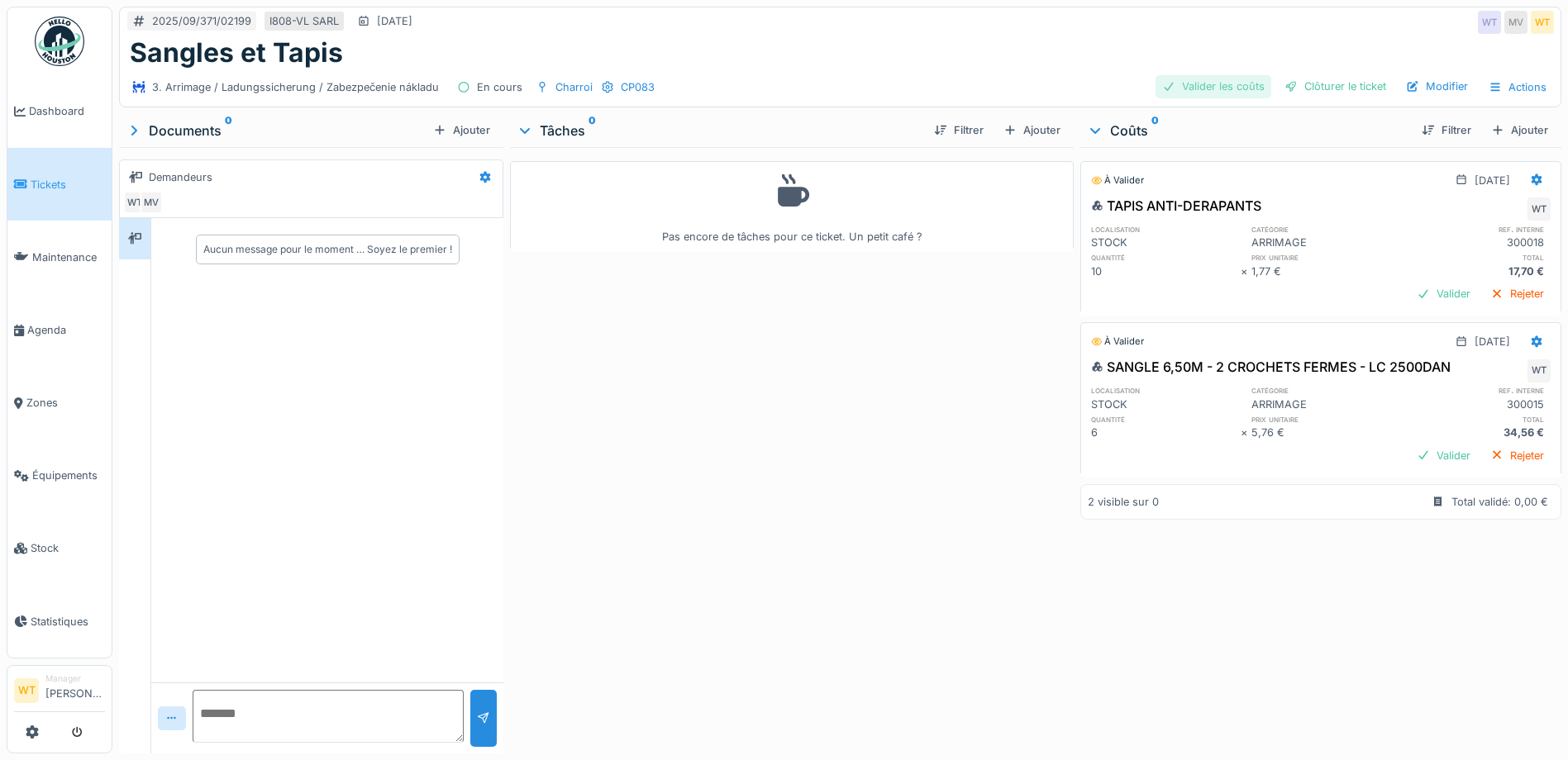
click at [1192, 75] on div "Valider les coûts" at bounding box center [1213, 86] width 116 height 22
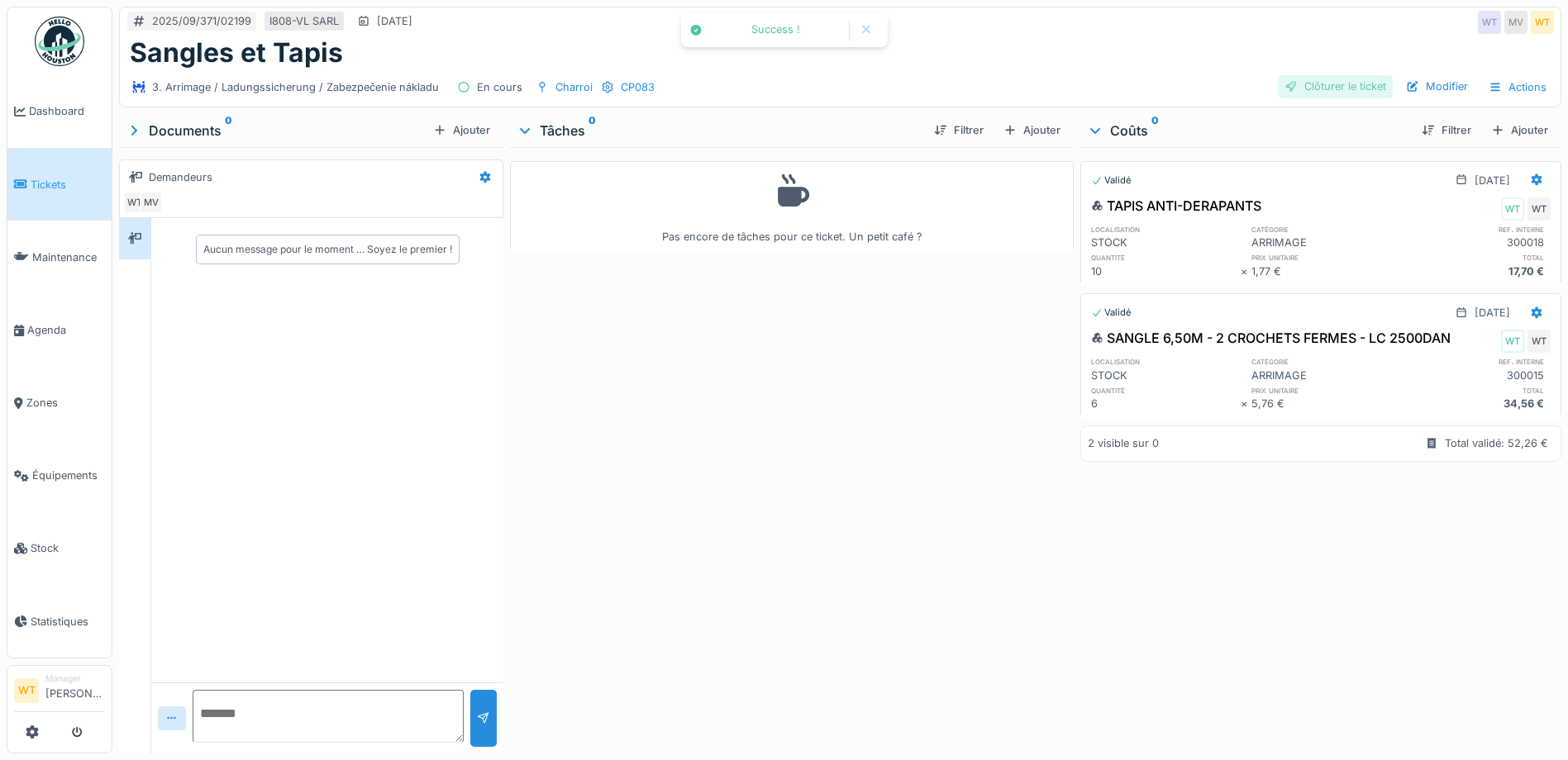
click at [1329, 75] on div "Clôturer le ticket" at bounding box center [1336, 86] width 115 height 22
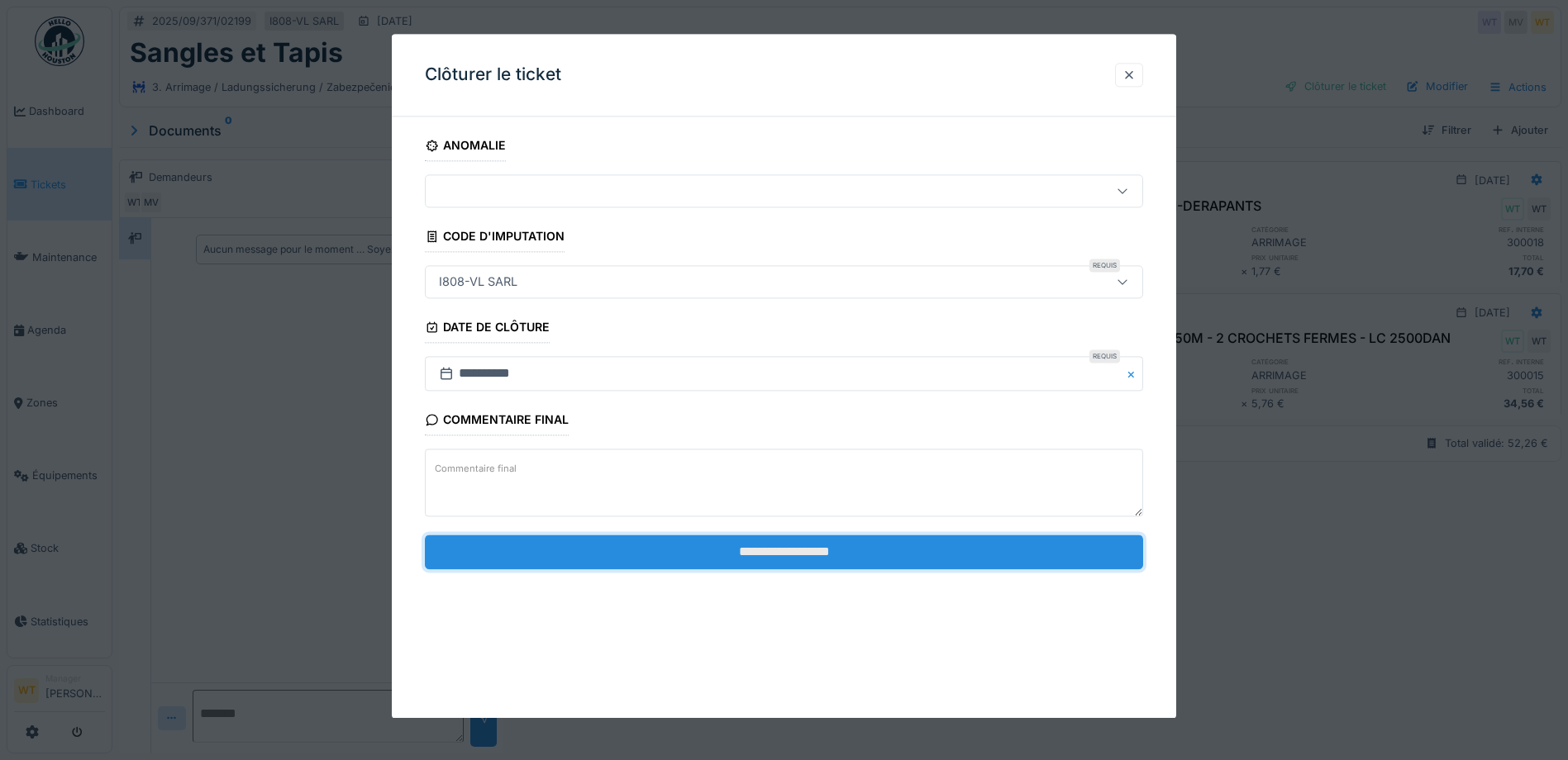
click at [560, 552] on input "**********" at bounding box center [783, 552] width 718 height 35
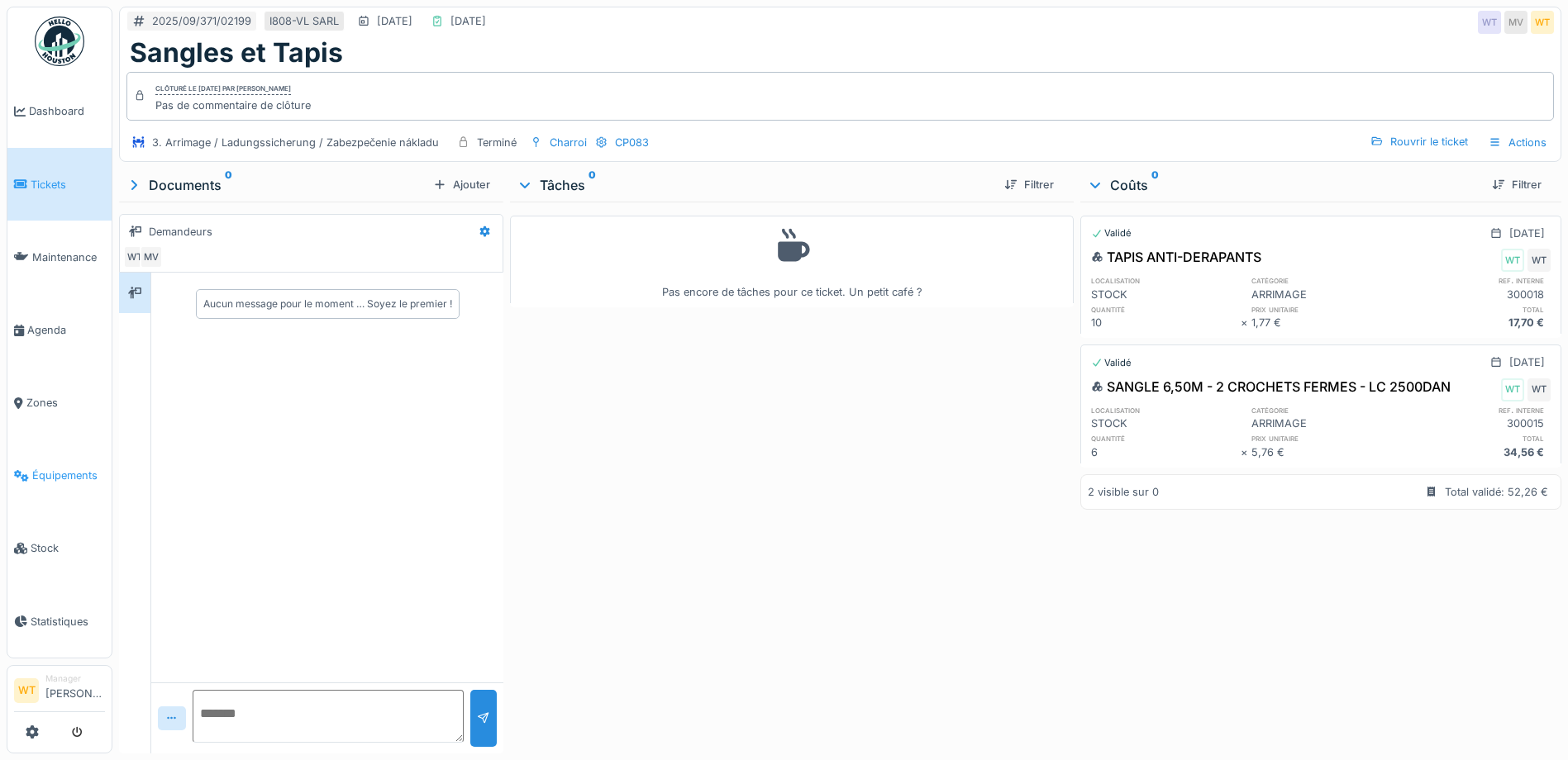
click at [26, 449] on link "Équipements" at bounding box center [59, 476] width 104 height 73
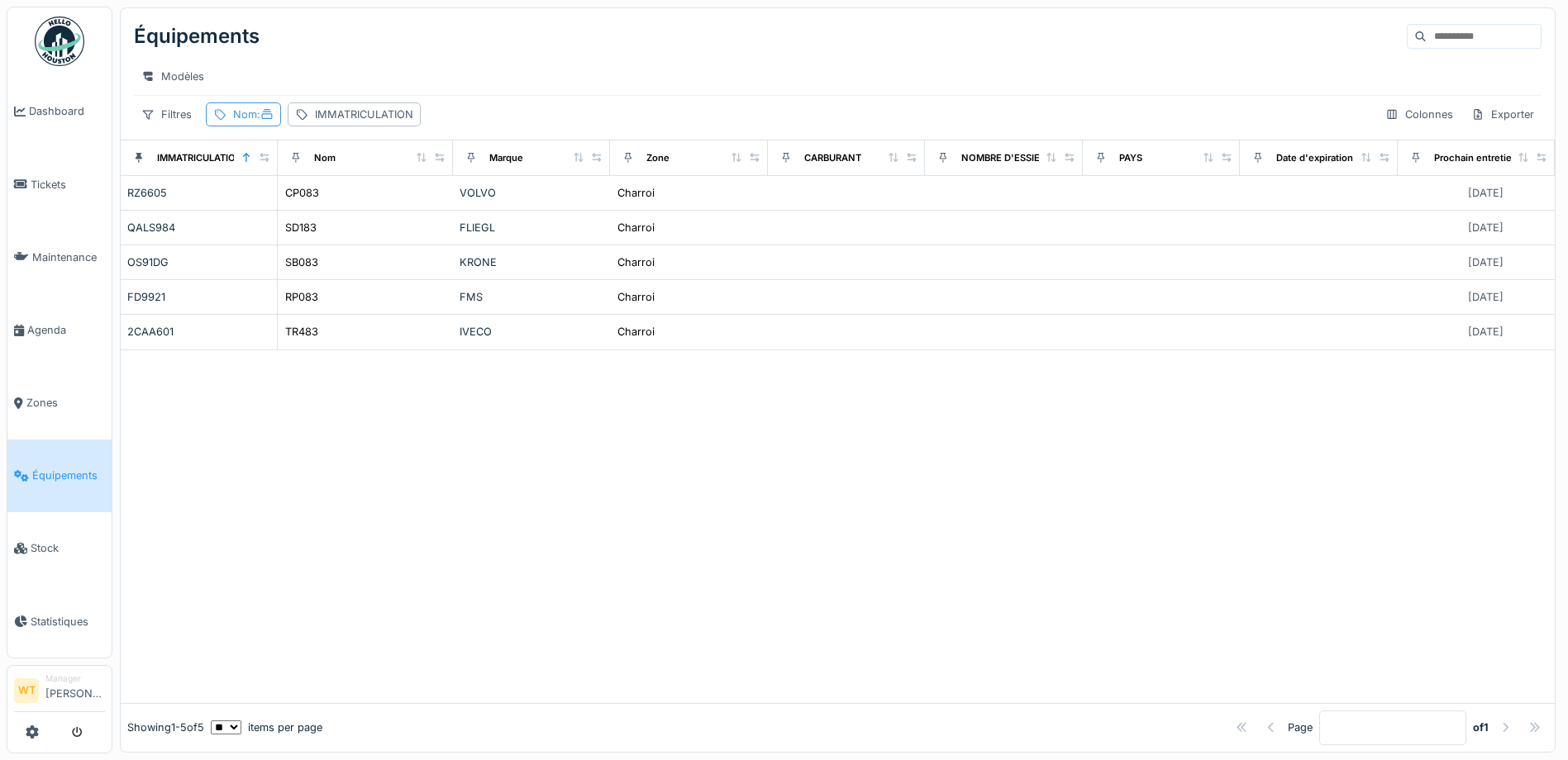
click at [252, 122] on div "Nom :" at bounding box center [253, 114] width 41 height 16
drag, startPoint x: 389, startPoint y: 205, endPoint x: 364, endPoint y: 206, distance: 25.0
click at [364, 206] on icon at bounding box center [358, 206] width 14 height 11
drag, startPoint x: 357, startPoint y: 204, endPoint x: 317, endPoint y: 202, distance: 40.0
click at [356, 204] on input "Nom" at bounding box center [296, 206] width 164 height 35
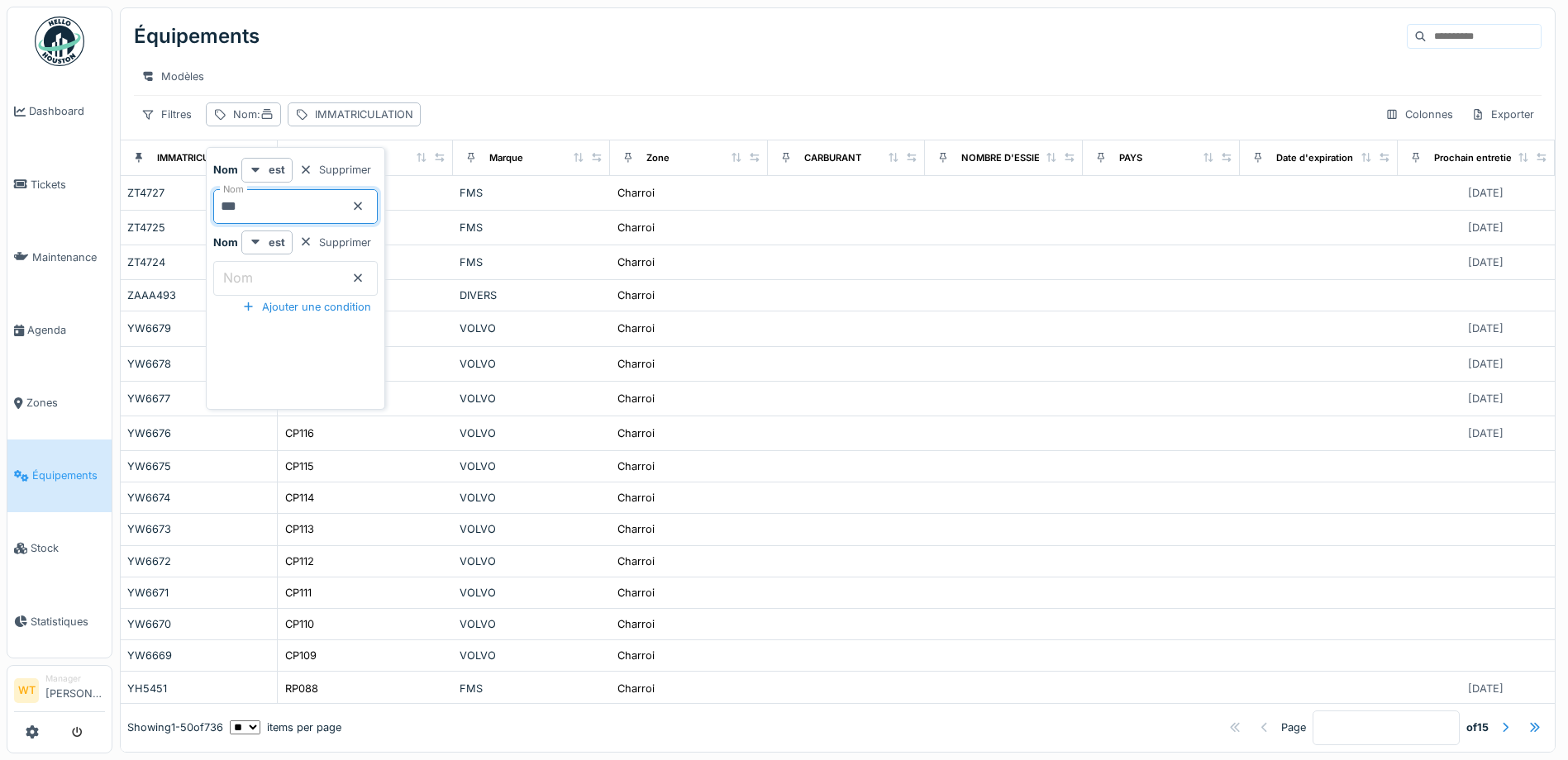
type input "***"
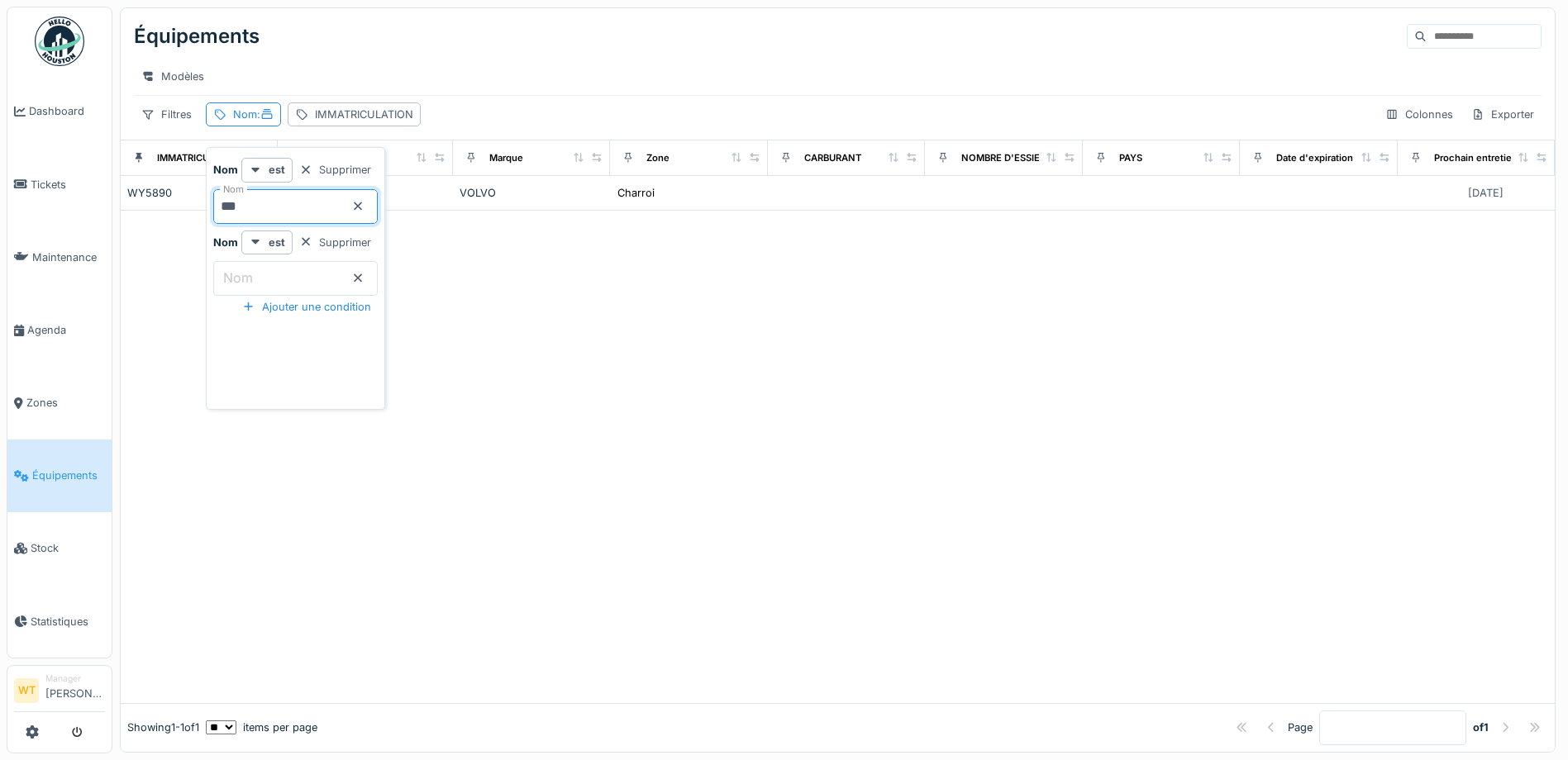
click at [593, 276] on div at bounding box center [837, 457] width 1434 height 492
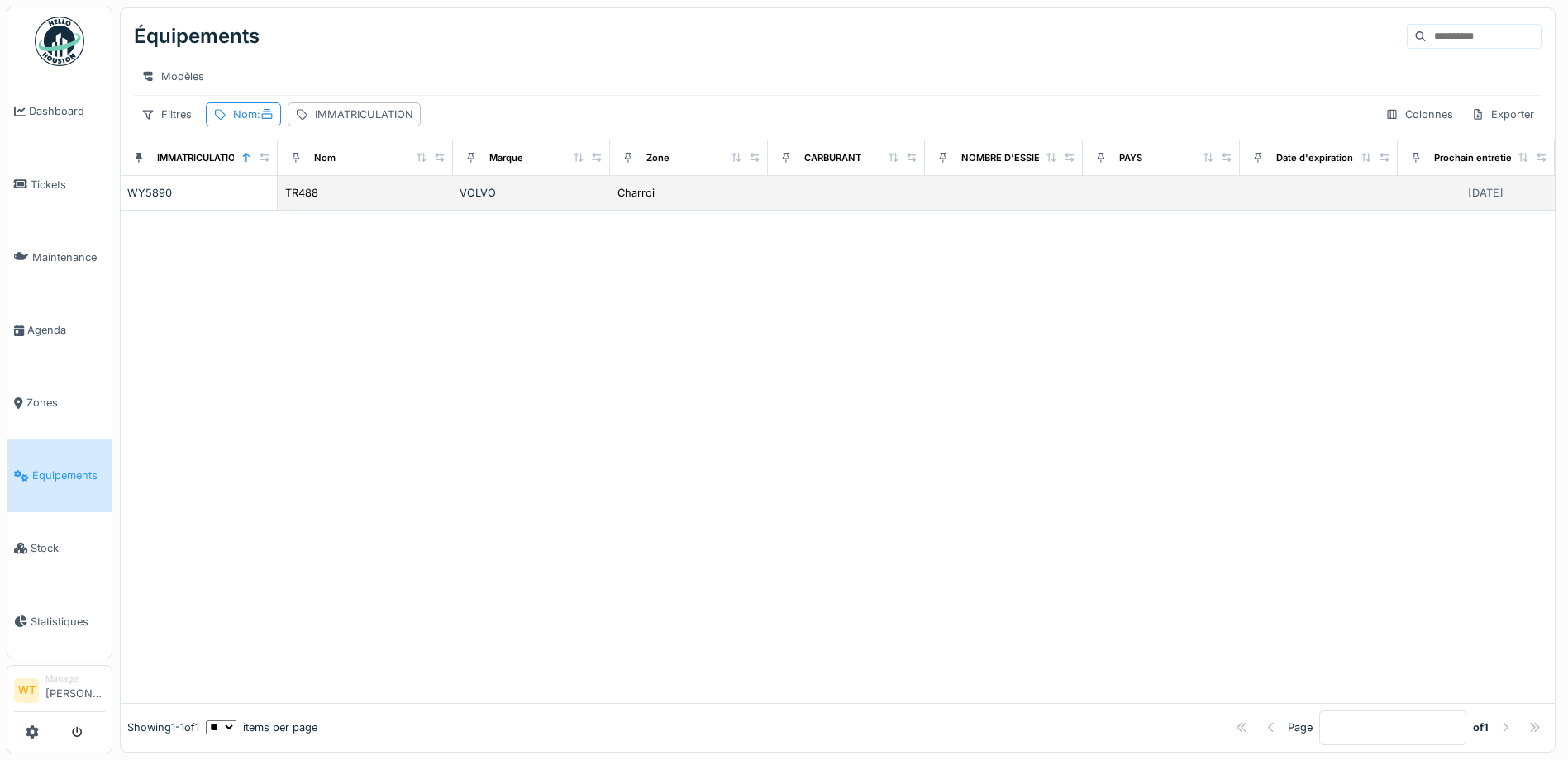
click at [438, 202] on div "TR488" at bounding box center [364, 192] width 162 height 17
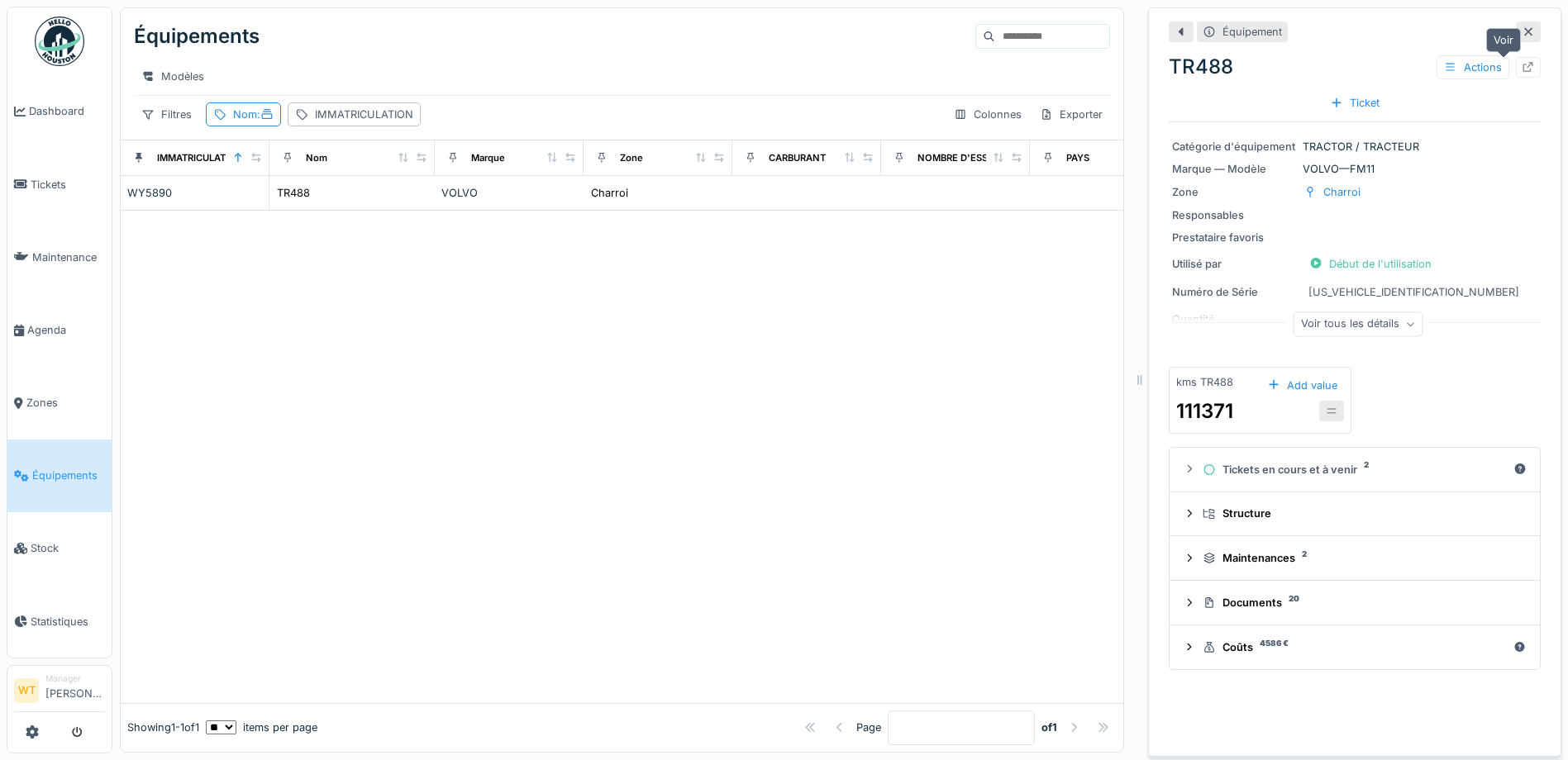
click at [1515, 69] on div at bounding box center [1527, 67] width 25 height 20
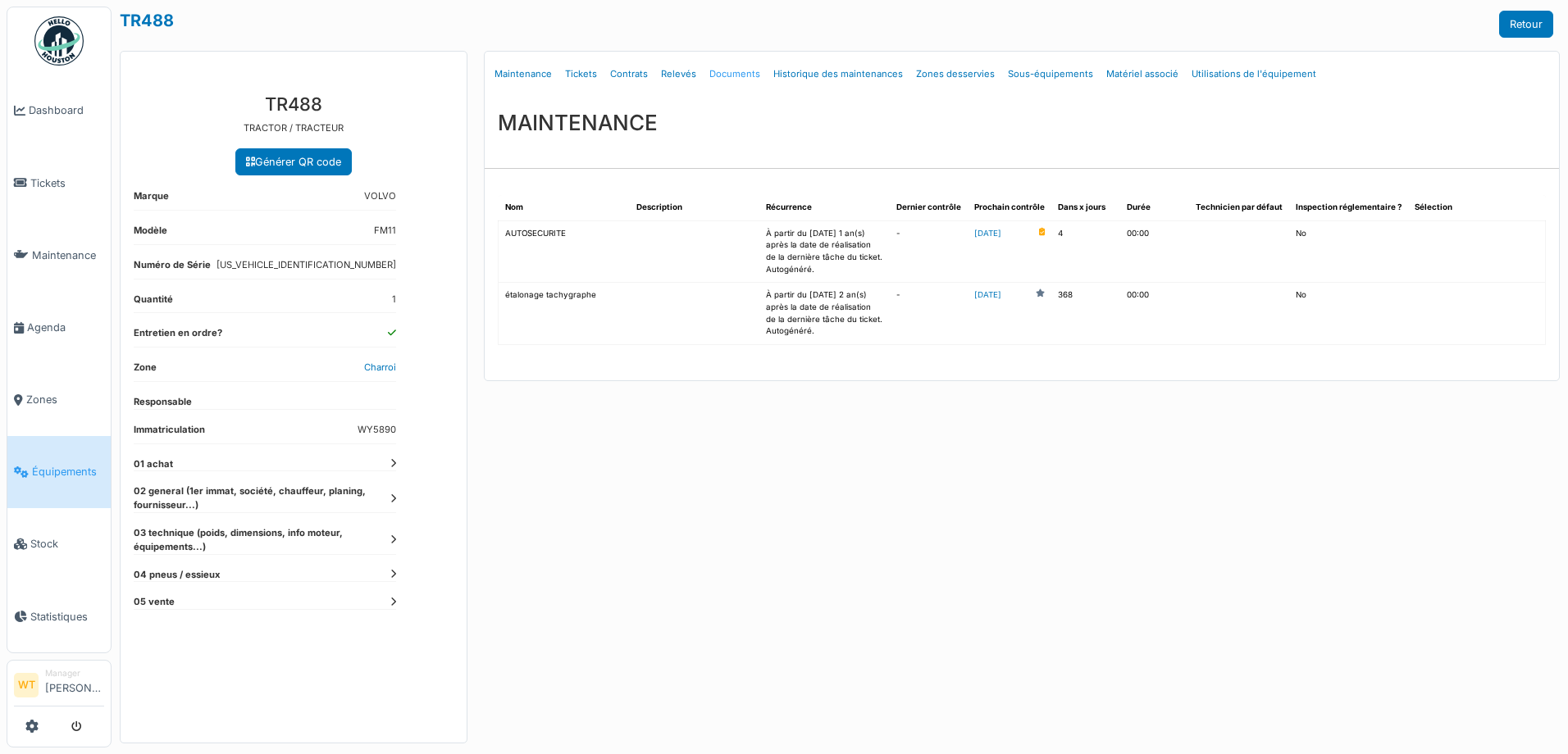
click at [716, 74] on link "Documents" at bounding box center [735, 74] width 64 height 39
select select "***"
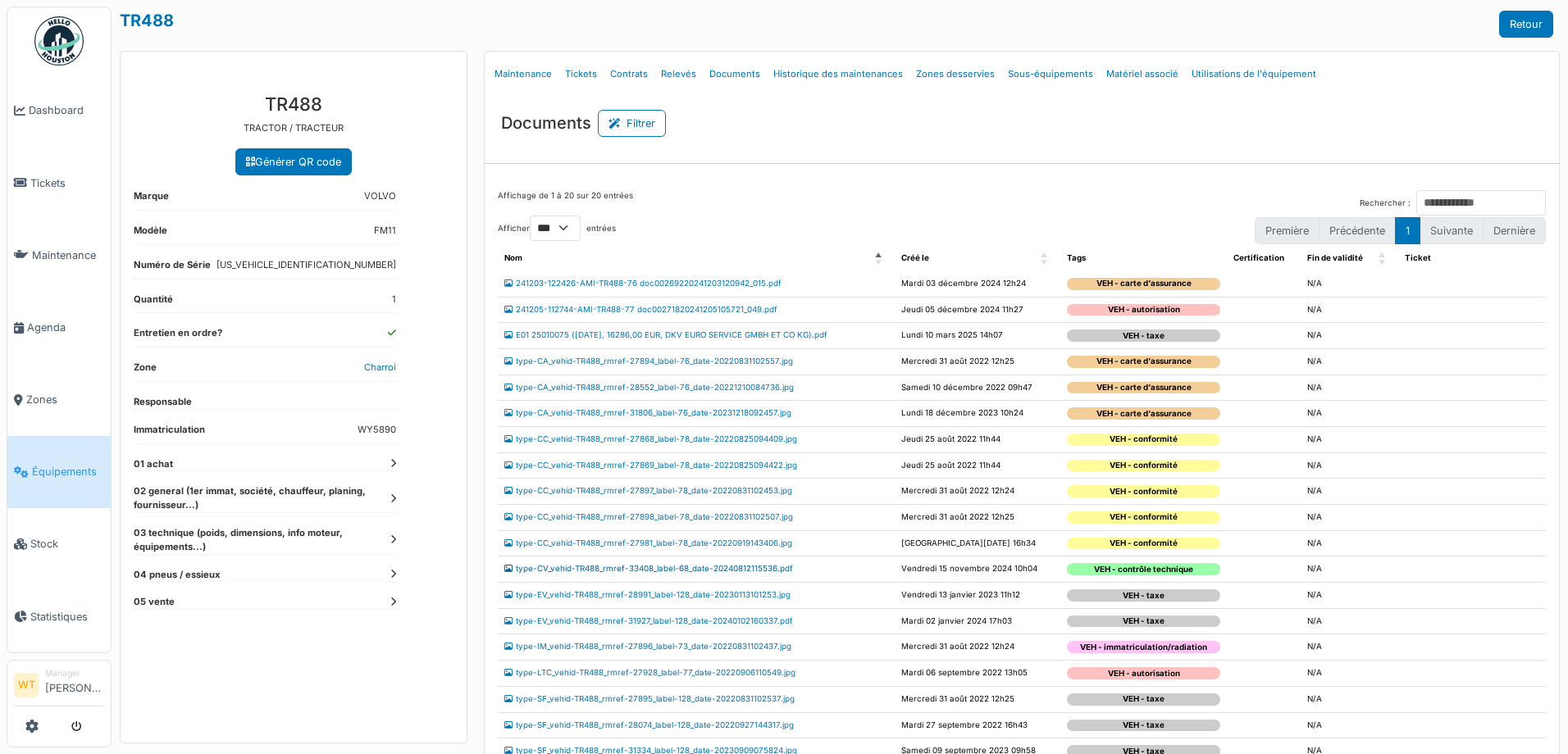
click at [555, 568] on link "type-CV_vehid-TR488_rmref-33408_label-68_date-20240812115536.pdf" at bounding box center [648, 568] width 288 height 9
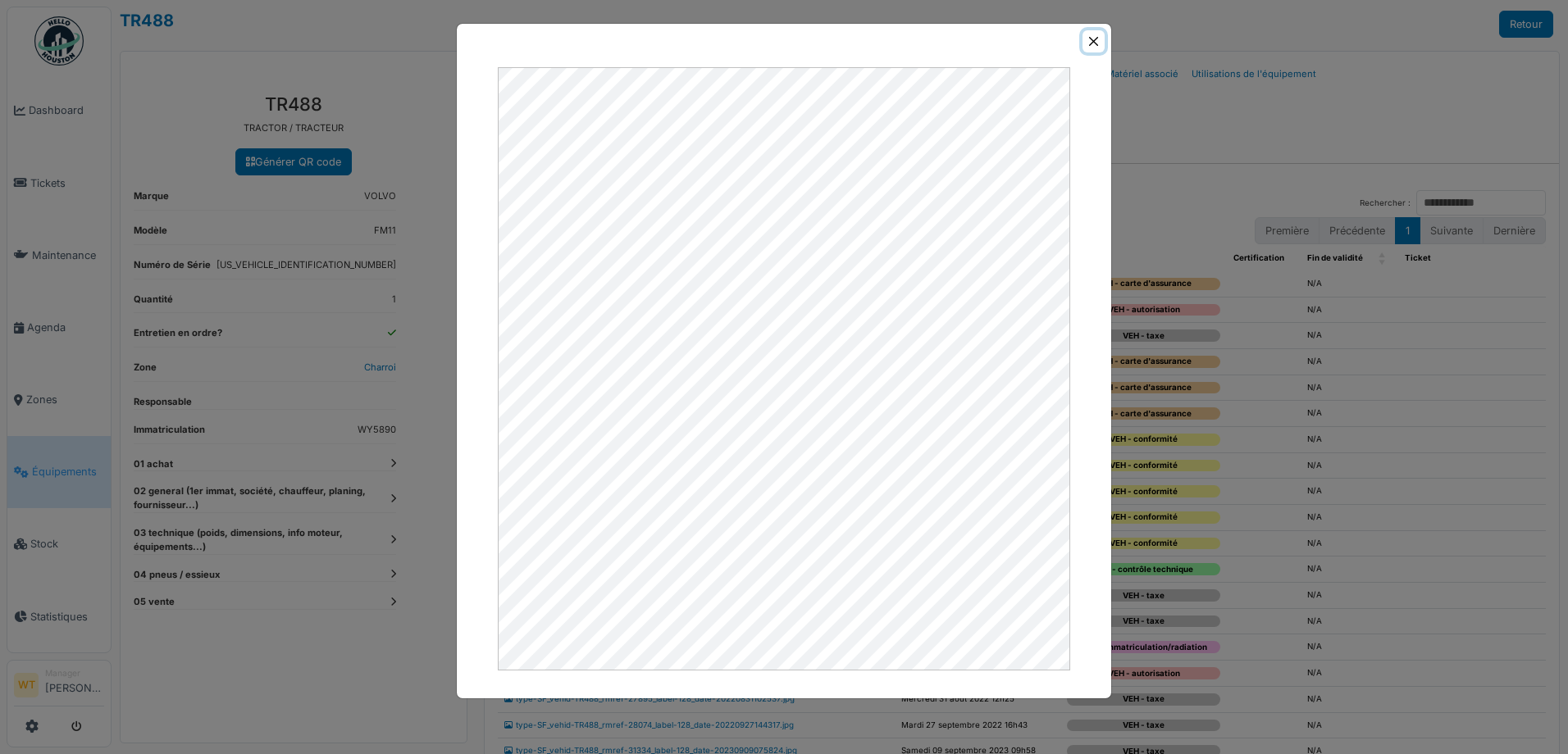
click at [1095, 43] on button "Close" at bounding box center [1093, 41] width 22 height 22
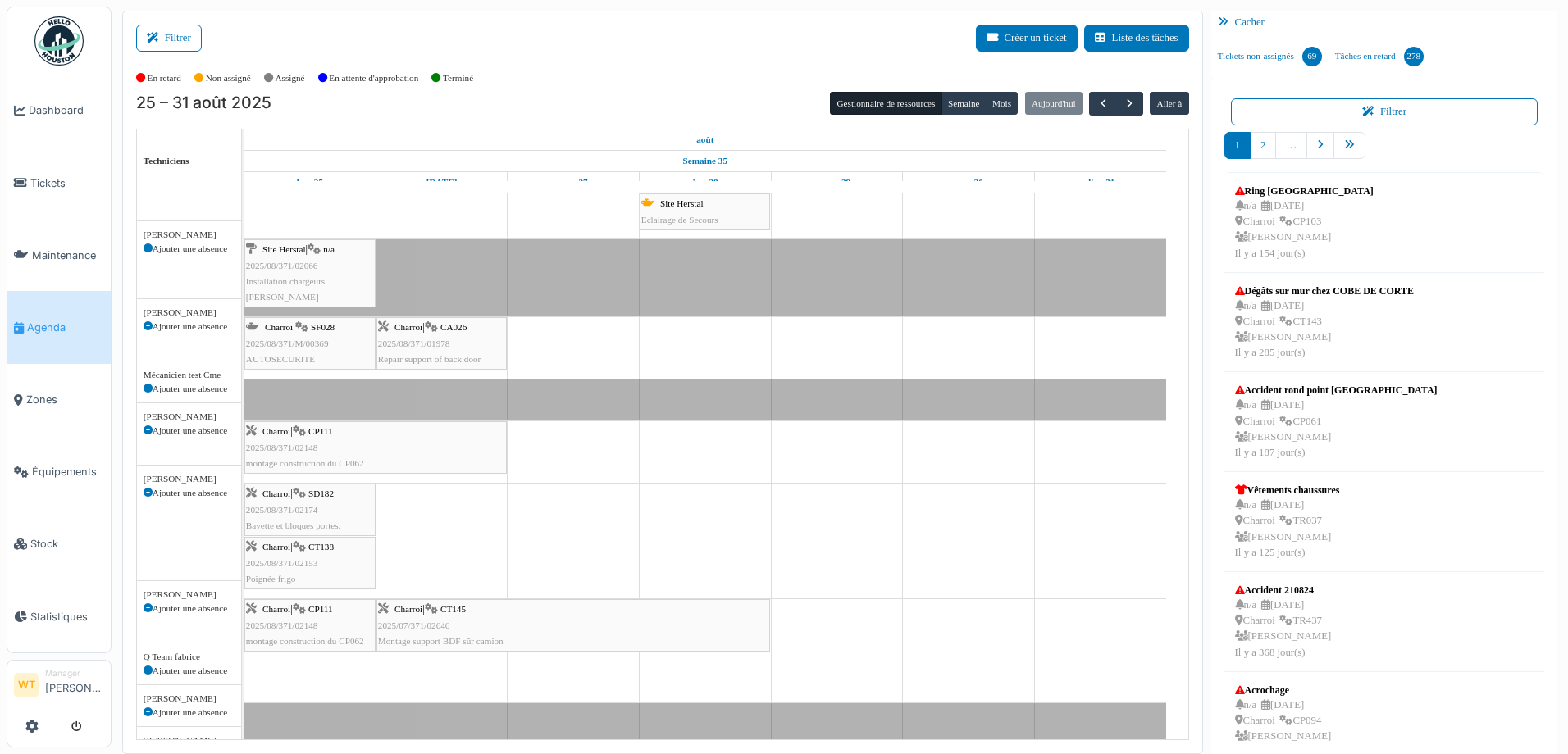
scroll to position [18, 0]
